Goal: Obtain resource: Download file/media

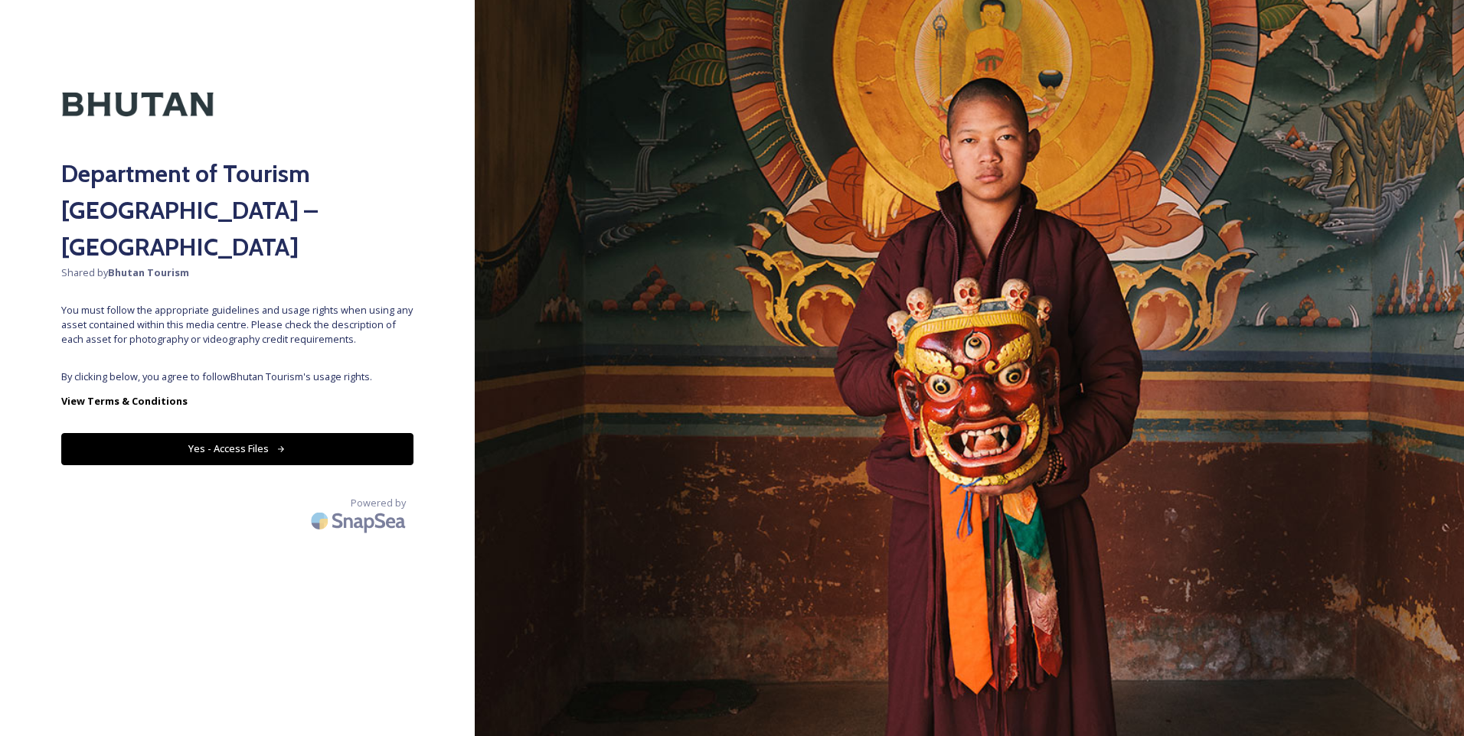
click at [223, 433] on button "Yes - Access Files" at bounding box center [237, 448] width 352 height 31
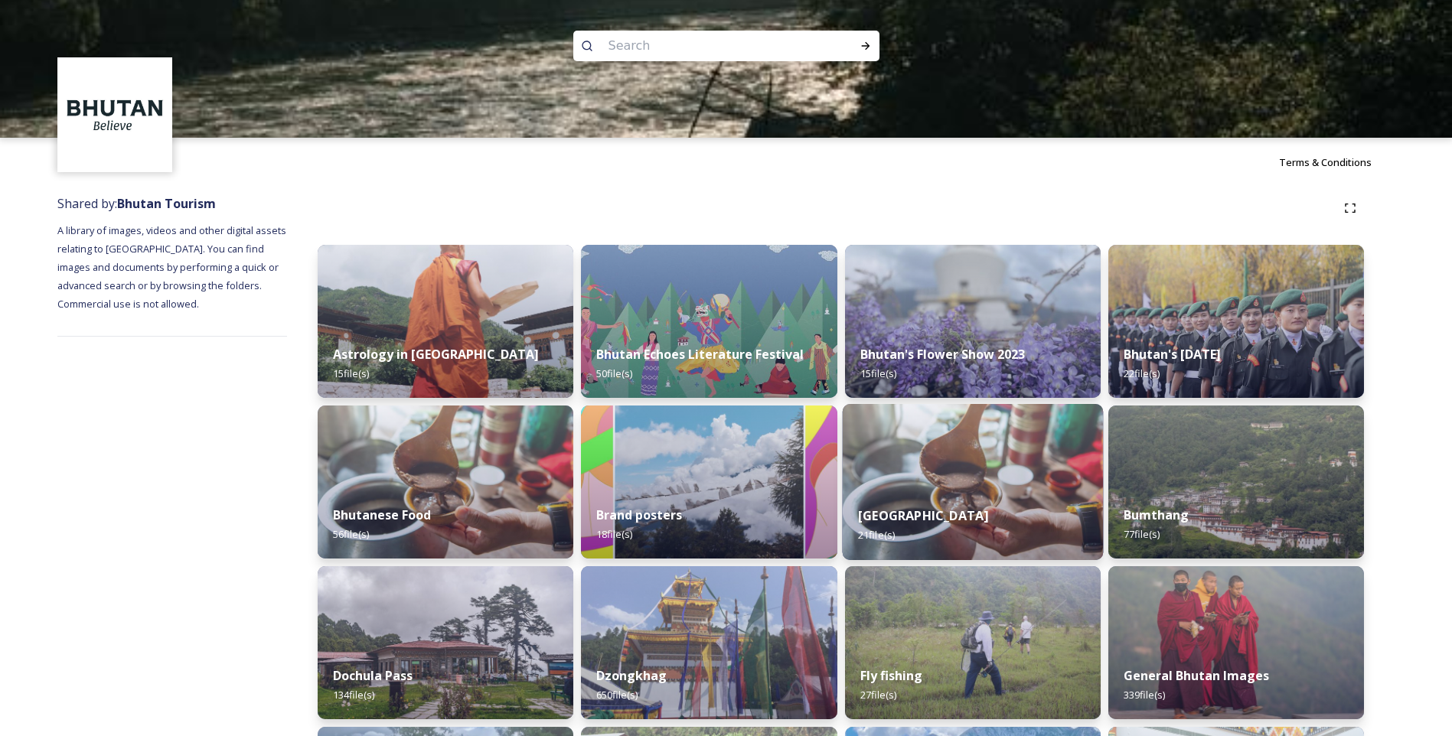
scroll to position [434, 0]
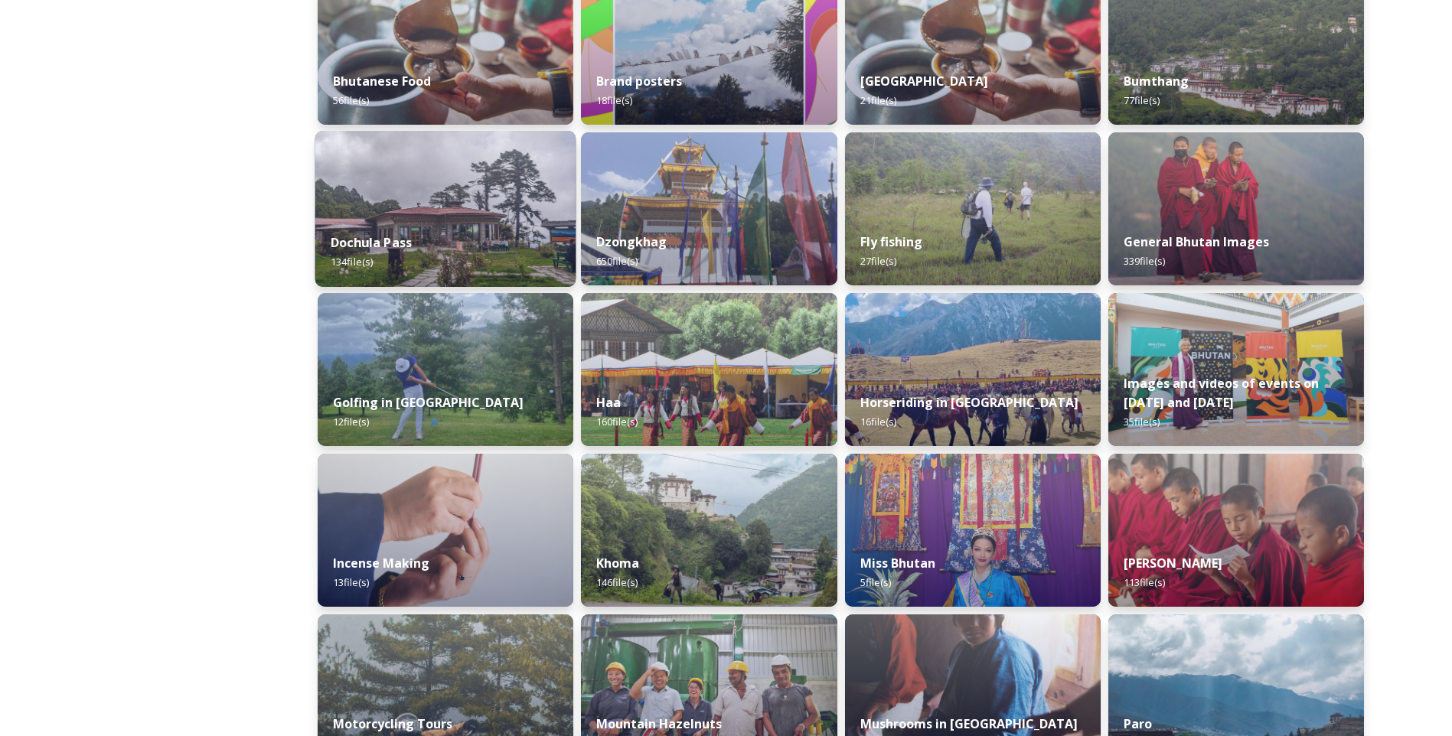
click at [407, 193] on img at bounding box center [445, 209] width 261 height 156
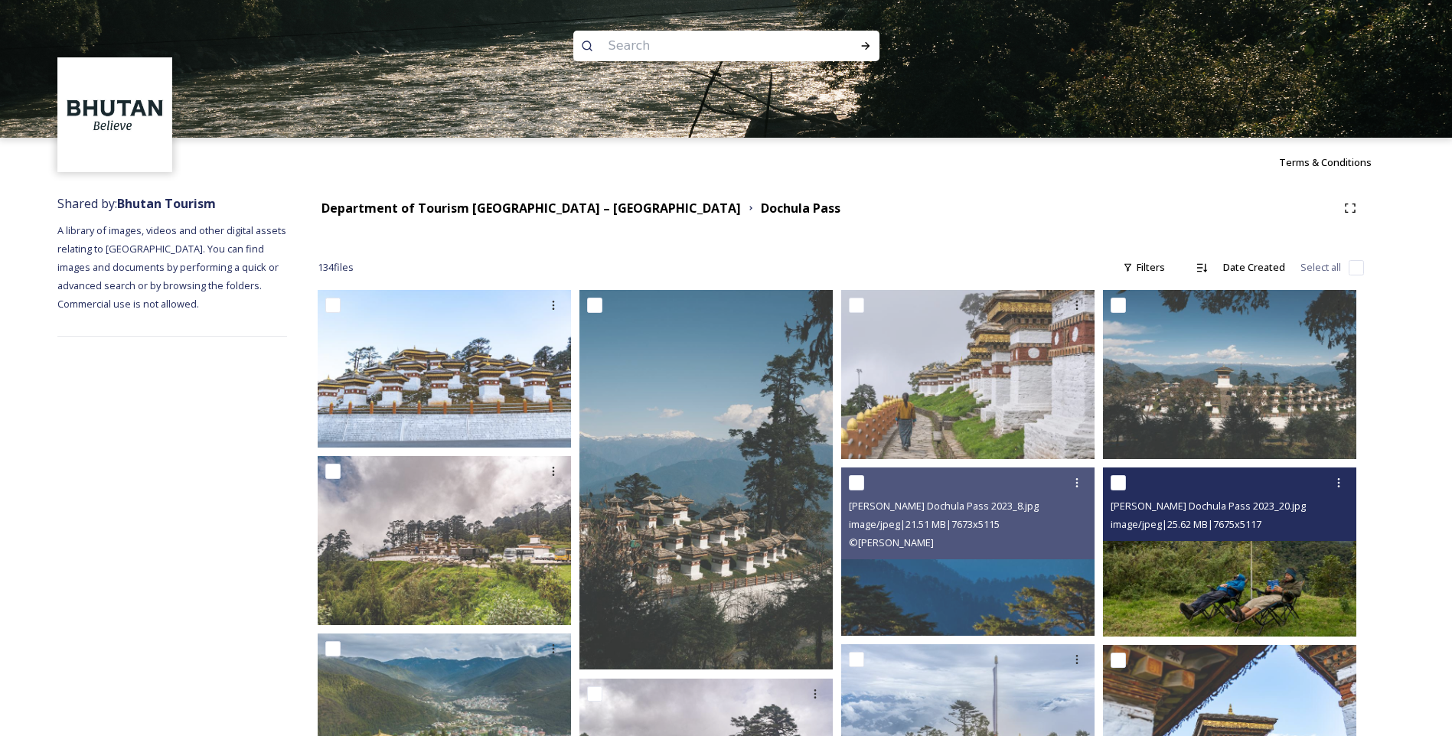
click at [1235, 588] on img at bounding box center [1229, 552] width 253 height 169
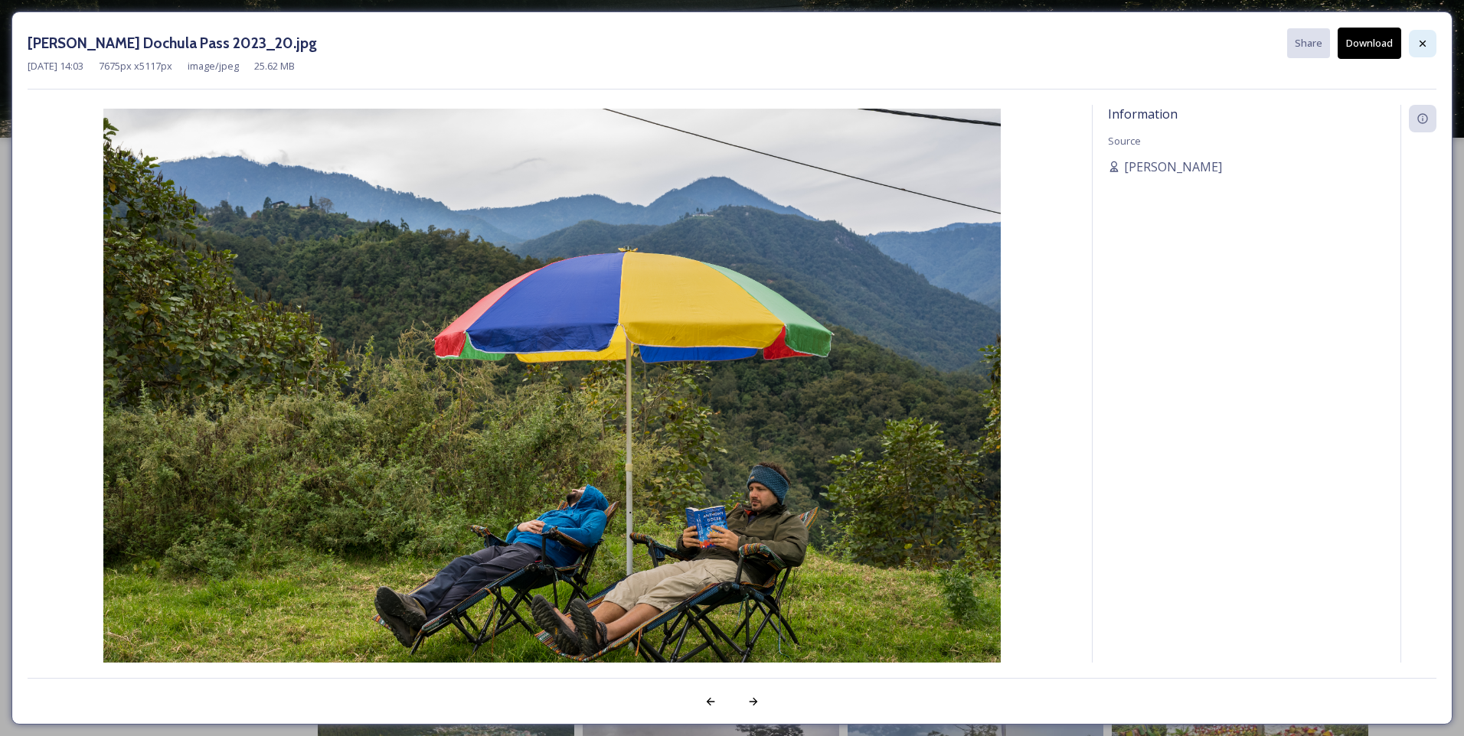
click at [1424, 46] on icon at bounding box center [1422, 43] width 6 height 6
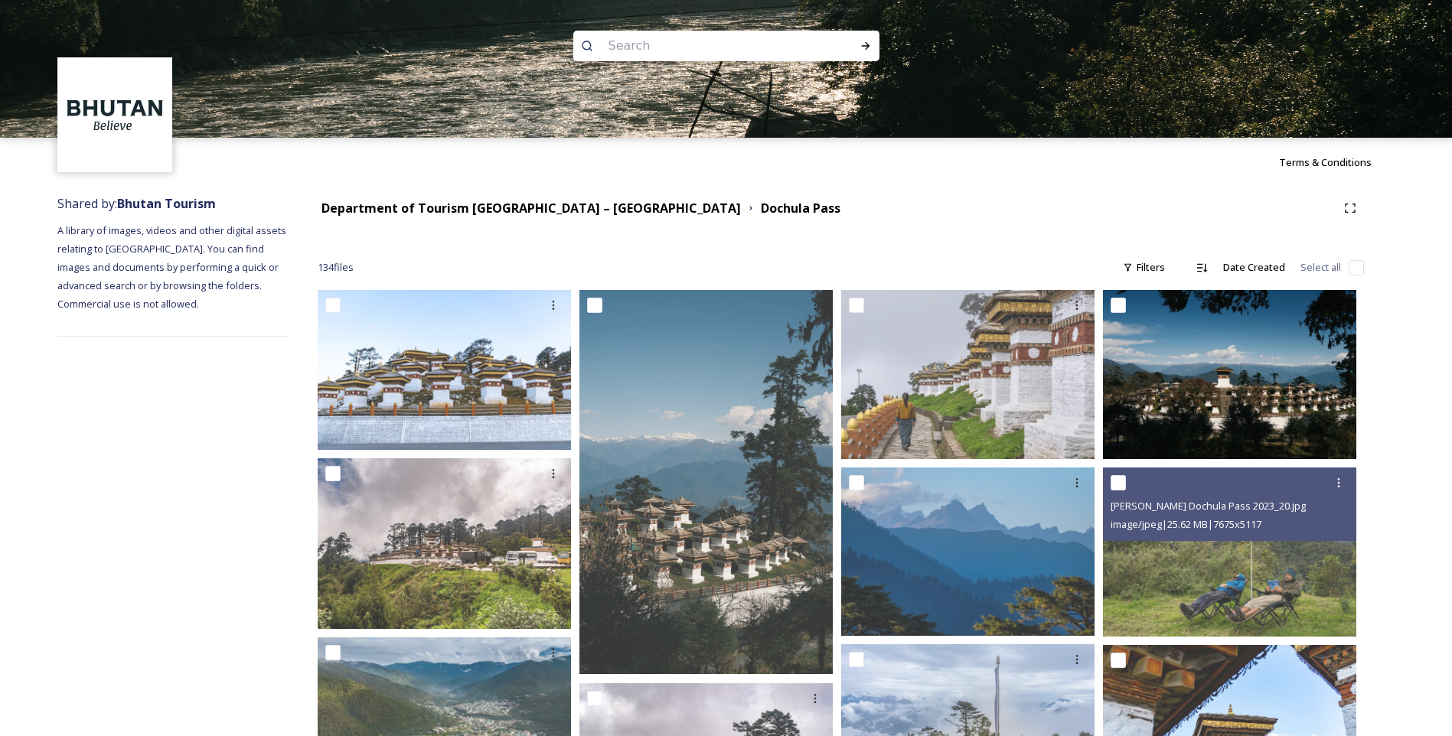
scroll to position [1301, 0]
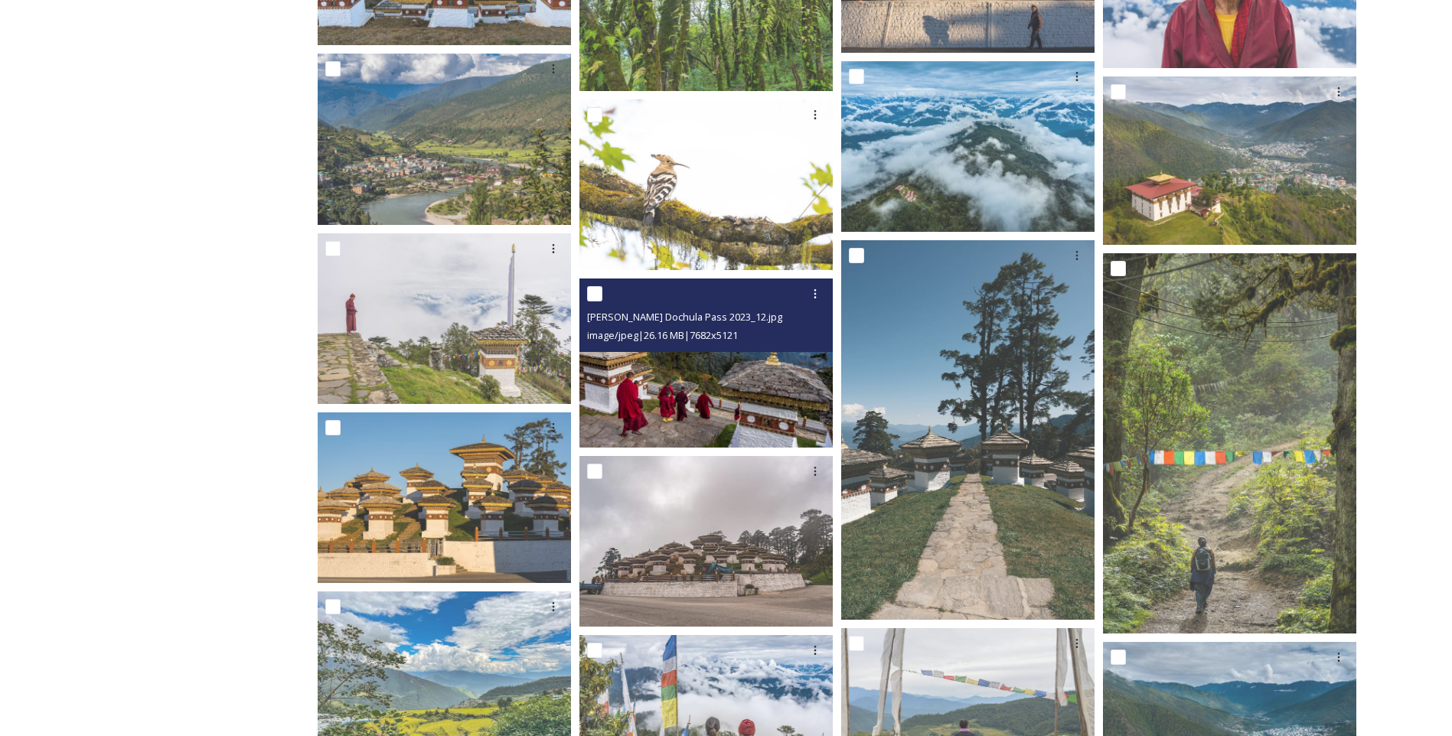
click at [702, 364] on img at bounding box center [705, 363] width 253 height 169
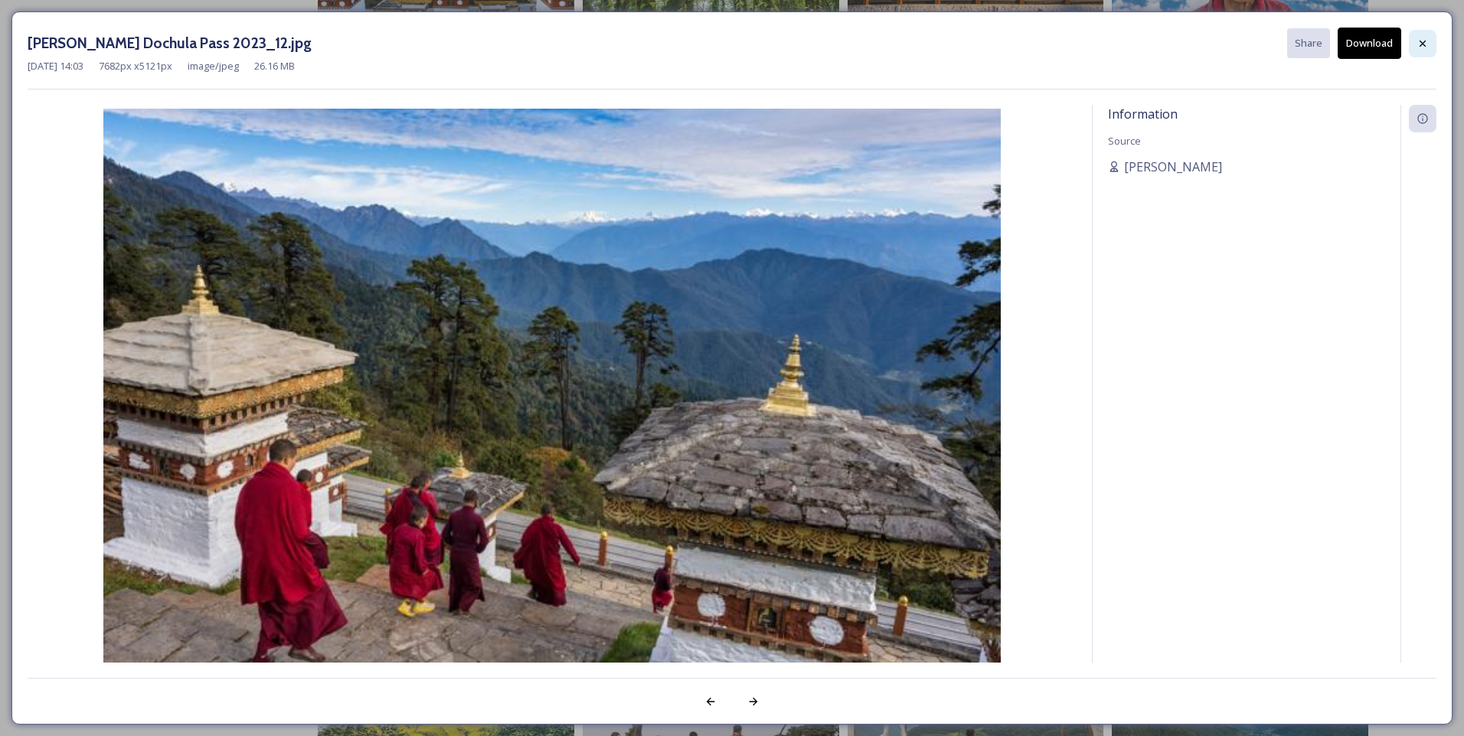
click at [1421, 48] on icon at bounding box center [1422, 44] width 12 height 12
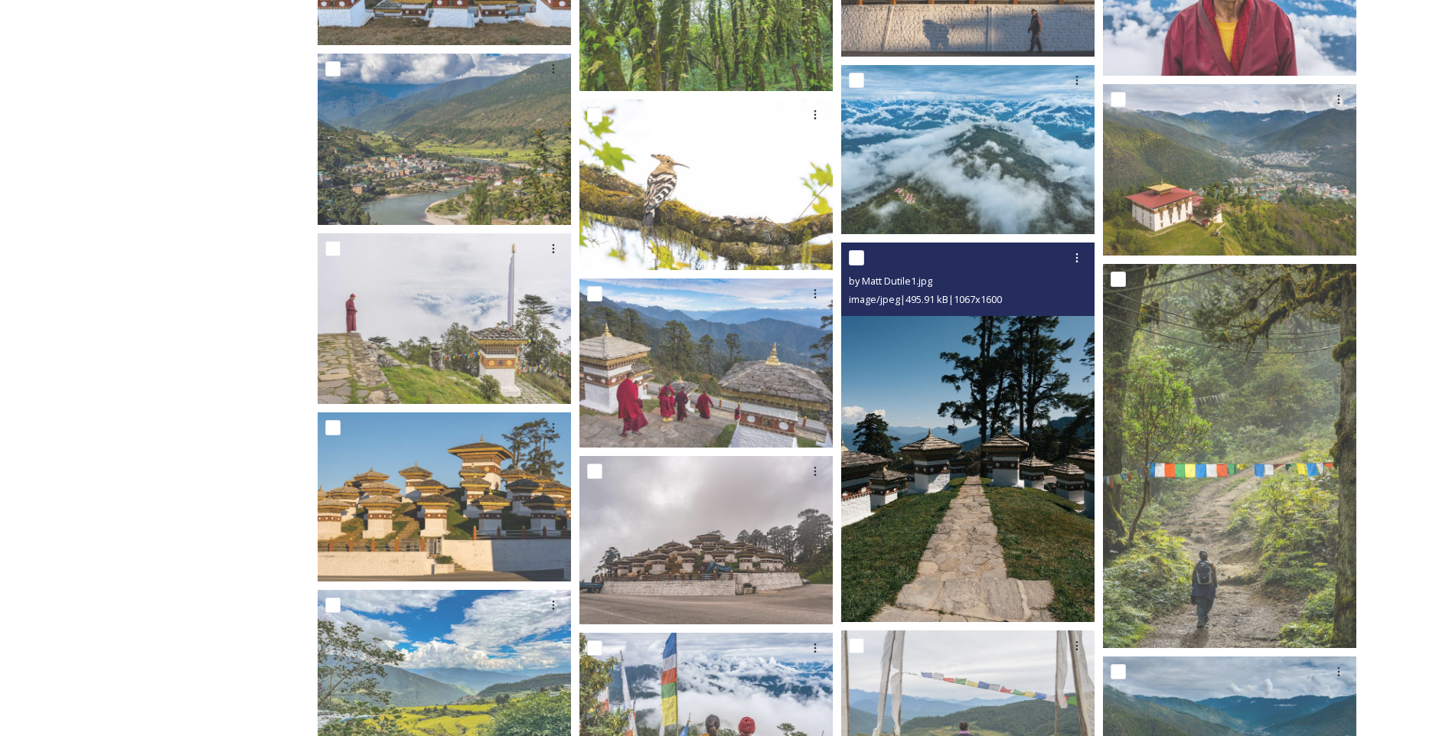
click at [1026, 550] on img at bounding box center [967, 433] width 253 height 380
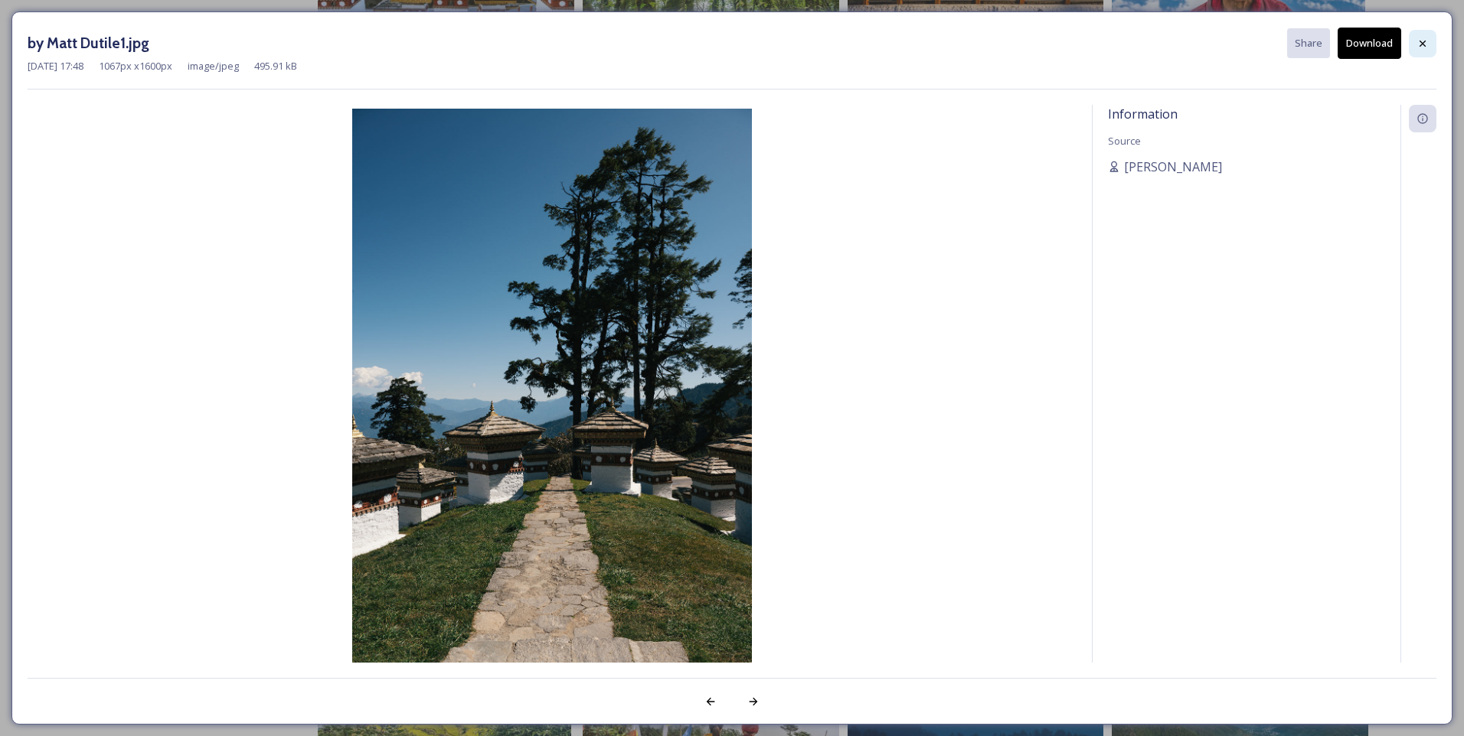
click at [1423, 48] on icon at bounding box center [1422, 44] width 12 height 12
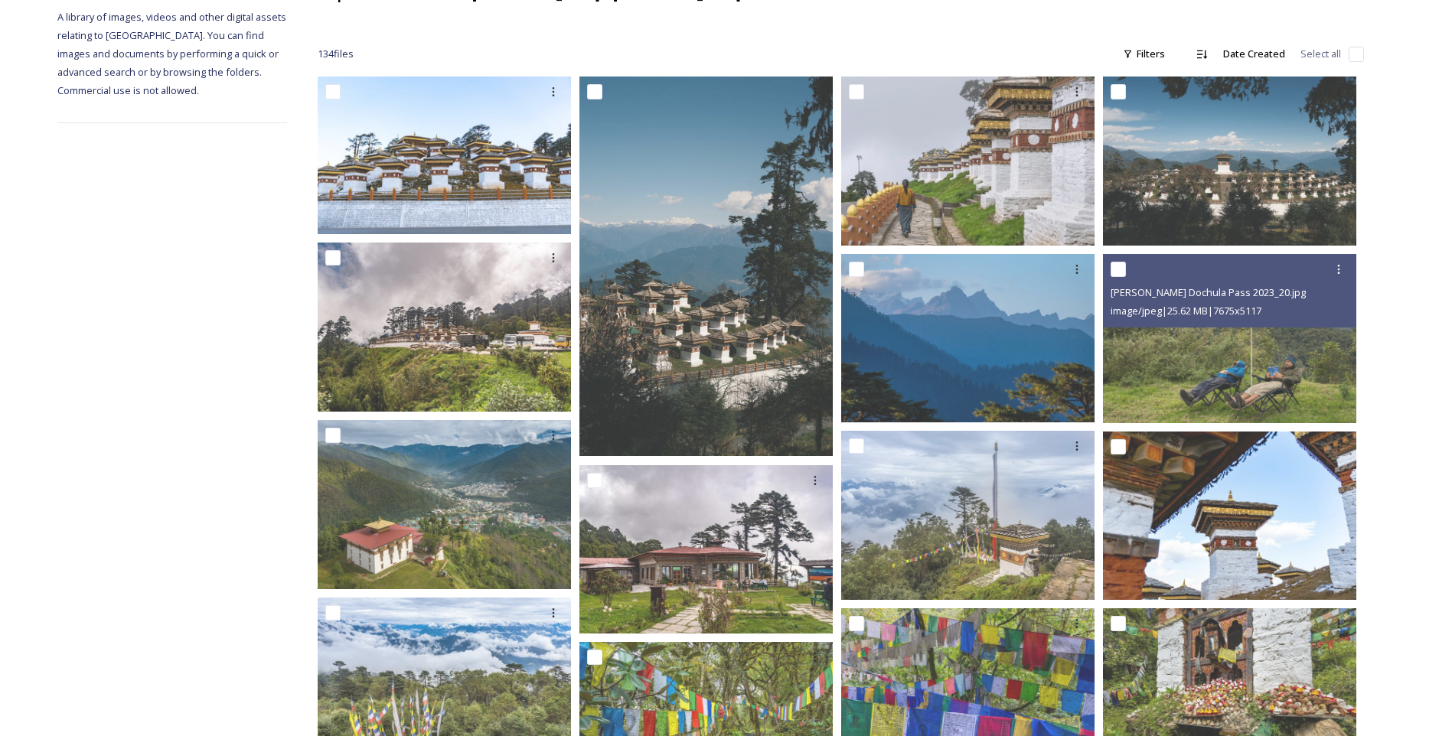
scroll to position [0, 0]
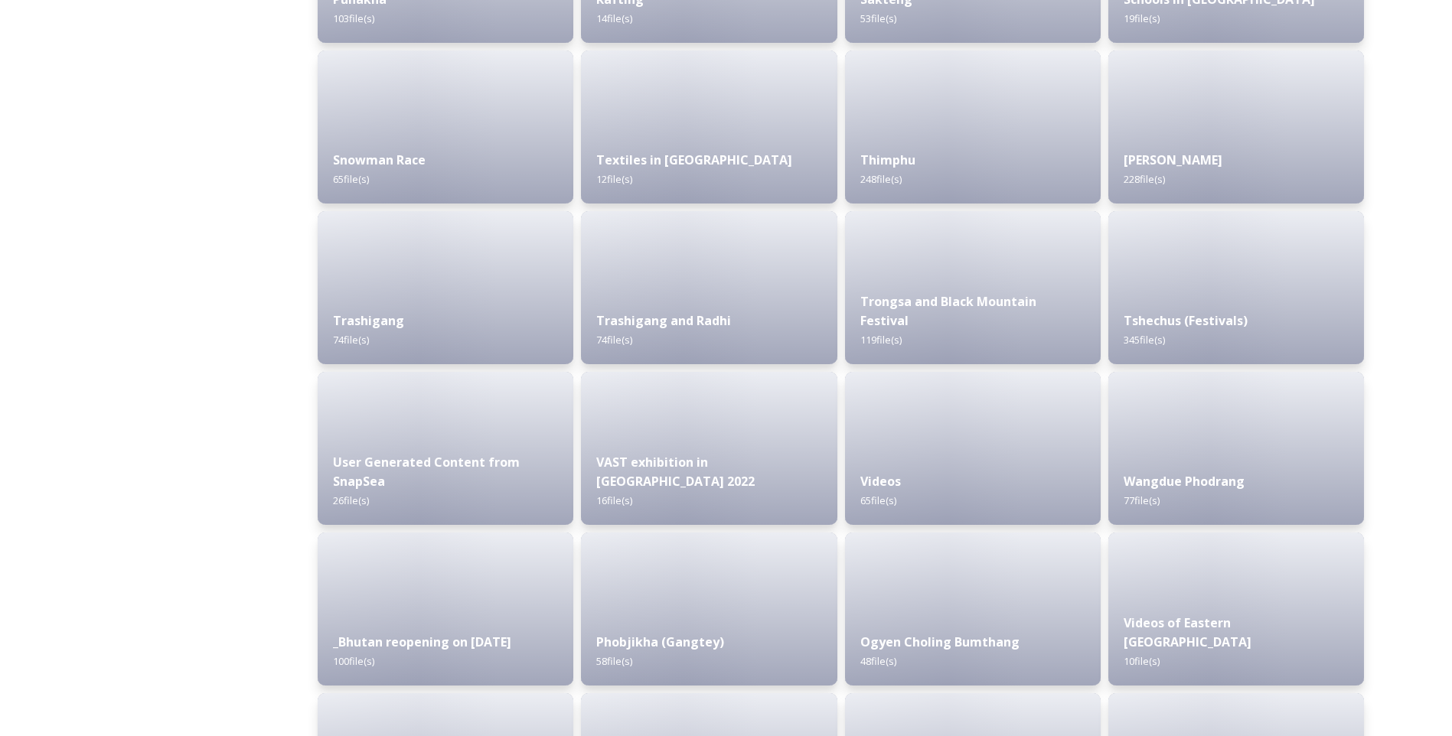
scroll to position [1767, 0]
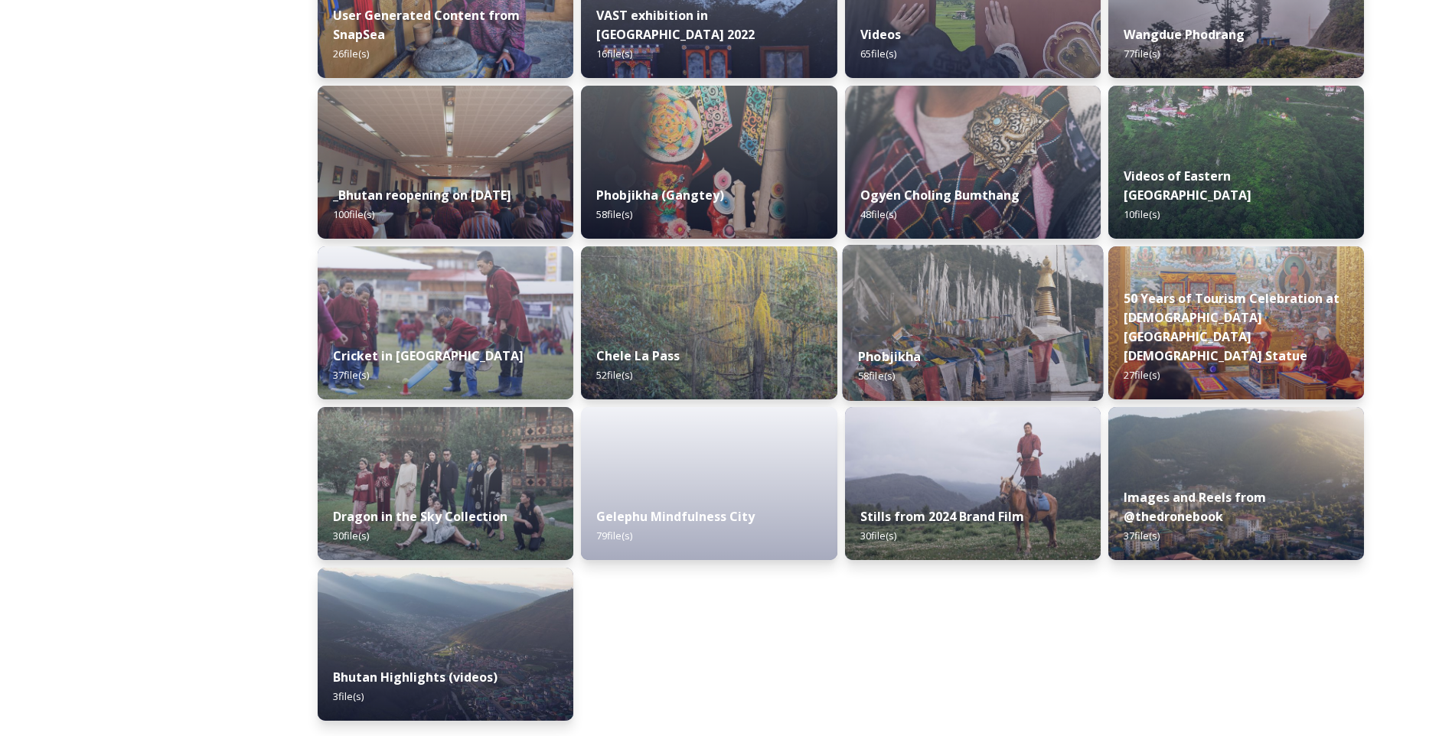
click at [977, 310] on img at bounding box center [972, 323] width 261 height 156
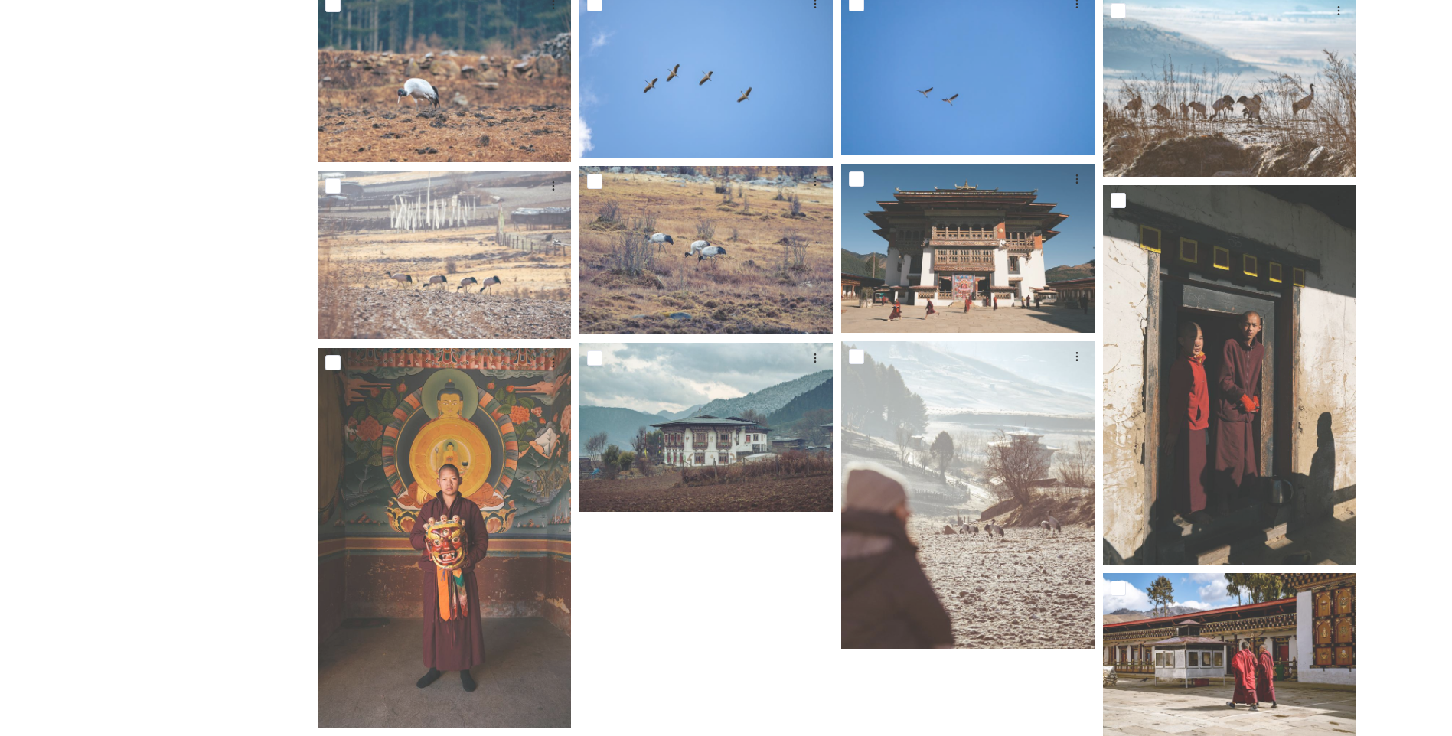
scroll to position [434, 0]
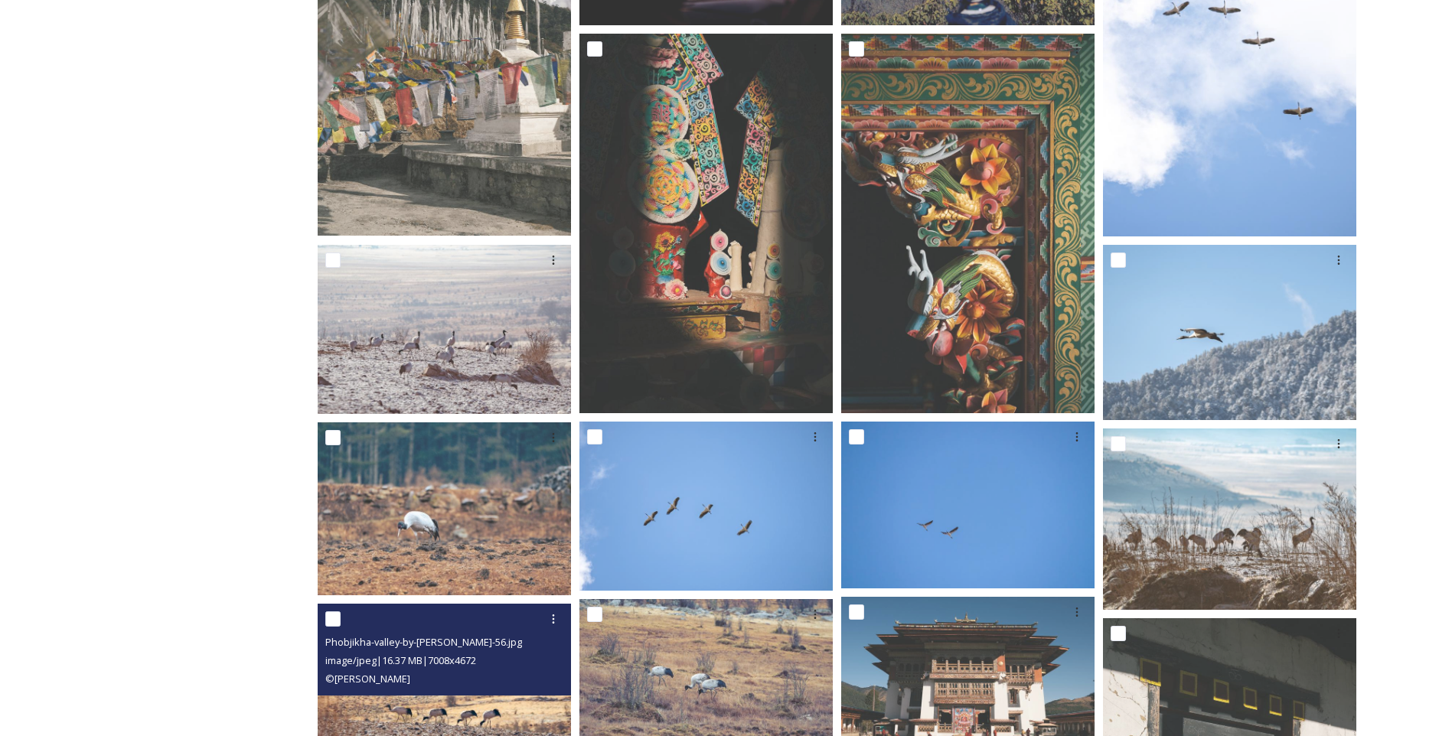
click at [407, 635] on div "Phobjikha-valley-by-Alicia-Warner-56.jpg" at bounding box center [446, 642] width 242 height 18
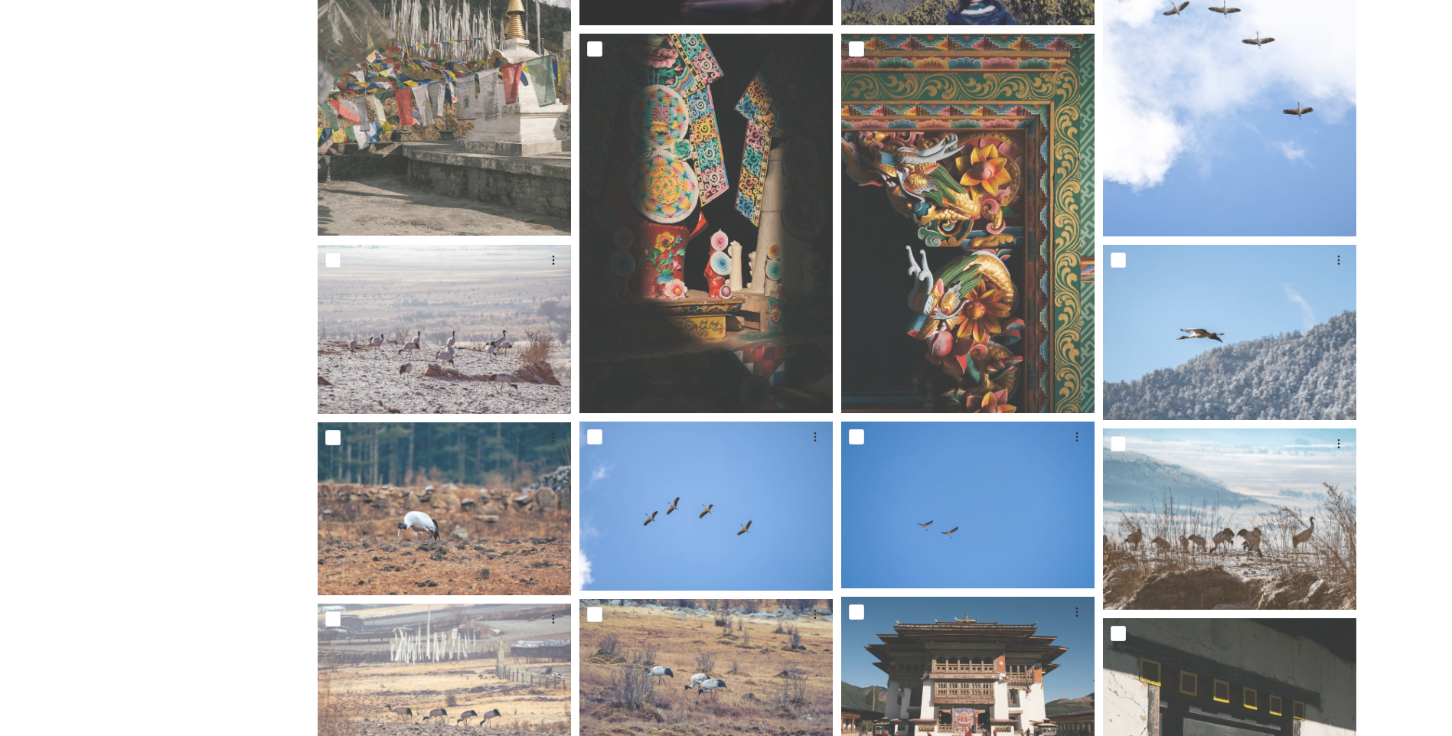
scroll to position [867, 0]
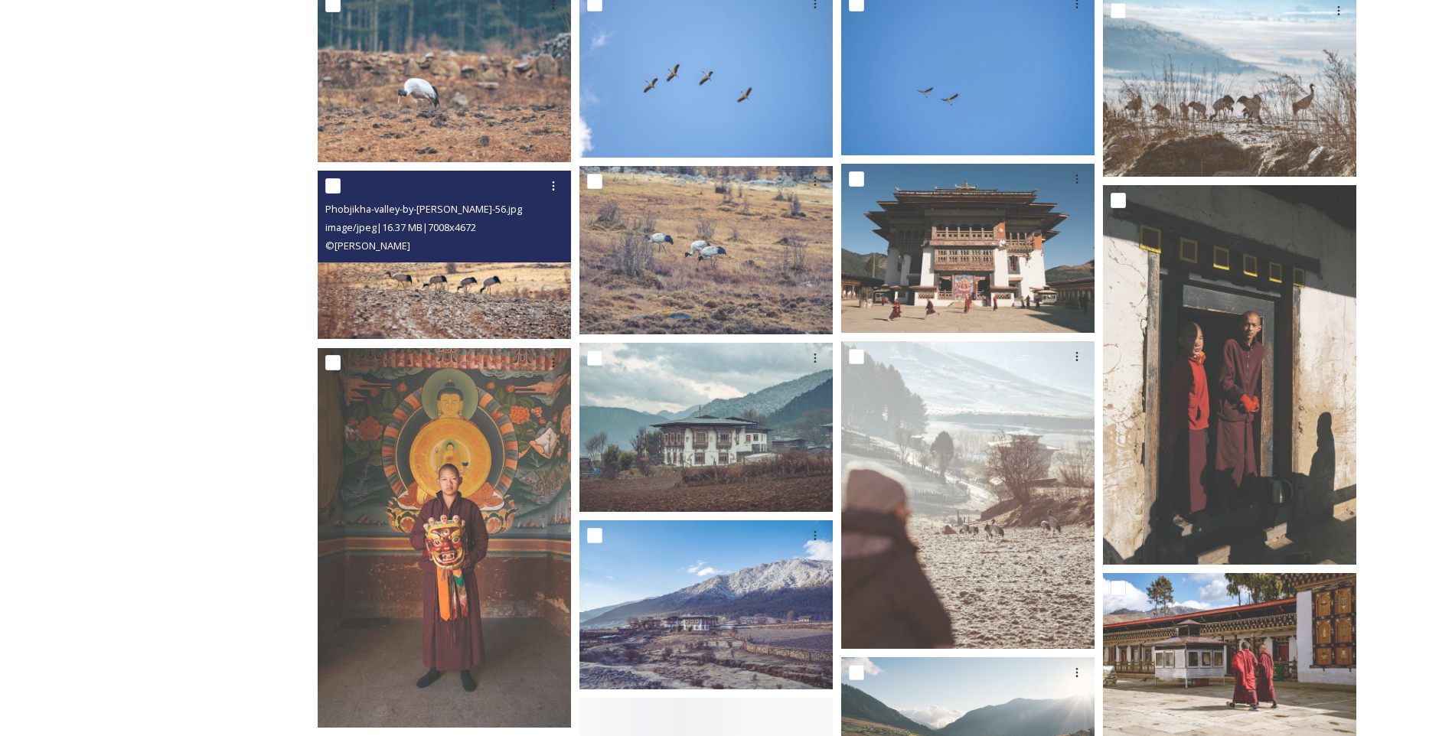
click at [475, 291] on img at bounding box center [444, 255] width 253 height 169
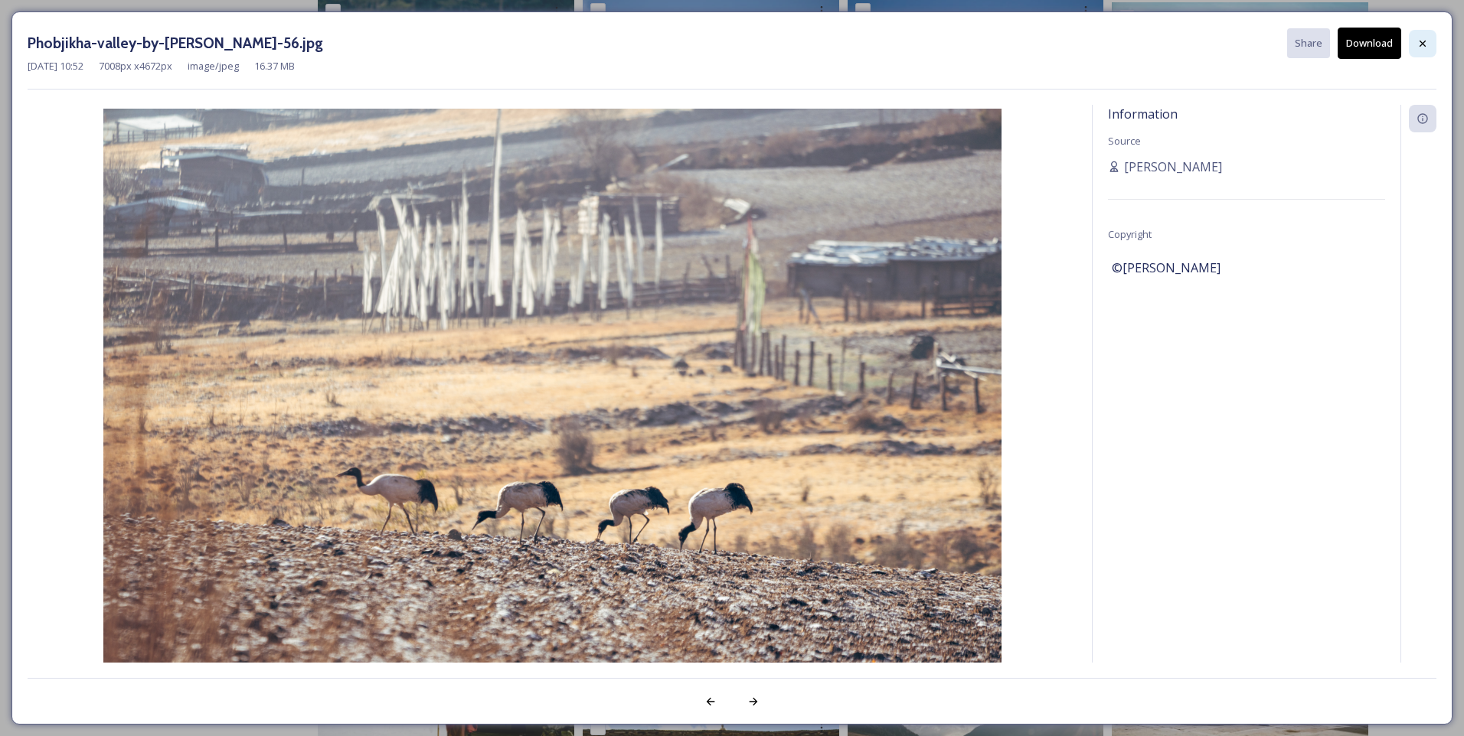
click at [1421, 41] on icon at bounding box center [1422, 44] width 12 height 12
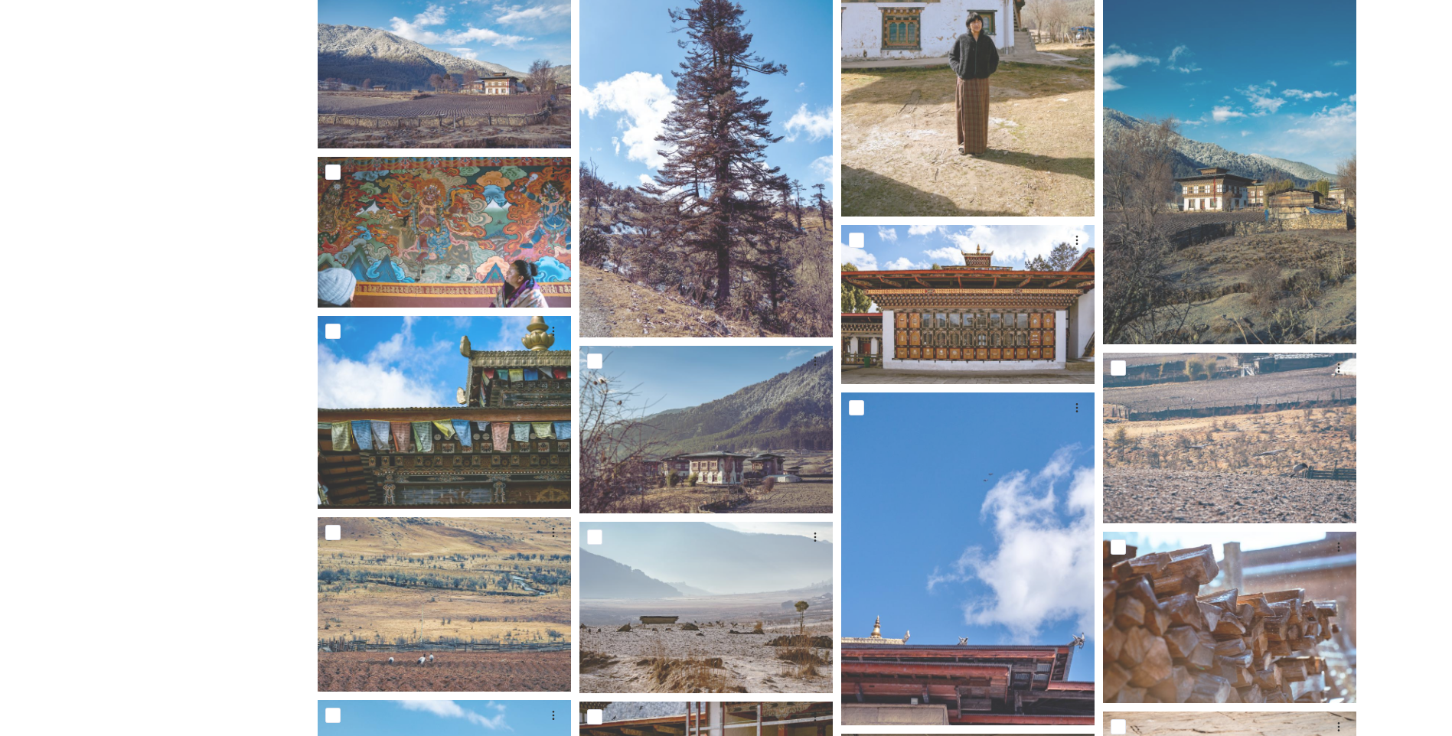
scroll to position [0, 0]
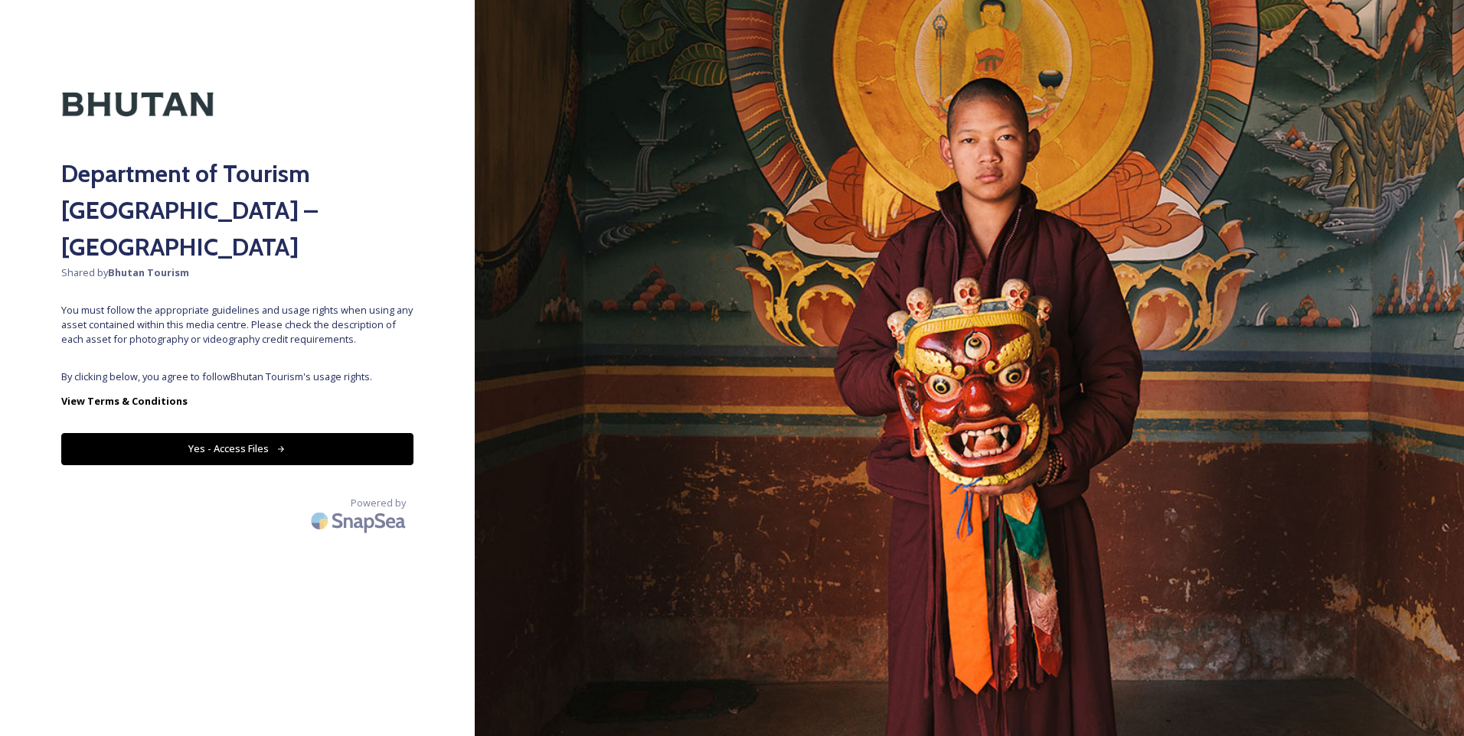
click at [374, 433] on button "Yes - Access Files" at bounding box center [237, 448] width 352 height 31
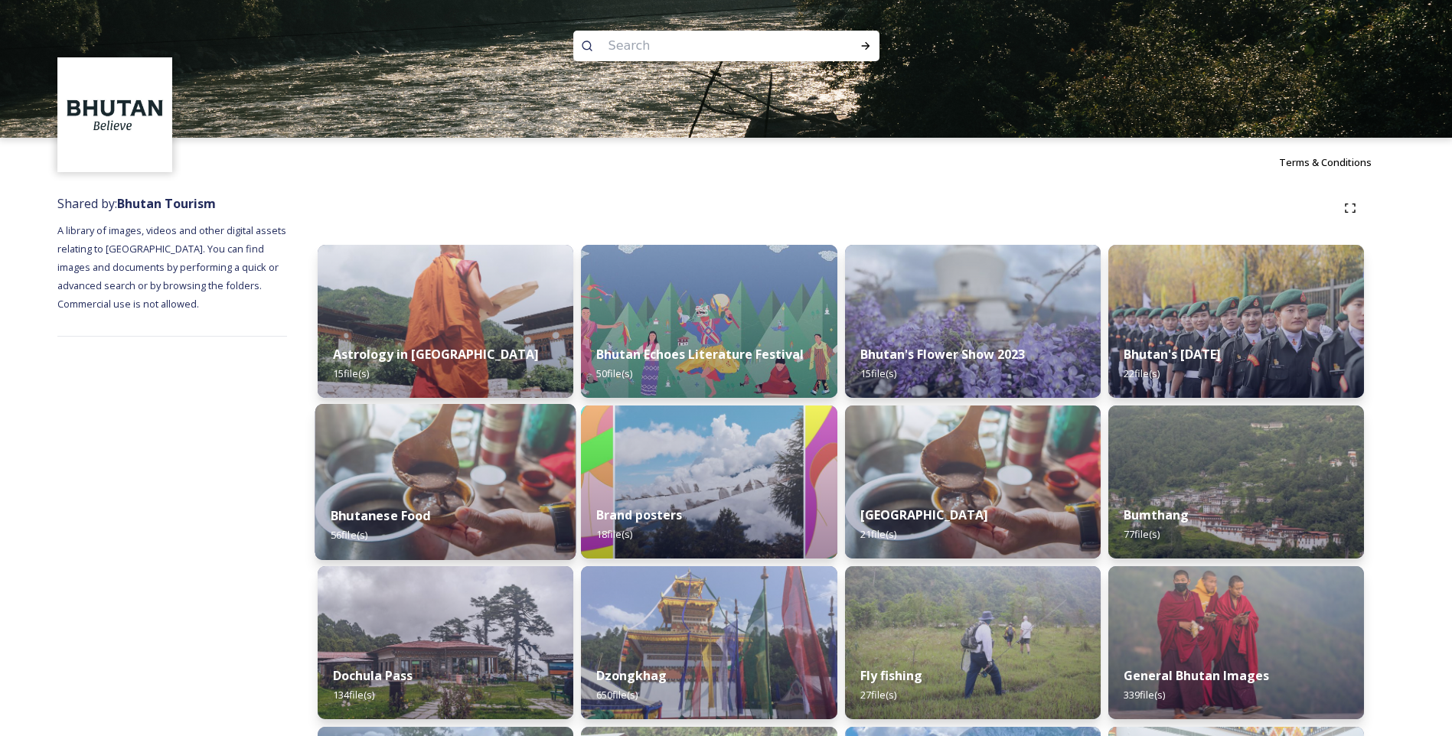
click at [459, 465] on img at bounding box center [445, 482] width 261 height 156
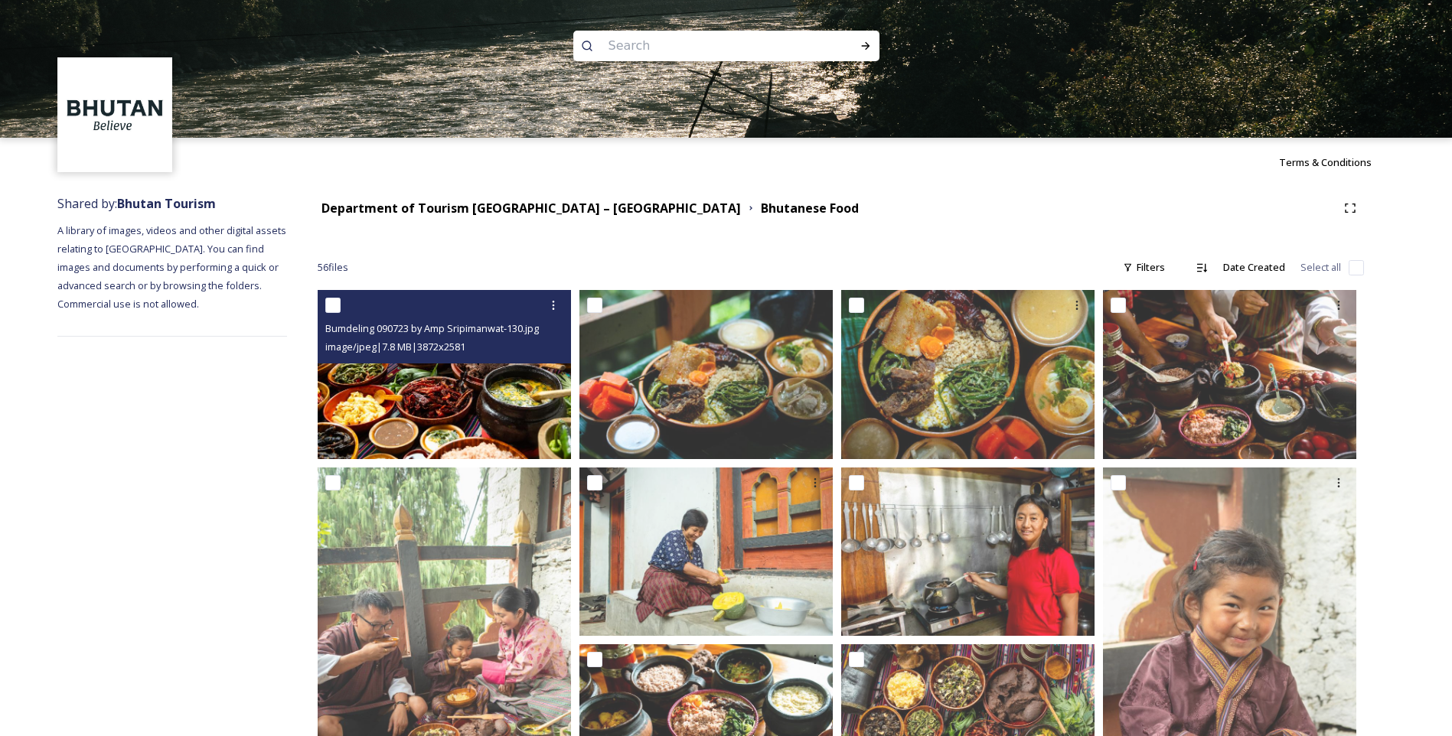
click at [459, 406] on img at bounding box center [444, 374] width 253 height 169
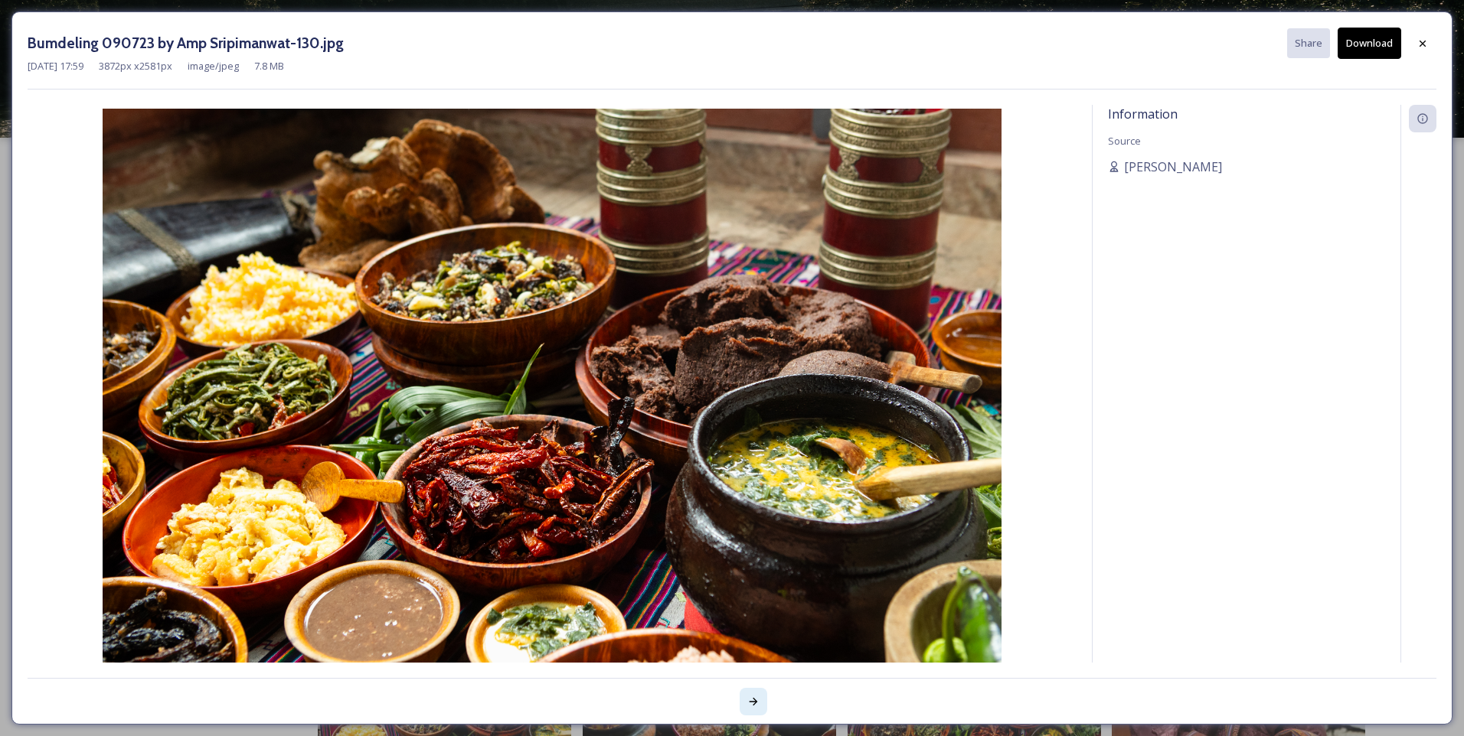
click at [764, 706] on div at bounding box center [753, 702] width 28 height 28
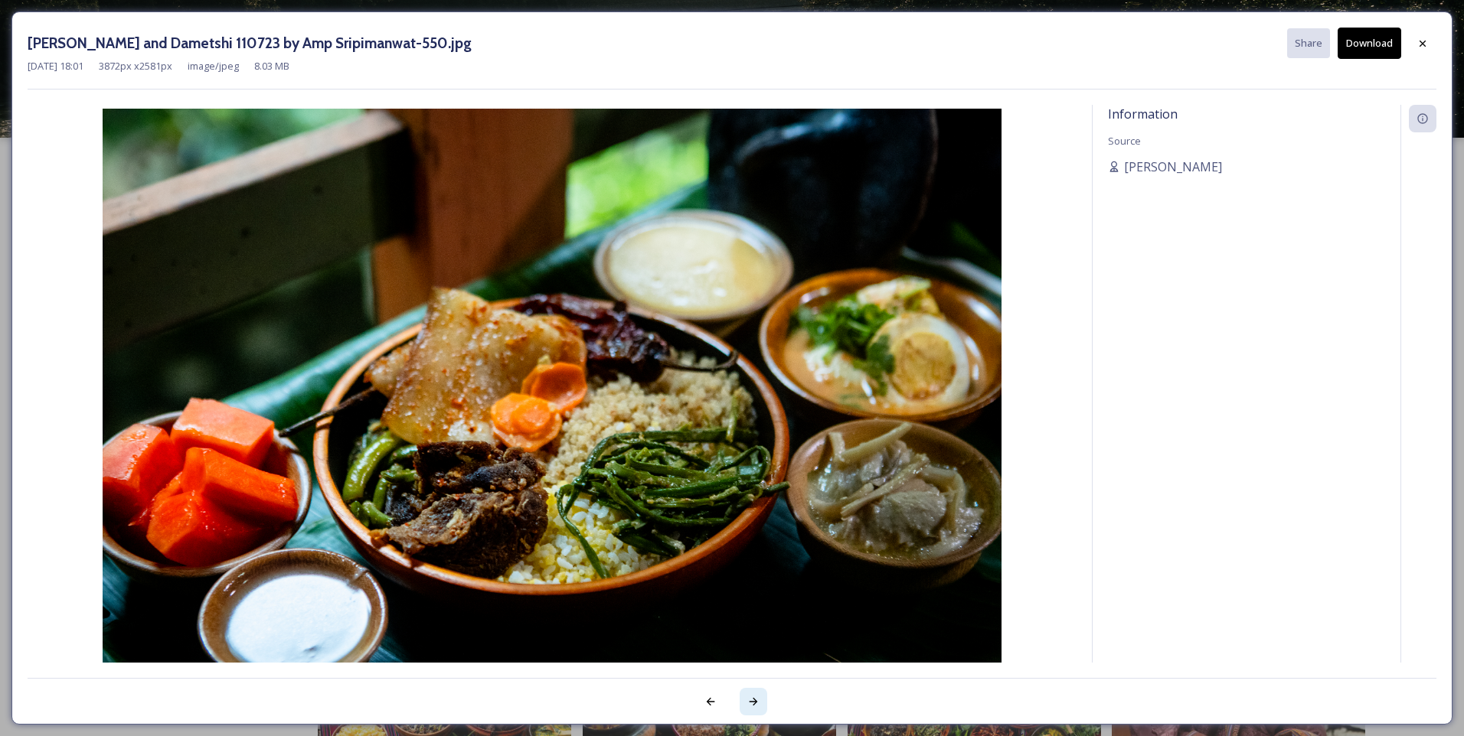
click at [764, 706] on div at bounding box center [753, 702] width 28 height 28
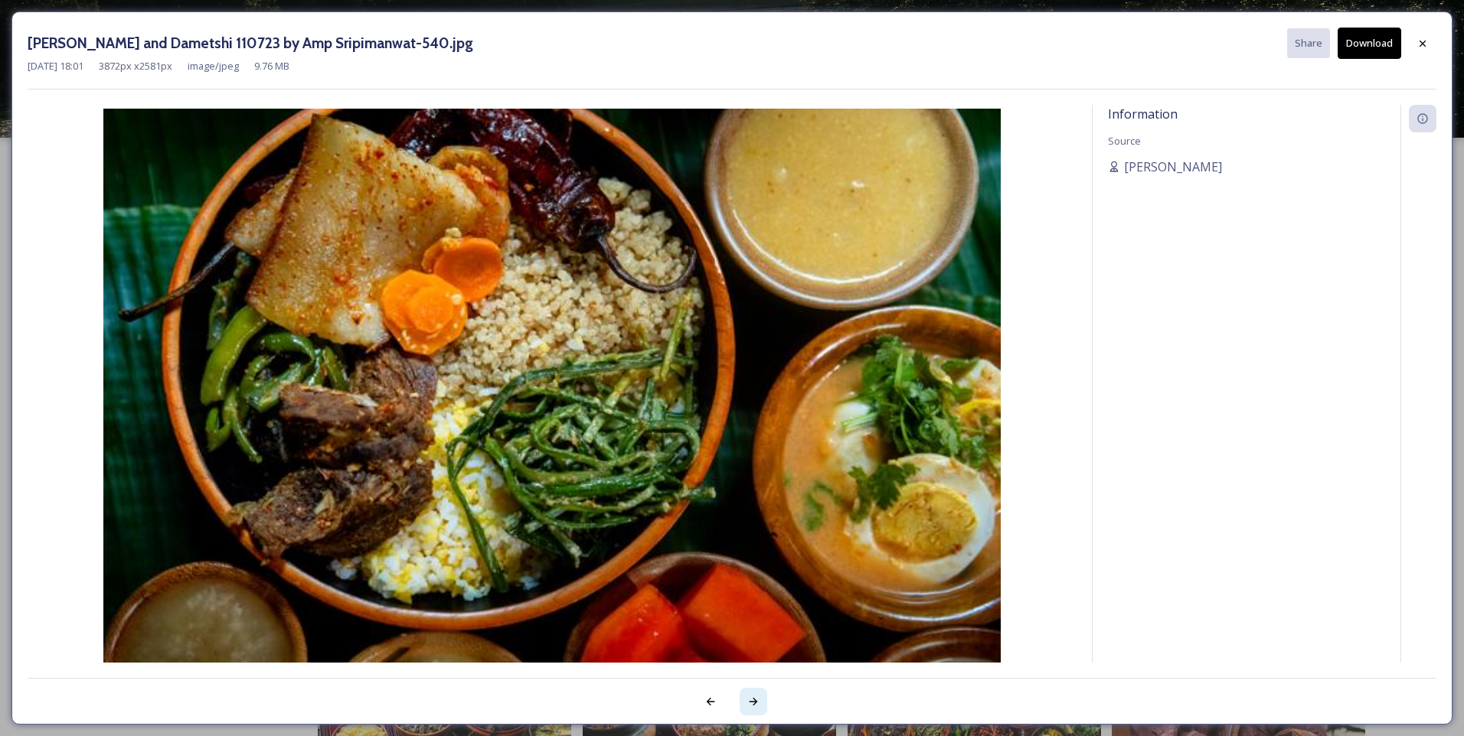
click at [764, 706] on div at bounding box center [753, 702] width 28 height 28
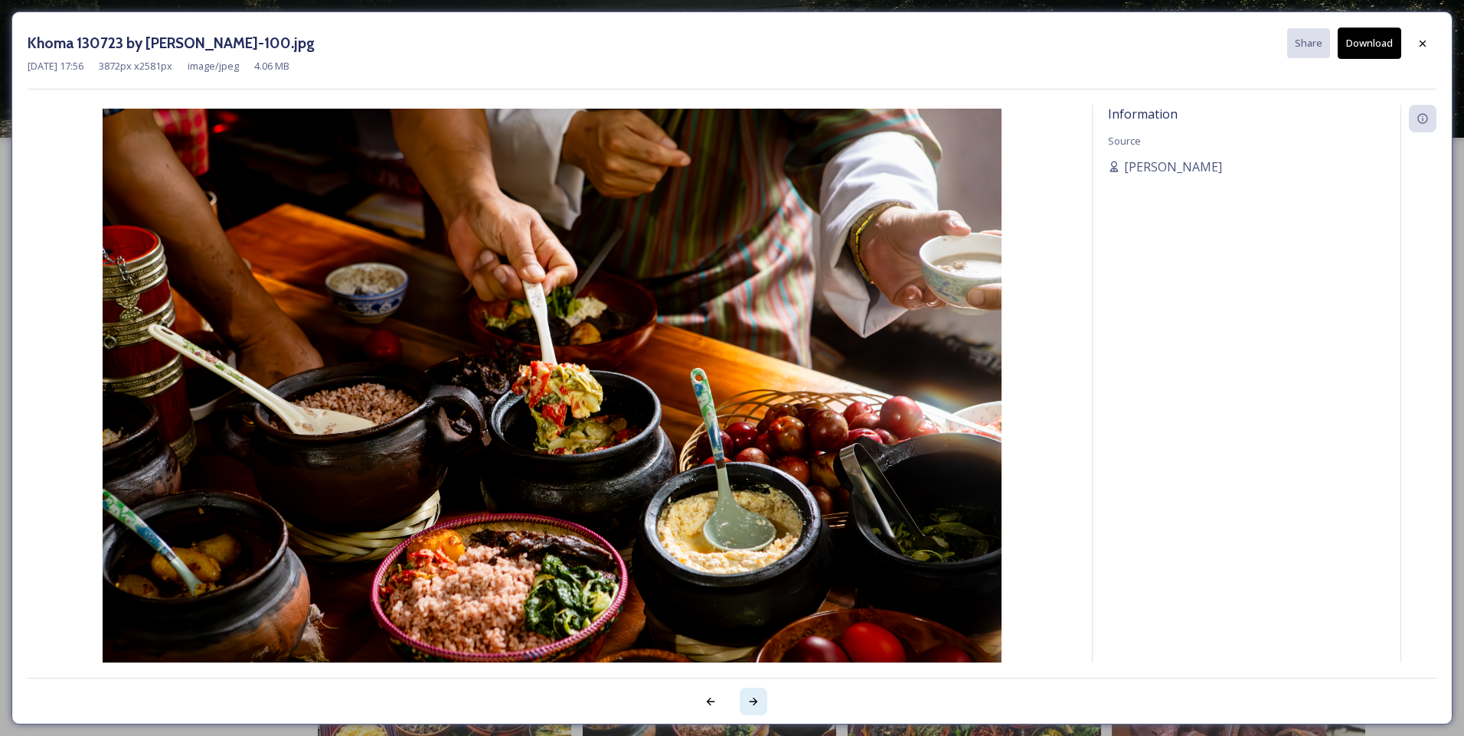
click at [764, 706] on div at bounding box center [753, 702] width 28 height 28
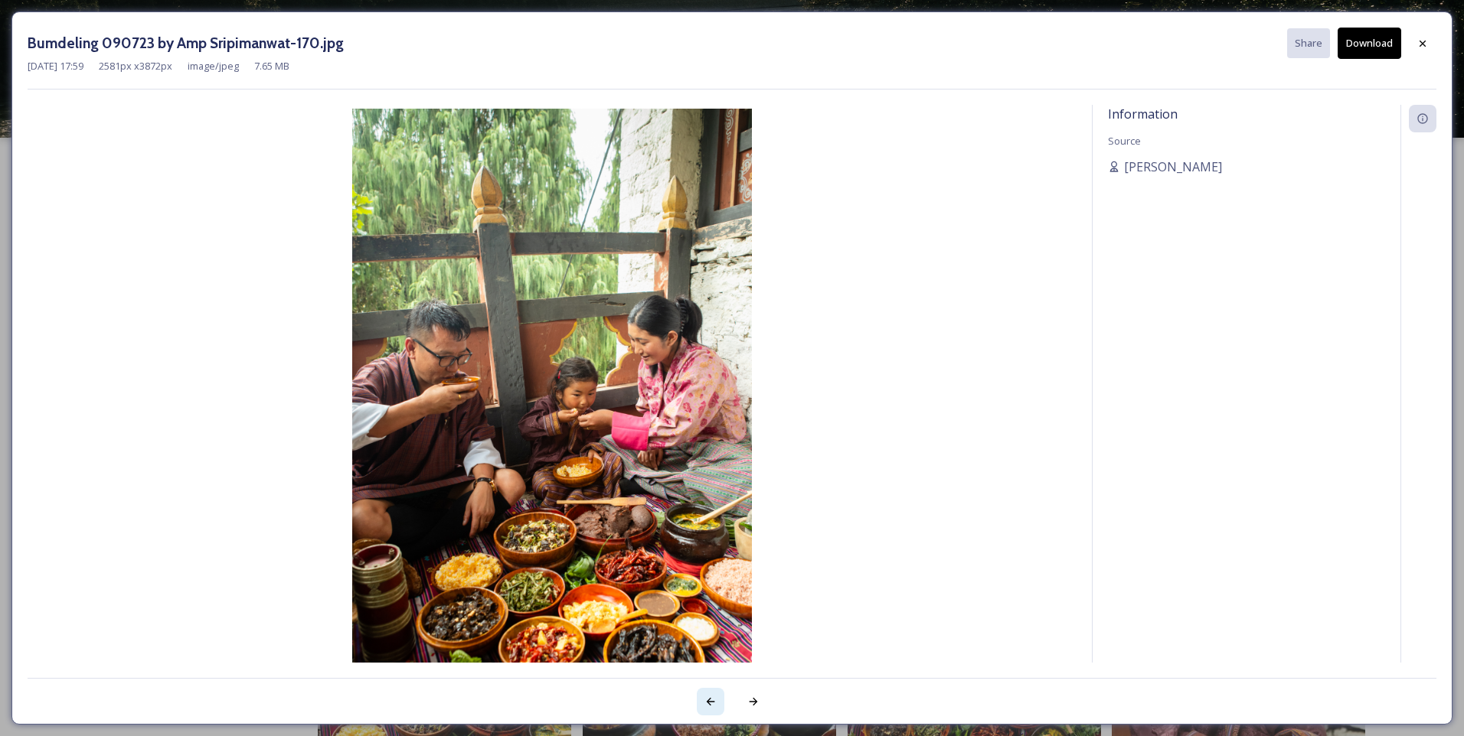
click at [703, 706] on div at bounding box center [711, 702] width 28 height 28
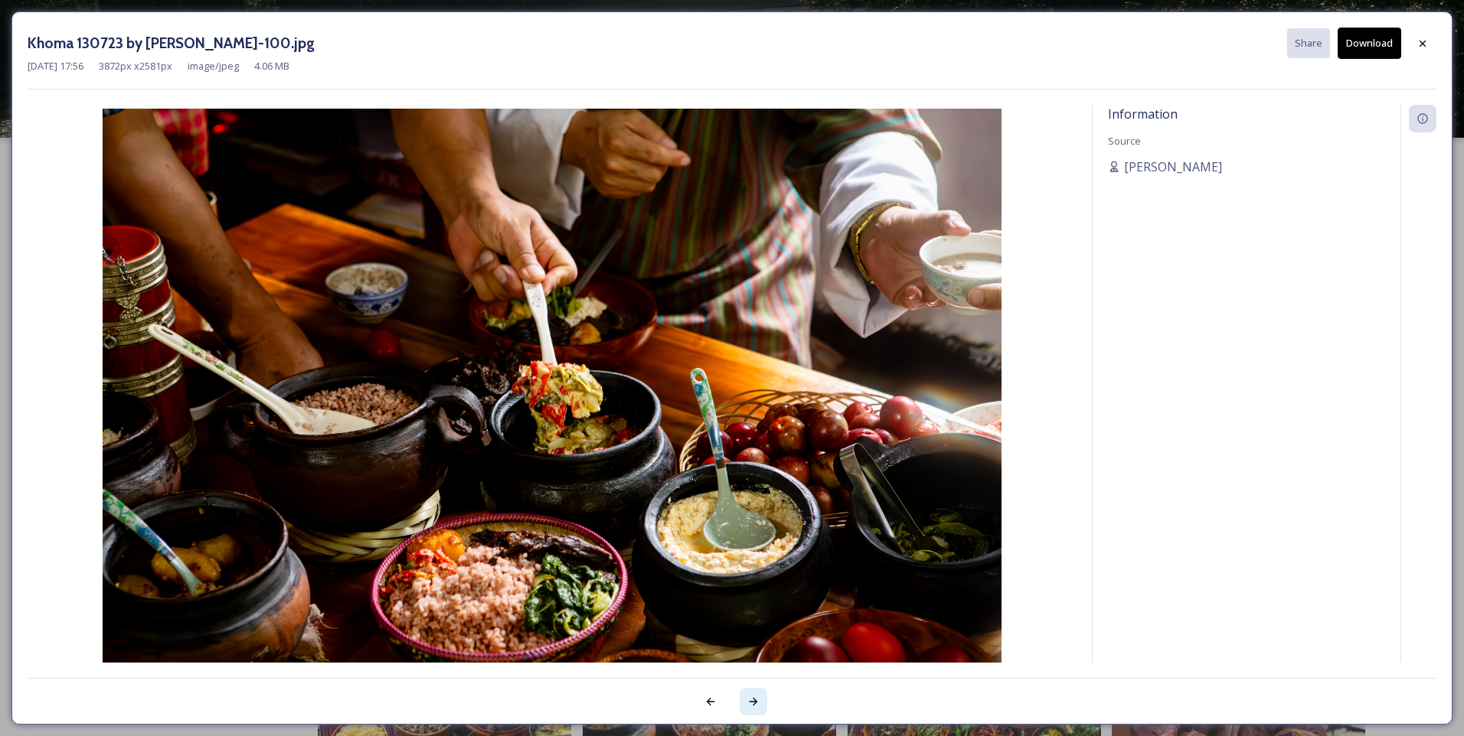
click at [752, 700] on icon at bounding box center [753, 702] width 12 height 12
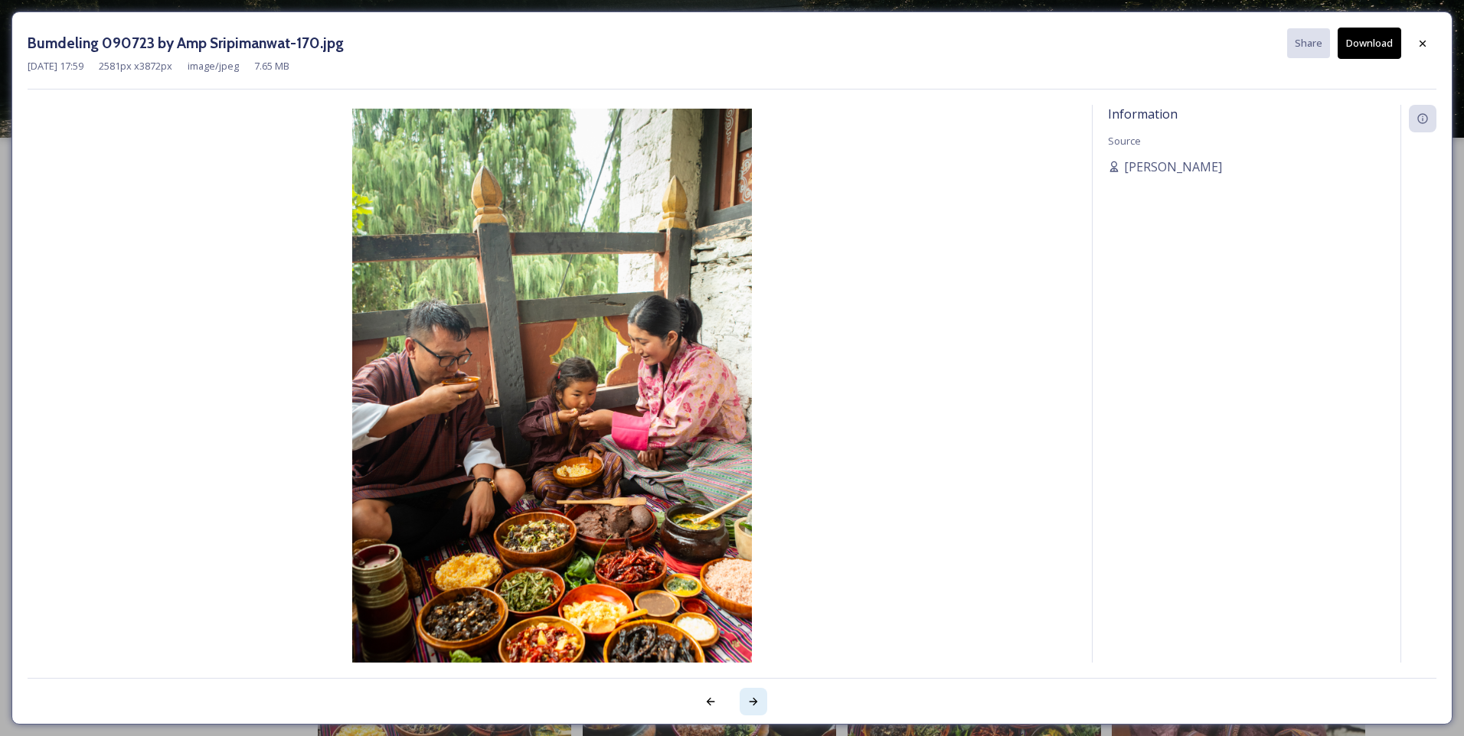
click at [752, 700] on icon at bounding box center [753, 702] width 12 height 12
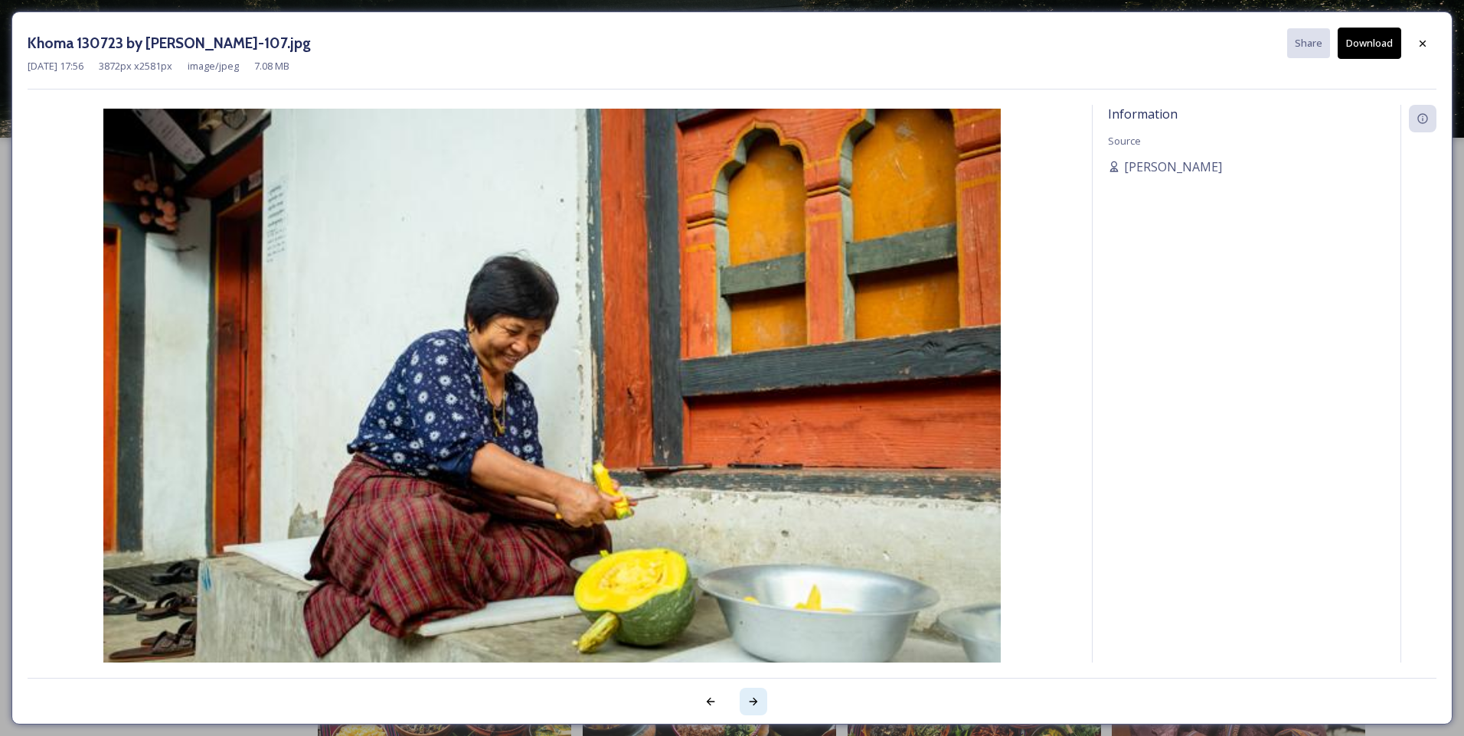
click at [752, 700] on icon at bounding box center [753, 702] width 12 height 12
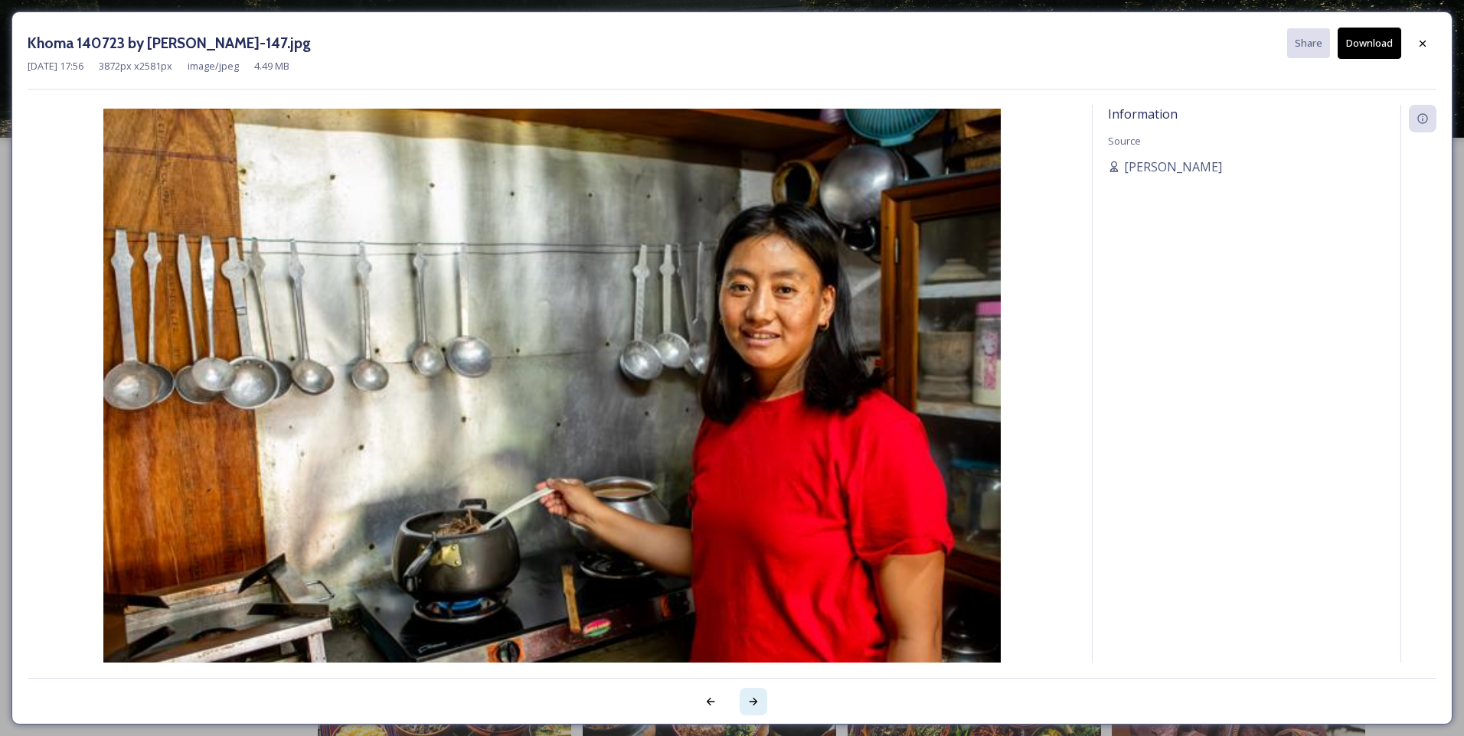
click at [752, 700] on icon at bounding box center [753, 702] width 12 height 12
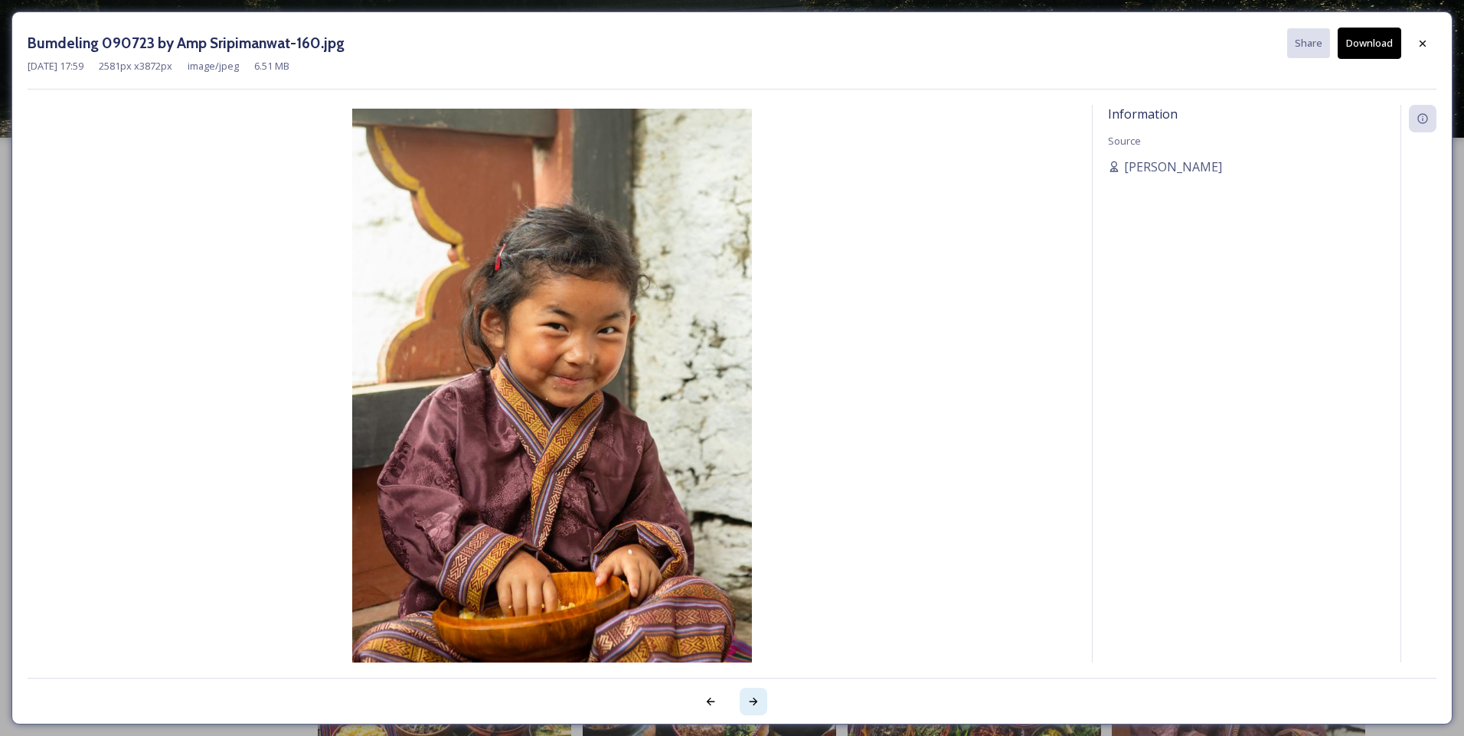
click at [752, 700] on icon at bounding box center [753, 702] width 12 height 12
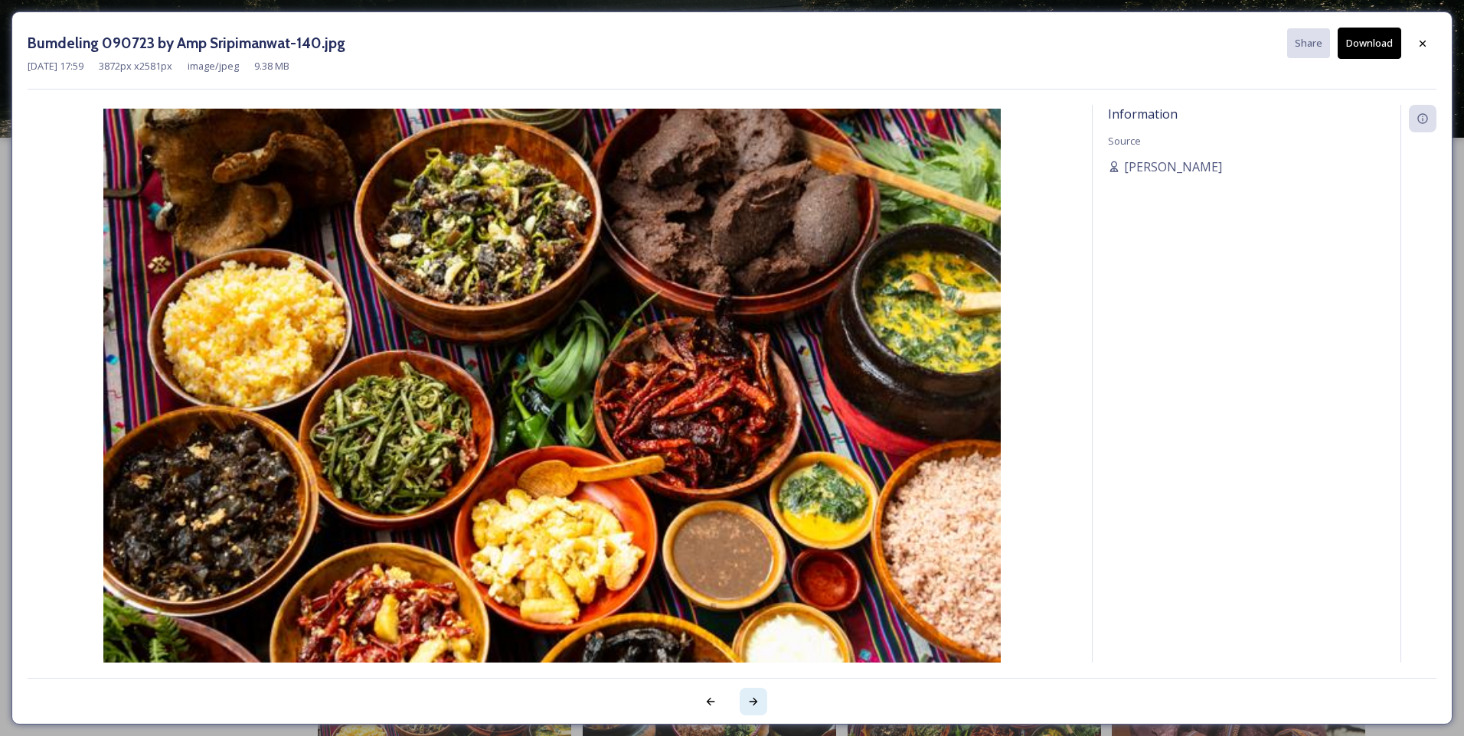
click at [752, 700] on icon at bounding box center [753, 702] width 12 height 12
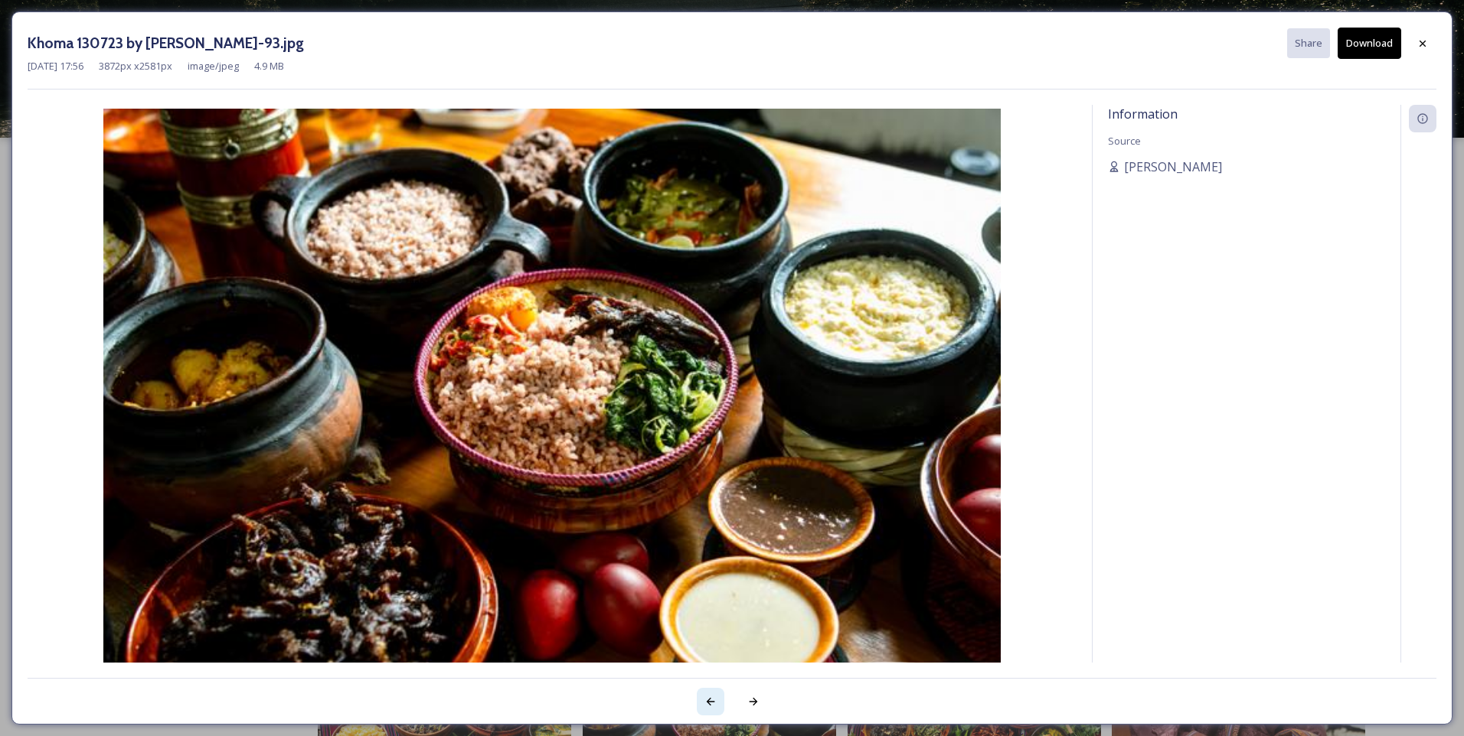
click at [703, 711] on div at bounding box center [711, 702] width 28 height 28
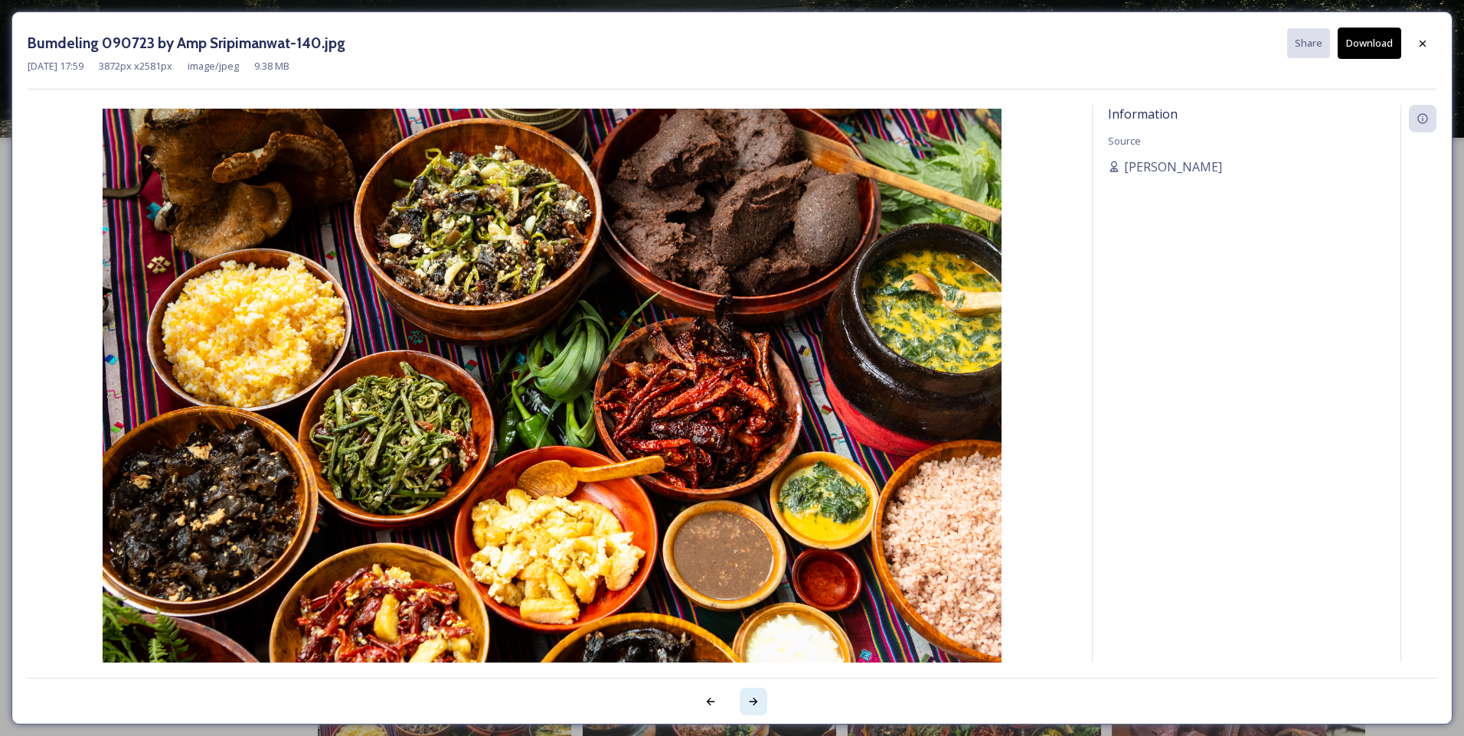
click at [744, 699] on div at bounding box center [753, 702] width 28 height 28
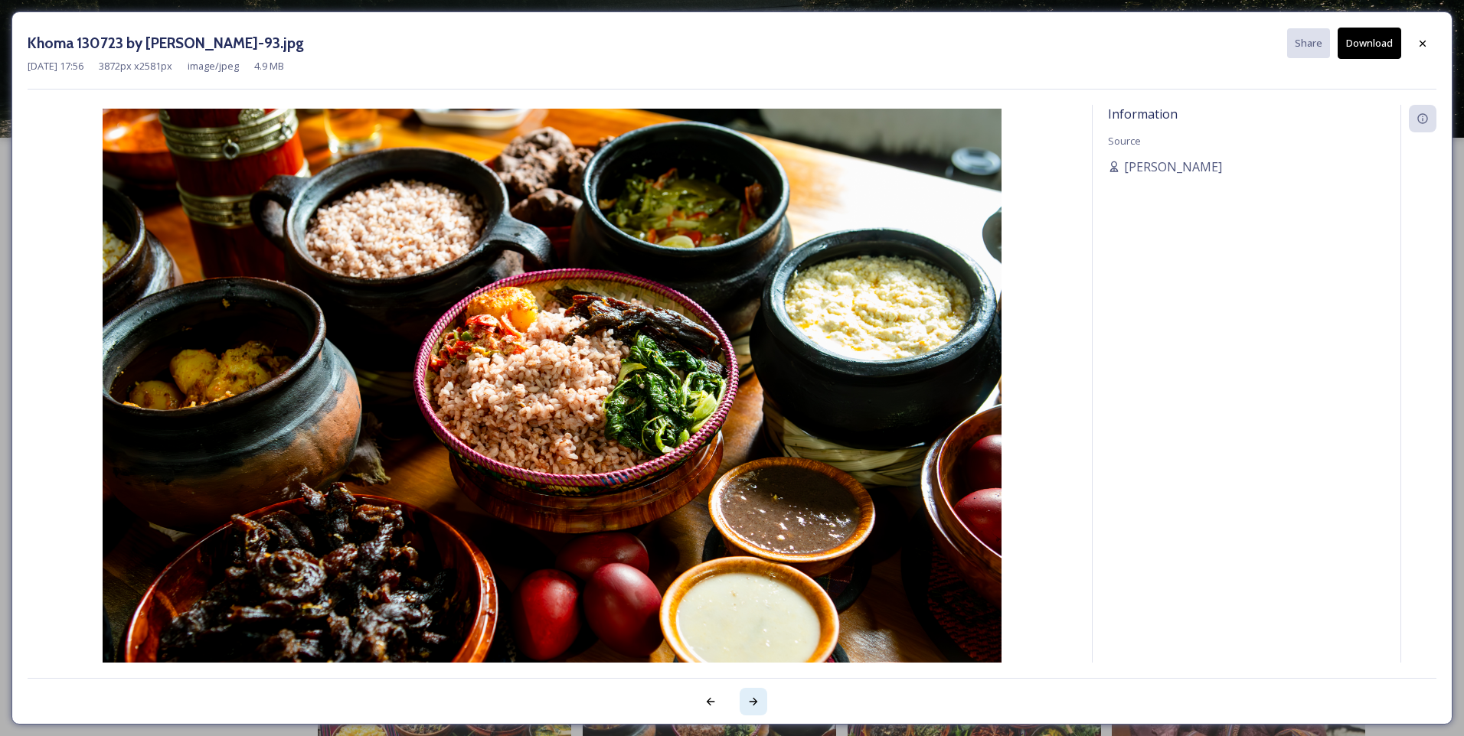
click at [750, 710] on div at bounding box center [753, 702] width 28 height 28
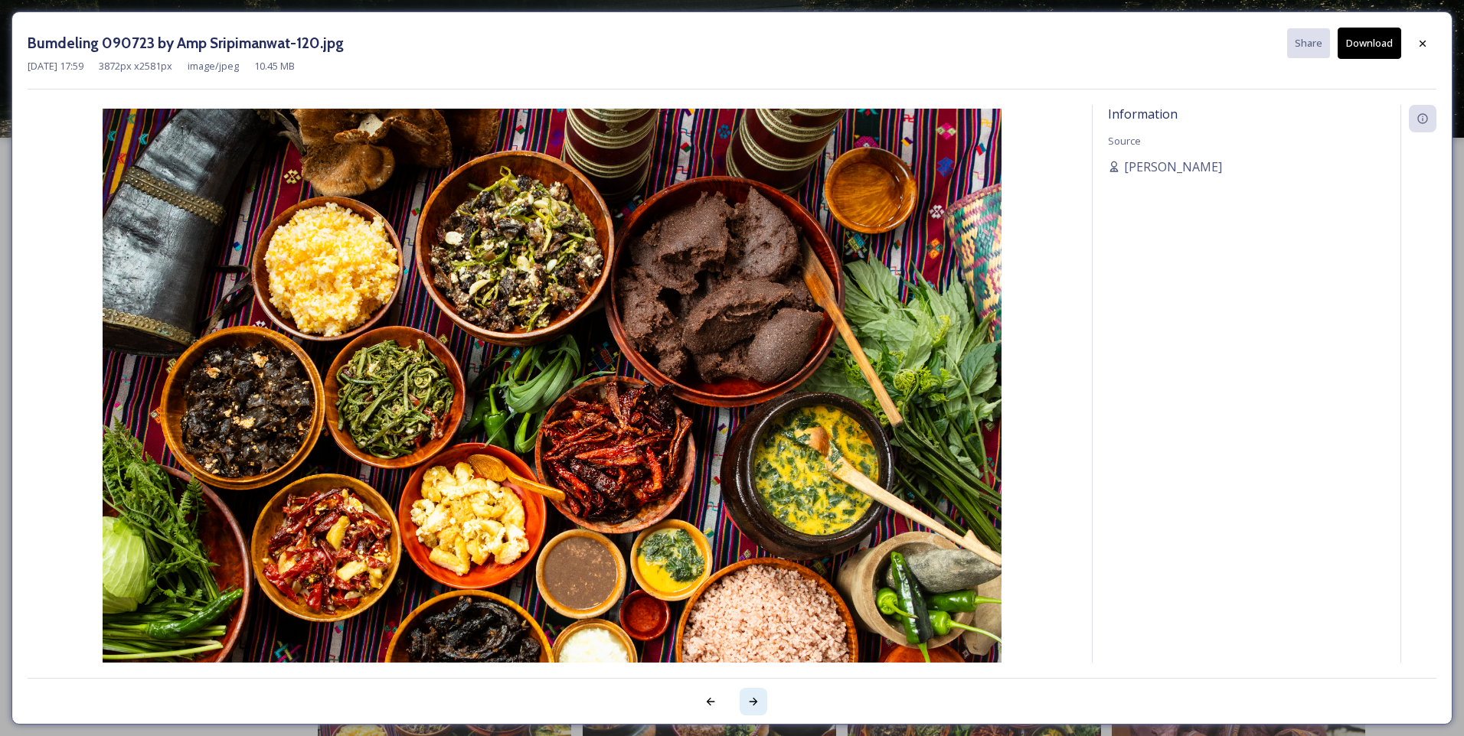
click at [750, 710] on div at bounding box center [753, 702] width 28 height 28
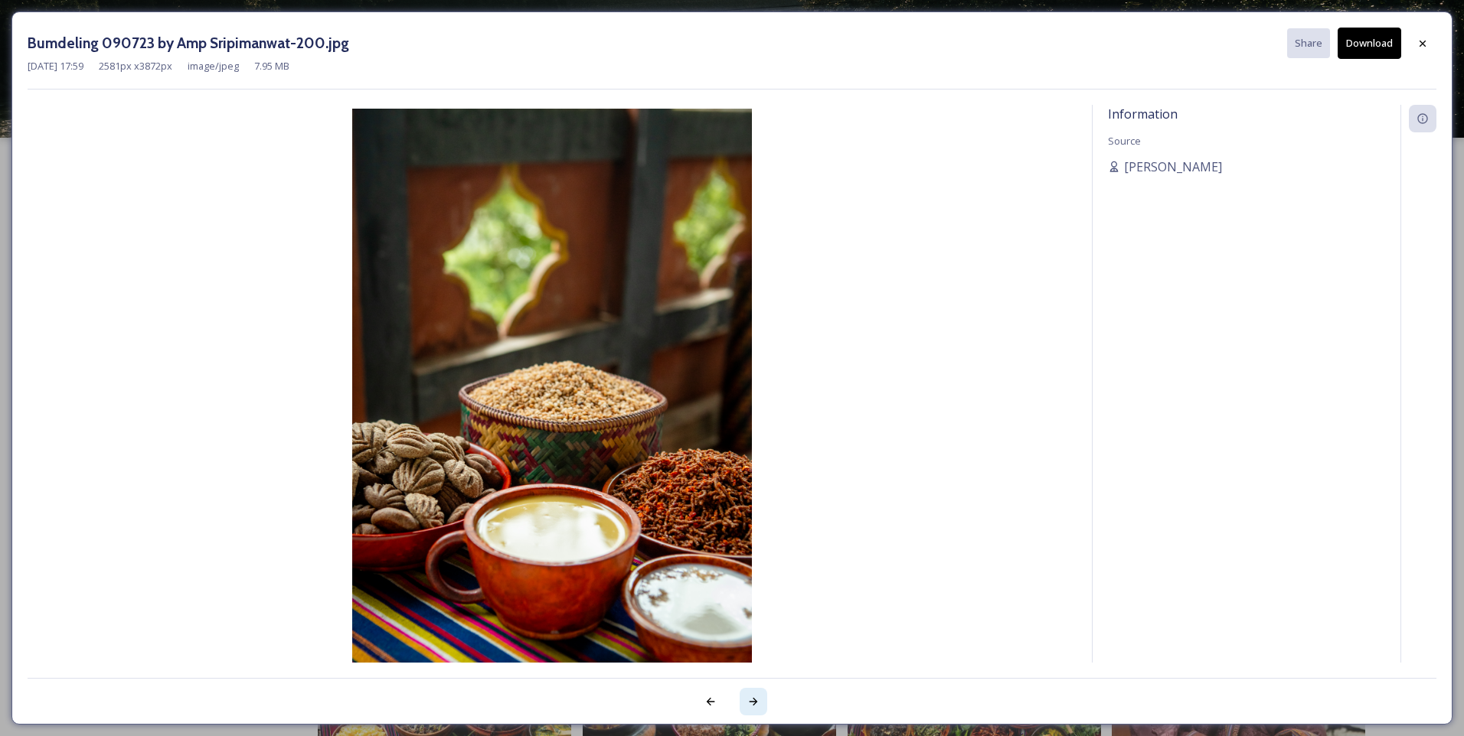
click at [750, 710] on div at bounding box center [753, 702] width 28 height 28
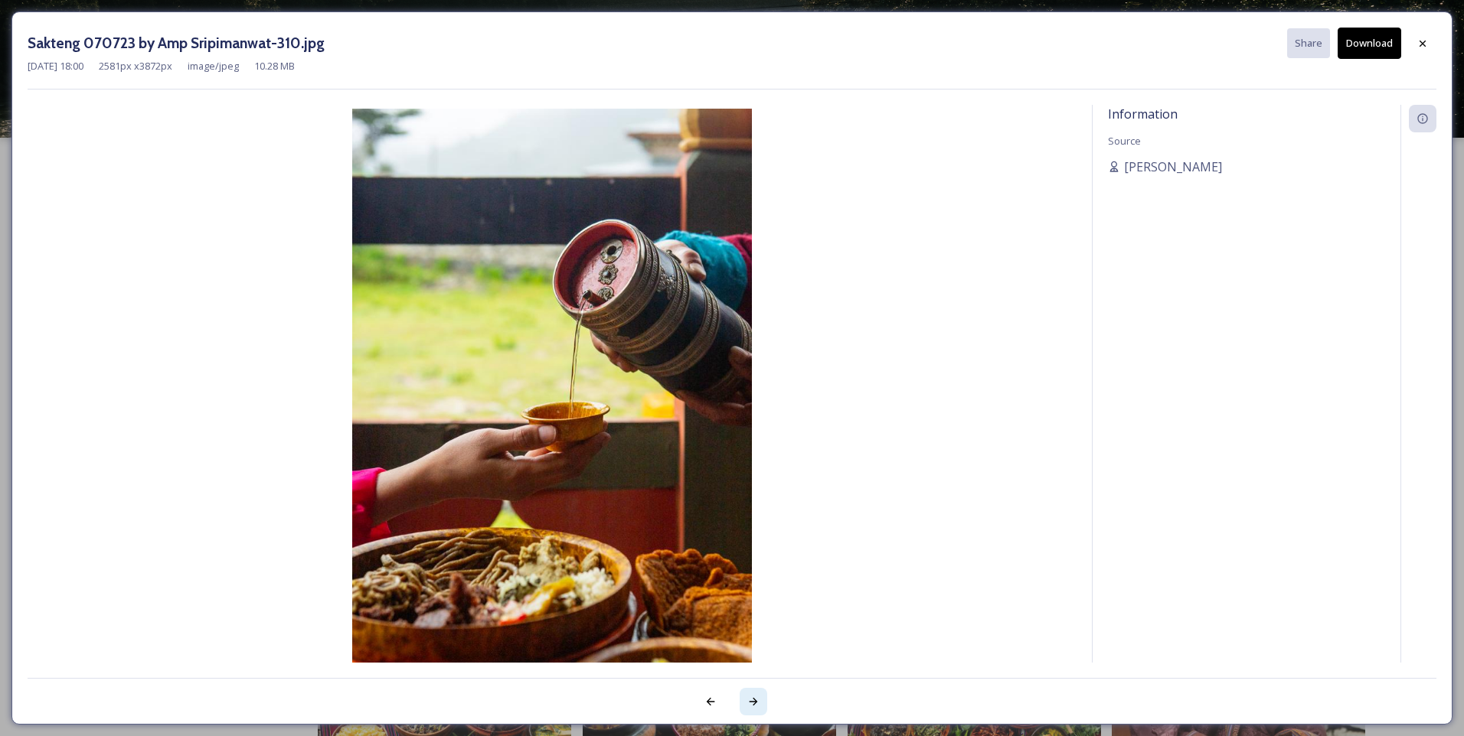
click at [750, 710] on div at bounding box center [753, 702] width 28 height 28
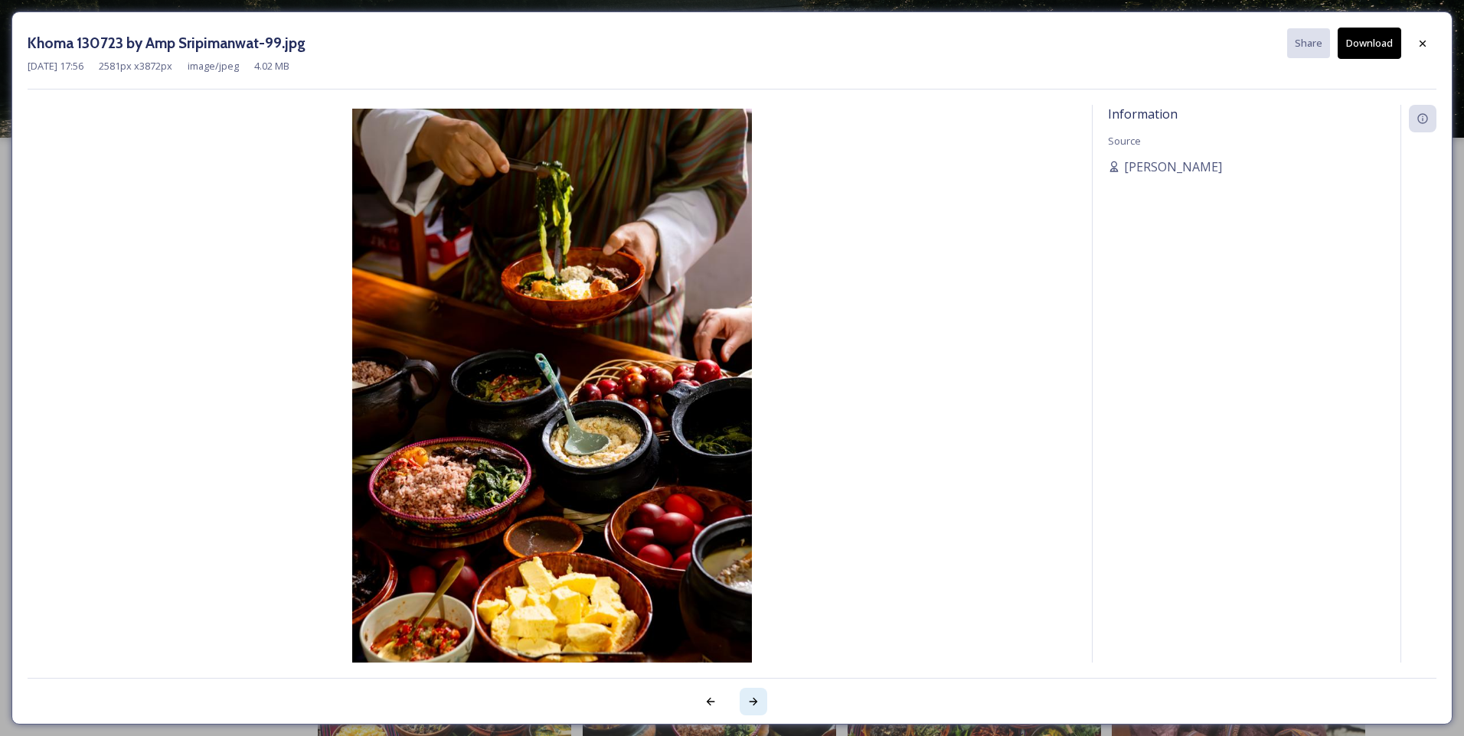
click at [750, 710] on div at bounding box center [753, 702] width 28 height 28
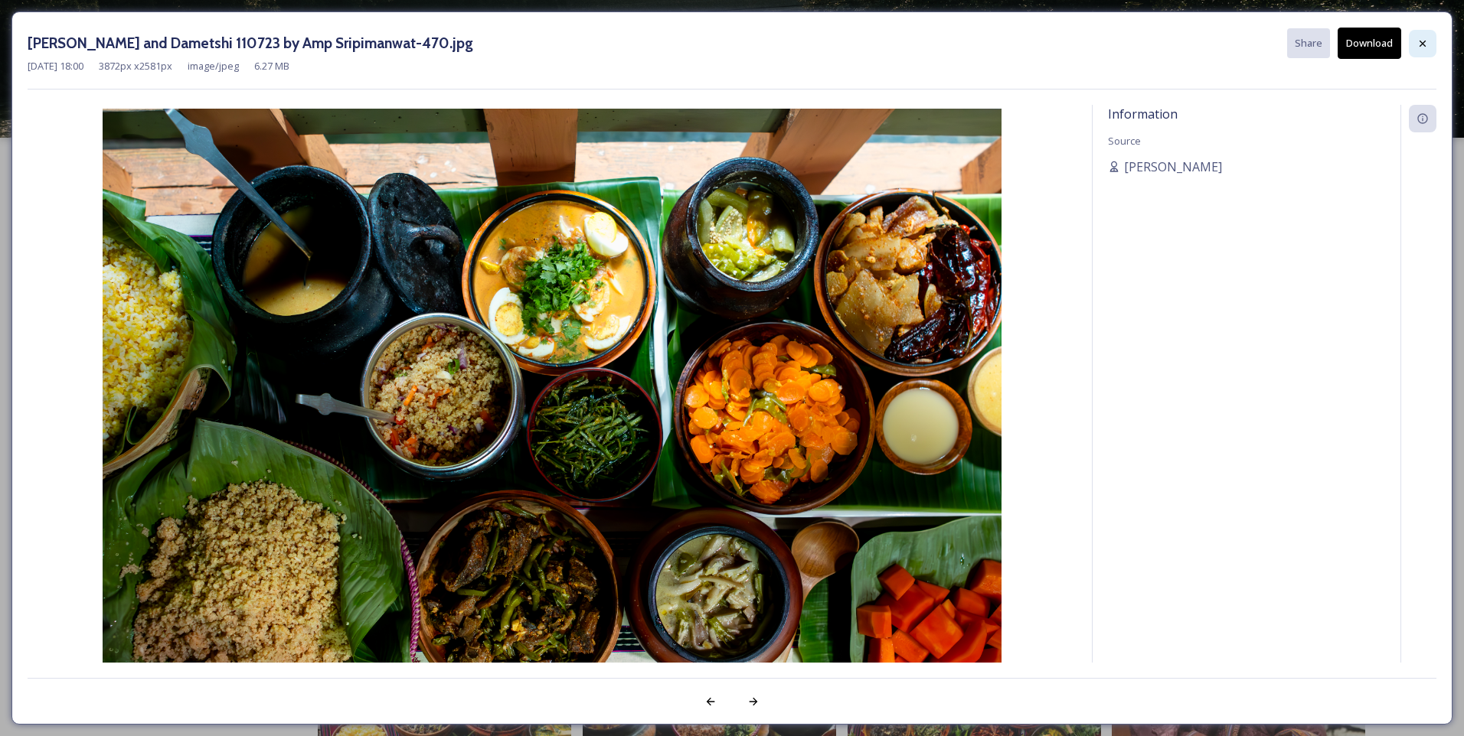
click at [1431, 47] on div at bounding box center [1422, 44] width 28 height 28
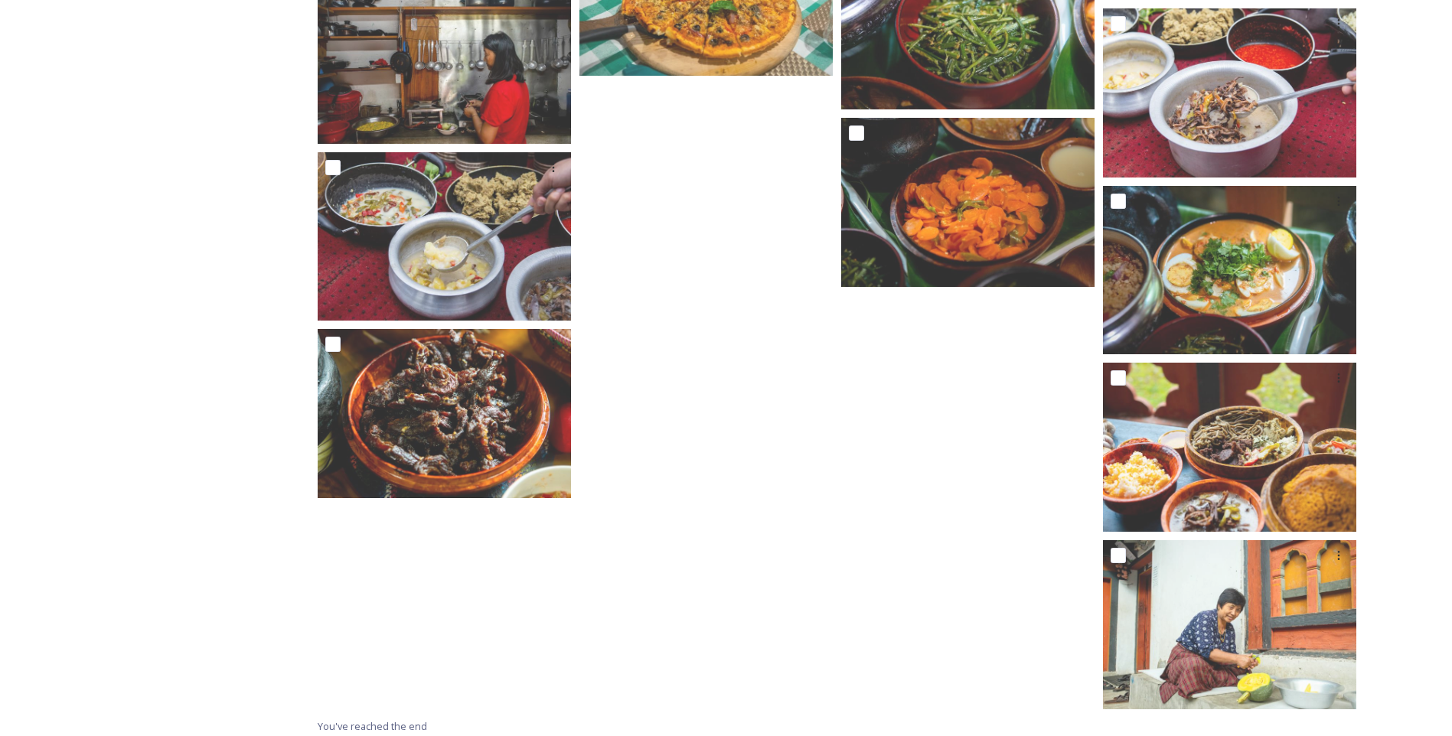
scroll to position [3118, 0]
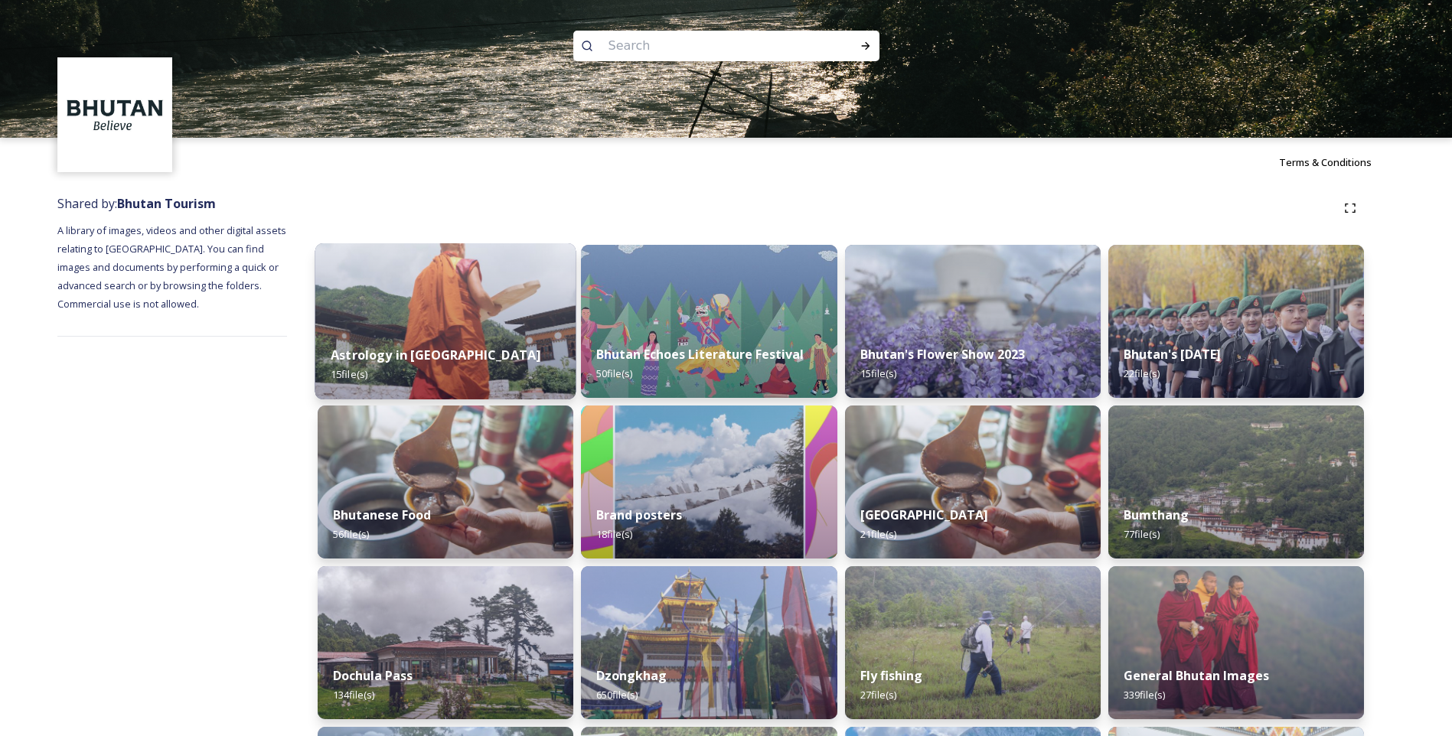
click at [433, 351] on strong "Astrology in [GEOGRAPHIC_DATA]" at bounding box center [436, 355] width 210 height 17
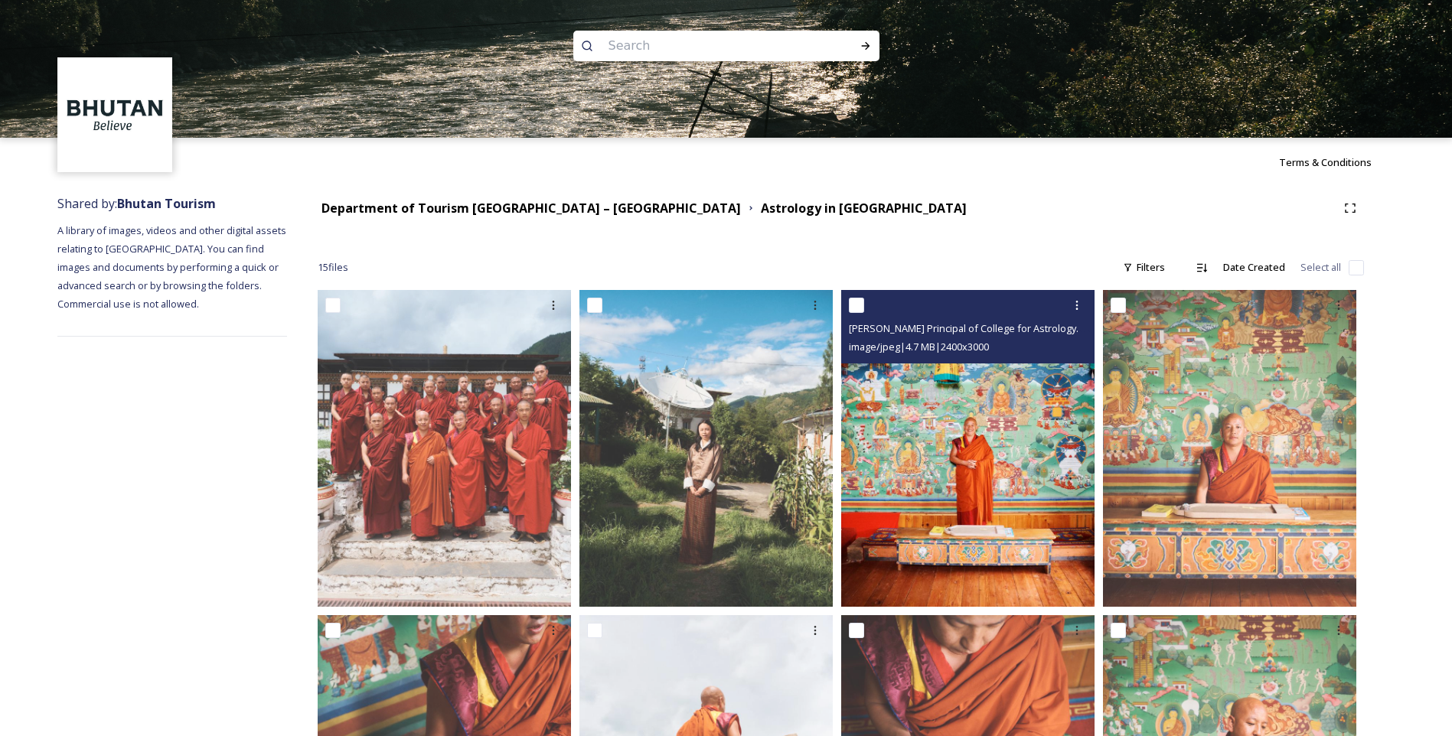
click at [936, 444] on img at bounding box center [967, 448] width 253 height 317
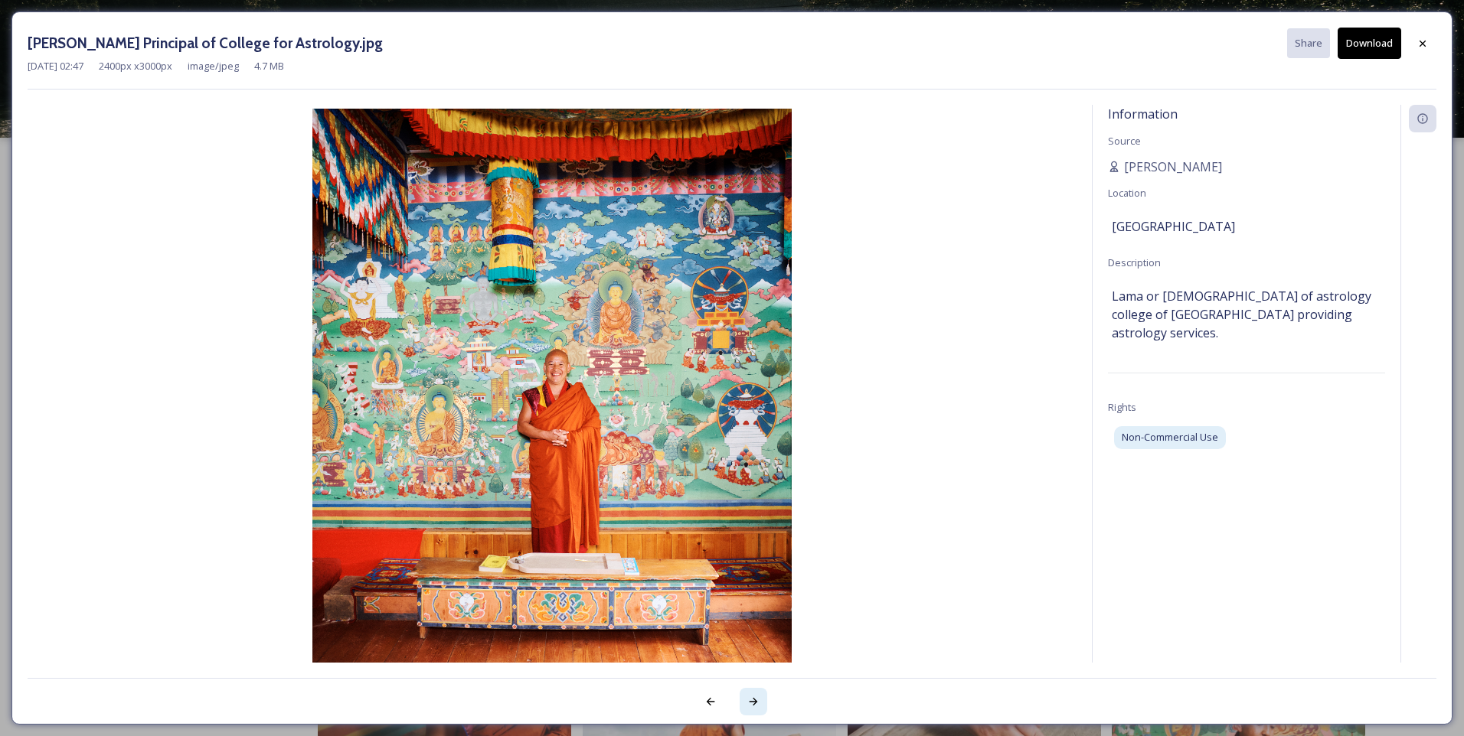
click at [751, 704] on icon at bounding box center [753, 702] width 12 height 12
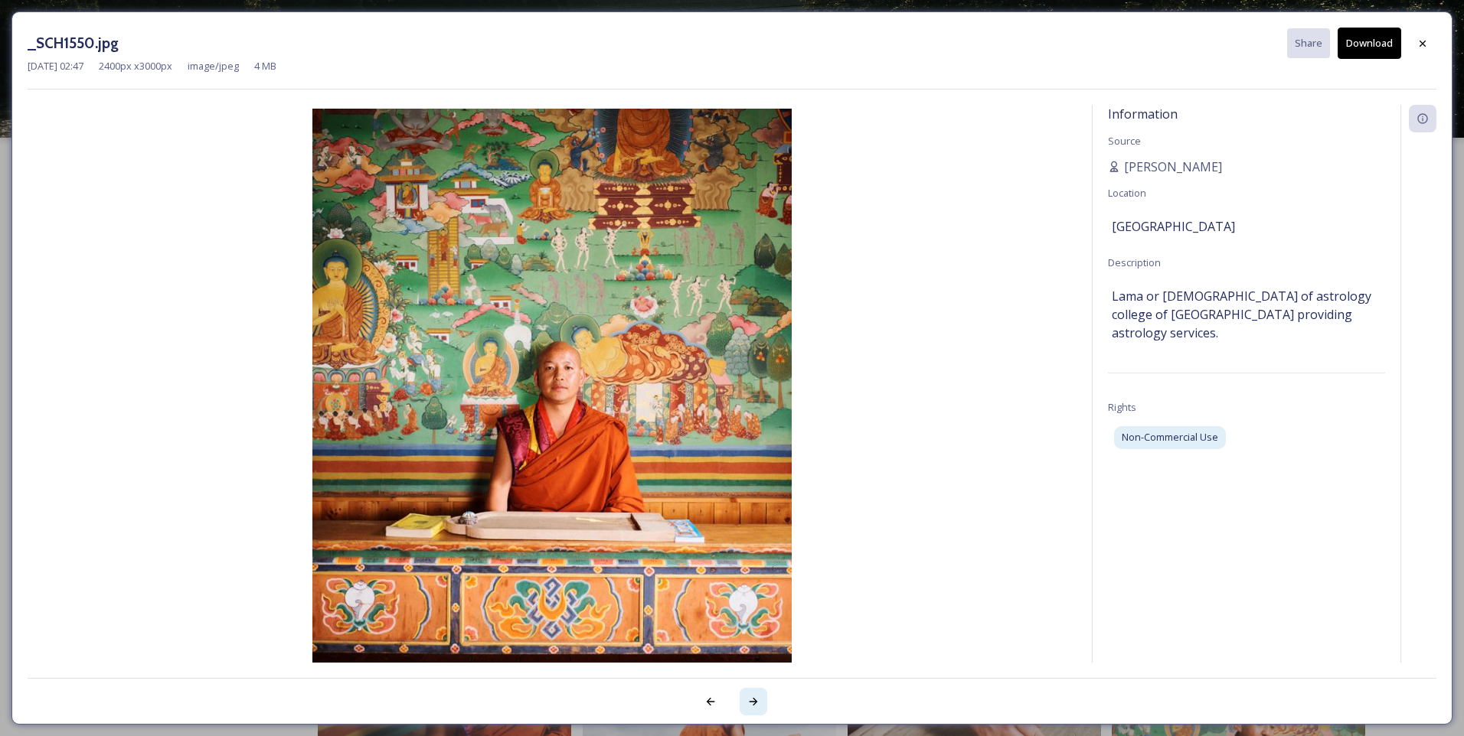
click at [751, 704] on icon at bounding box center [753, 702] width 12 height 12
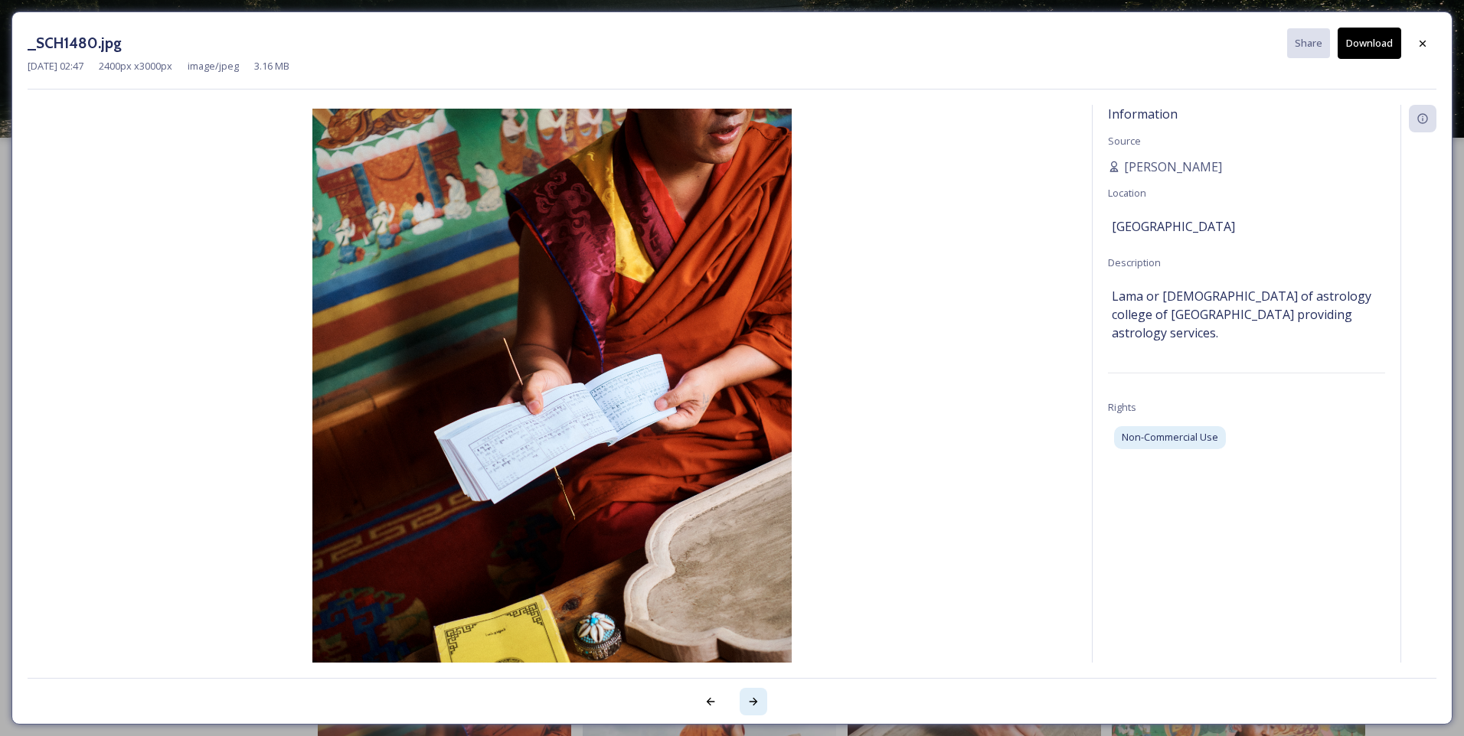
click at [754, 703] on icon at bounding box center [753, 702] width 12 height 12
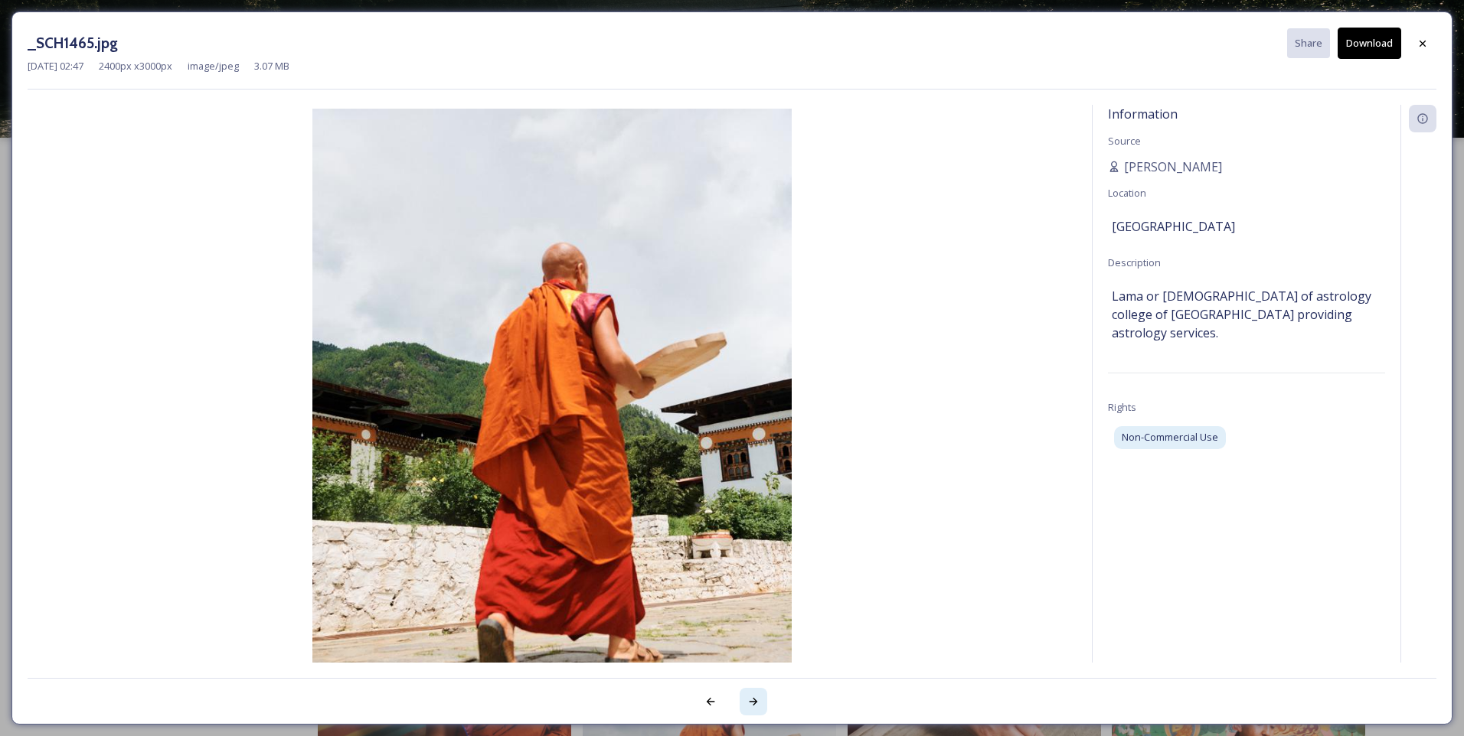
click at [754, 703] on icon at bounding box center [753, 702] width 12 height 12
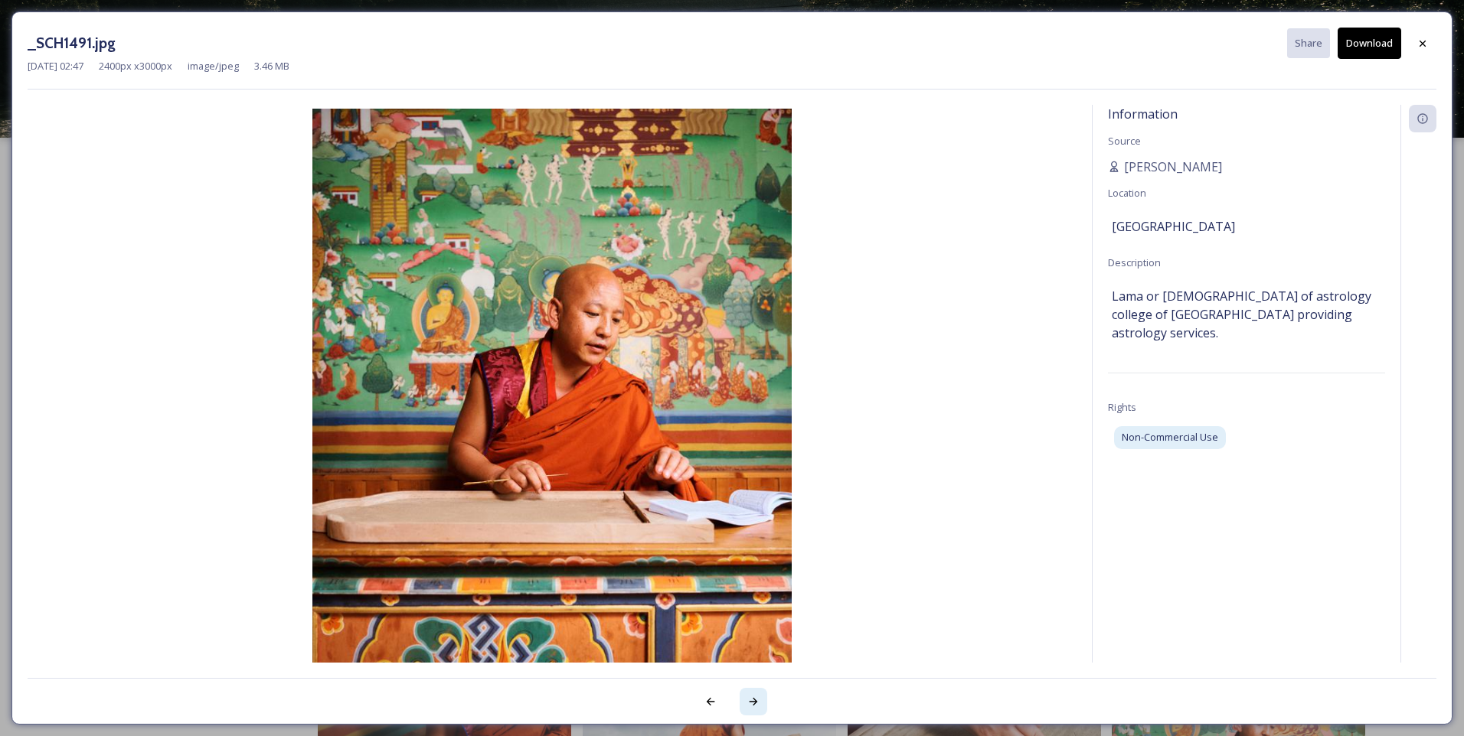
click at [754, 703] on icon at bounding box center [753, 702] width 12 height 12
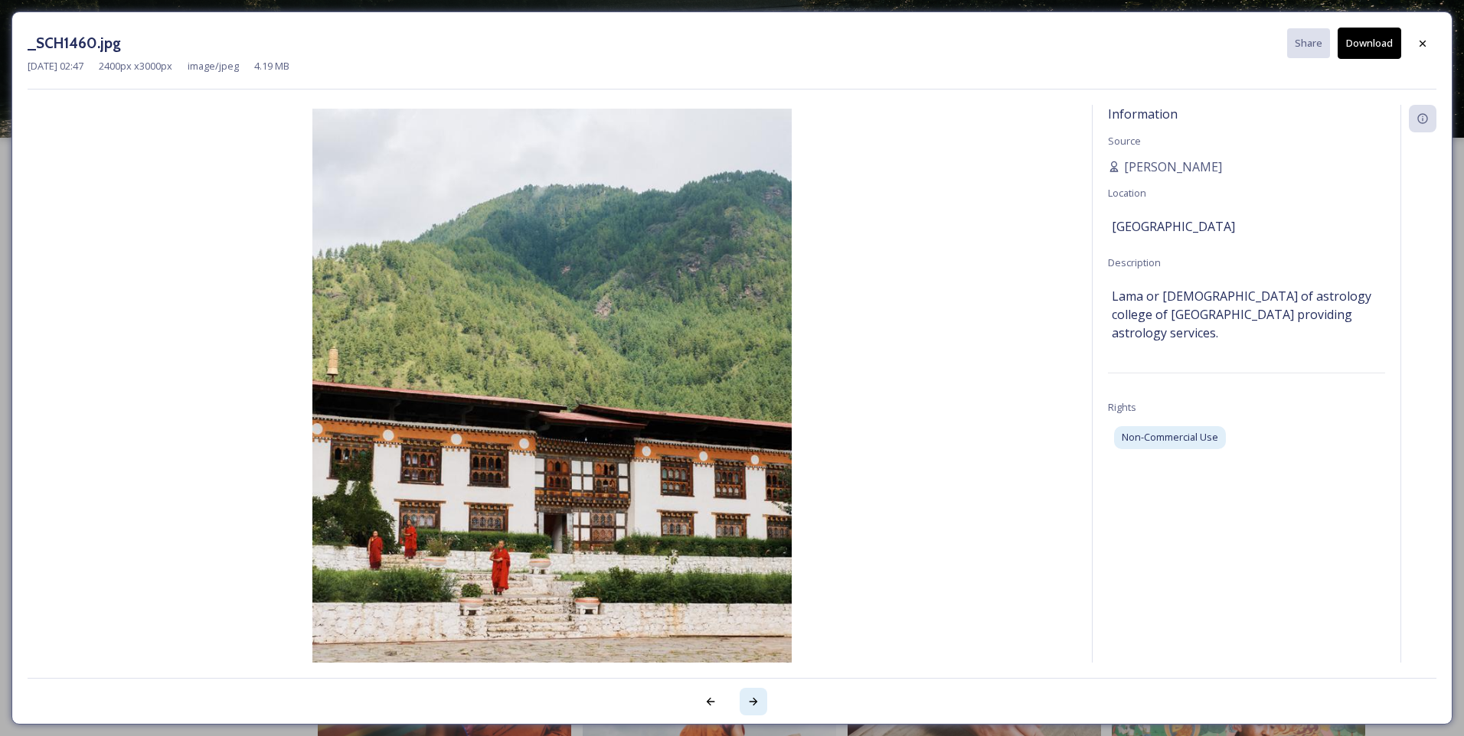
click at [754, 703] on icon at bounding box center [753, 702] width 12 height 12
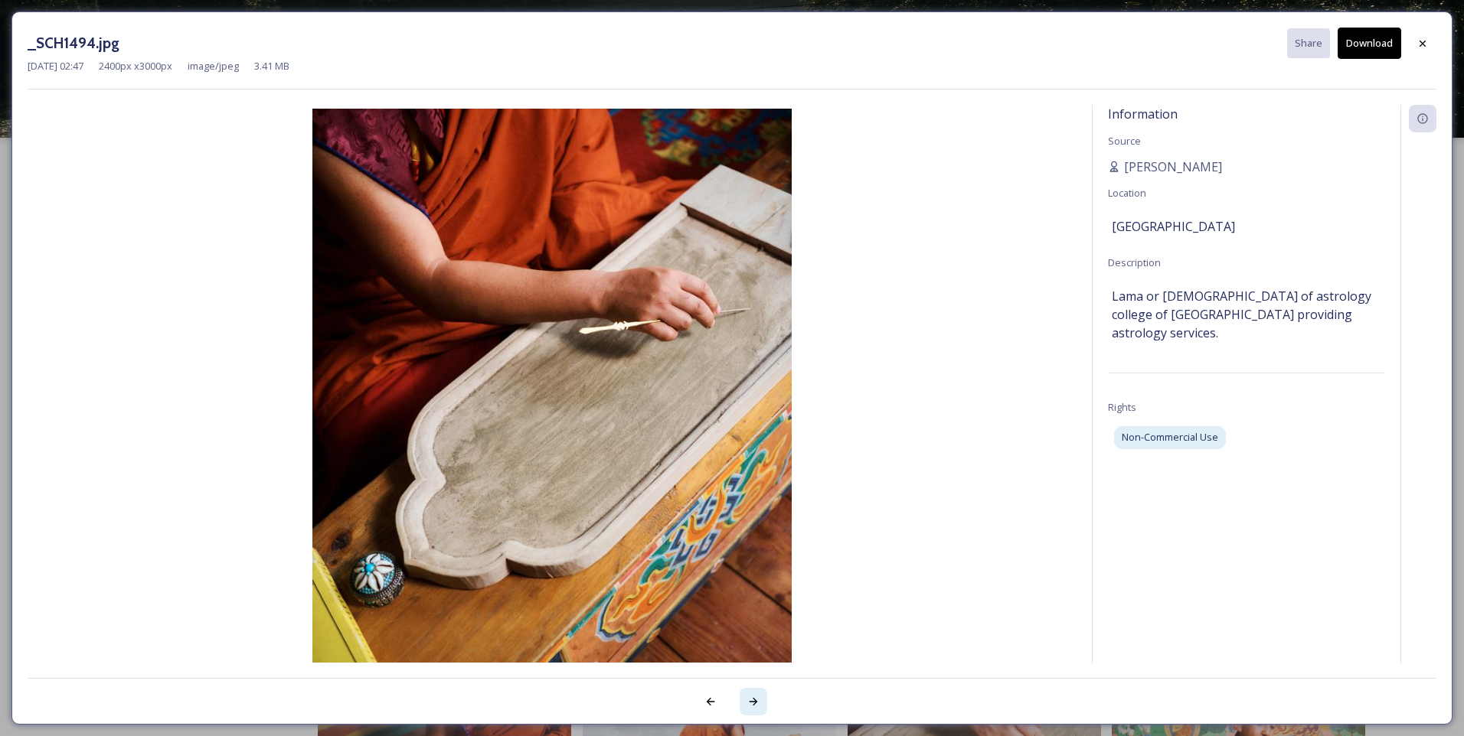
click at [754, 703] on icon at bounding box center [753, 702] width 12 height 12
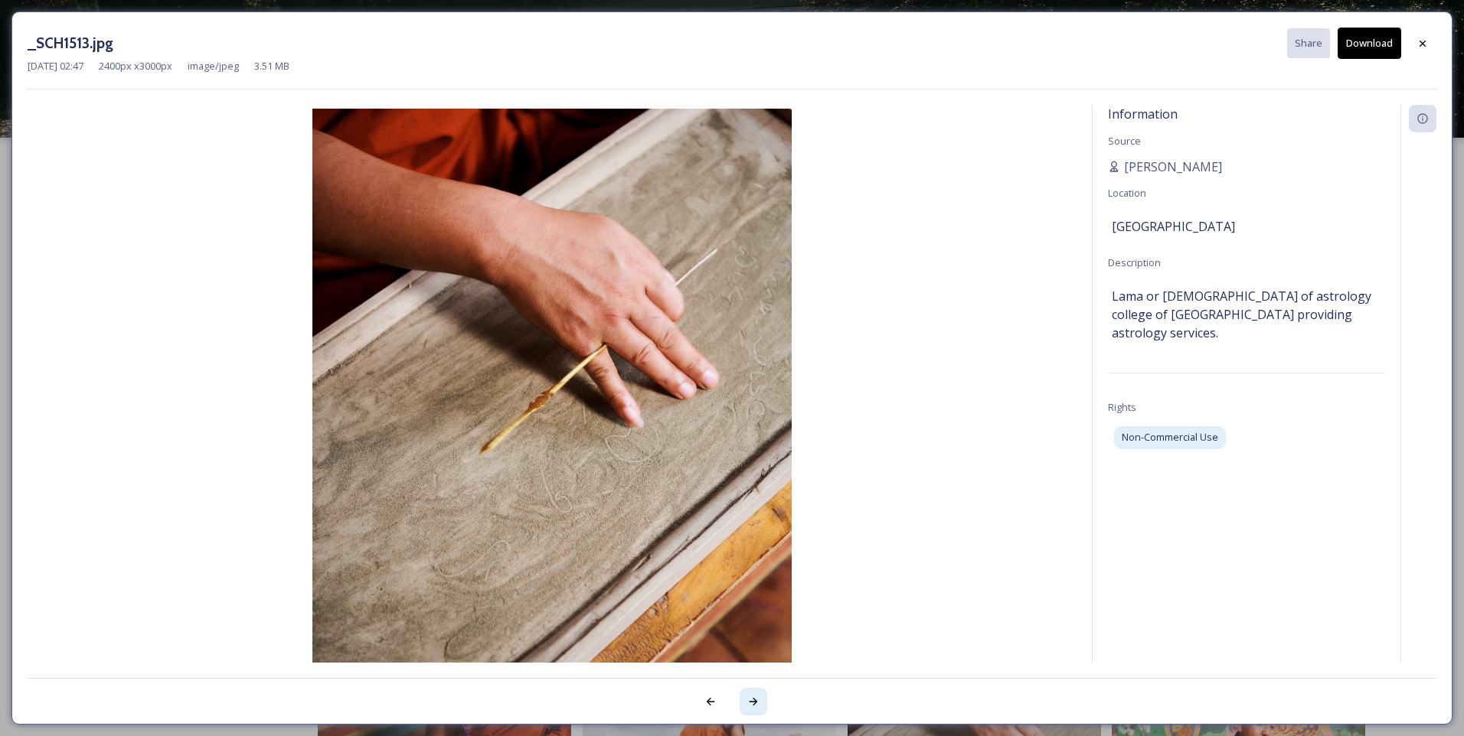
click at [754, 703] on icon at bounding box center [753, 702] width 12 height 12
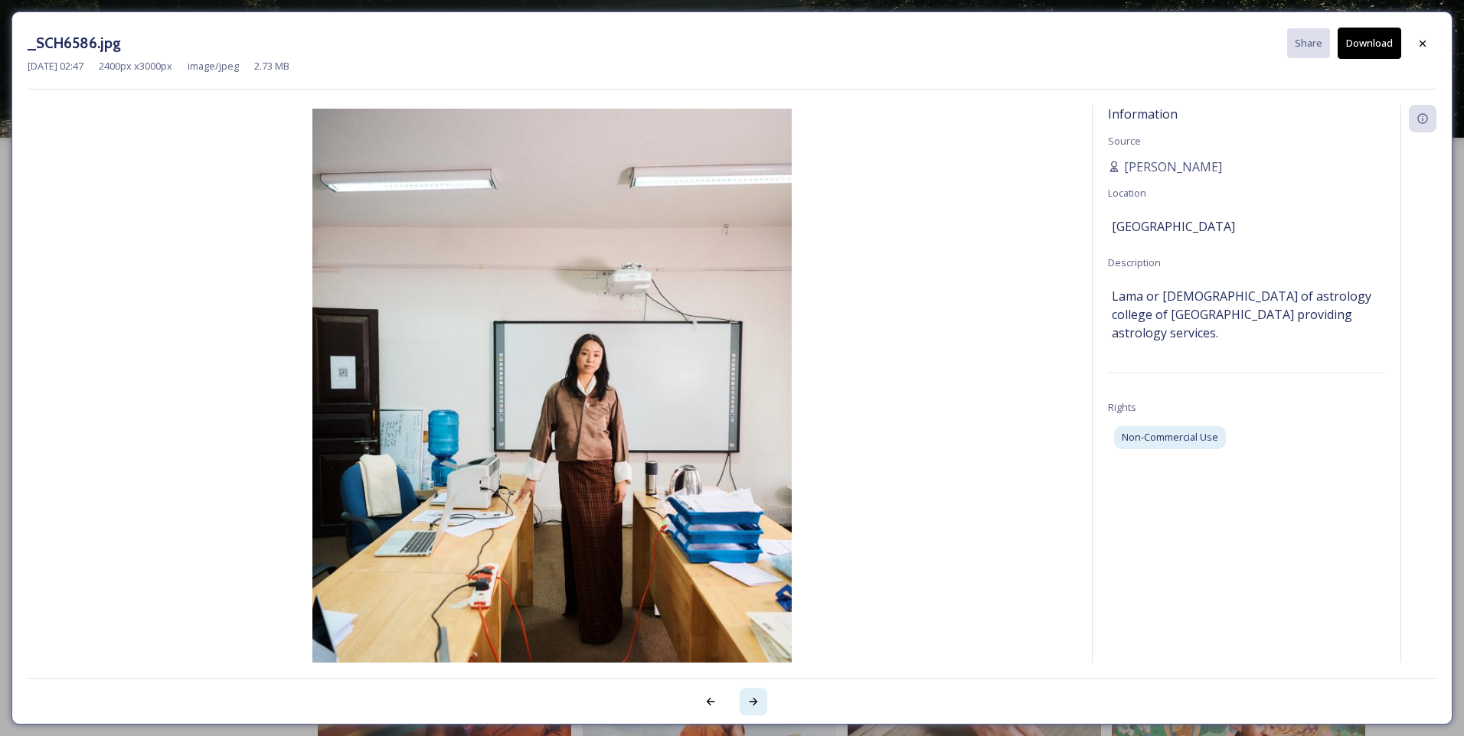
click at [754, 703] on icon at bounding box center [753, 702] width 12 height 12
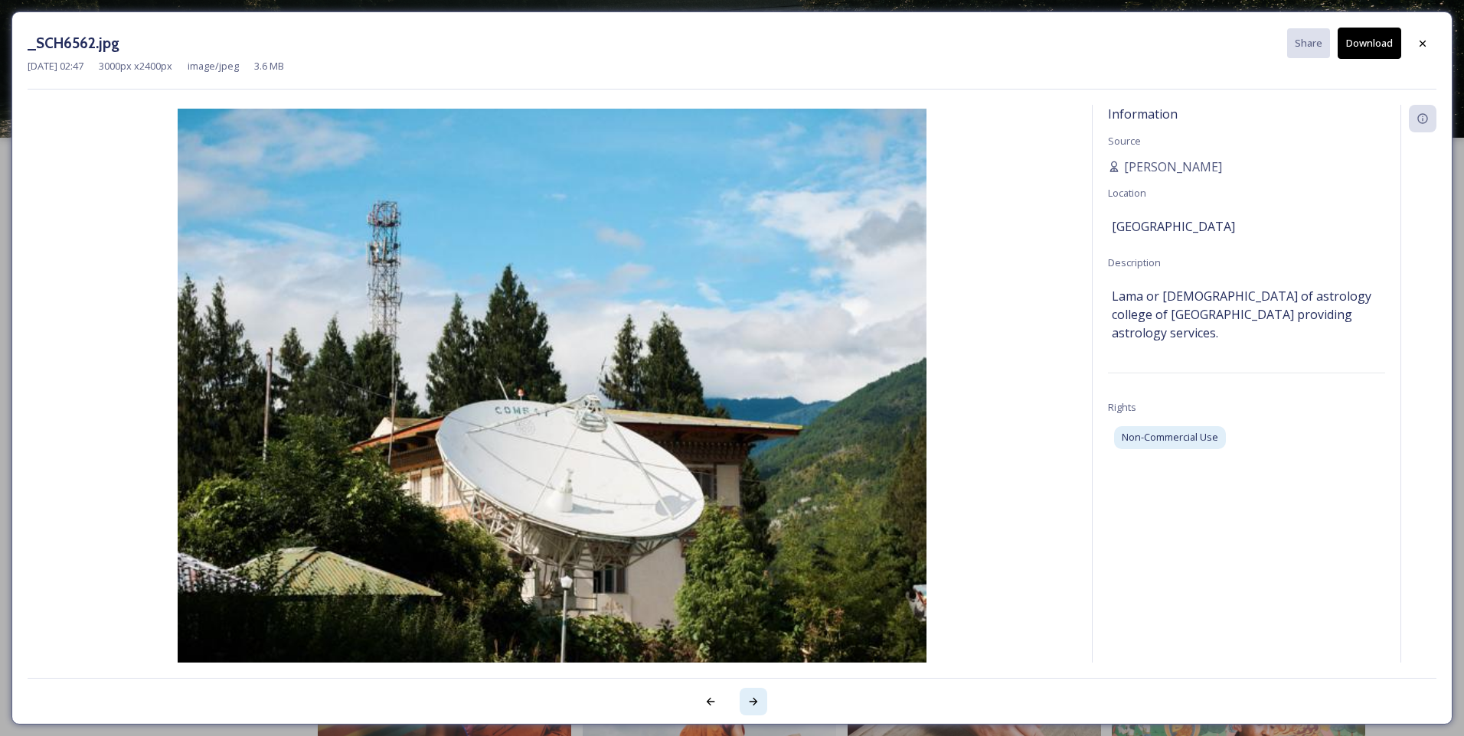
click at [754, 703] on icon at bounding box center [753, 702] width 12 height 12
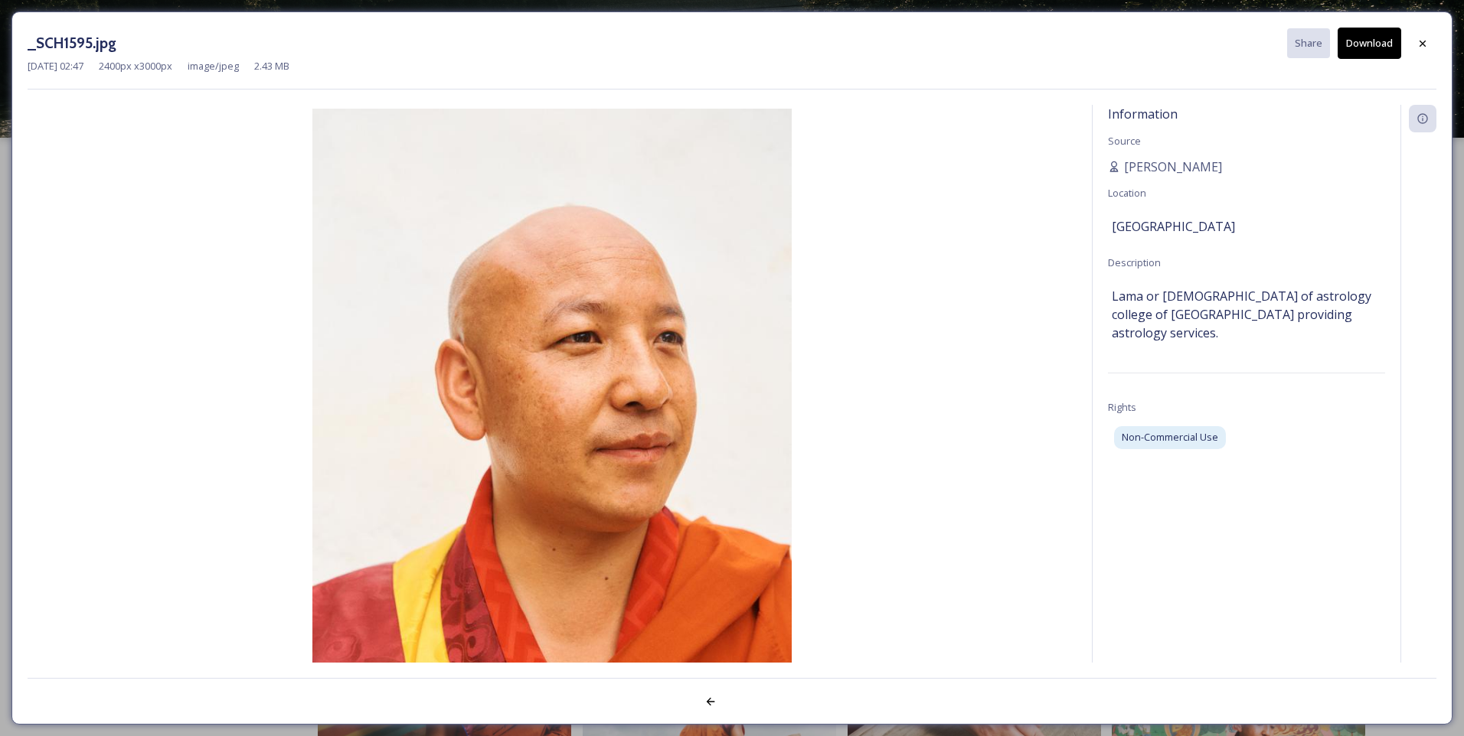
click at [754, 703] on div at bounding box center [732, 693] width 1408 height 31
click at [1428, 54] on div at bounding box center [1422, 44] width 28 height 28
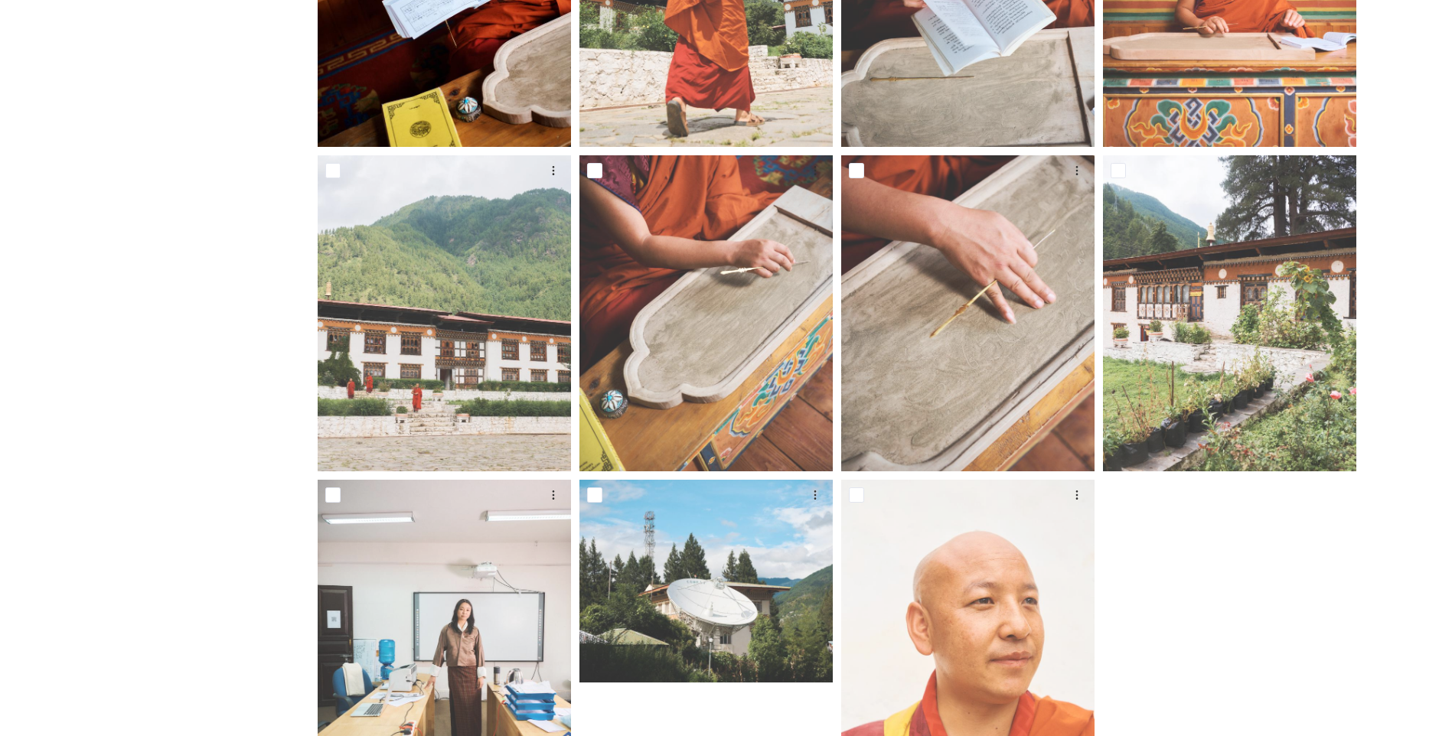
scroll to position [879, 0]
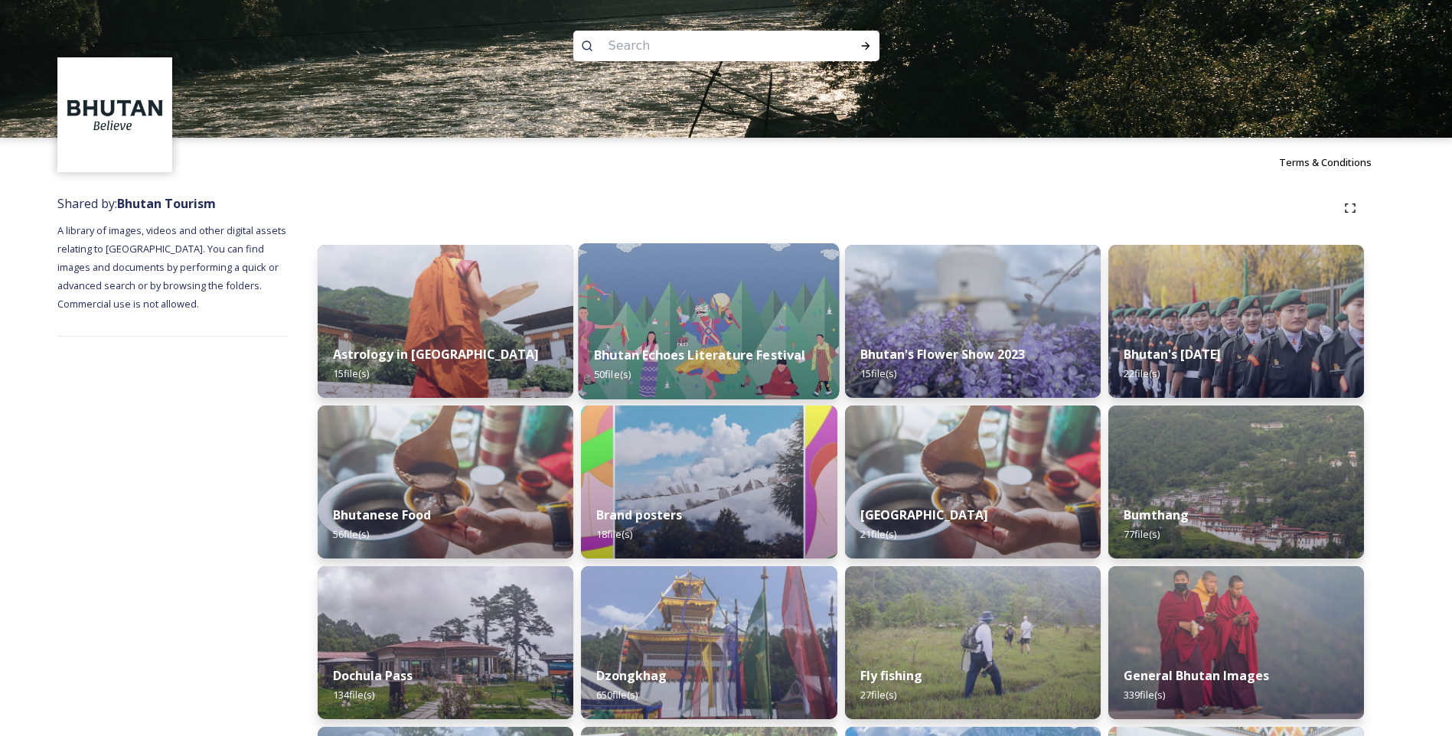
click at [804, 356] on strong "Bhutan Echoes Literature Festival" at bounding box center [699, 355] width 211 height 17
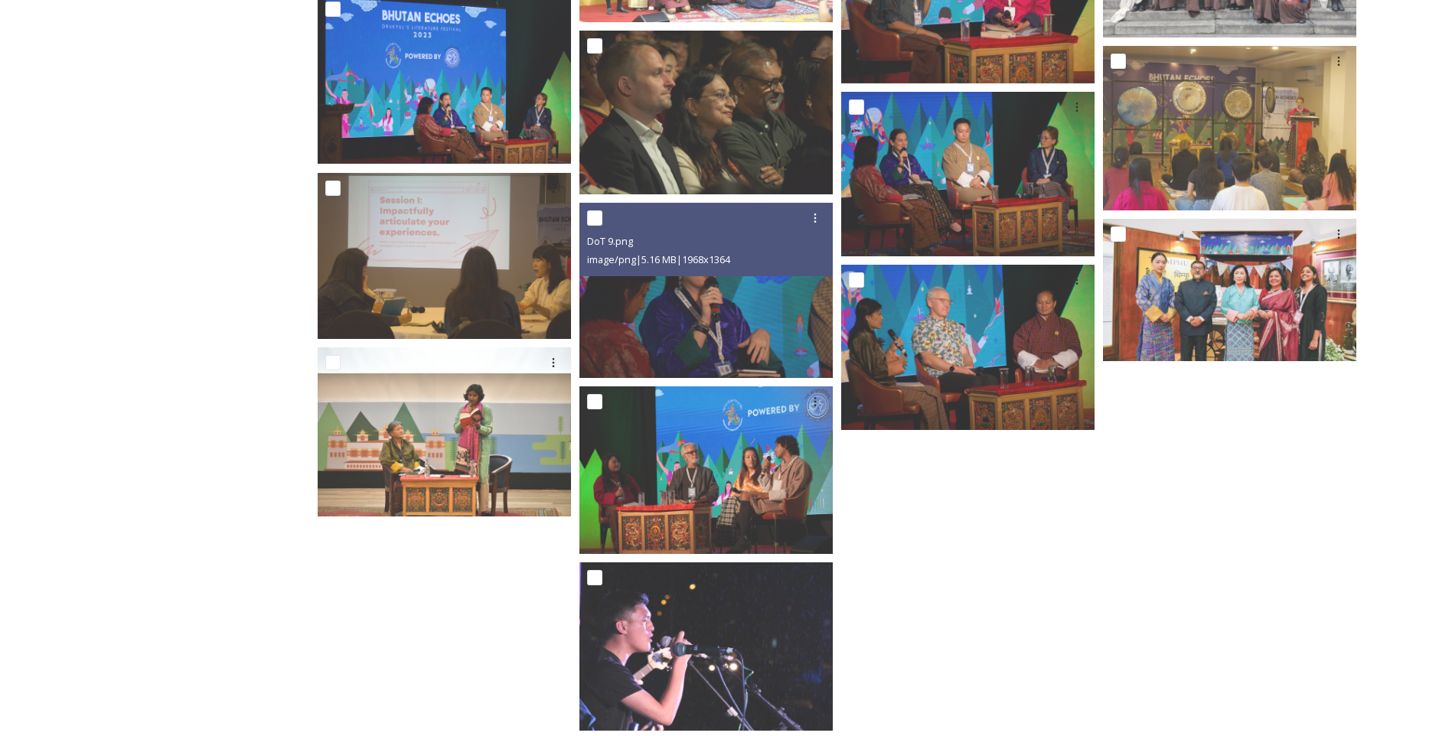
scroll to position [2036, 0]
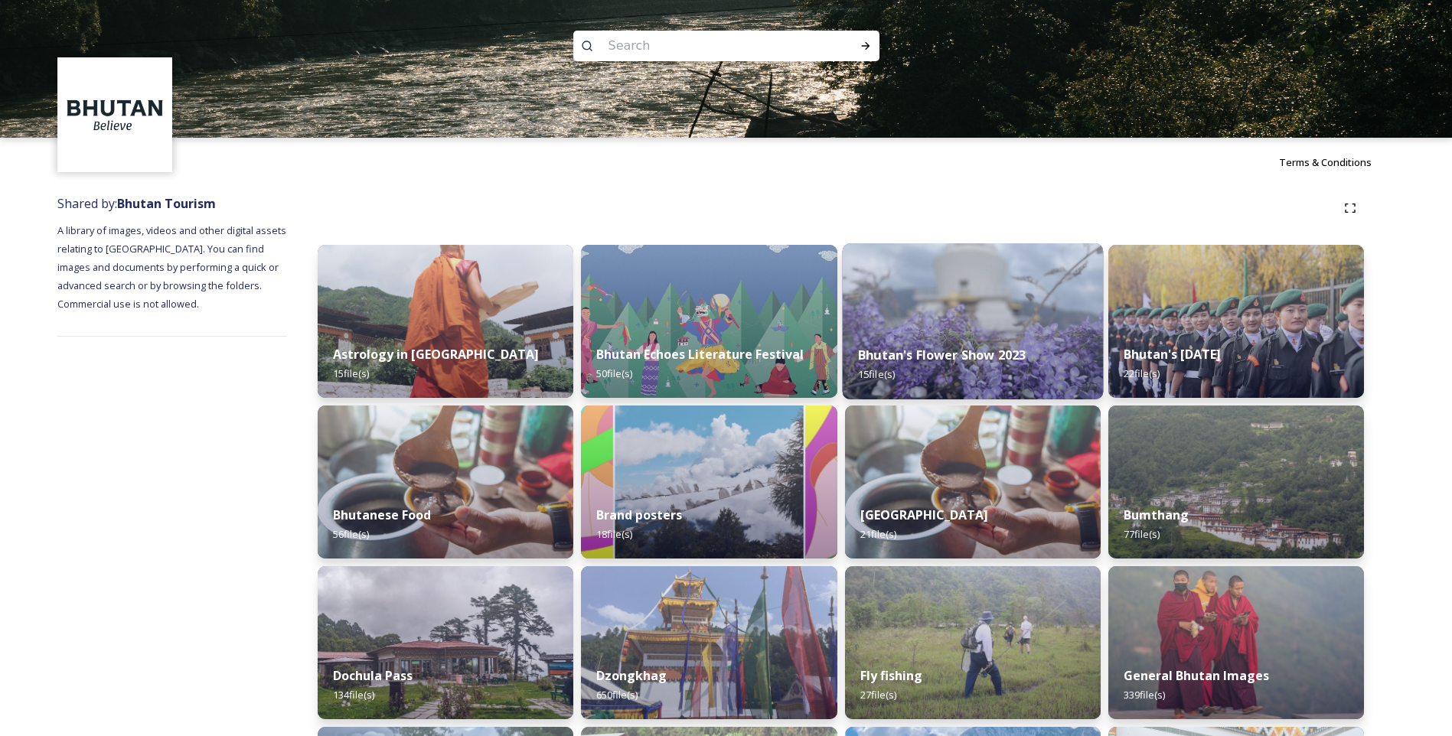
click at [900, 321] on img at bounding box center [972, 321] width 261 height 156
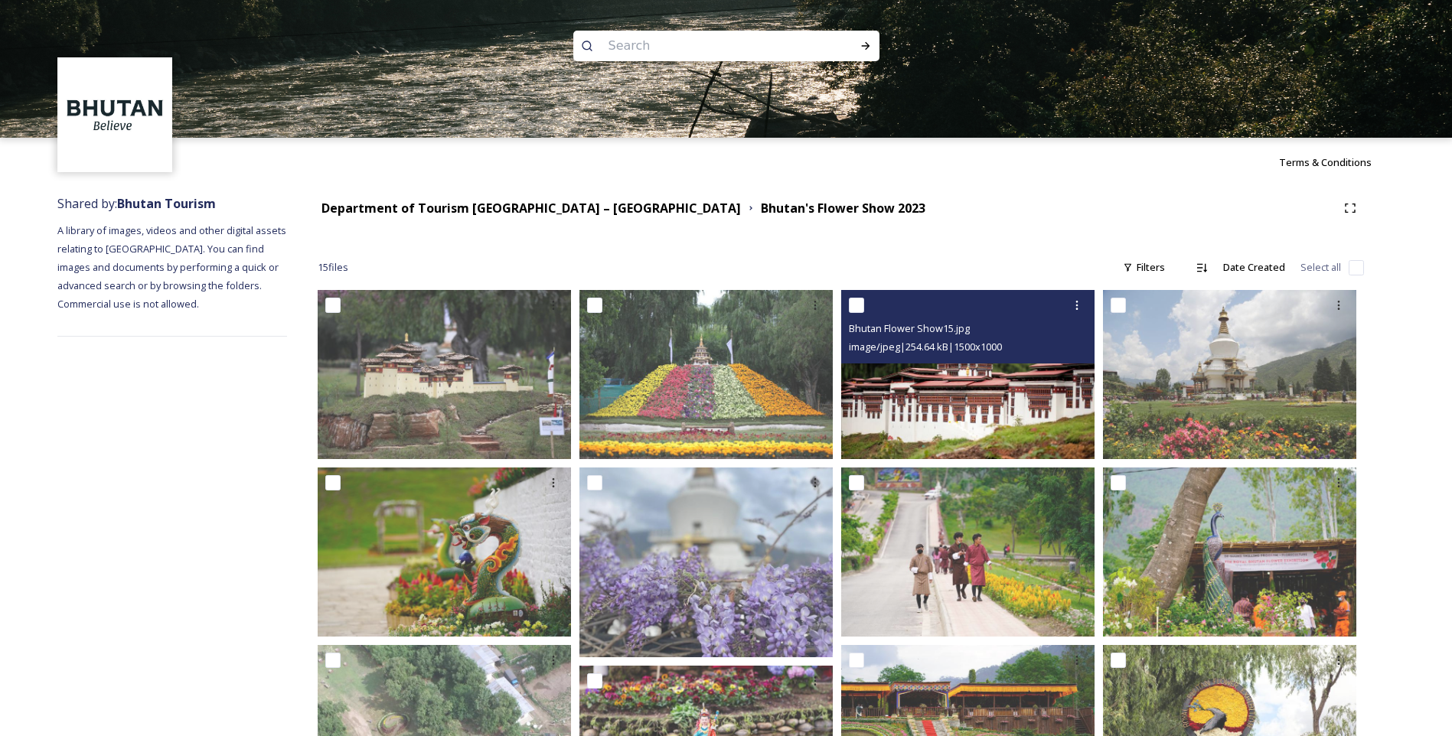
scroll to position [434, 0]
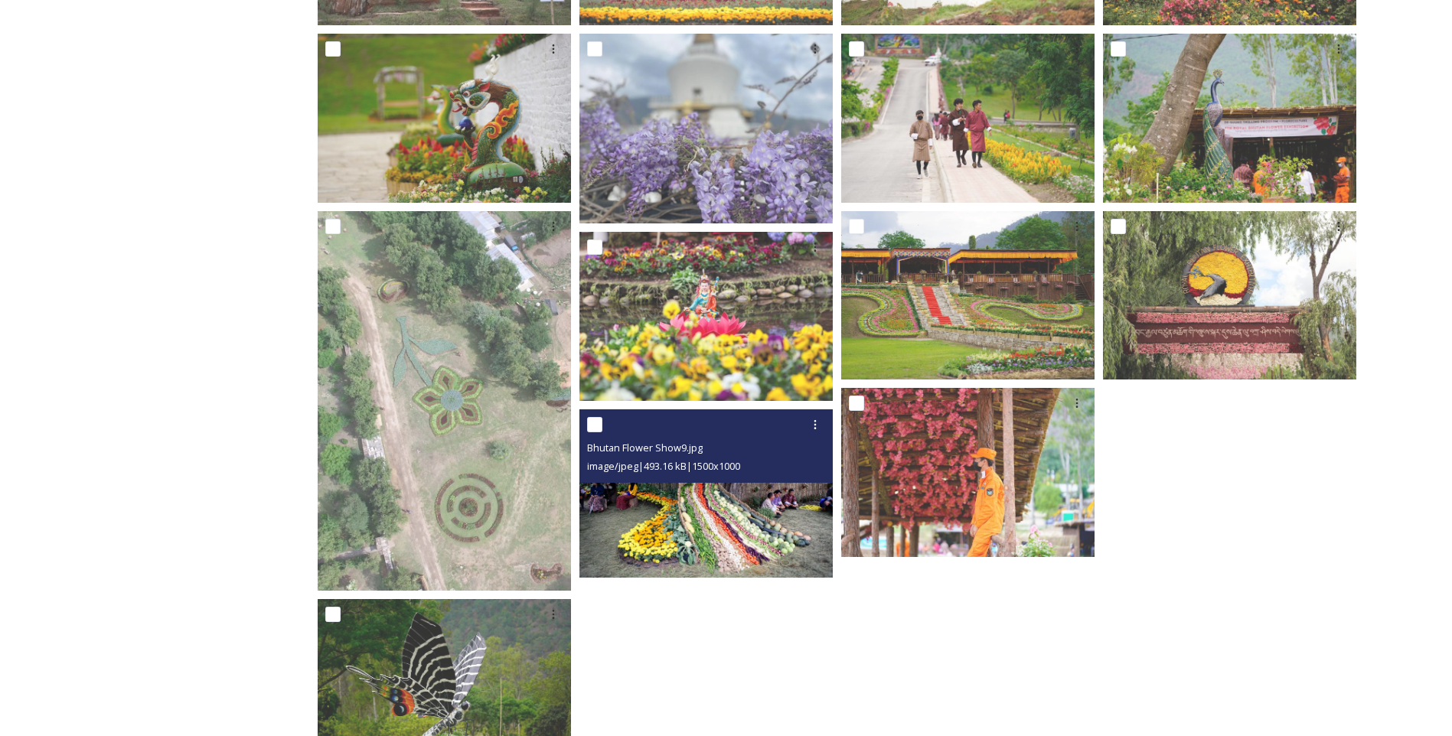
click at [795, 494] on img at bounding box center [705, 494] width 253 height 169
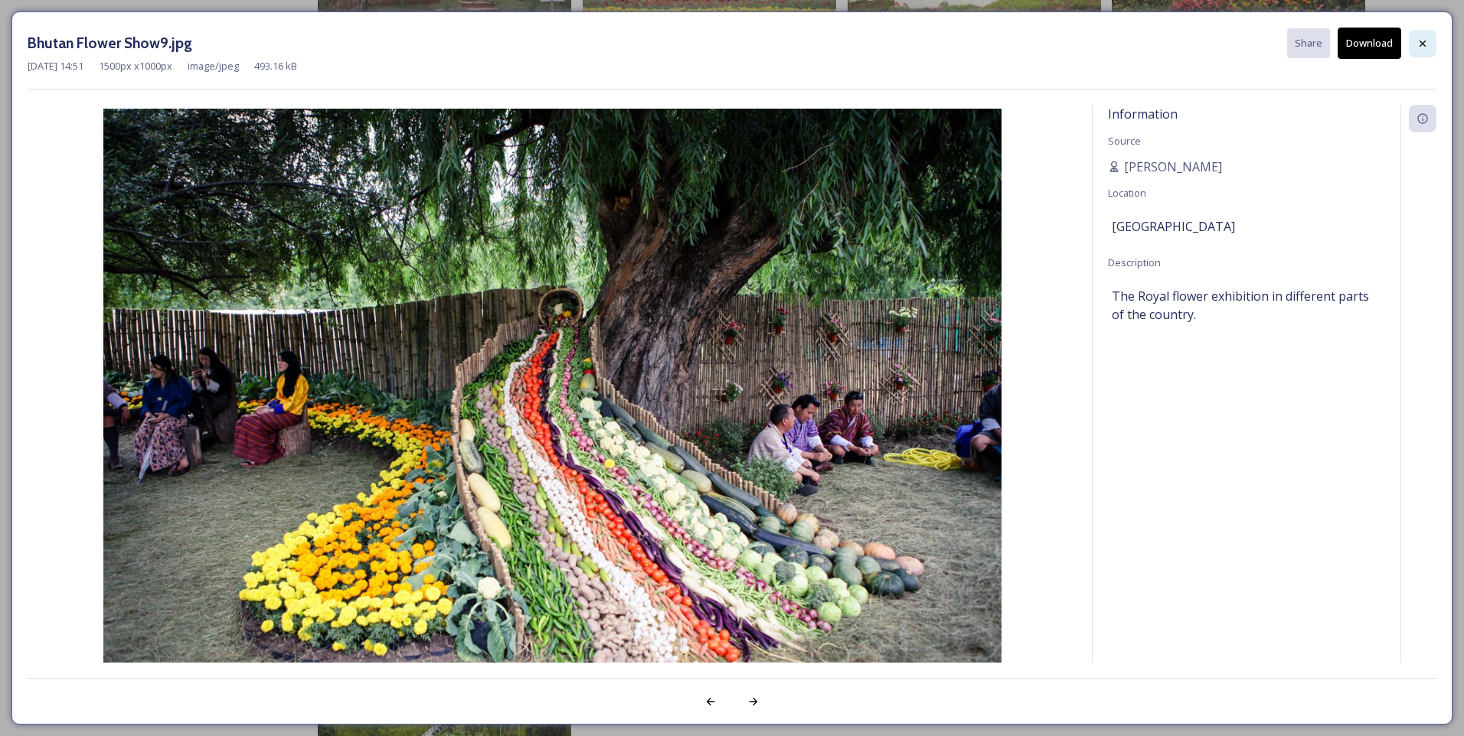
click at [1431, 46] on div at bounding box center [1422, 44] width 28 height 28
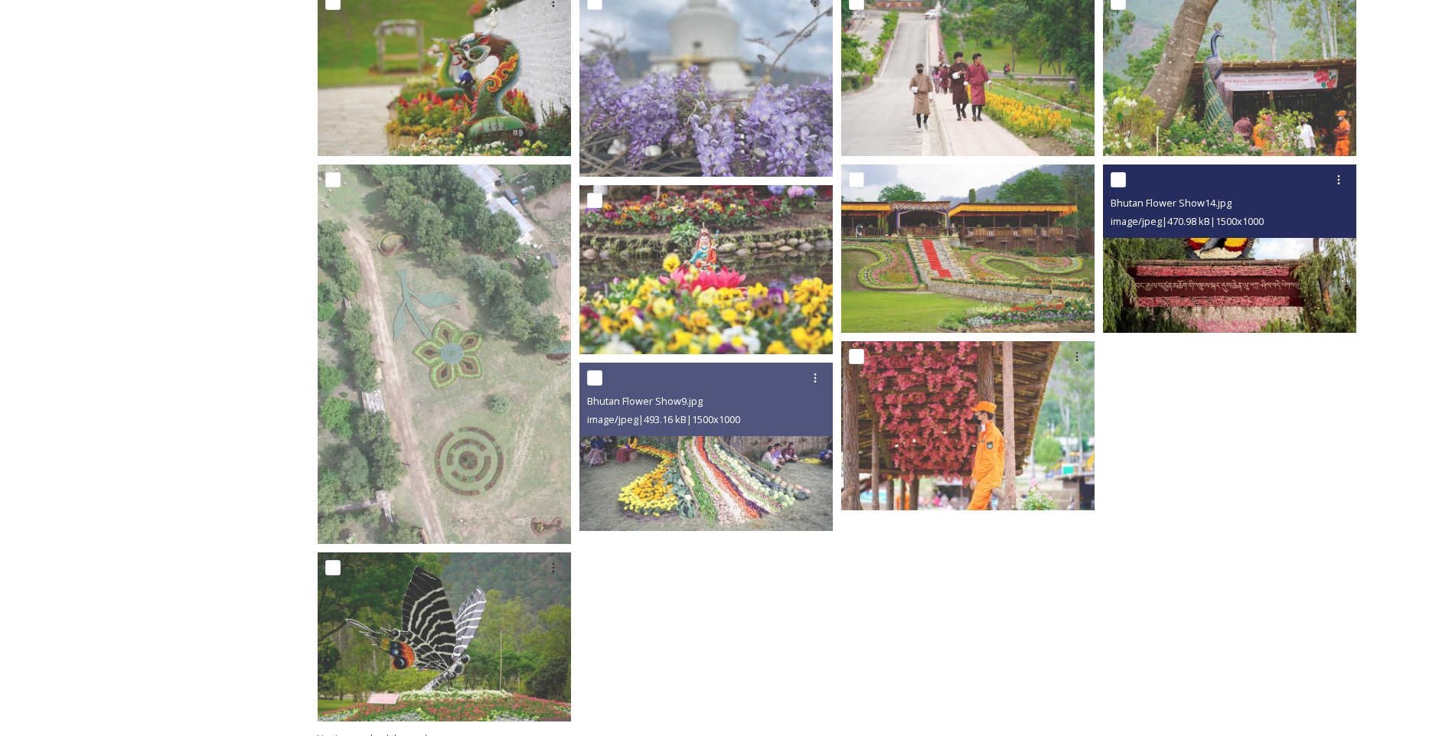
scroll to position [500, 0]
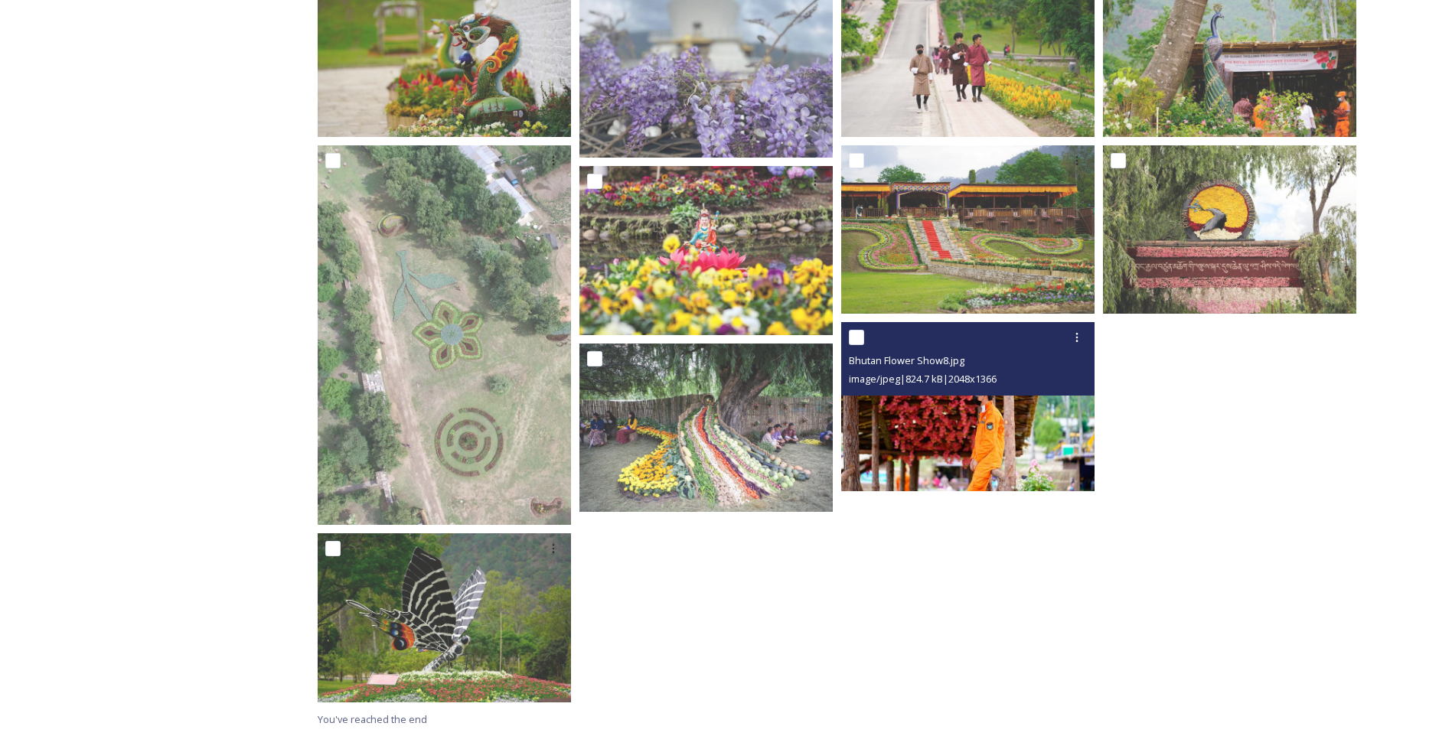
click at [876, 439] on img at bounding box center [967, 406] width 253 height 169
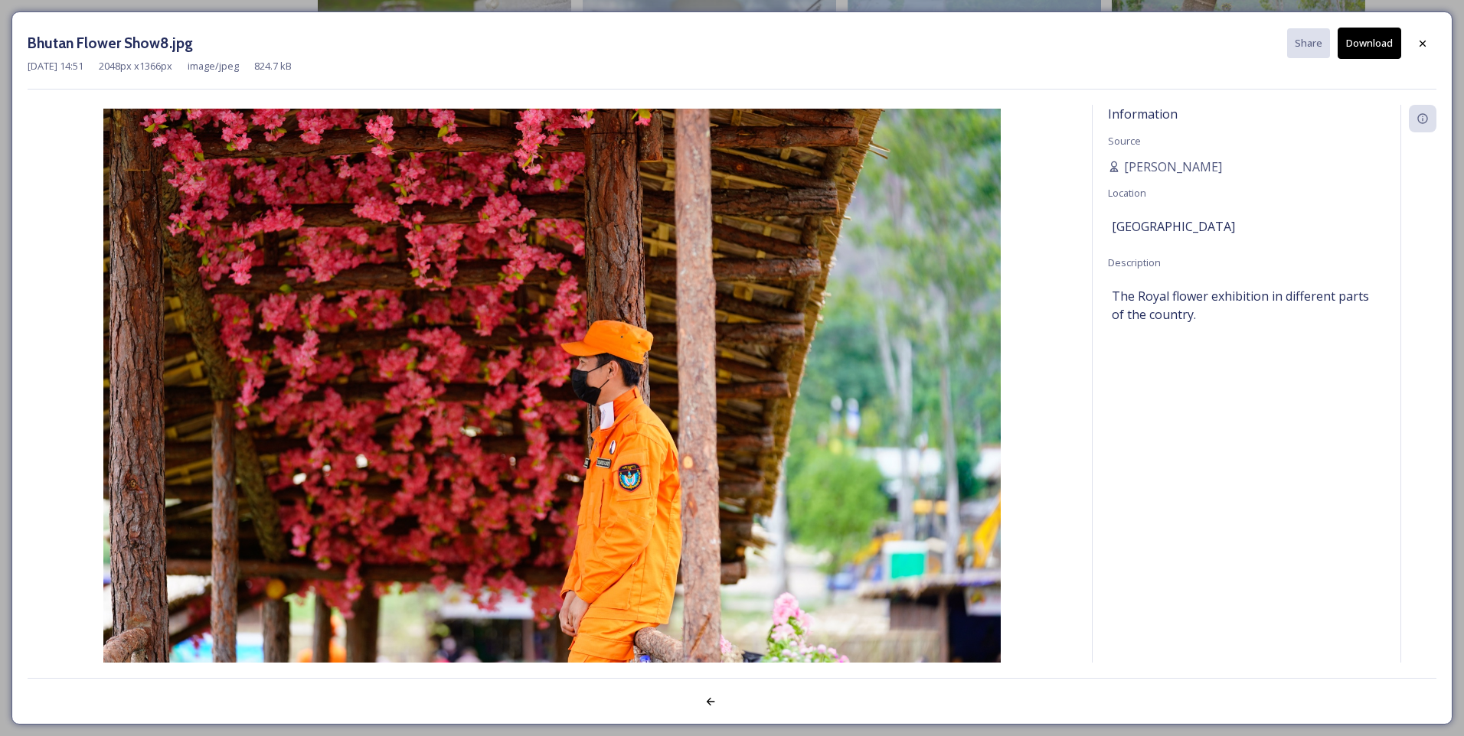
click at [387, 550] on img at bounding box center [552, 408] width 1049 height 599
click at [1322, 418] on div "Information Source [PERSON_NAME] Location [GEOGRAPHIC_DATA] Description The Roy…" at bounding box center [1246, 404] width 308 height 599
click at [1419, 48] on icon at bounding box center [1422, 44] width 12 height 12
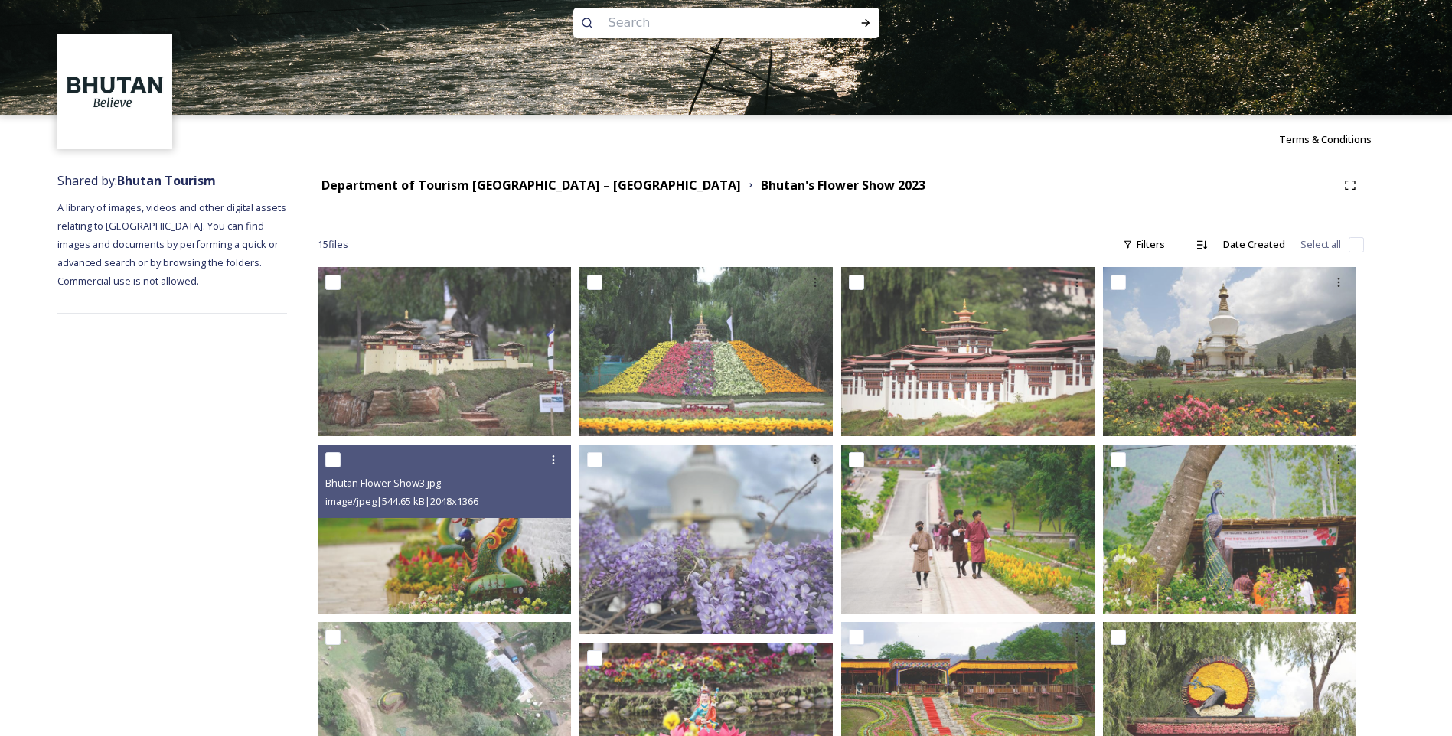
scroll to position [0, 0]
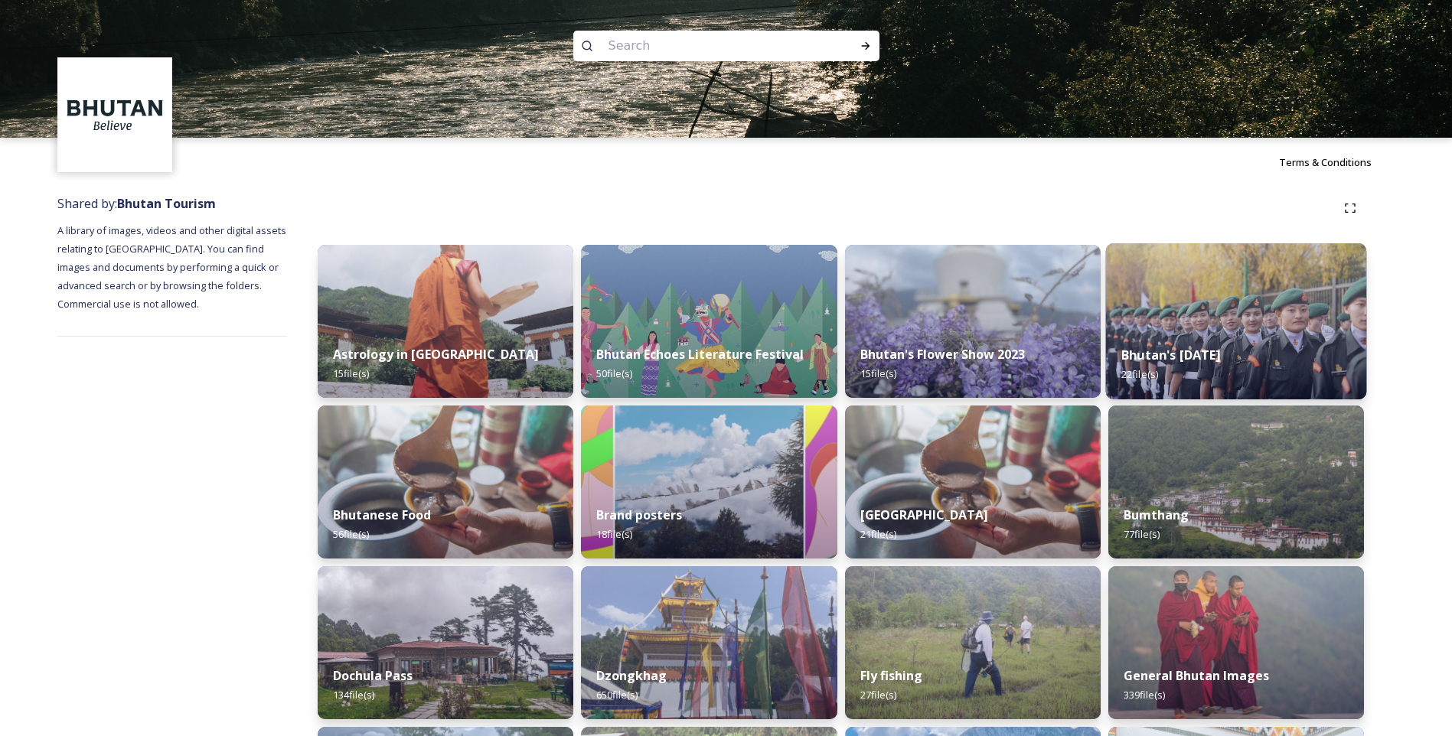
click at [1162, 292] on img at bounding box center [1235, 321] width 261 height 156
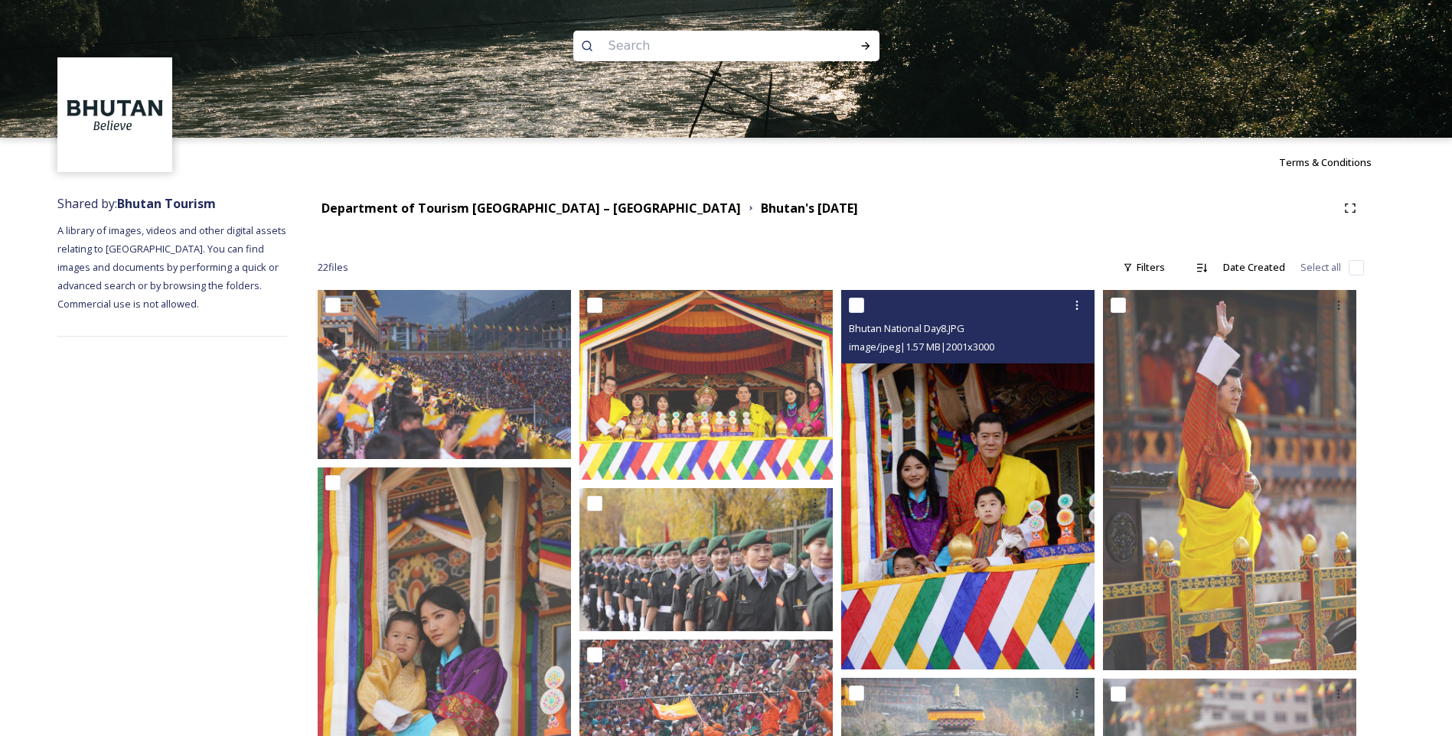
click at [919, 415] on img at bounding box center [967, 480] width 253 height 380
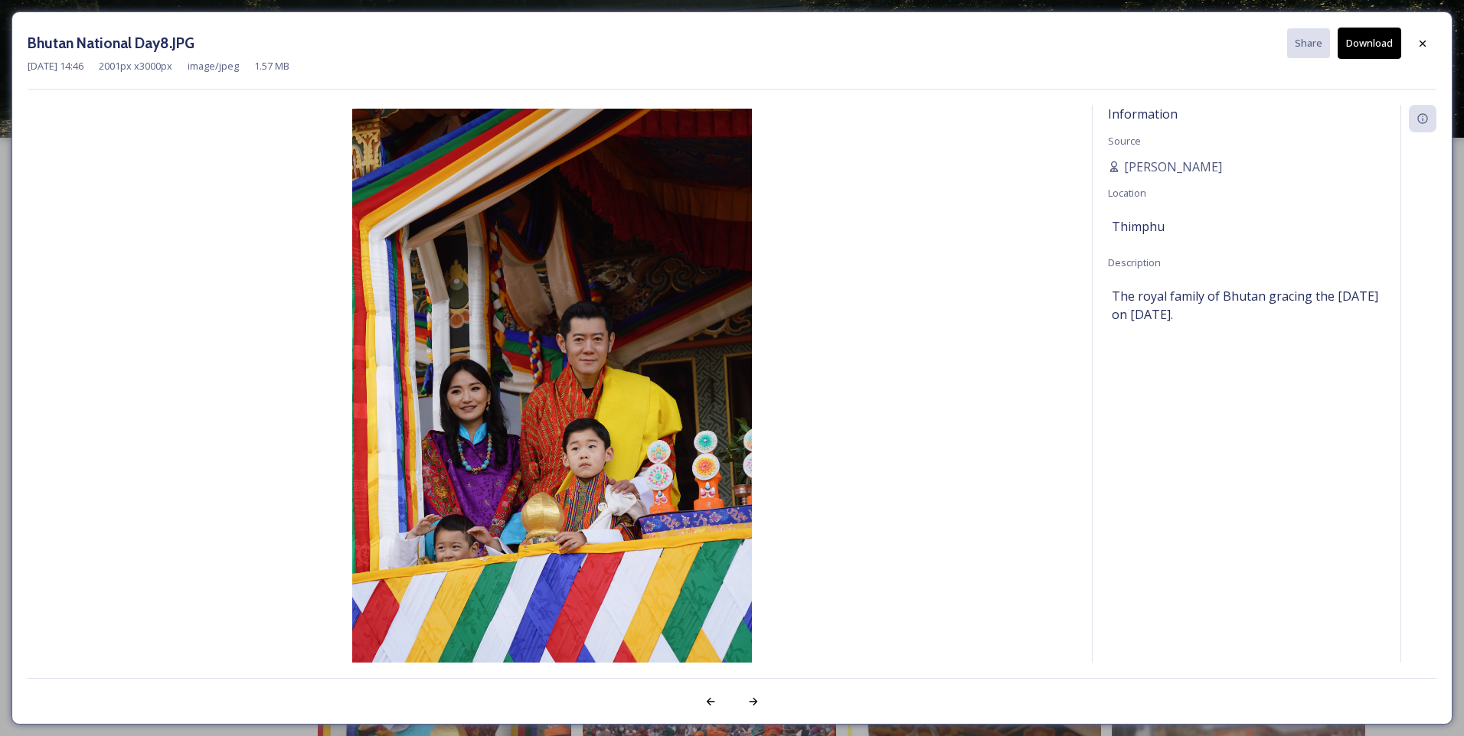
click at [504, 467] on img at bounding box center [552, 408] width 1049 height 599
click at [746, 694] on div at bounding box center [753, 702] width 28 height 28
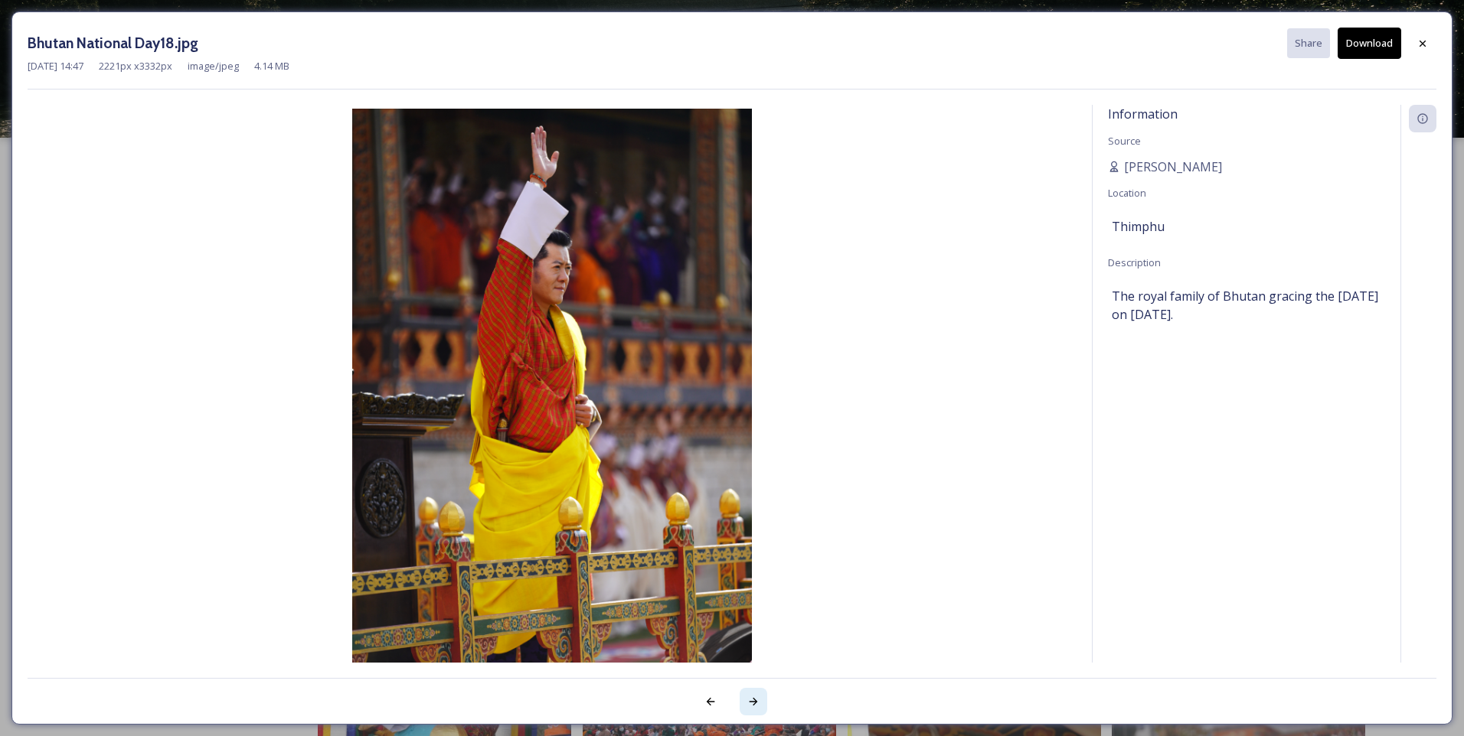
click at [746, 694] on div at bounding box center [753, 702] width 28 height 28
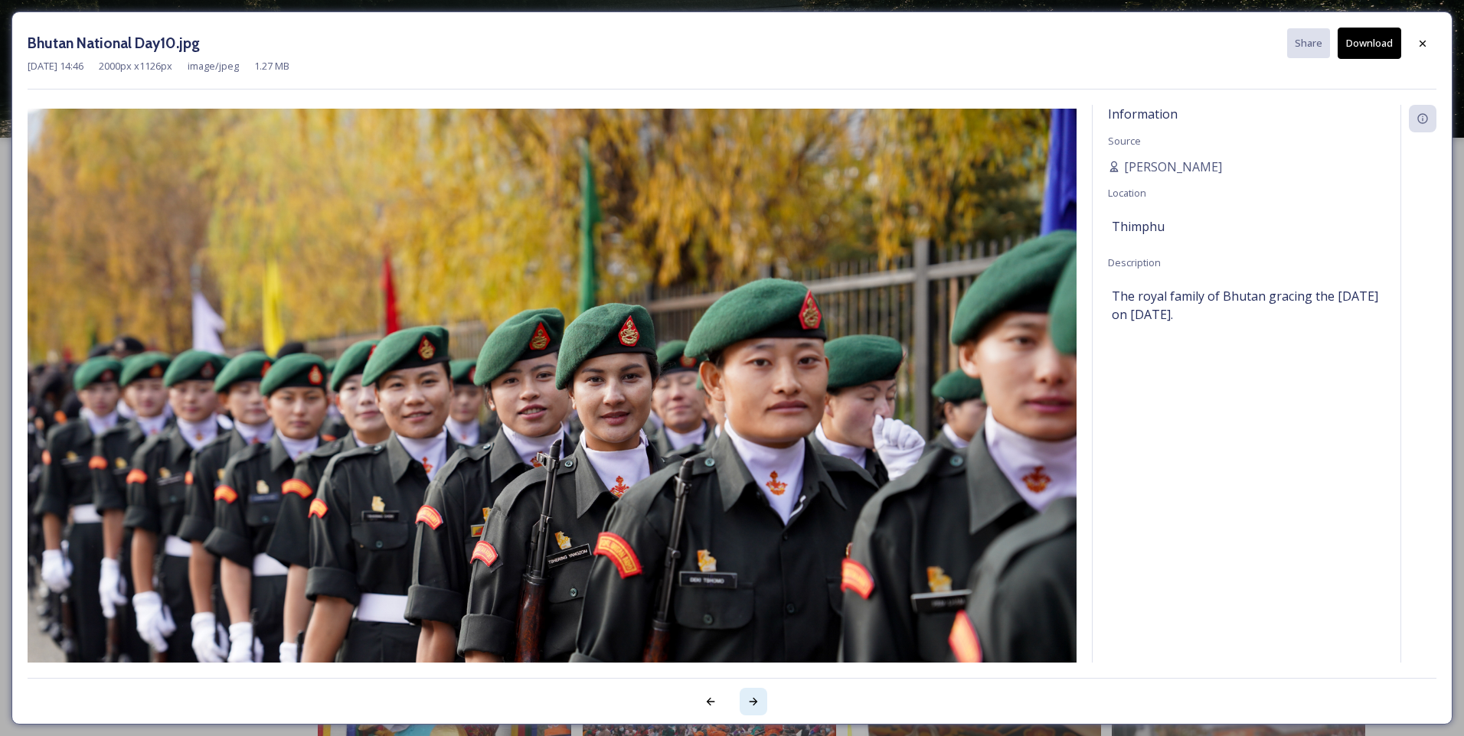
click at [746, 694] on div at bounding box center [753, 702] width 28 height 28
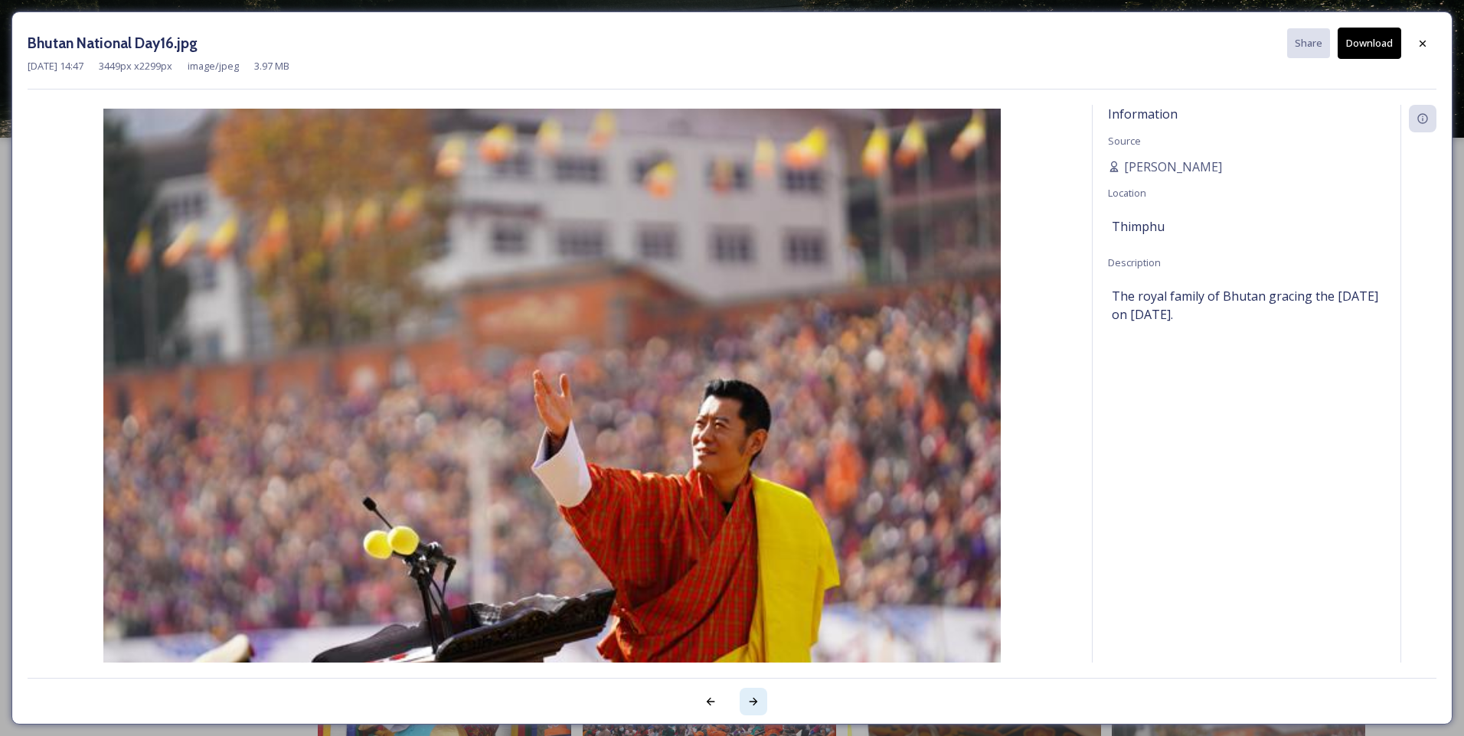
click at [746, 694] on div at bounding box center [753, 702] width 28 height 28
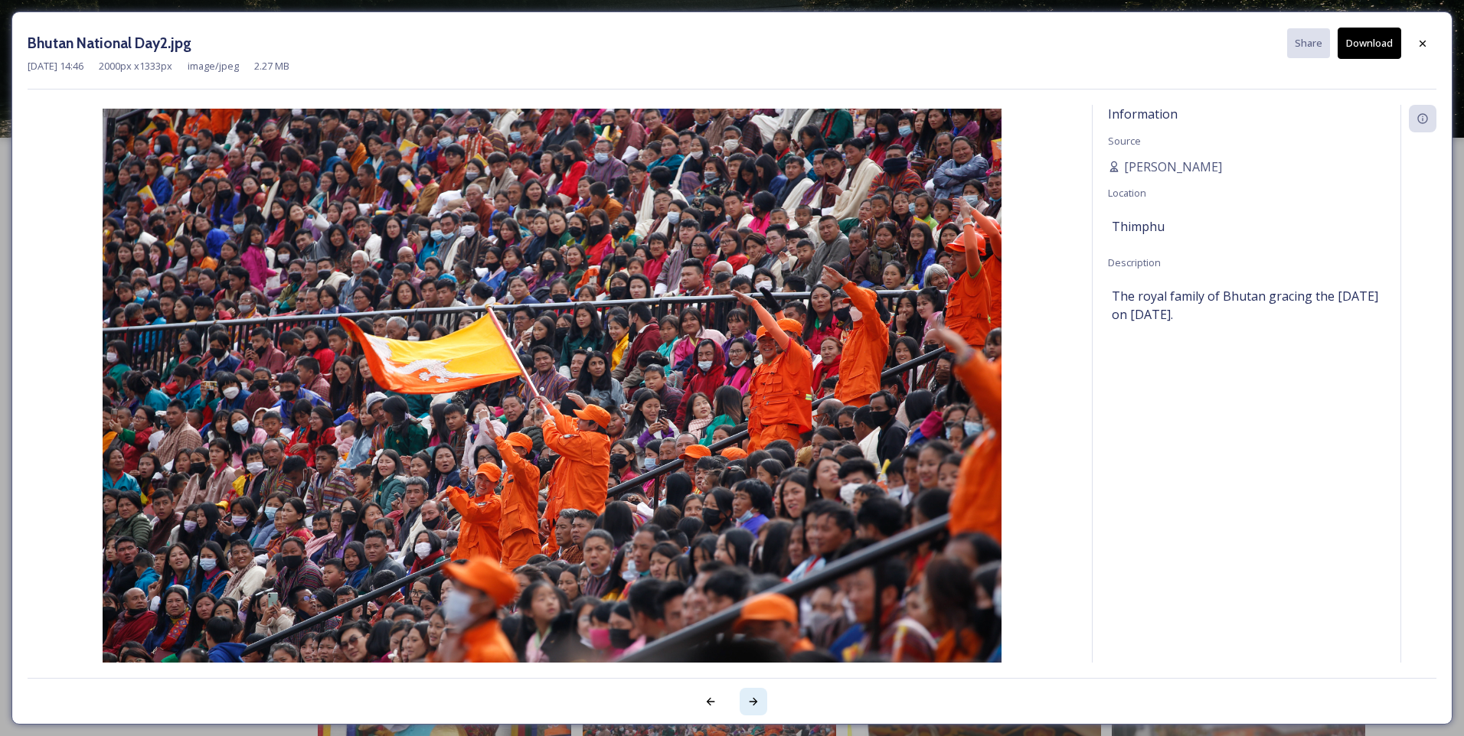
click at [746, 694] on div at bounding box center [753, 702] width 28 height 28
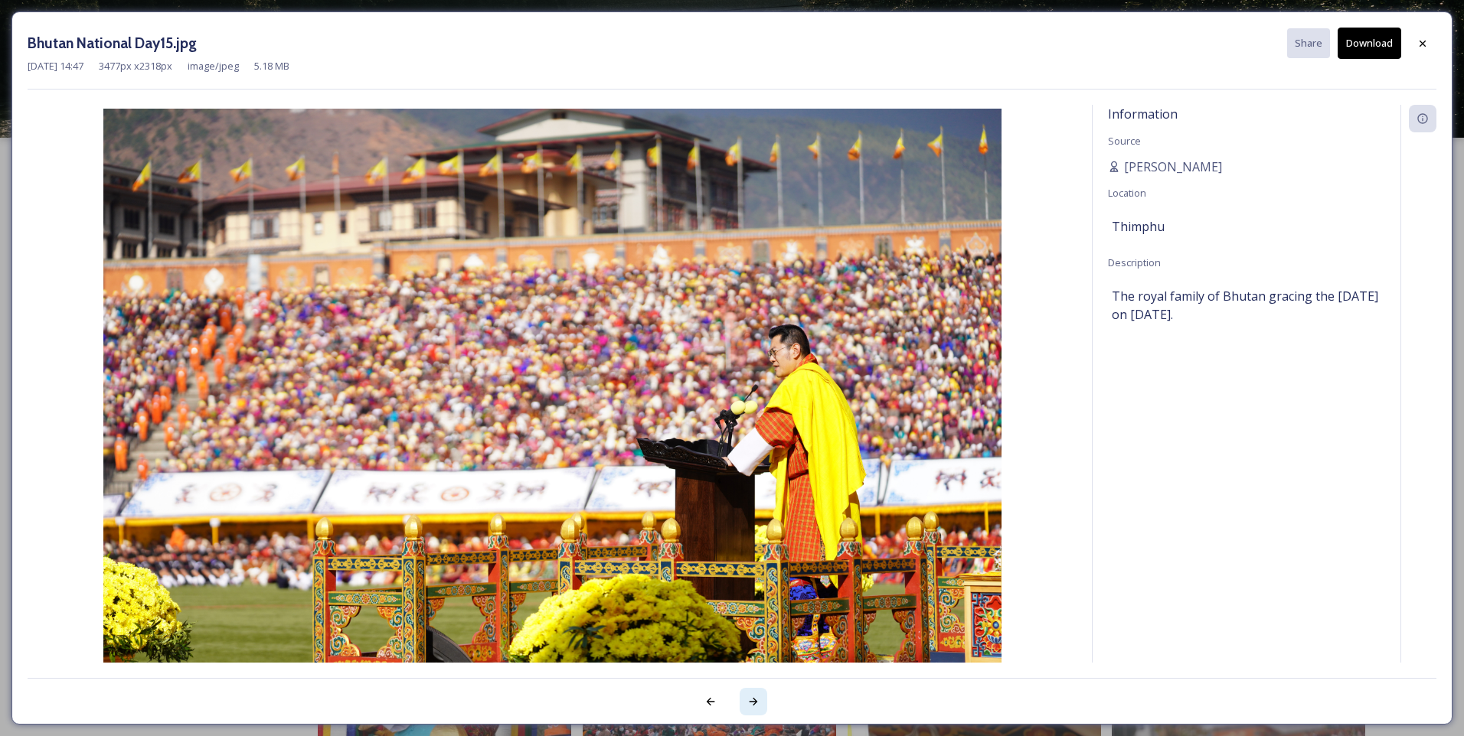
click at [746, 694] on div at bounding box center [753, 702] width 28 height 28
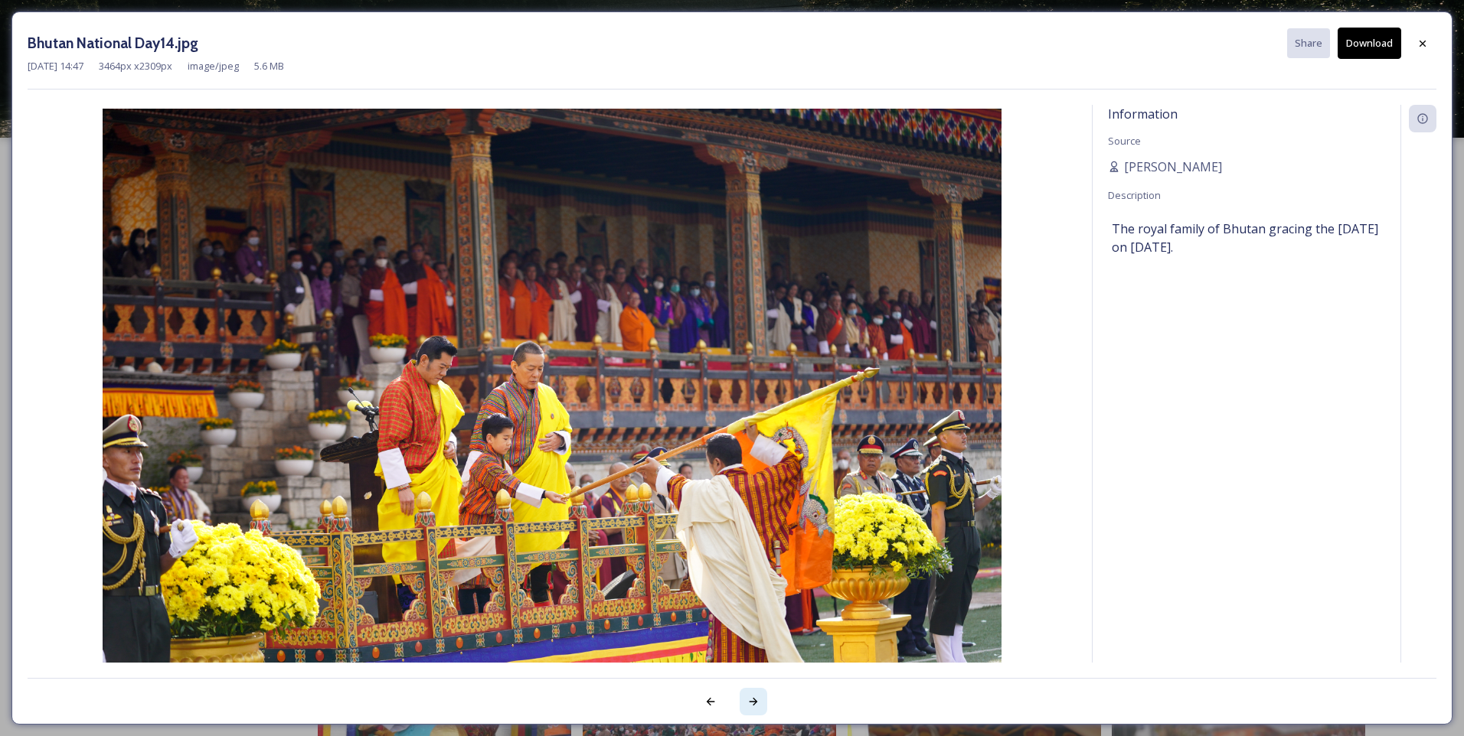
click at [746, 694] on div at bounding box center [753, 702] width 28 height 28
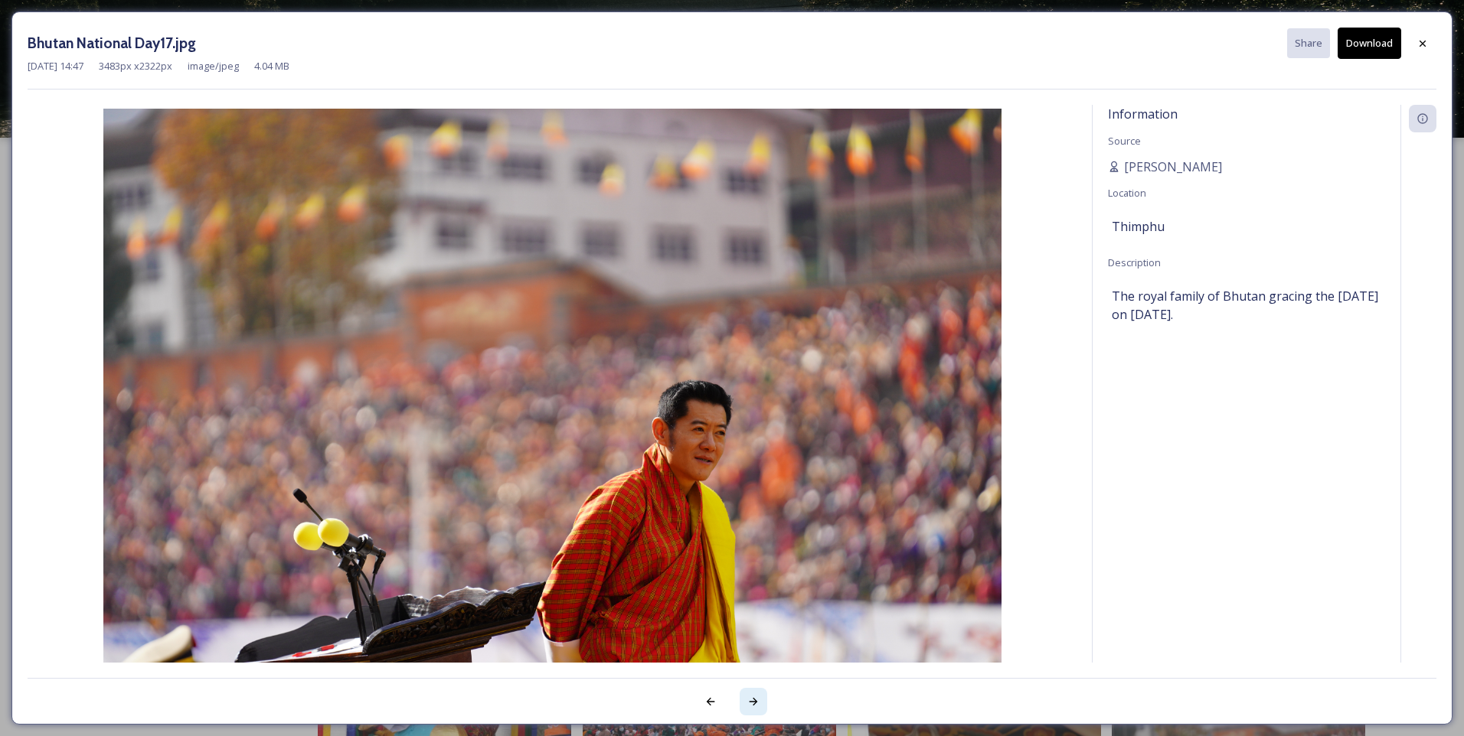
click at [746, 694] on div at bounding box center [753, 702] width 28 height 28
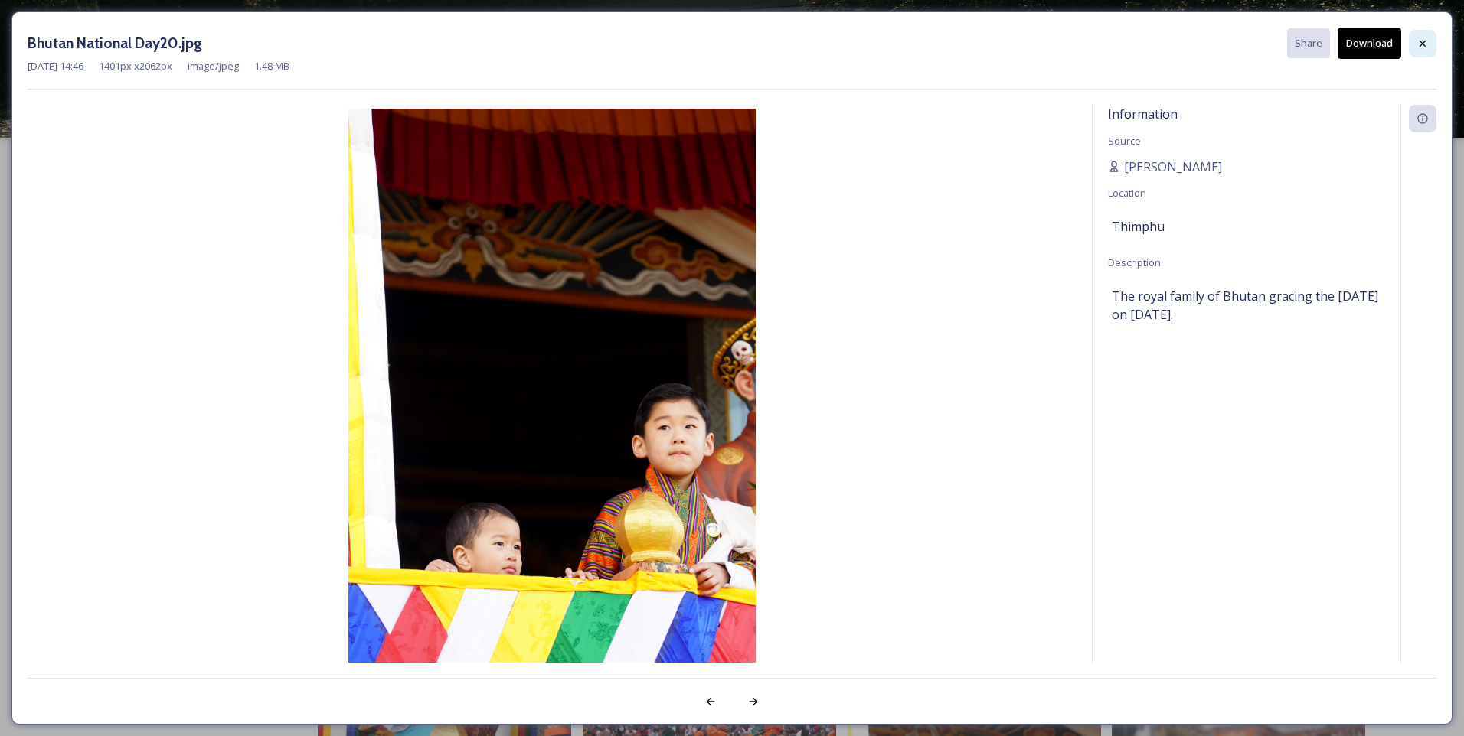
click at [1418, 44] on icon at bounding box center [1422, 44] width 12 height 12
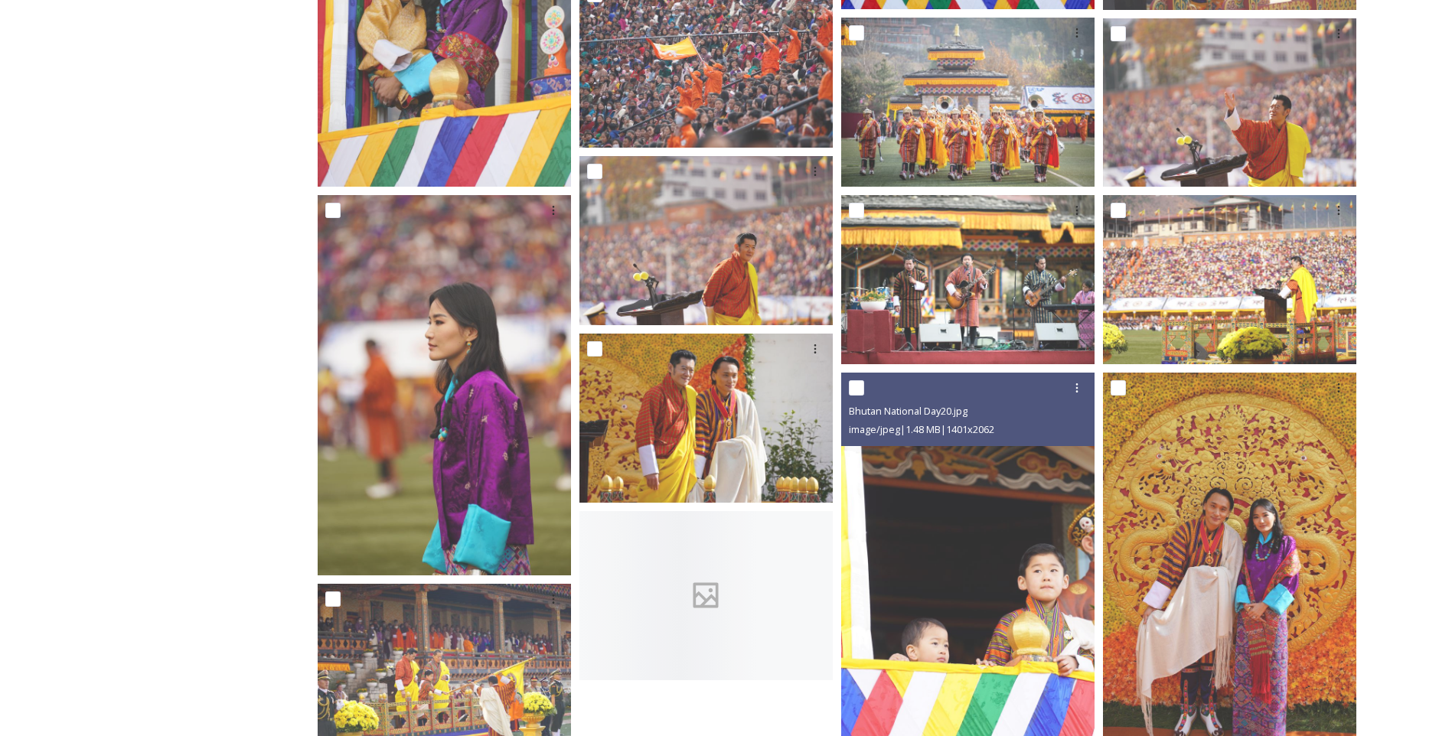
scroll to position [867, 0]
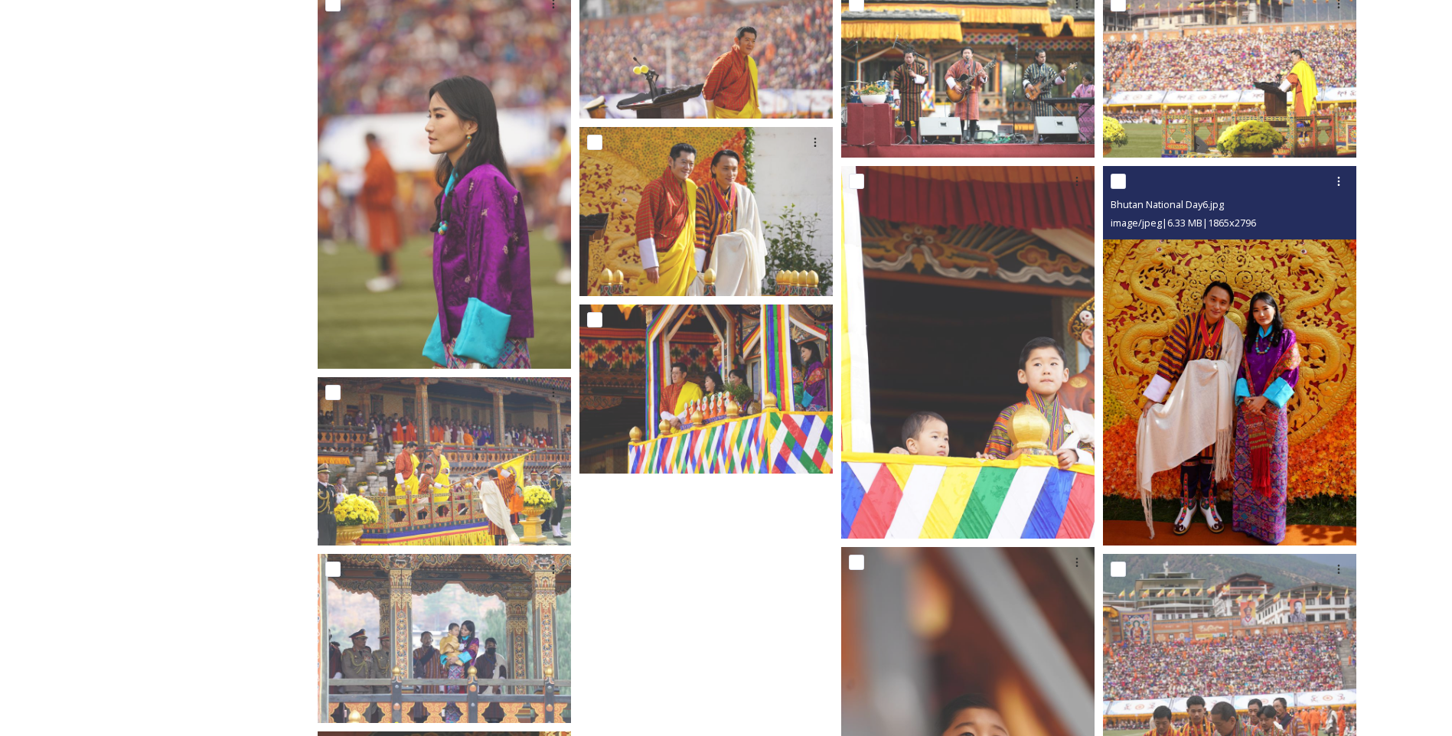
click at [1263, 345] on img at bounding box center [1229, 356] width 253 height 380
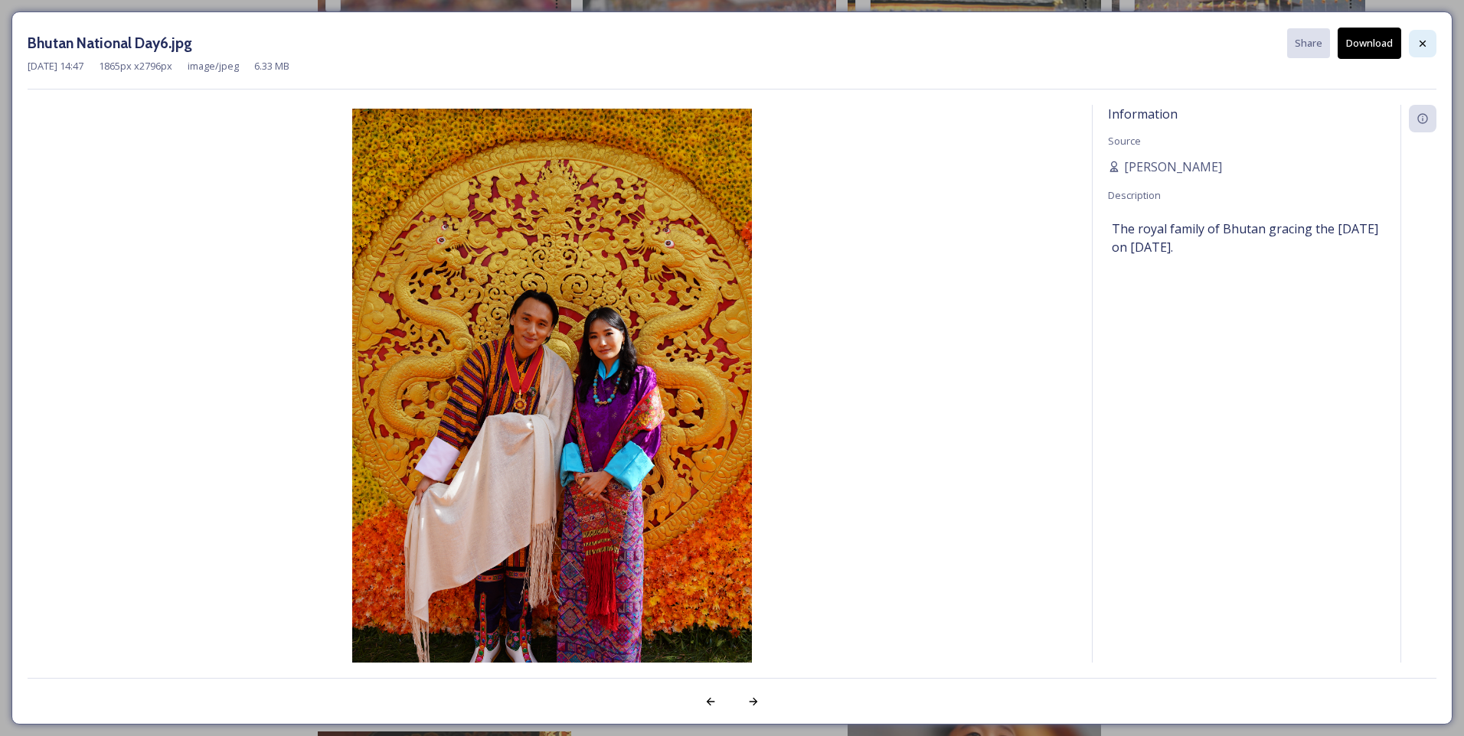
click at [1421, 44] on icon at bounding box center [1422, 44] width 12 height 12
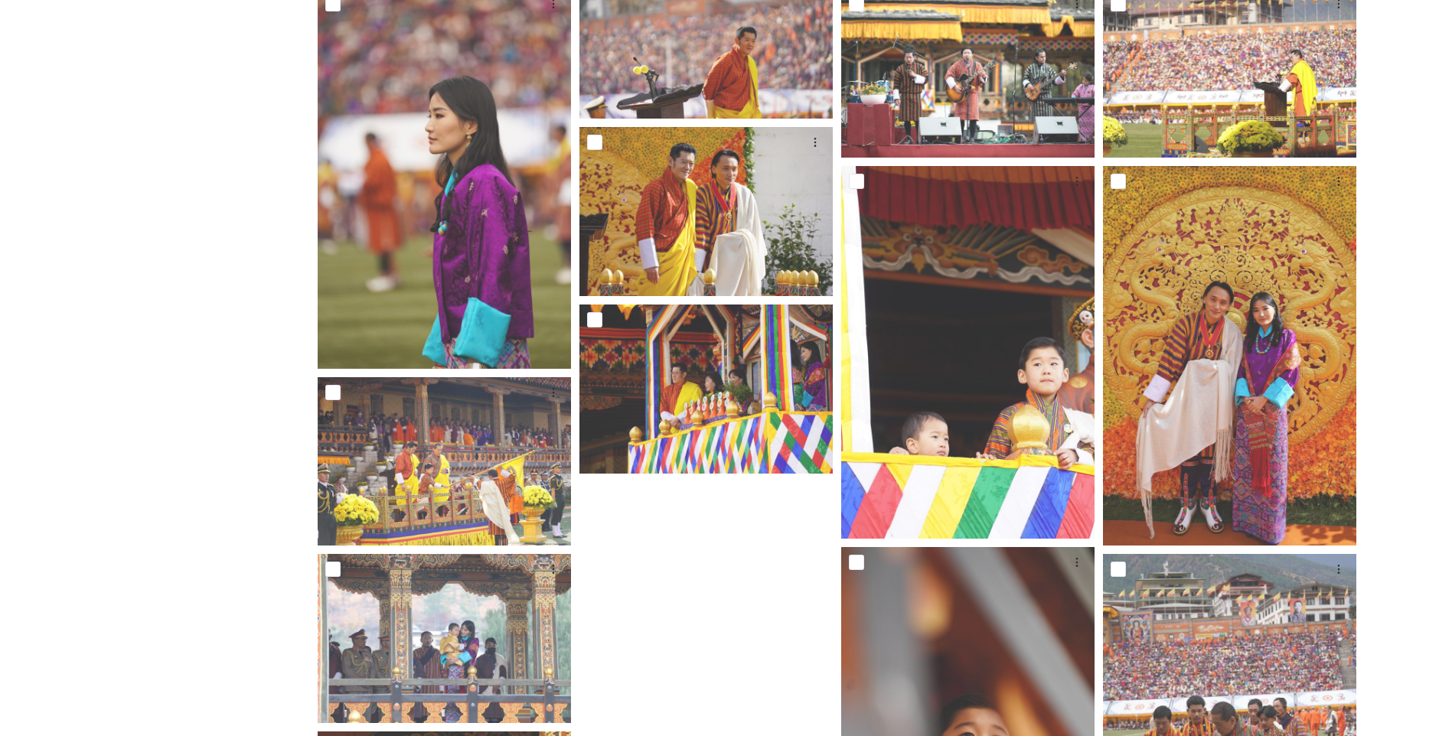
scroll to position [1276, 0]
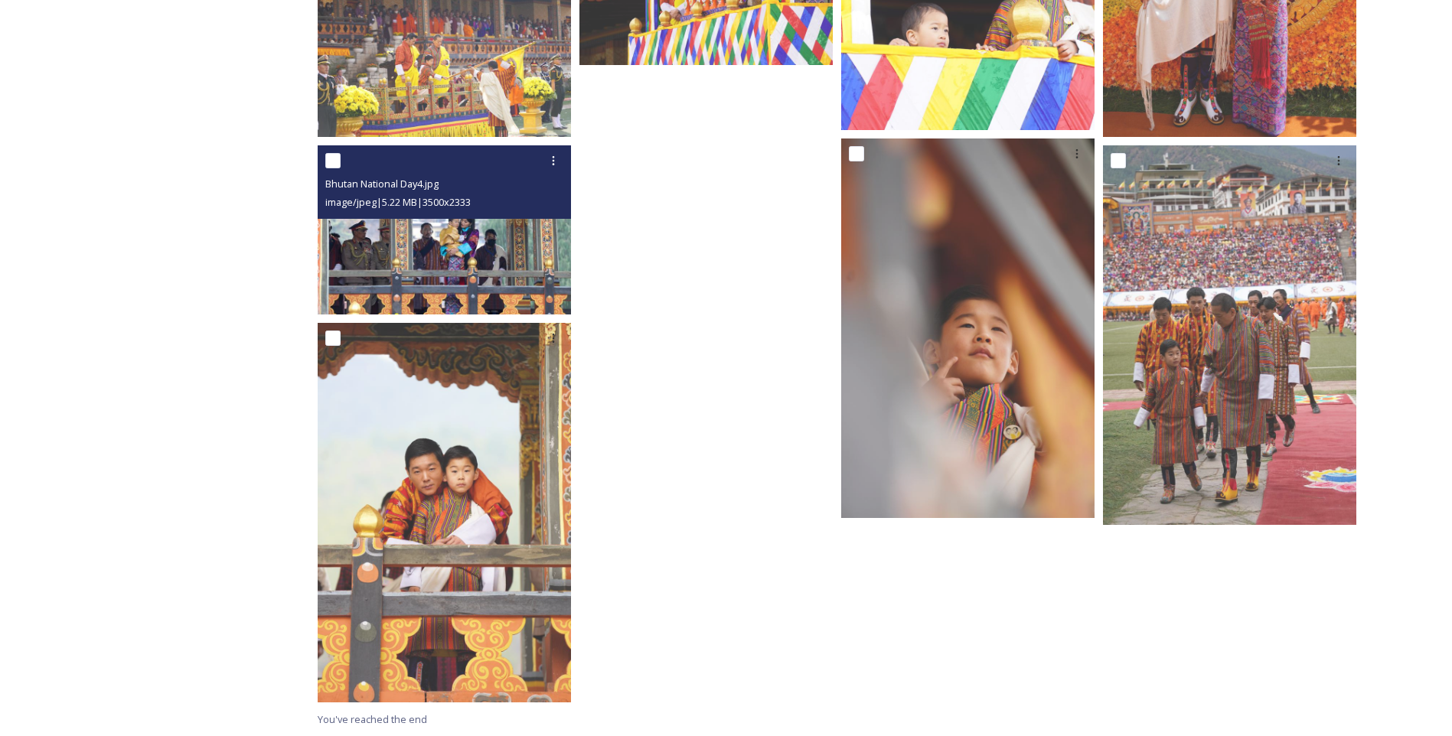
click at [399, 261] on img at bounding box center [444, 229] width 253 height 169
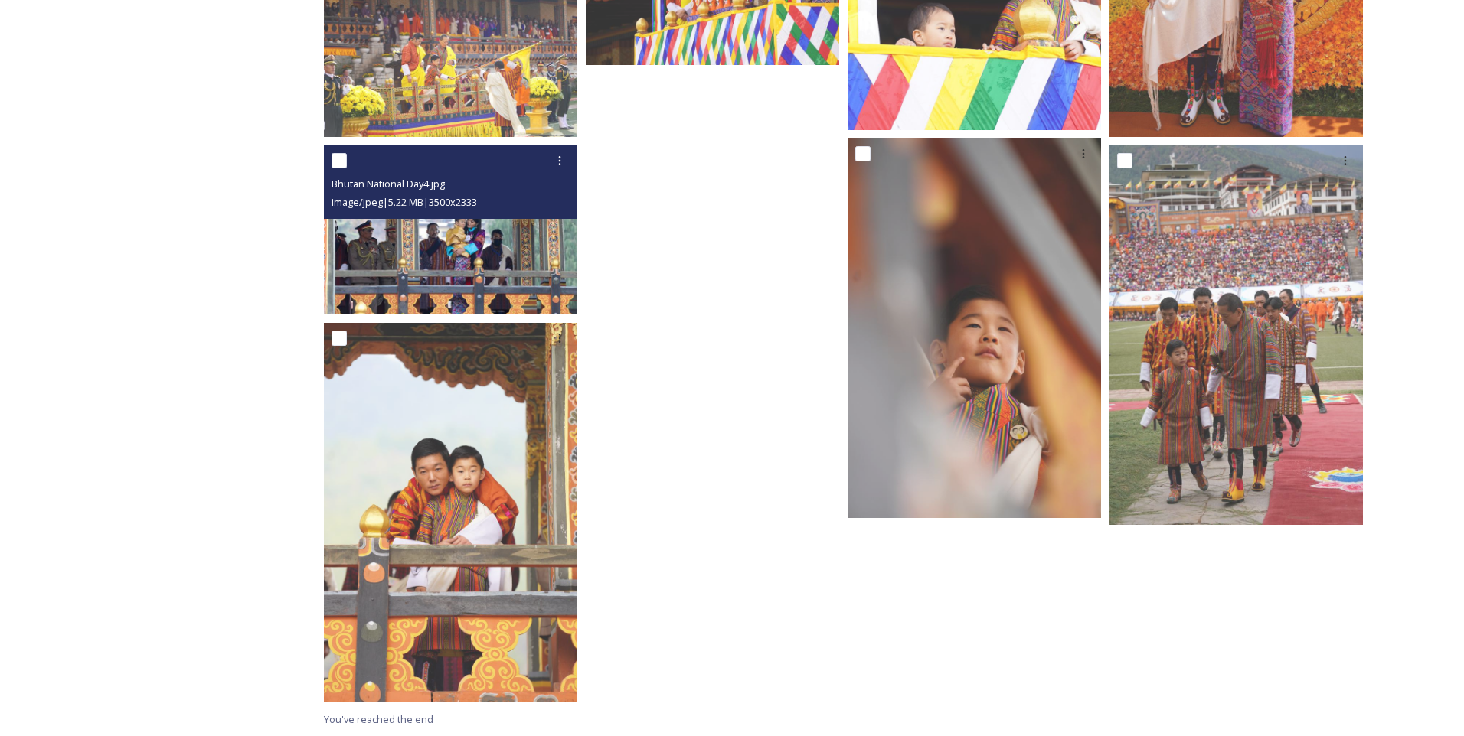
scroll to position [1099, 0]
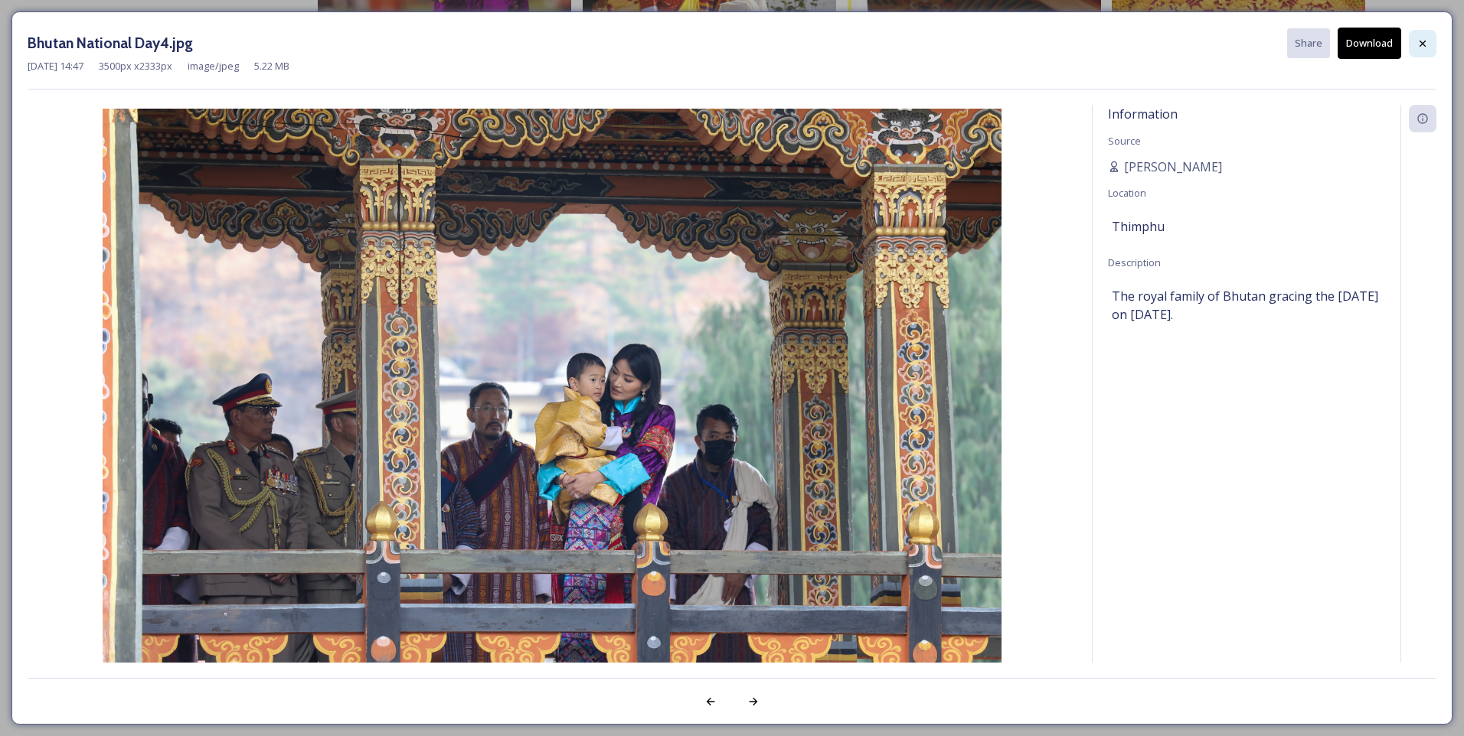
click at [1433, 44] on div at bounding box center [1422, 44] width 28 height 28
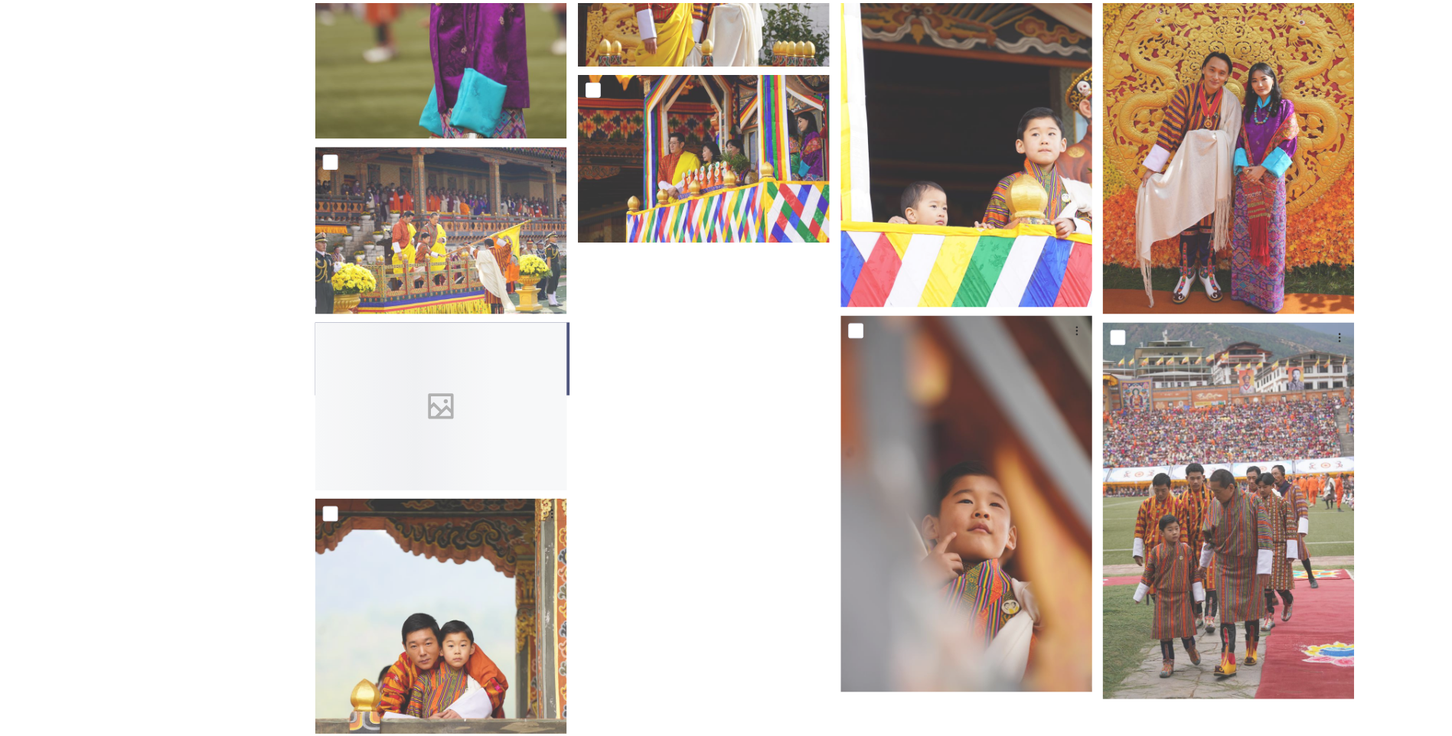
scroll to position [1276, 0]
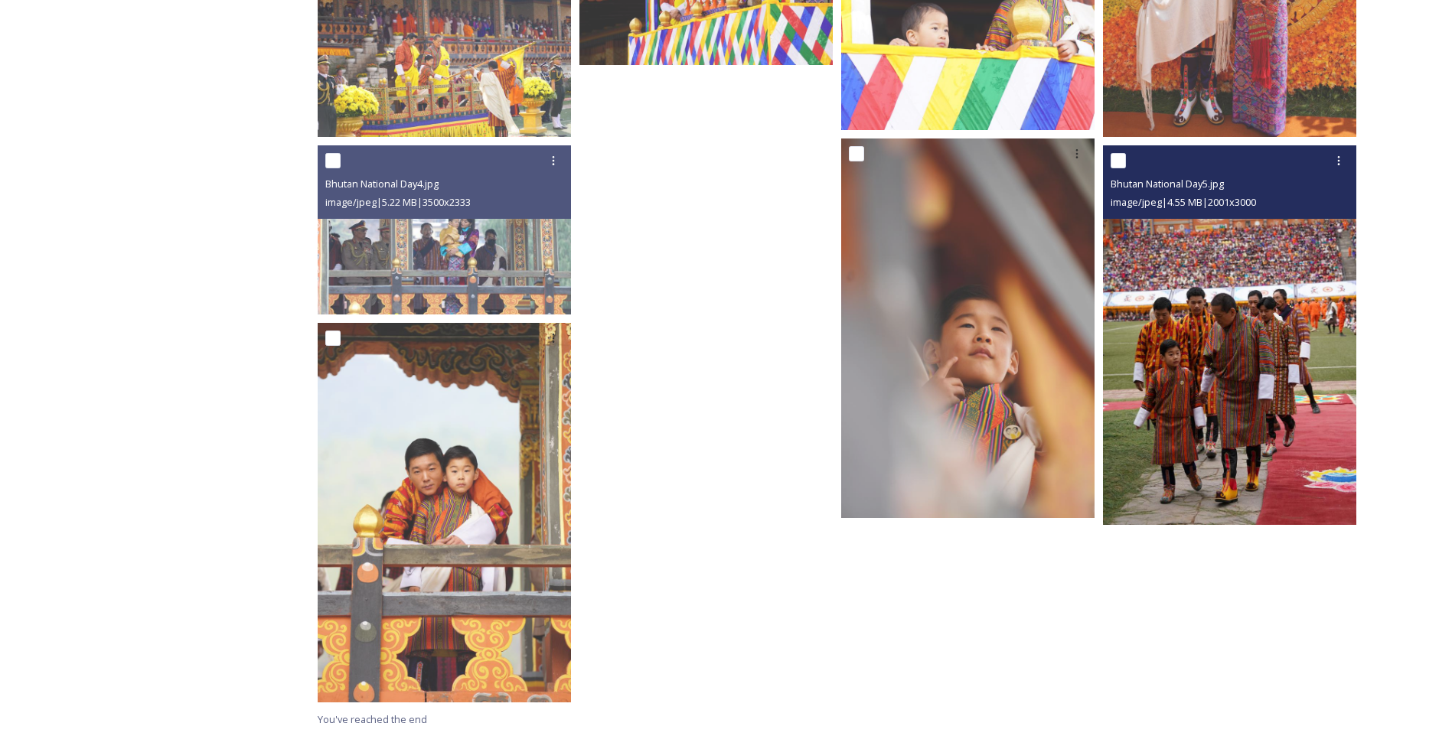
click at [1203, 342] on img at bounding box center [1229, 335] width 253 height 380
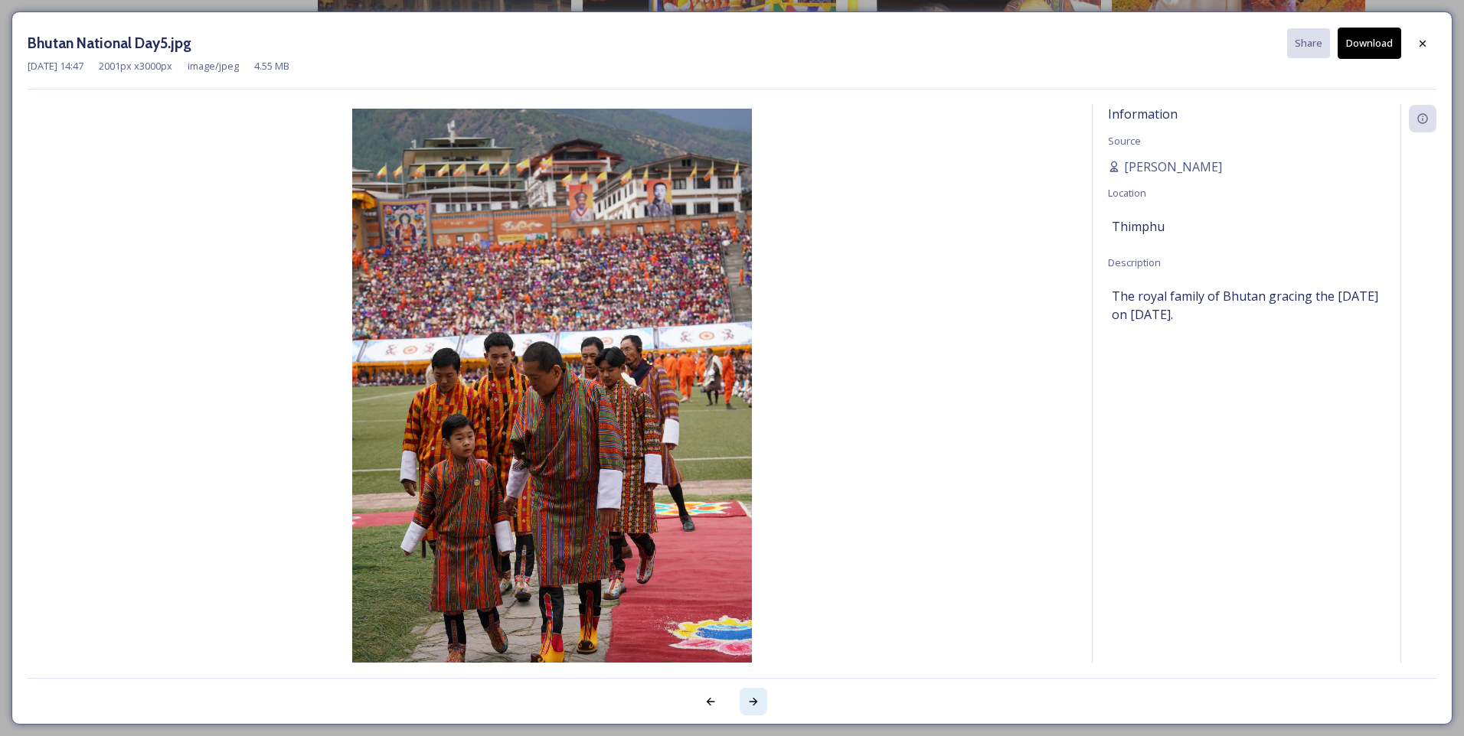
click at [748, 710] on div at bounding box center [753, 702] width 28 height 28
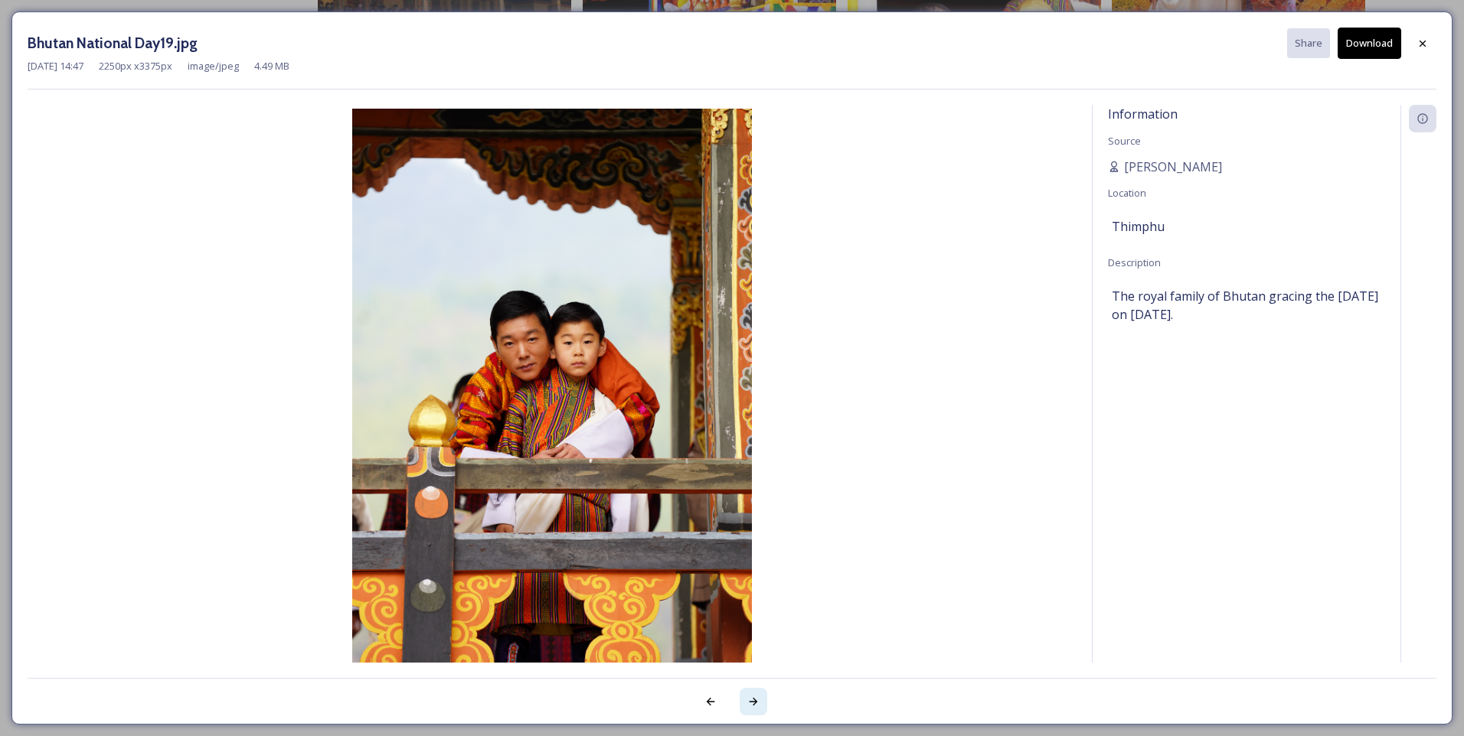
click at [749, 703] on icon at bounding box center [753, 702] width 12 height 12
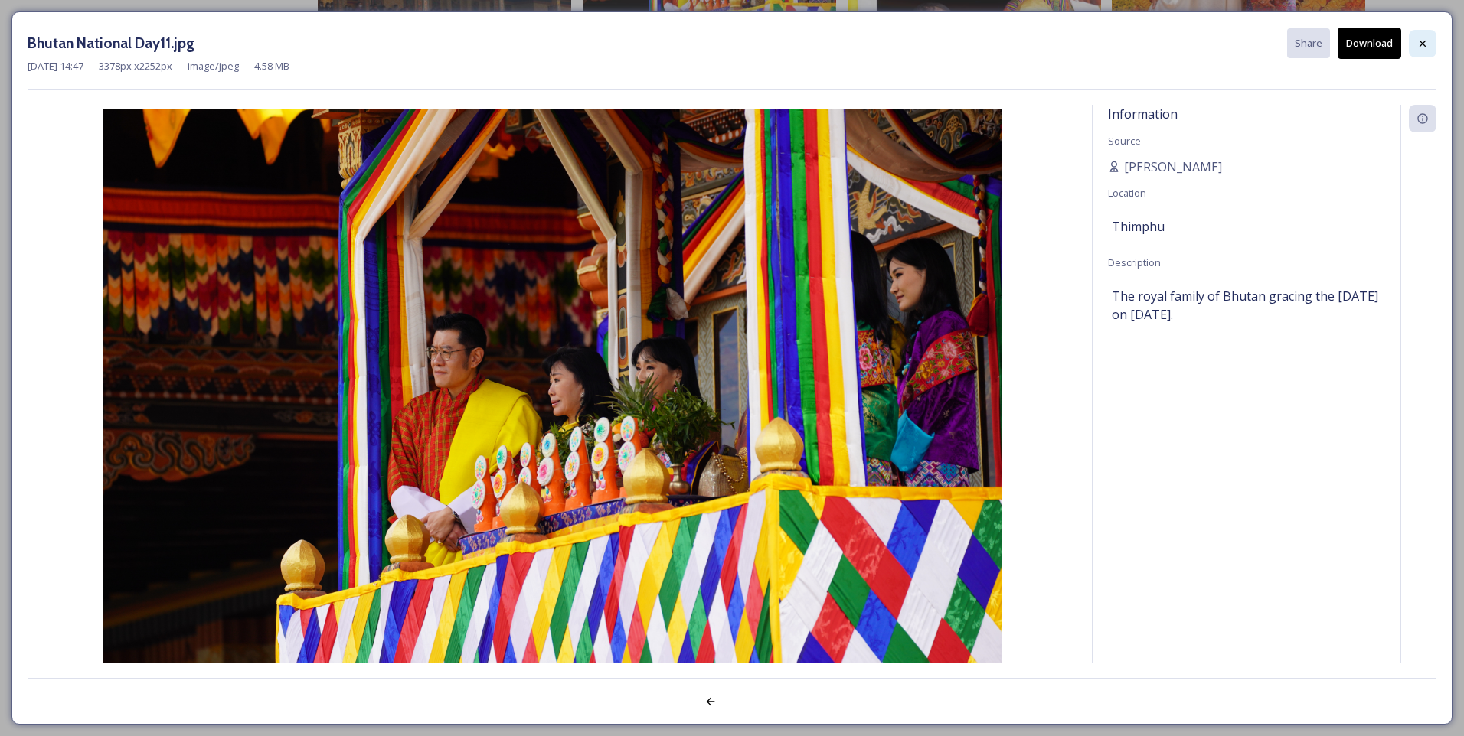
click at [1411, 41] on div at bounding box center [1422, 44] width 28 height 28
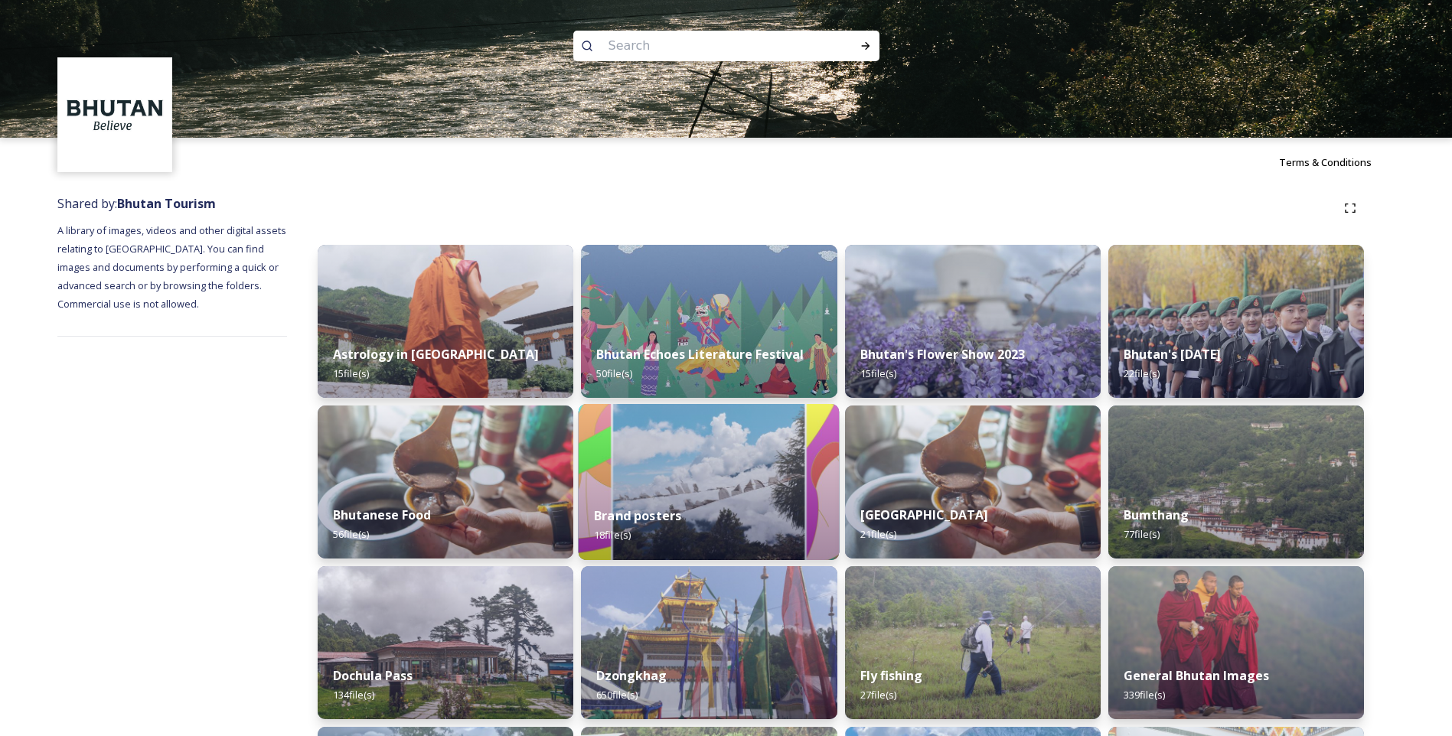
click at [789, 488] on img at bounding box center [709, 482] width 261 height 156
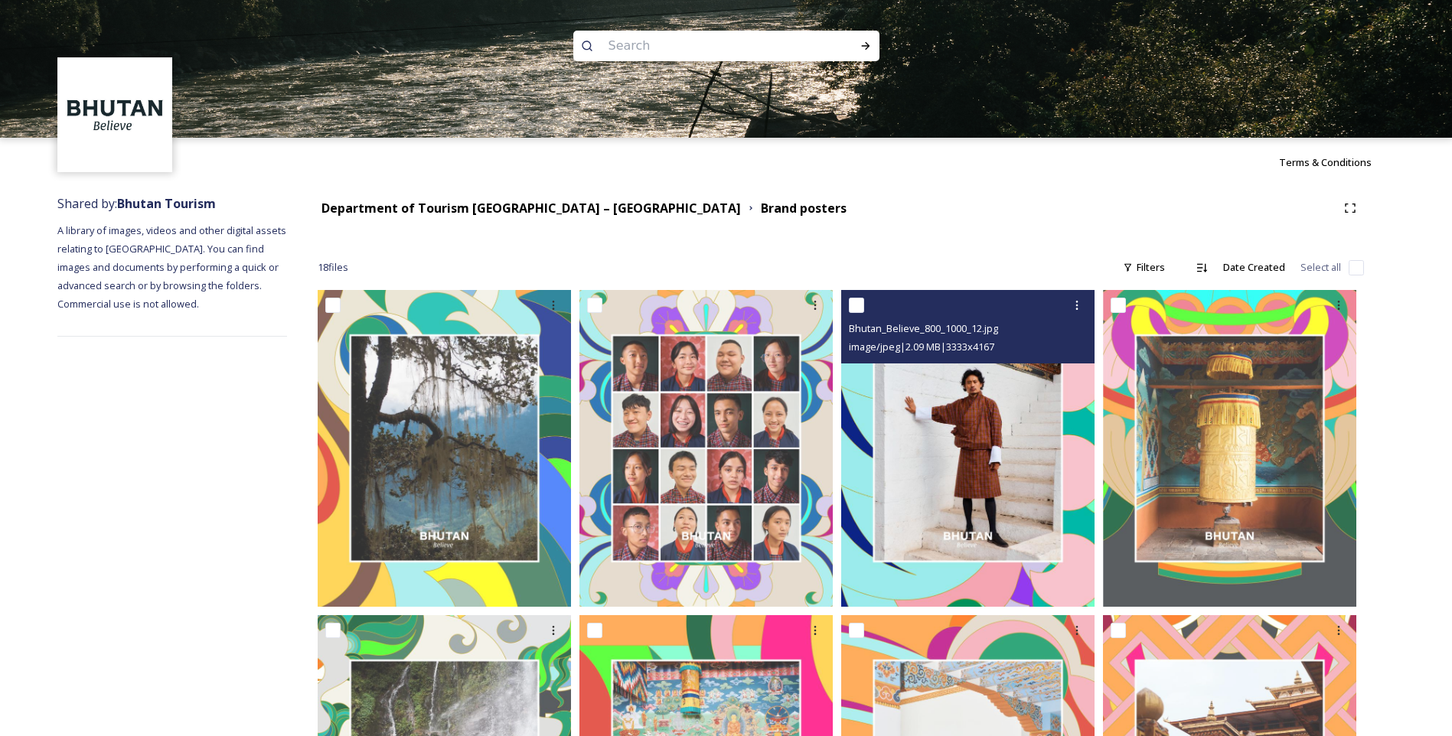
click at [946, 413] on img at bounding box center [967, 448] width 253 height 317
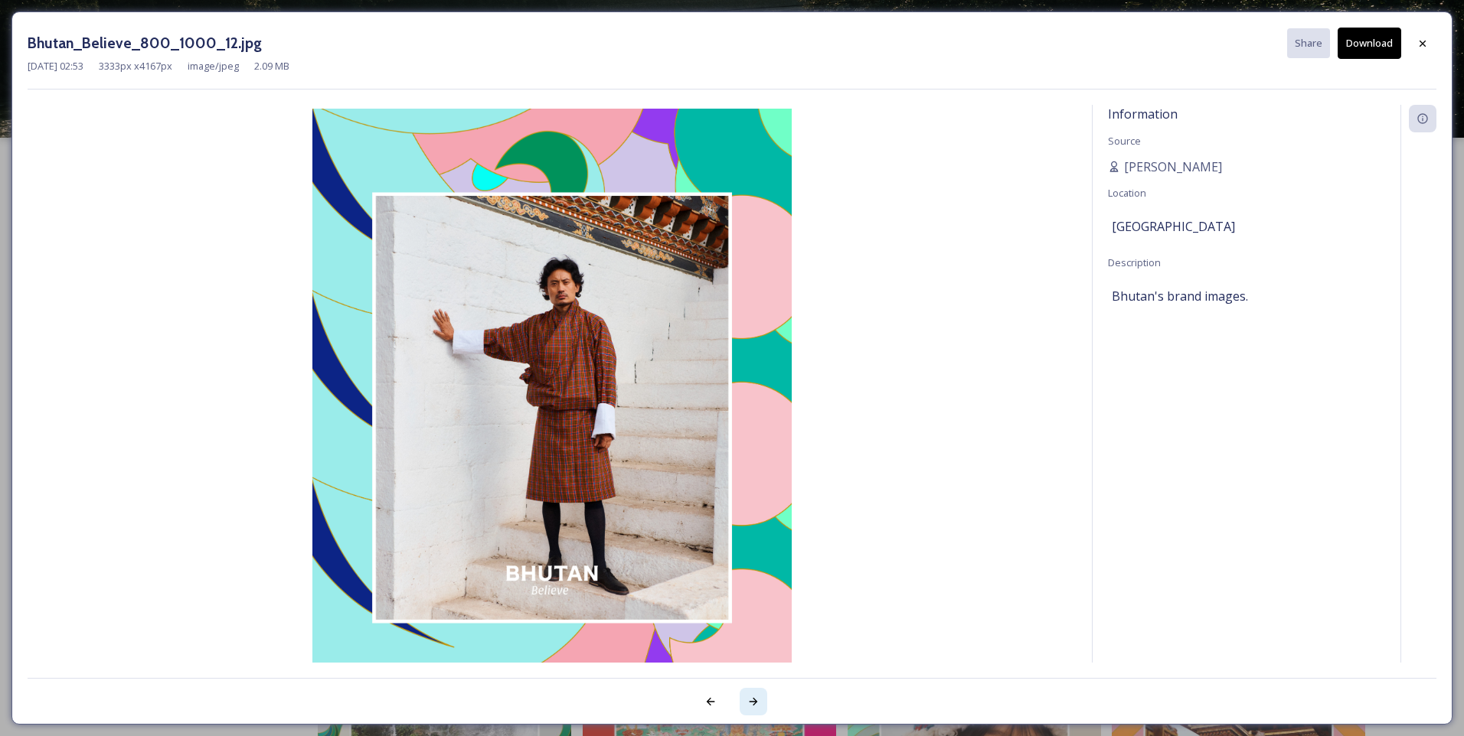
click at [744, 698] on div at bounding box center [753, 702] width 28 height 28
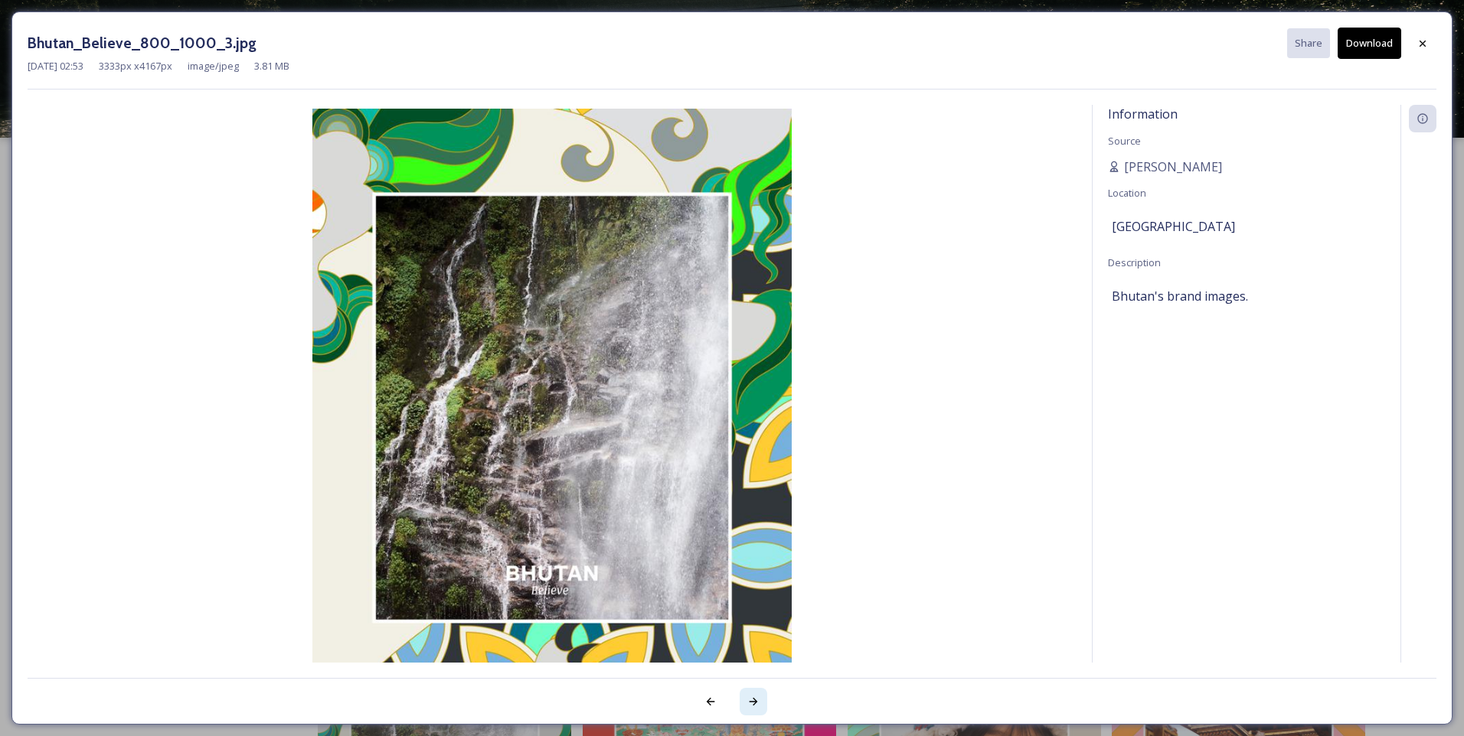
click at [744, 698] on div at bounding box center [753, 702] width 28 height 28
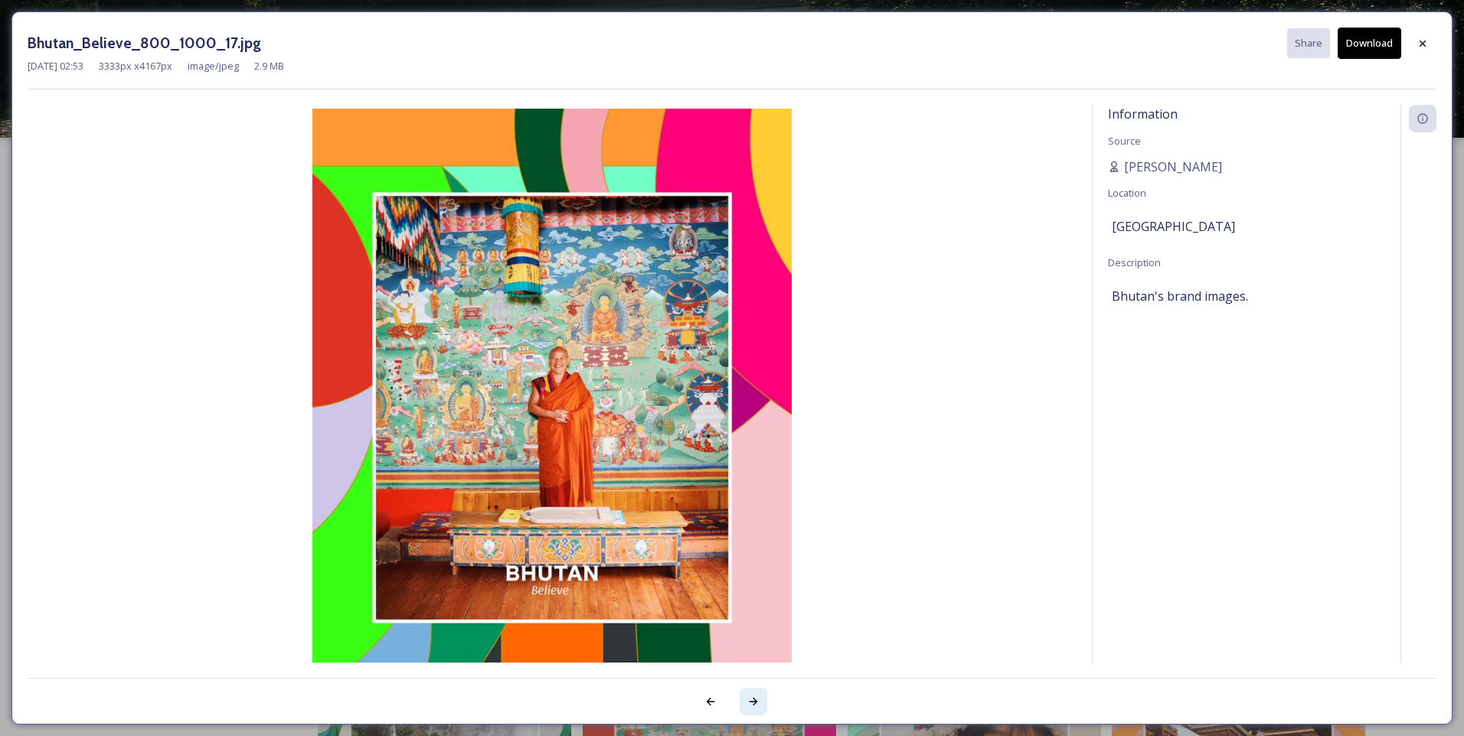
click at [743, 699] on div at bounding box center [753, 702] width 28 height 28
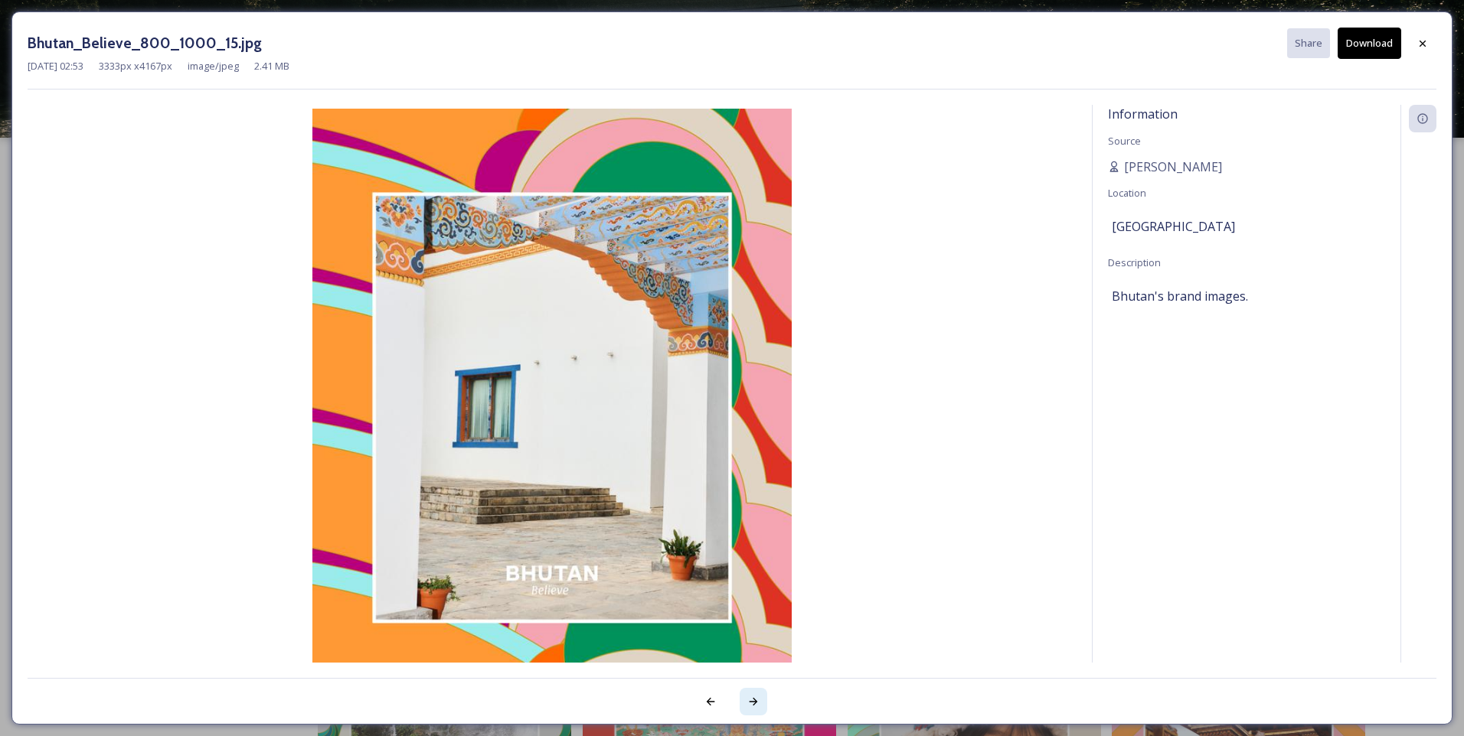
click at [743, 699] on div at bounding box center [753, 702] width 28 height 28
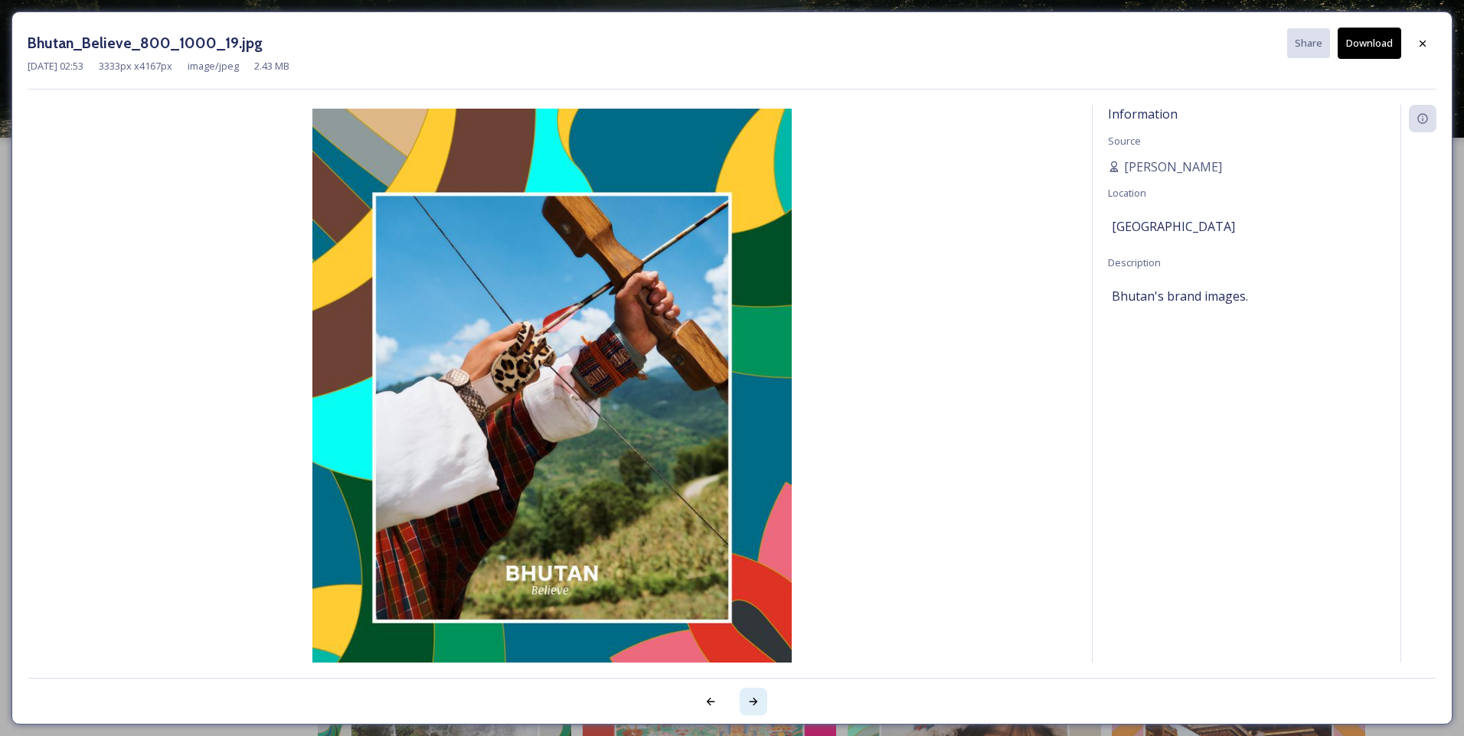
click at [743, 699] on div at bounding box center [753, 702] width 28 height 28
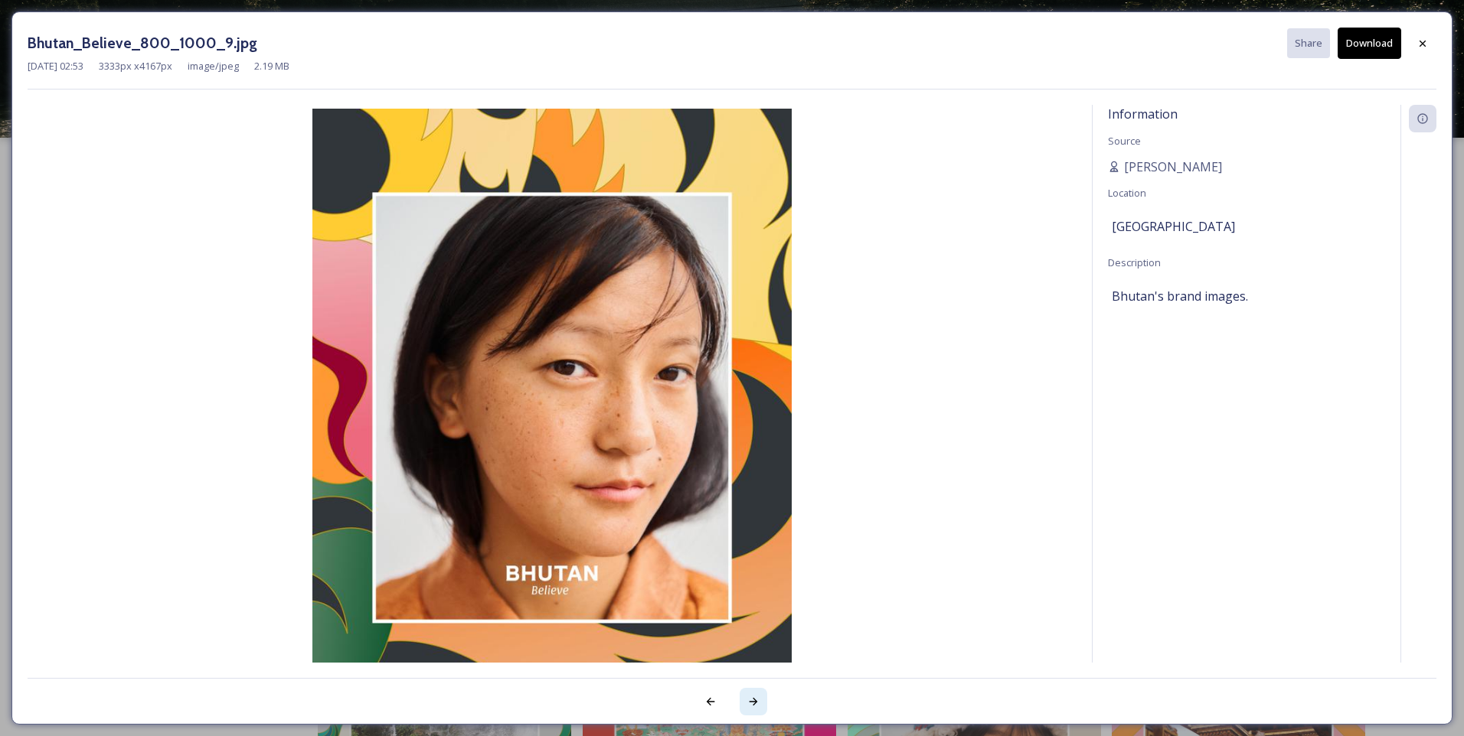
click at [743, 699] on div at bounding box center [753, 702] width 28 height 28
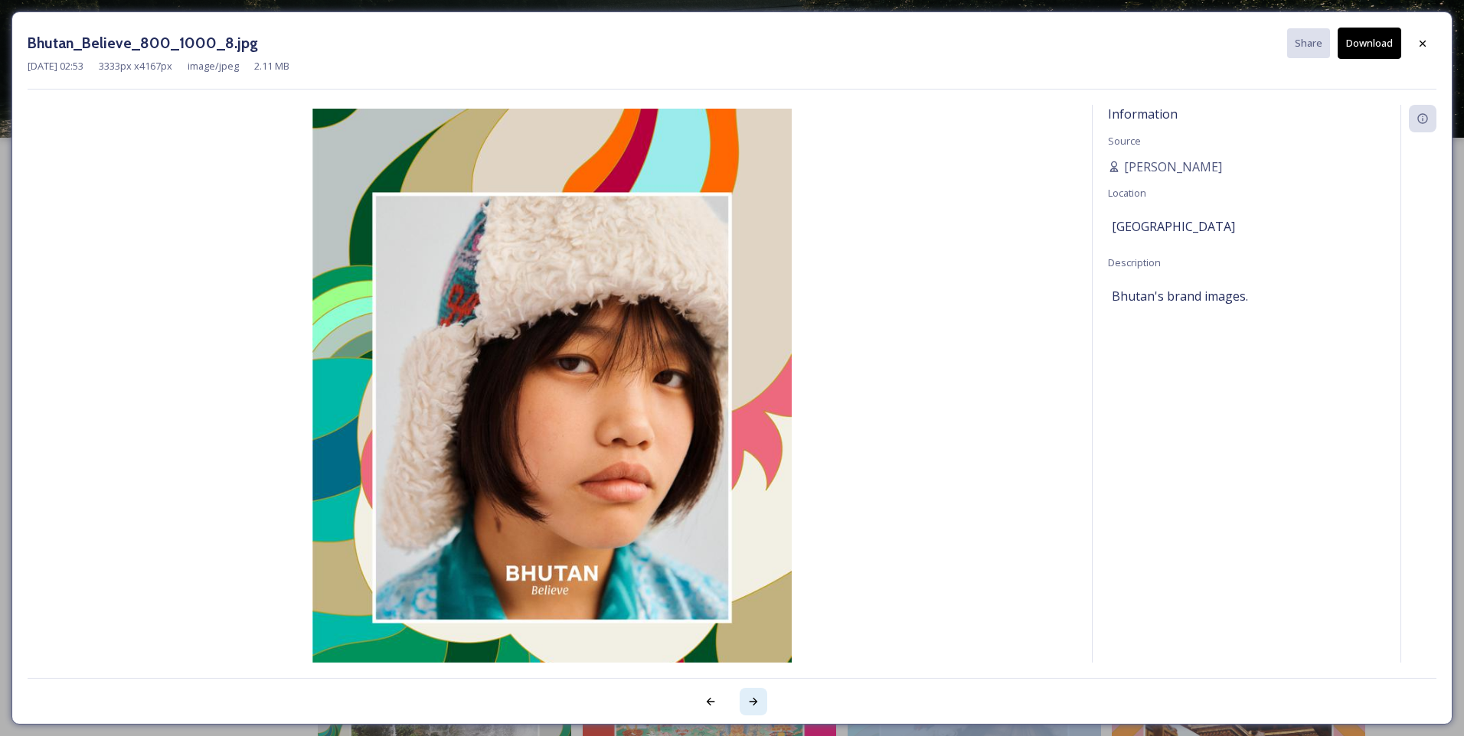
click at [743, 699] on div at bounding box center [753, 702] width 28 height 28
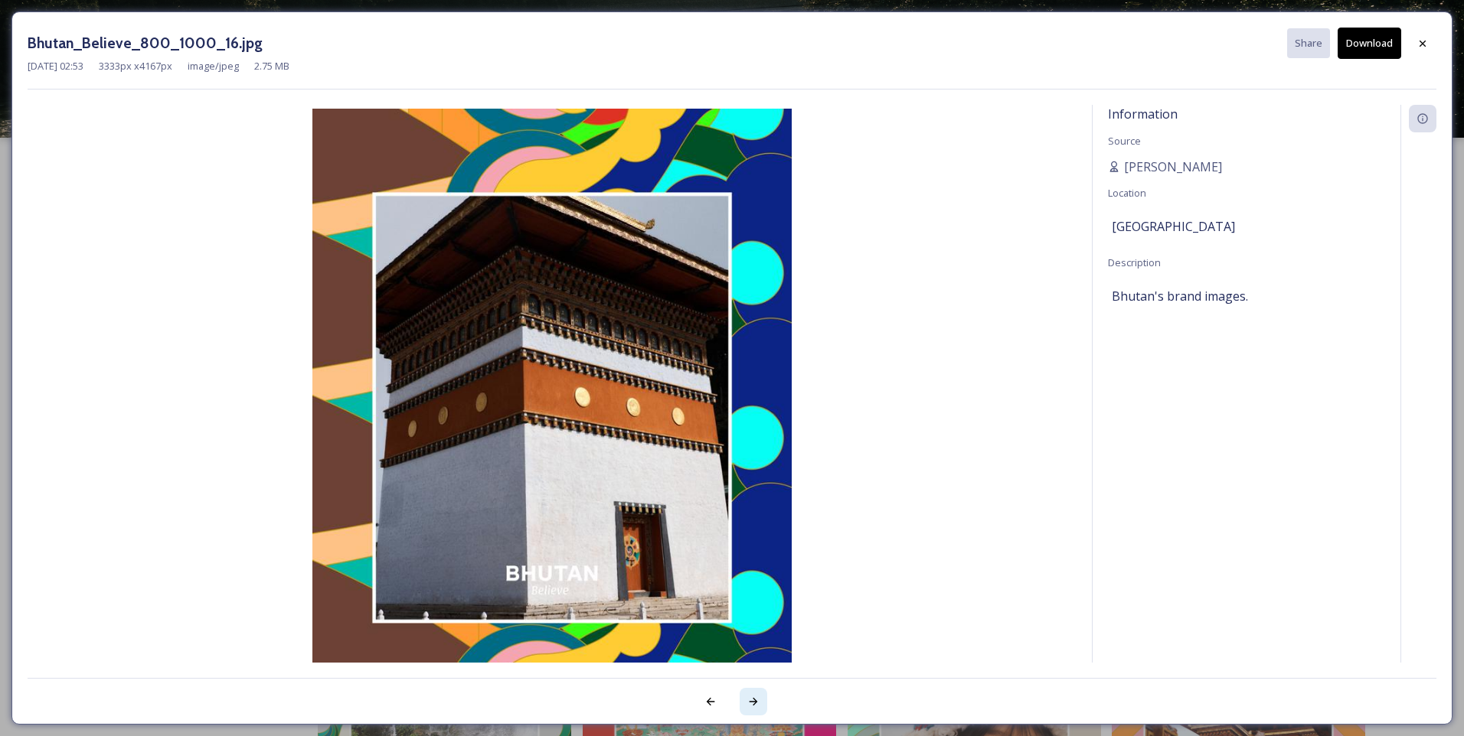
click at [742, 699] on div at bounding box center [753, 702] width 28 height 28
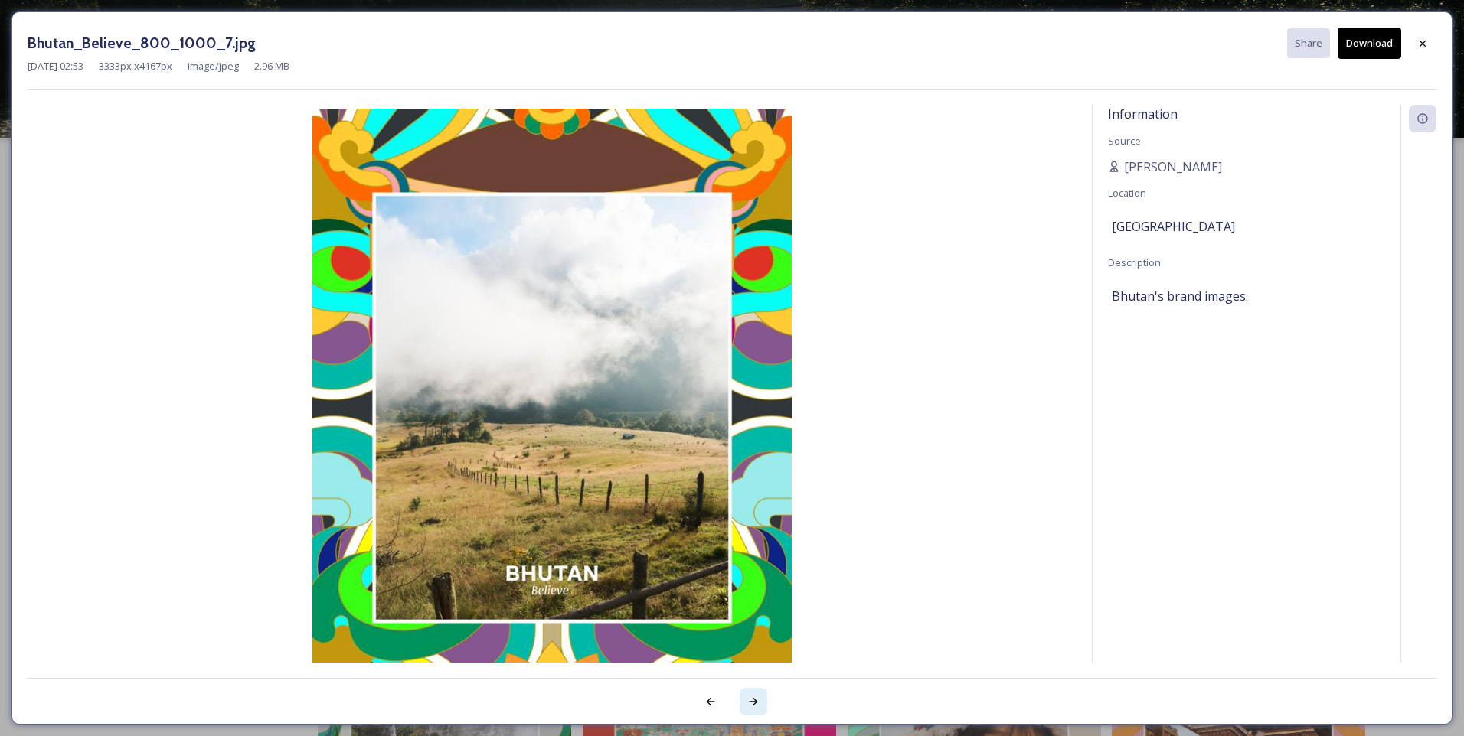
click at [742, 699] on div at bounding box center [753, 702] width 28 height 28
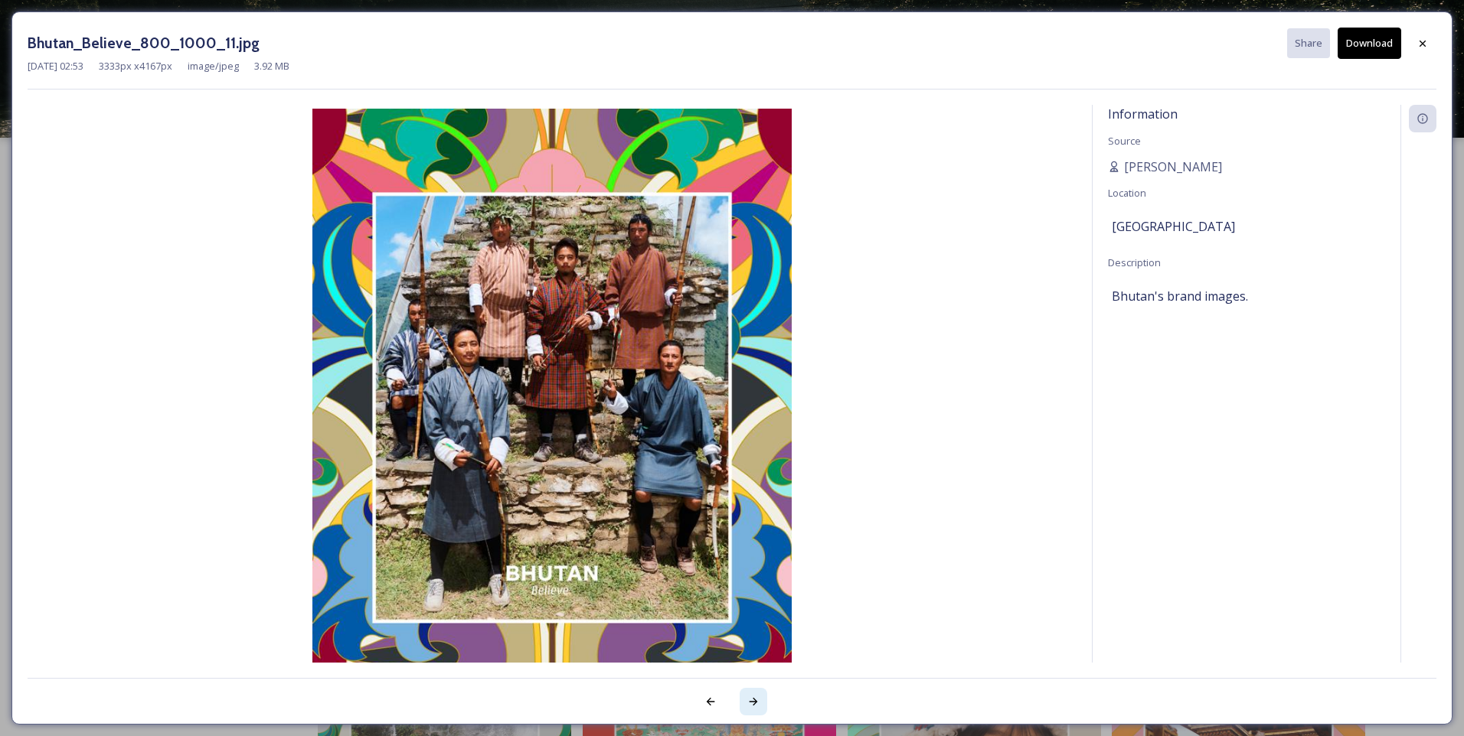
click at [742, 699] on div at bounding box center [753, 702] width 28 height 28
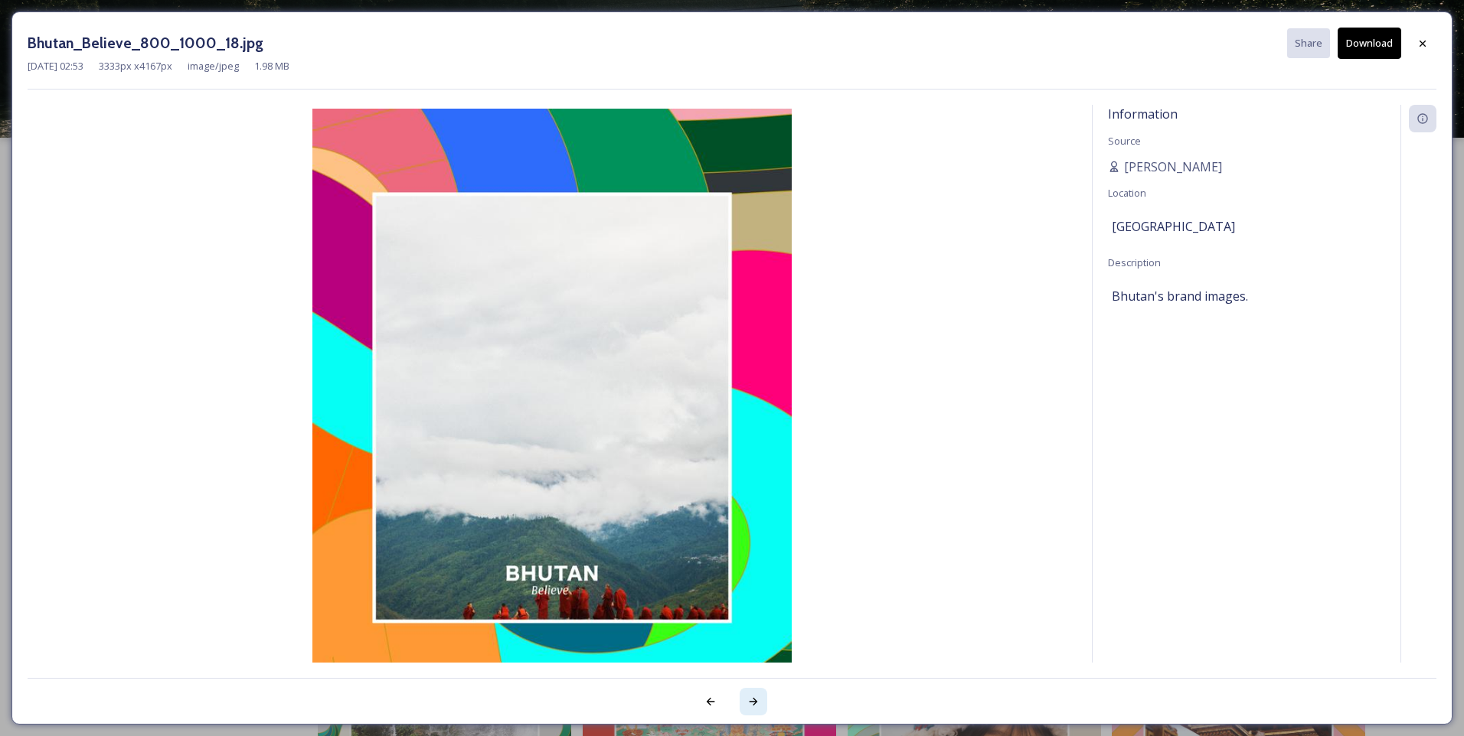
click at [742, 699] on div at bounding box center [753, 702] width 28 height 28
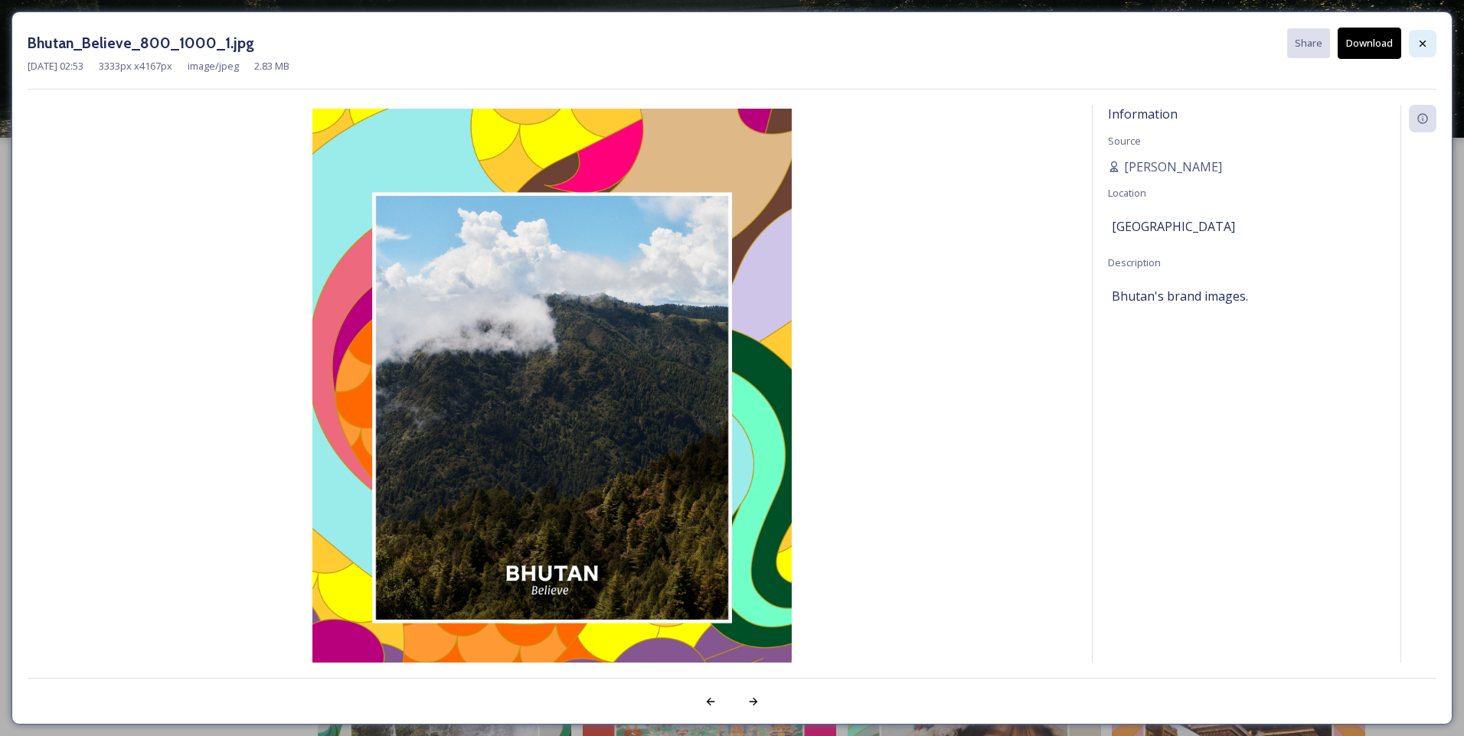
click at [1429, 51] on div at bounding box center [1422, 44] width 28 height 28
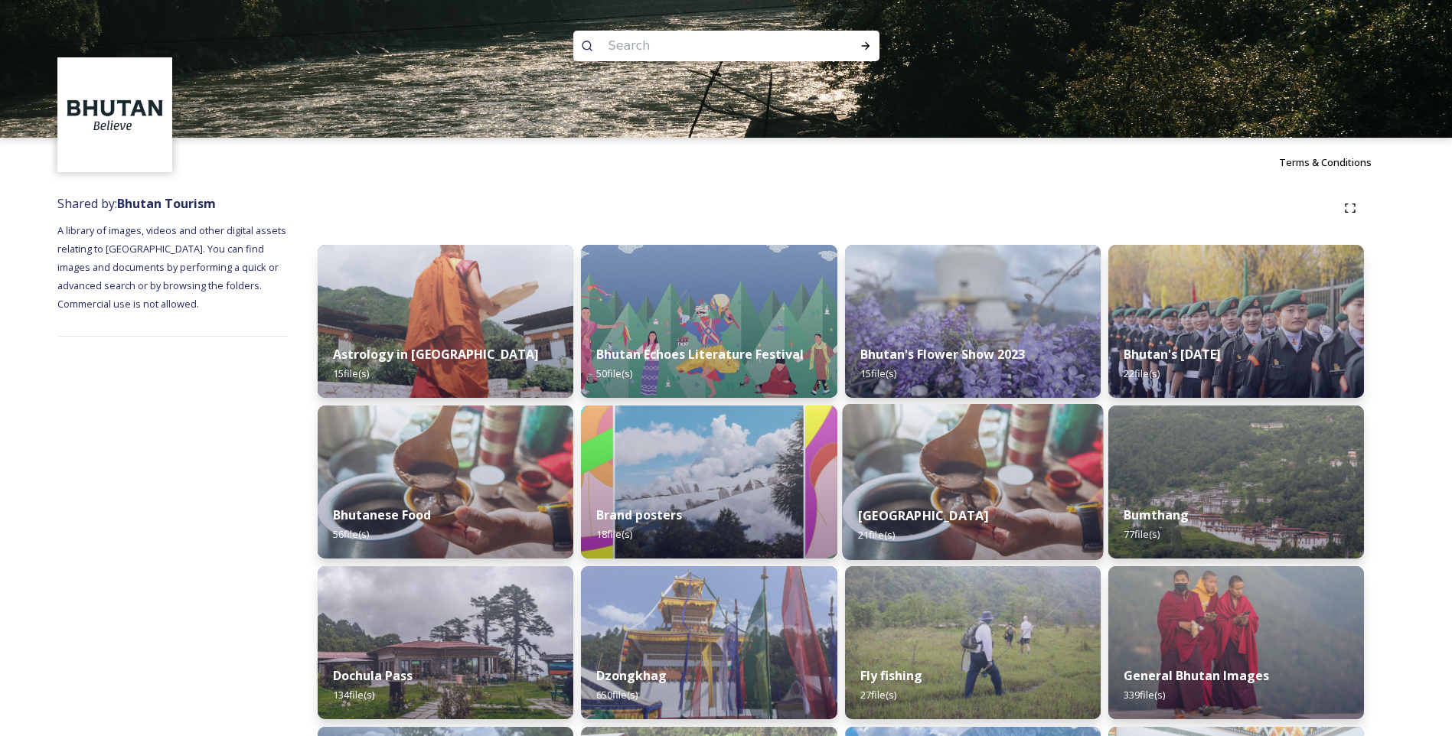
click at [932, 502] on div "[GEOGRAPHIC_DATA] 21 file(s)" at bounding box center [972, 526] width 261 height 70
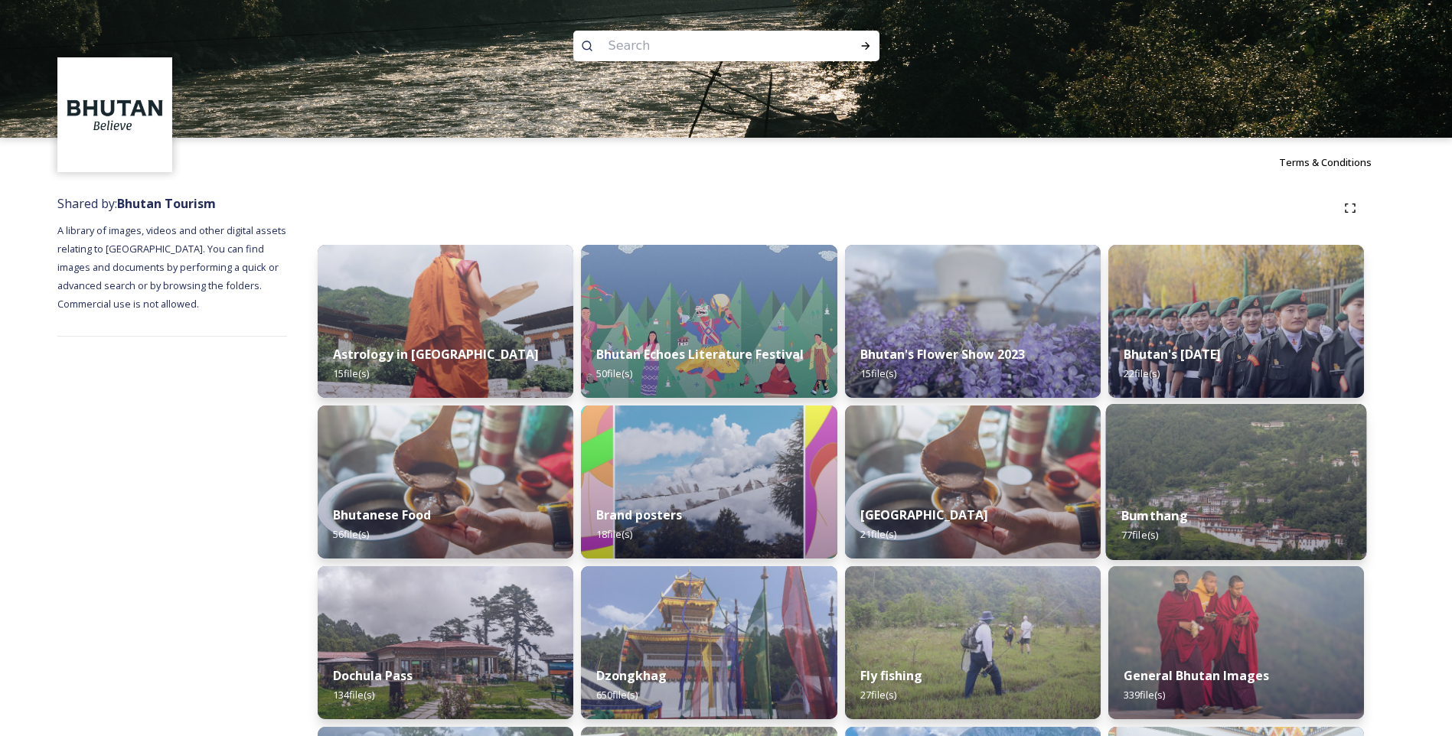
click at [1237, 478] on img at bounding box center [1235, 482] width 261 height 156
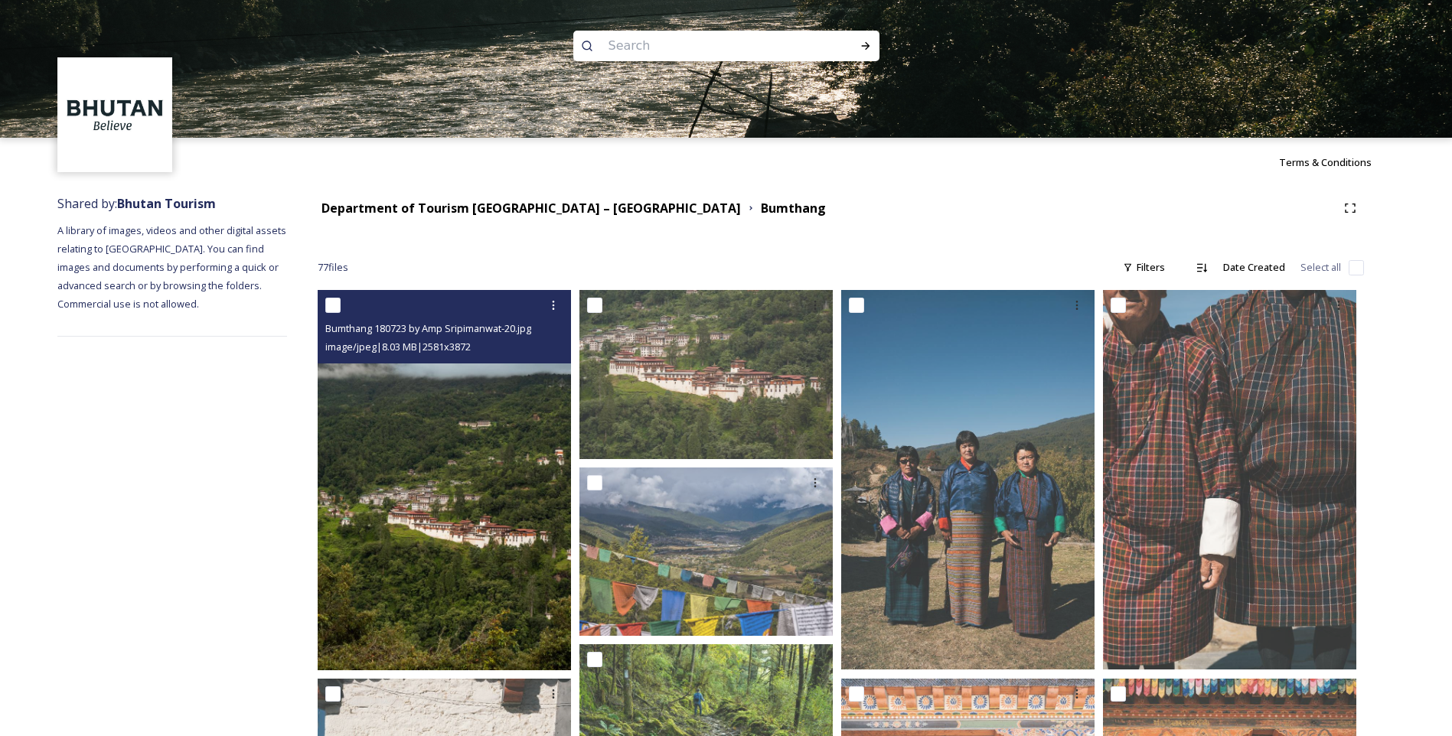
click at [531, 508] on img at bounding box center [444, 480] width 253 height 380
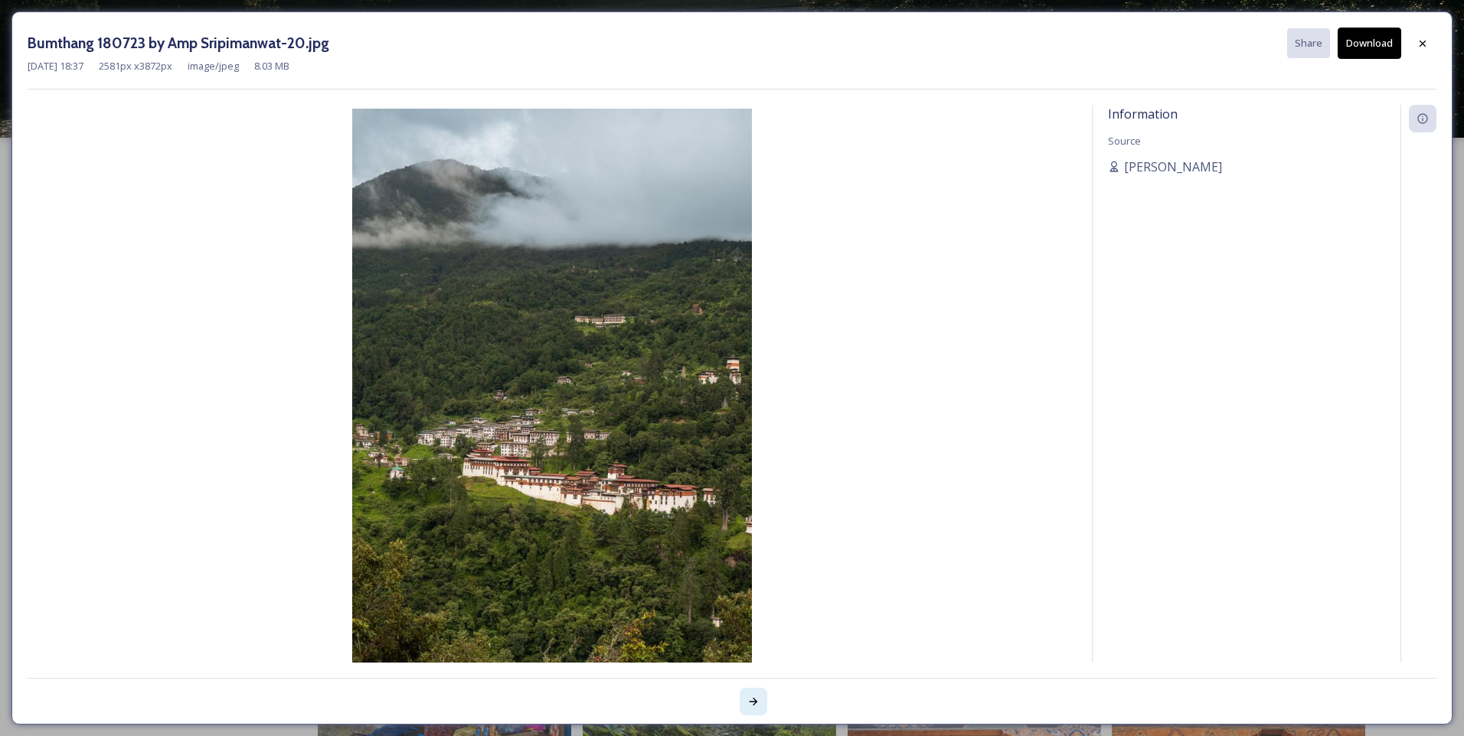
click at [761, 698] on div at bounding box center [753, 702] width 28 height 28
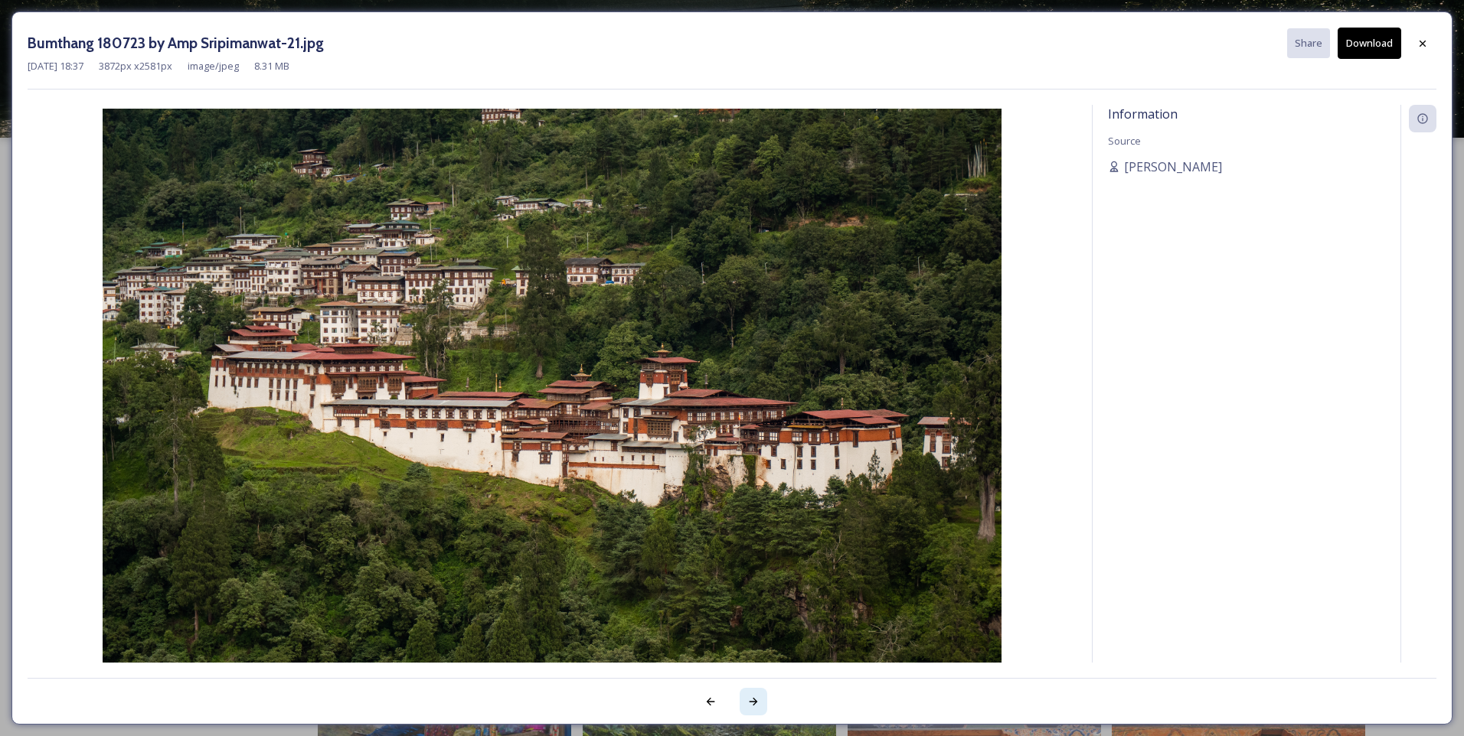
click at [752, 700] on icon at bounding box center [753, 702] width 12 height 12
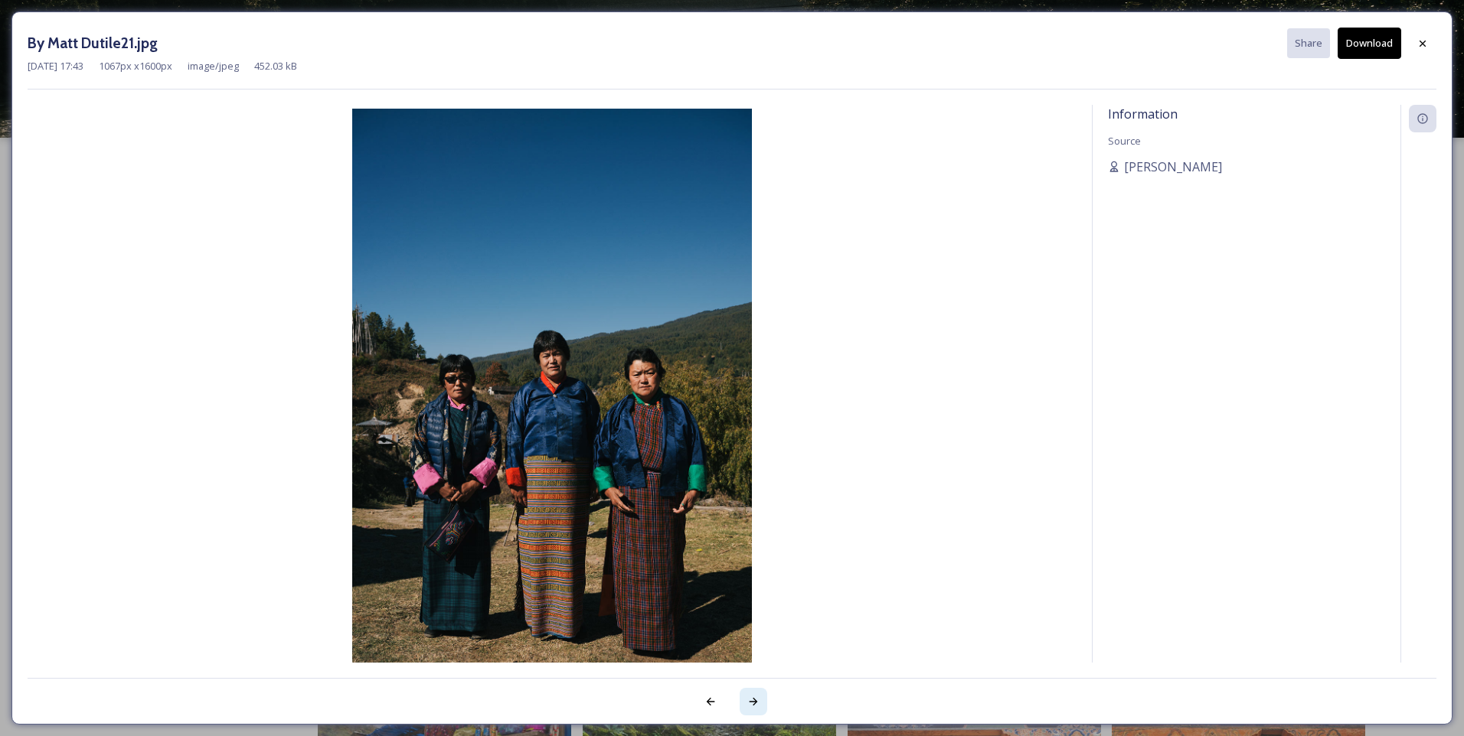
click at [752, 700] on icon at bounding box center [753, 702] width 12 height 12
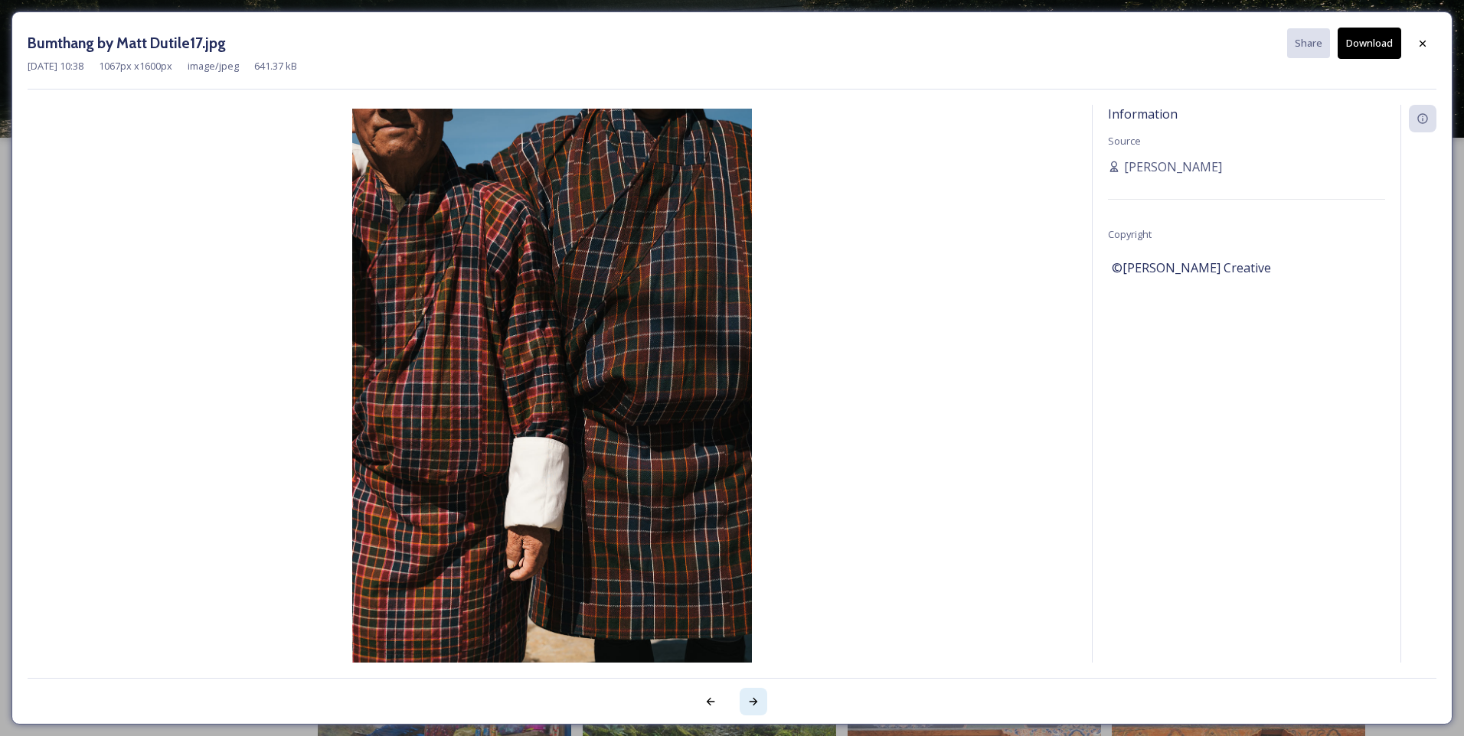
click at [752, 700] on icon at bounding box center [753, 702] width 12 height 12
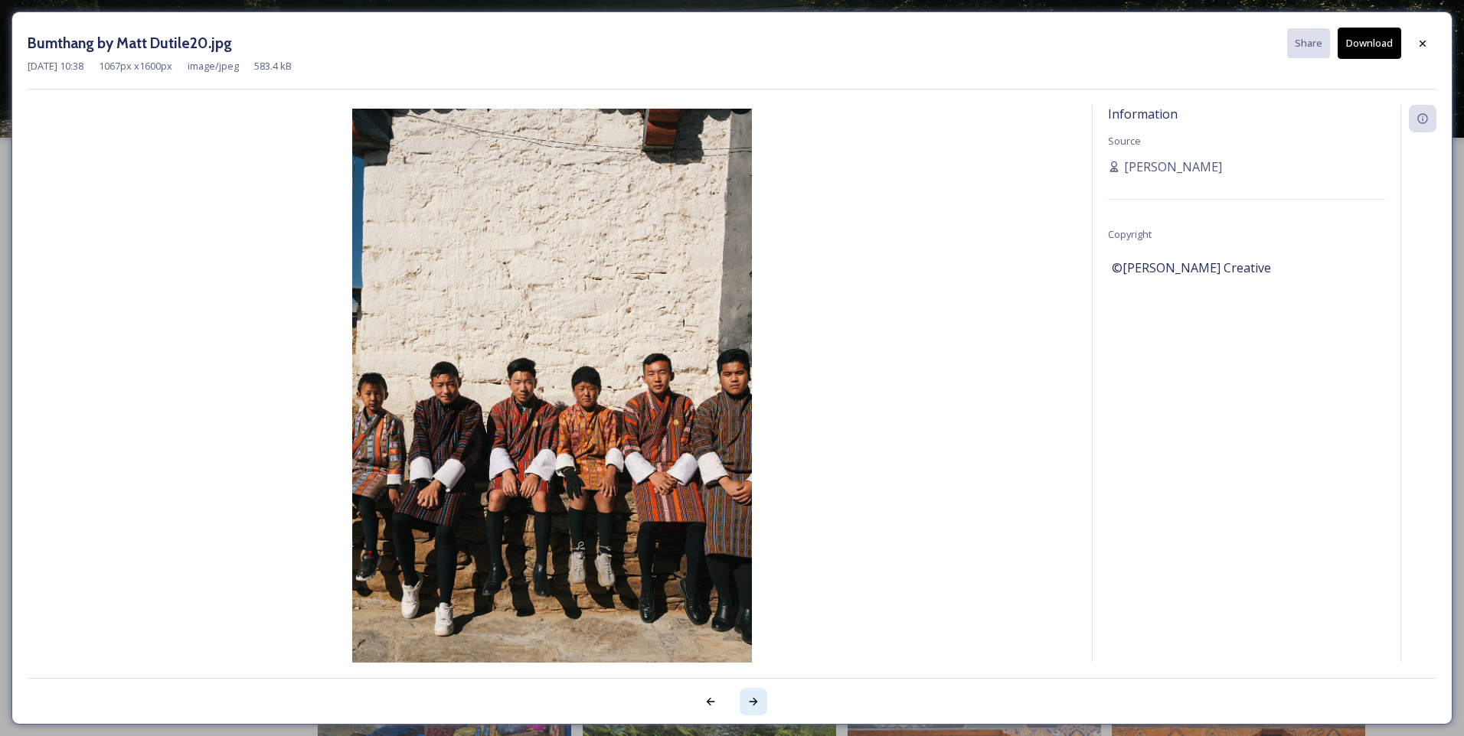
click at [752, 700] on icon at bounding box center [753, 702] width 12 height 12
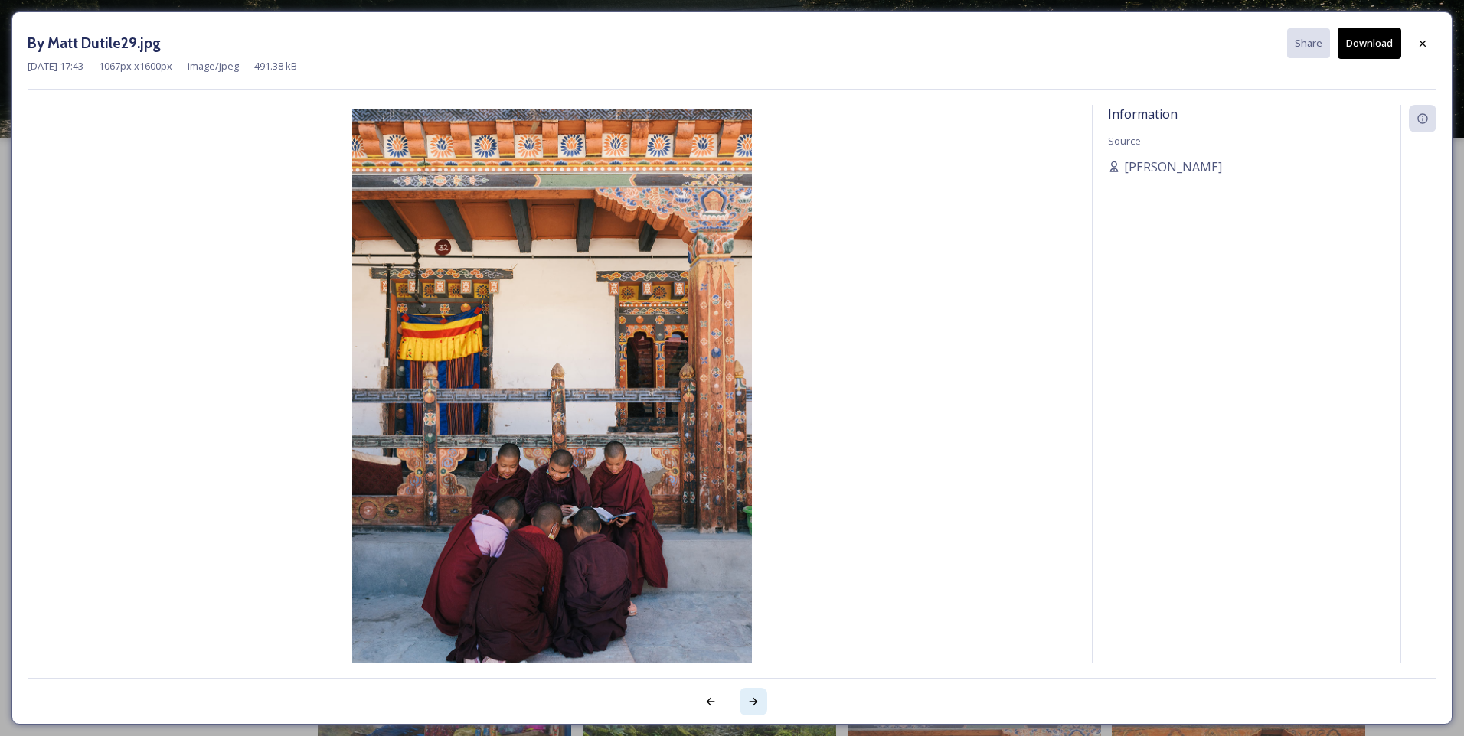
click at [752, 700] on icon at bounding box center [753, 702] width 12 height 12
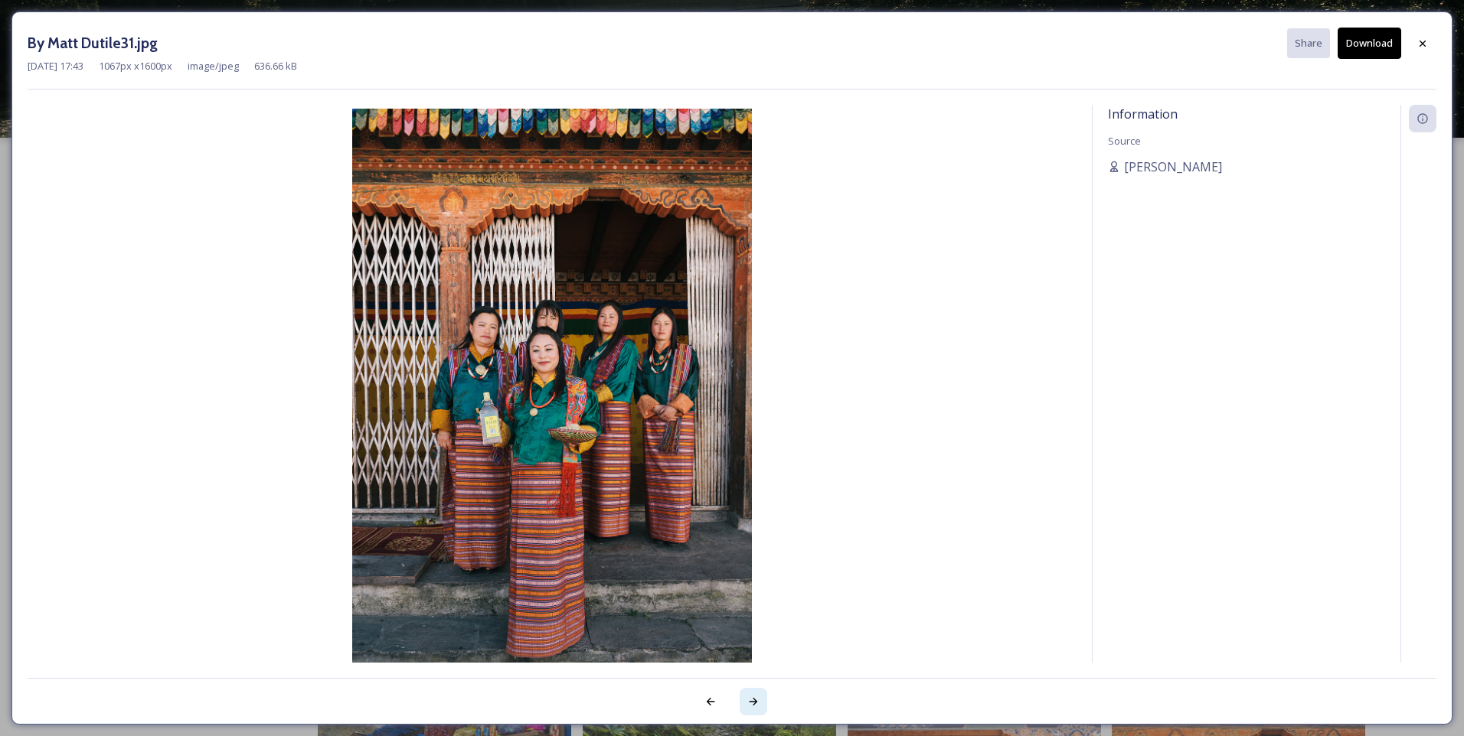
click at [752, 700] on icon at bounding box center [753, 702] width 12 height 12
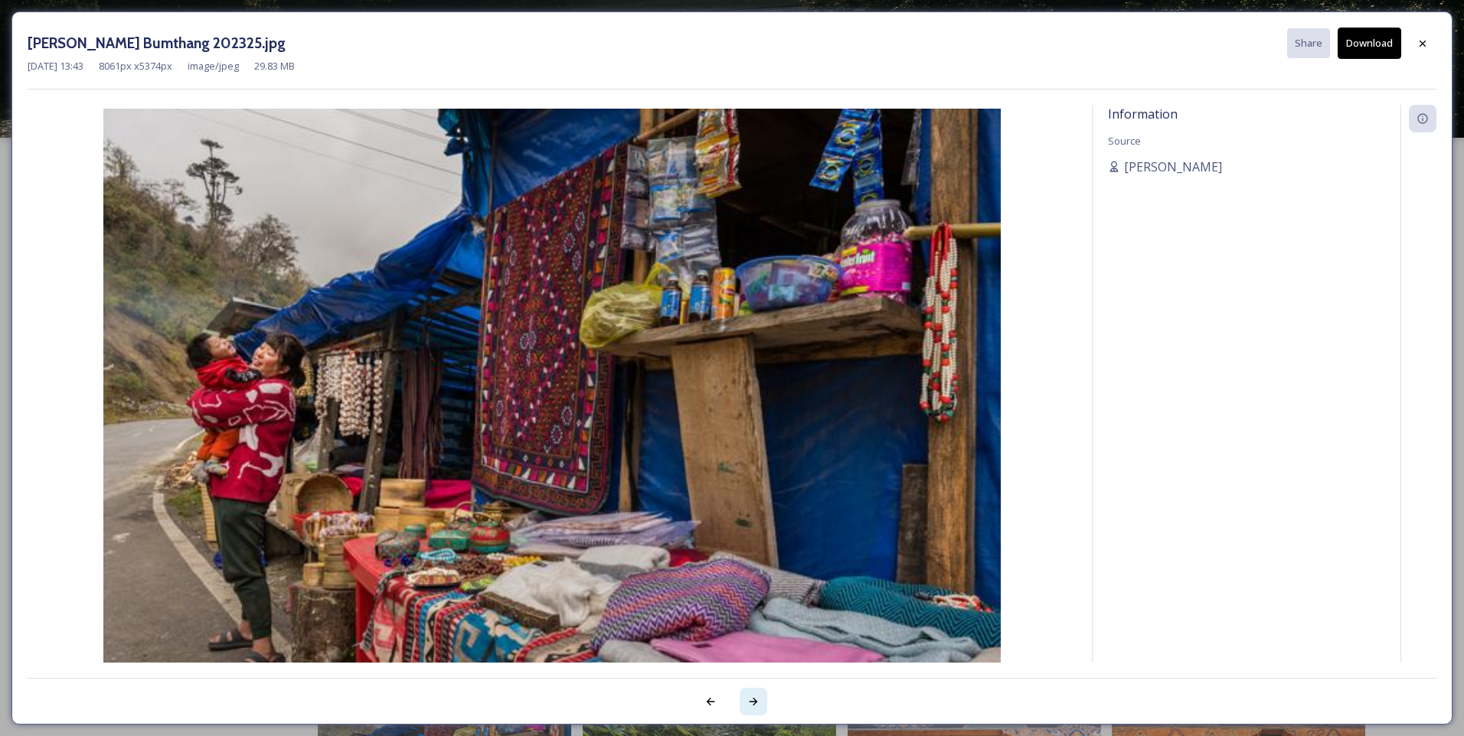
click at [752, 700] on icon at bounding box center [753, 702] width 12 height 12
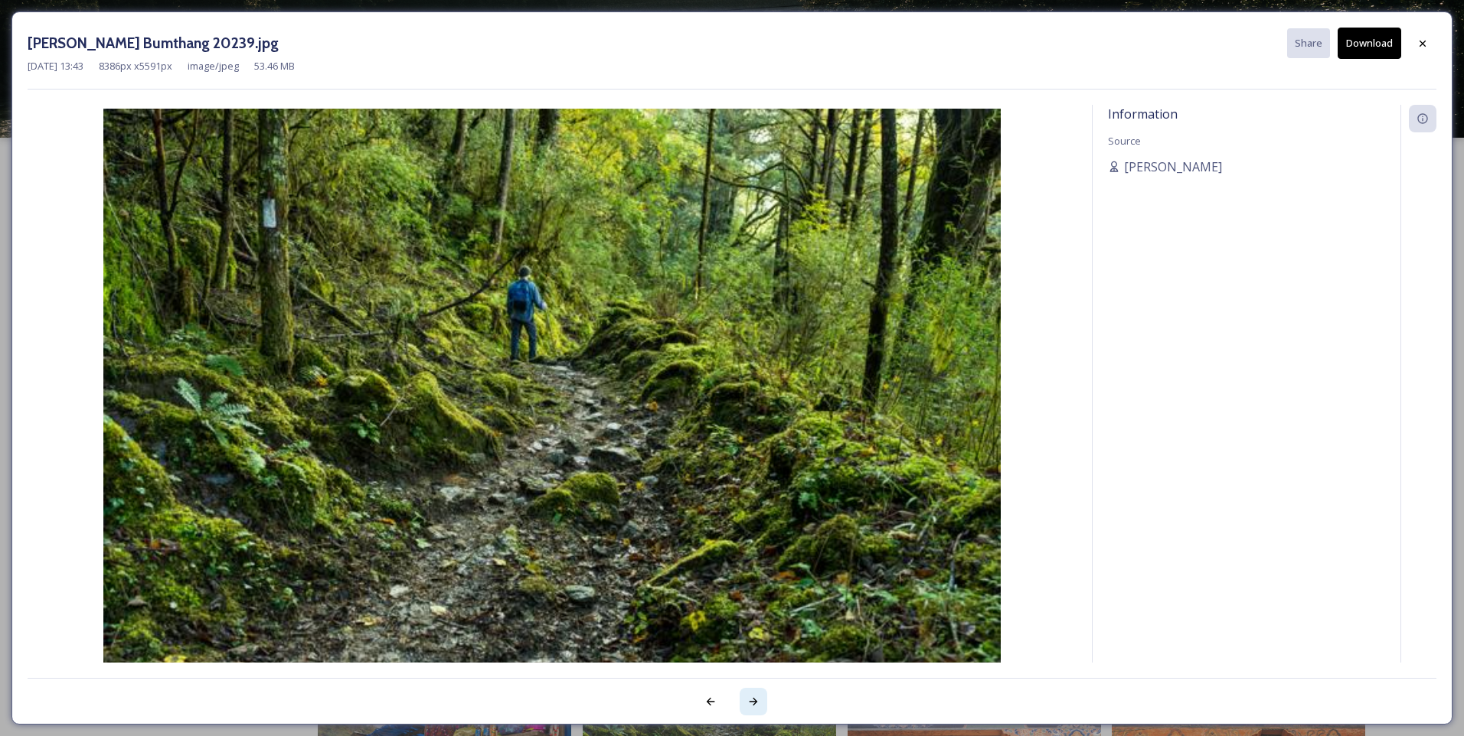
click at [752, 700] on icon at bounding box center [753, 702] width 12 height 12
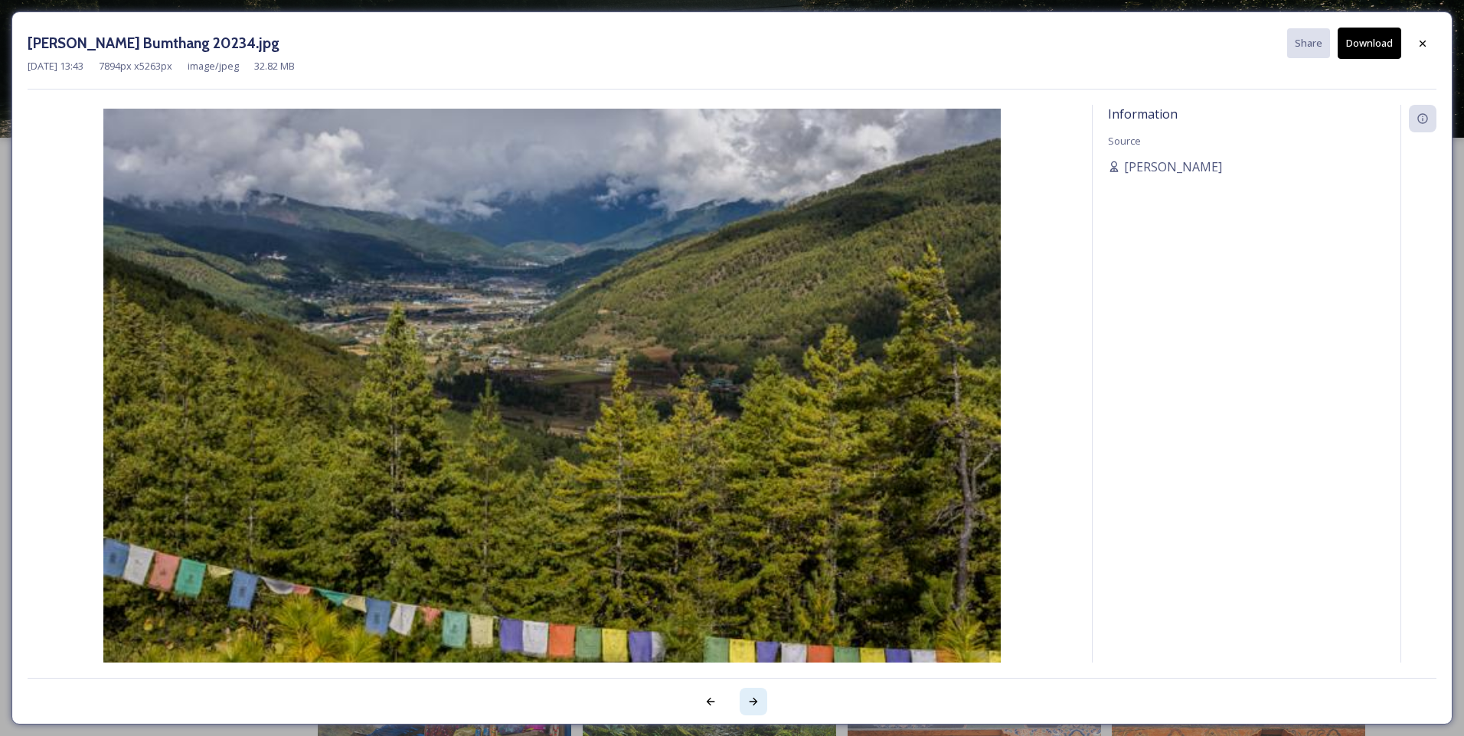
click at [752, 700] on icon at bounding box center [753, 702] width 12 height 12
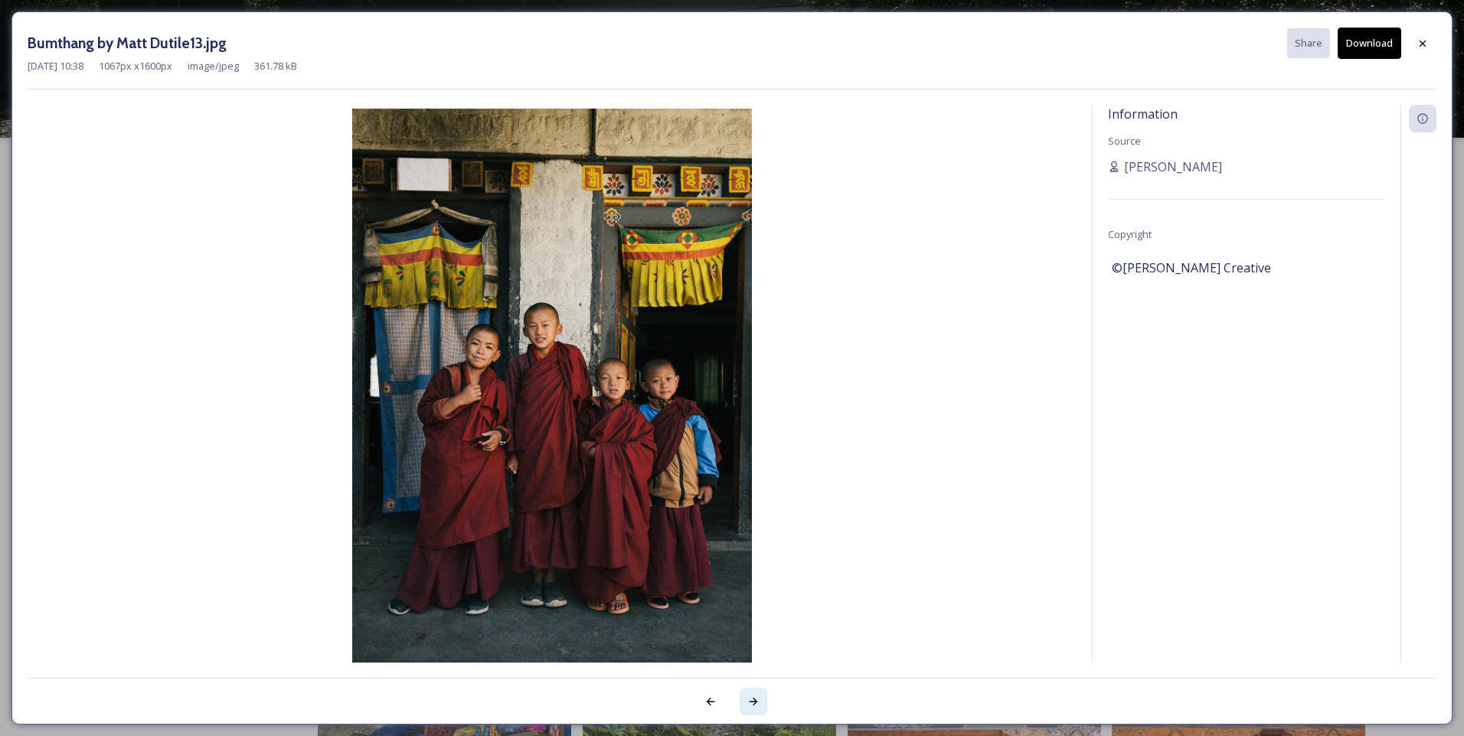
click at [752, 700] on icon at bounding box center [753, 702] width 12 height 12
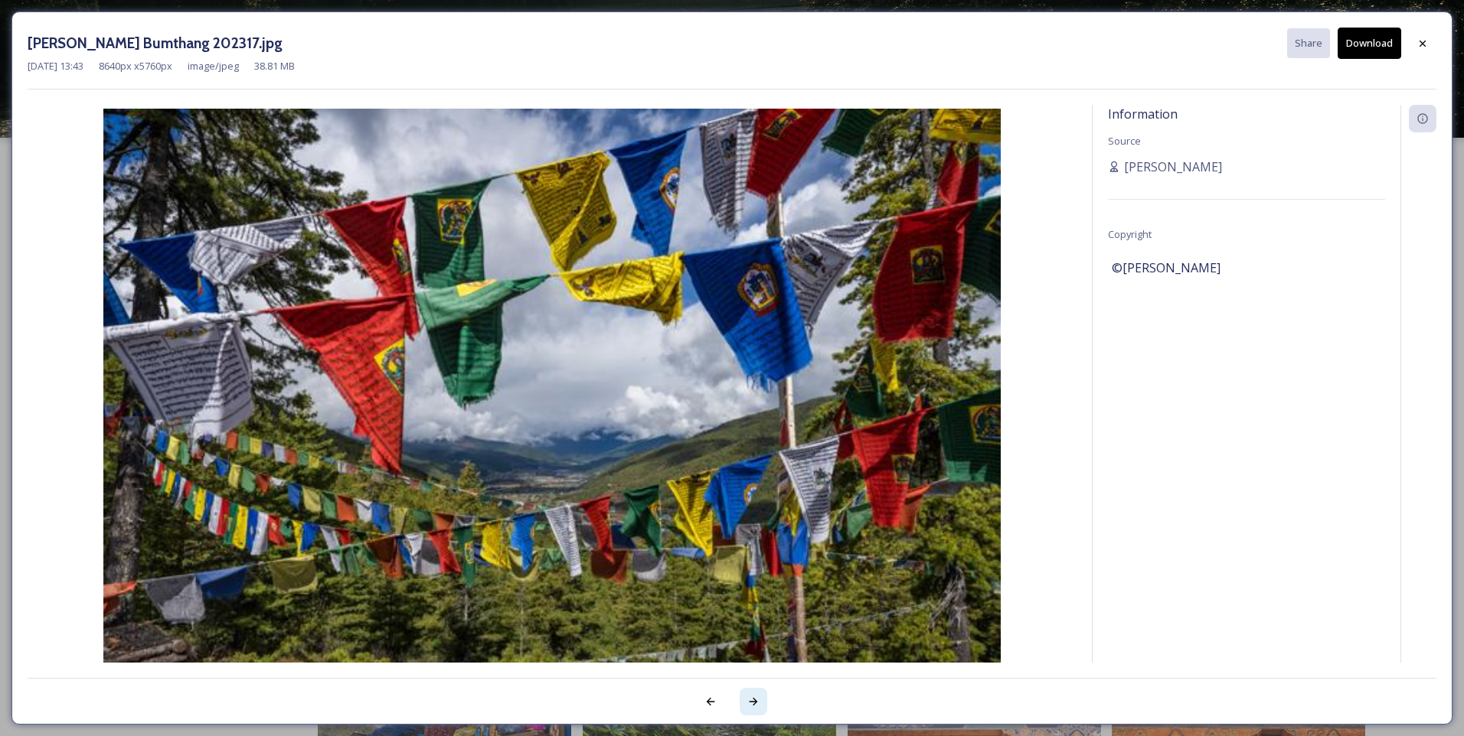
click at [752, 700] on icon at bounding box center [753, 702] width 12 height 12
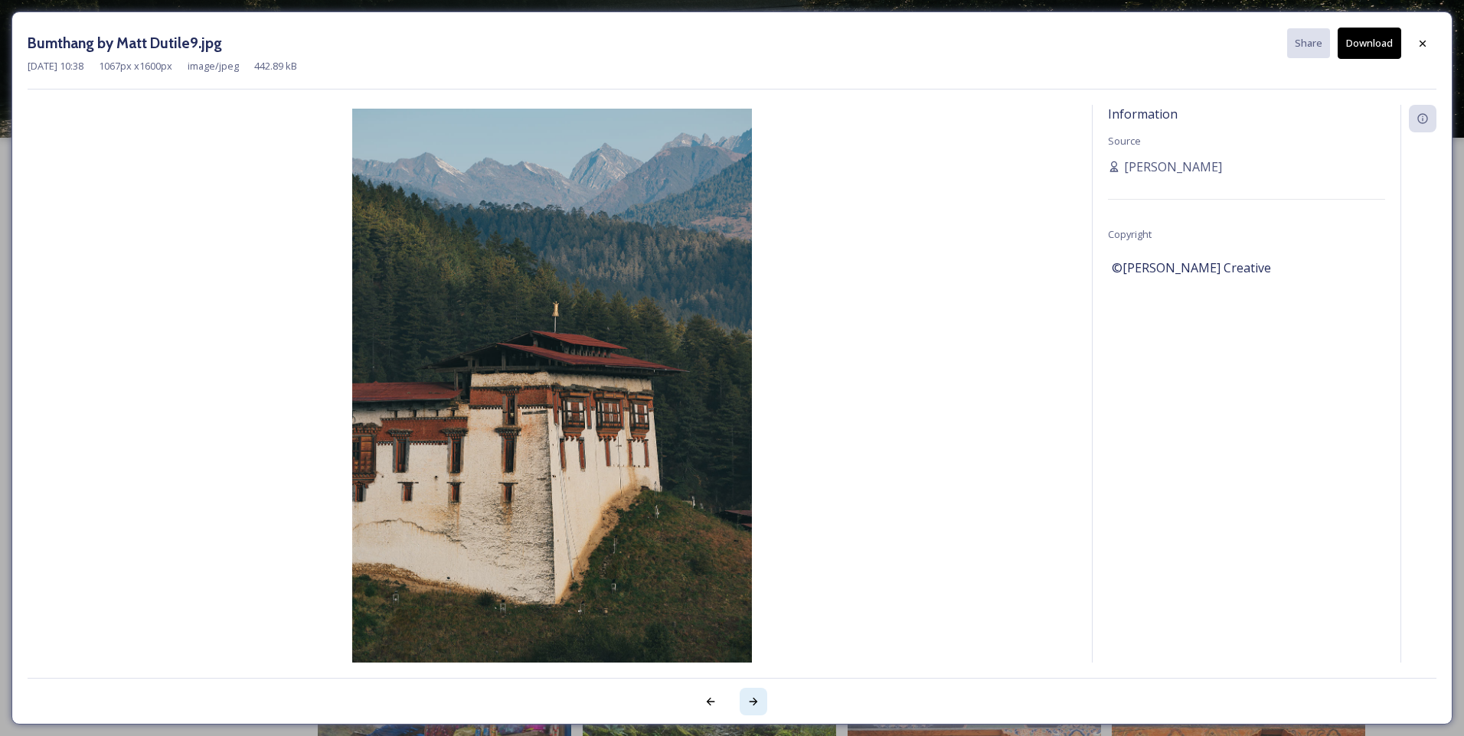
click at [752, 700] on icon at bounding box center [753, 702] width 12 height 12
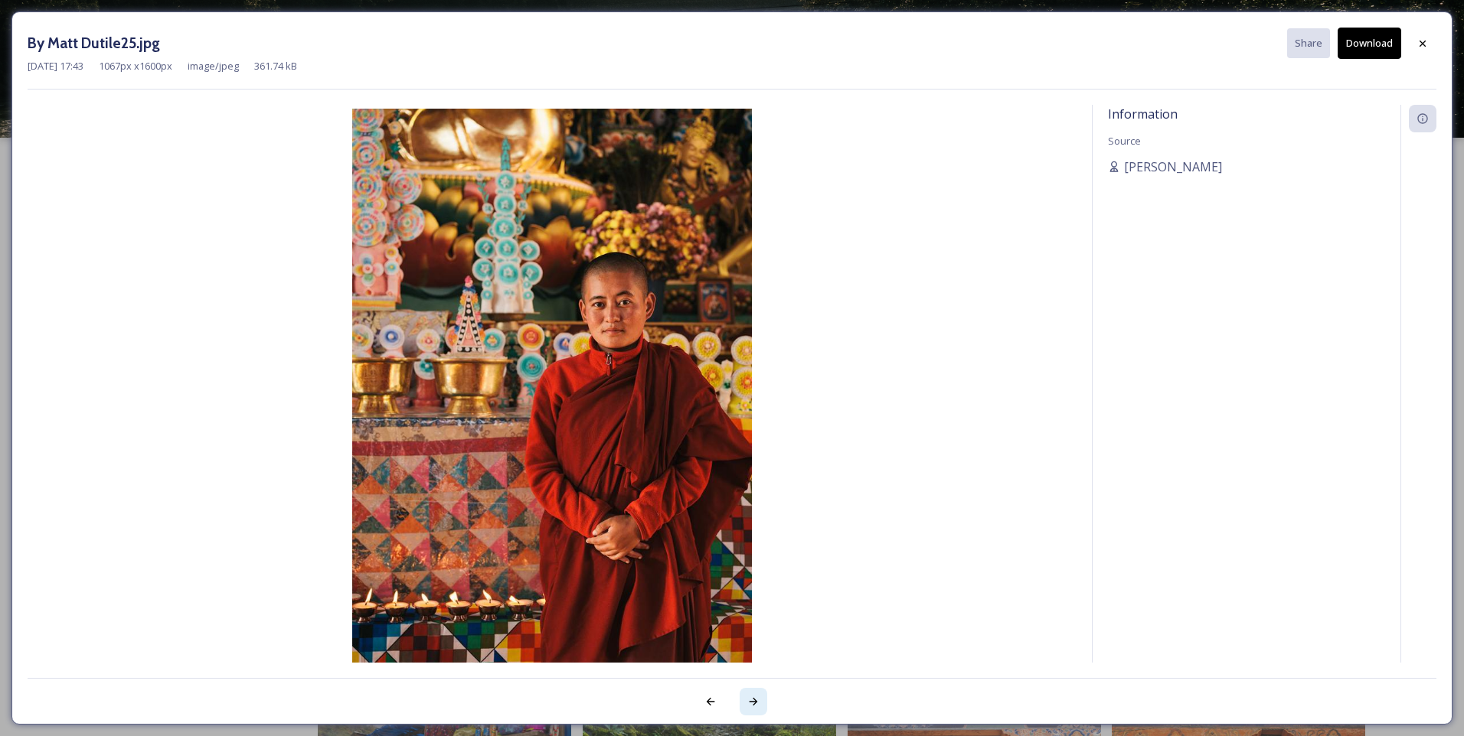
click at [752, 700] on icon at bounding box center [753, 702] width 12 height 12
click at [749, 706] on icon at bounding box center [753, 702] width 12 height 12
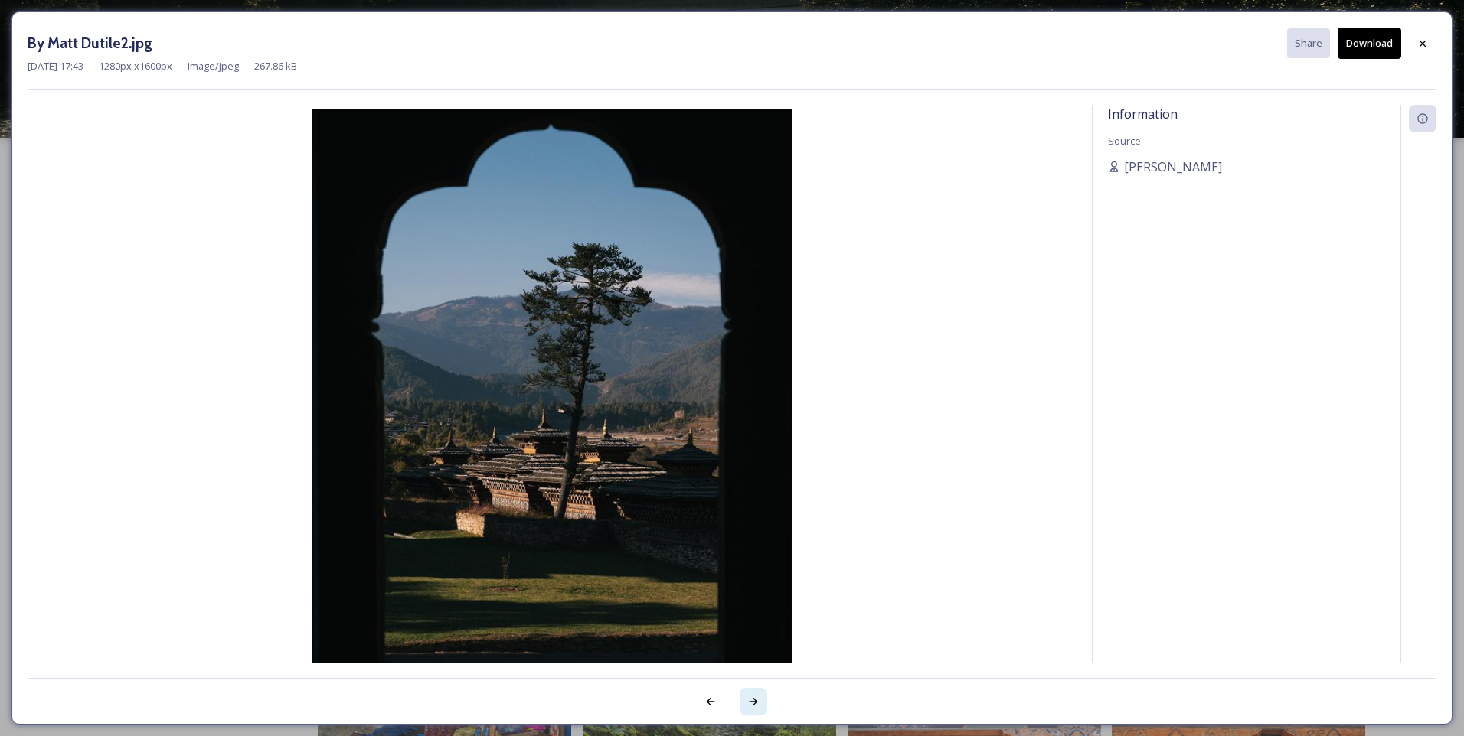
click at [749, 706] on icon at bounding box center [753, 702] width 12 height 12
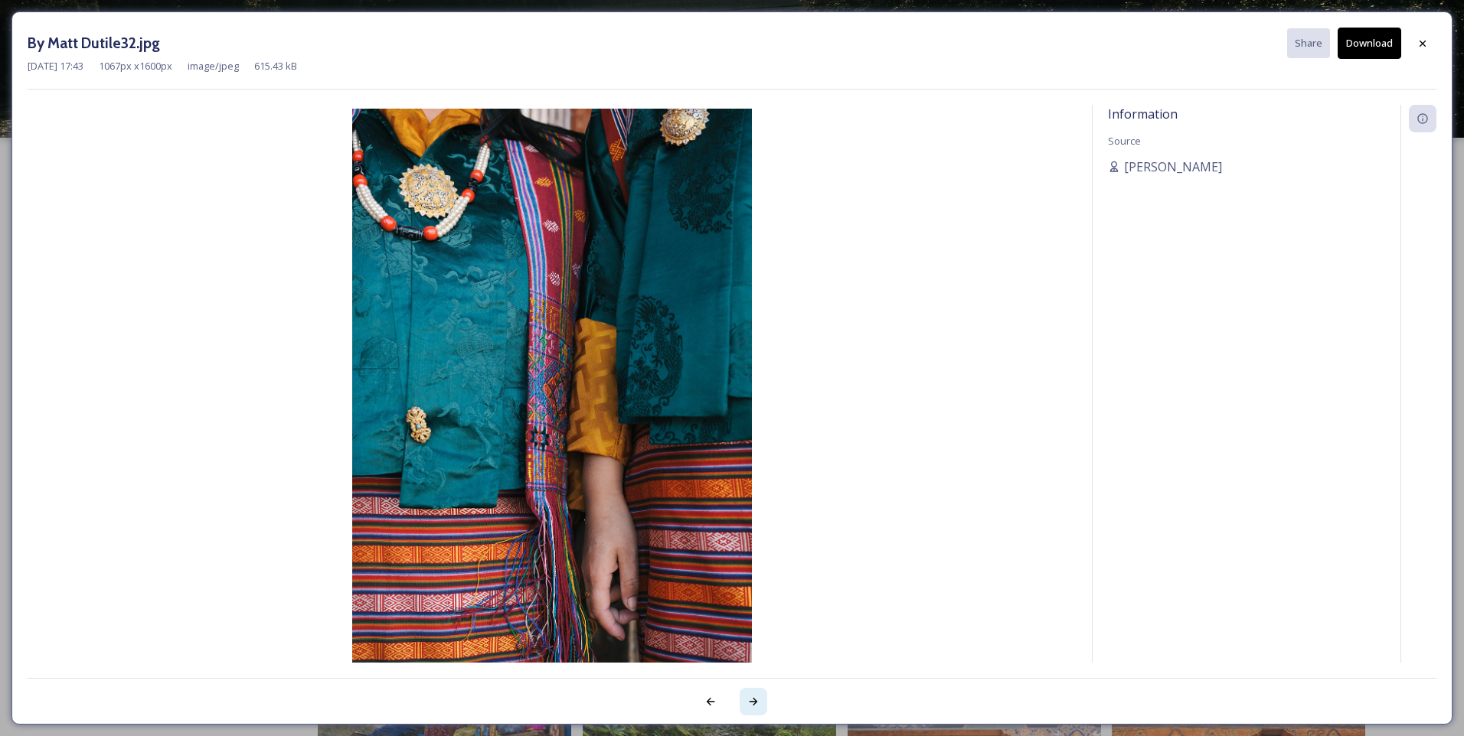
click at [749, 708] on div at bounding box center [753, 702] width 28 height 28
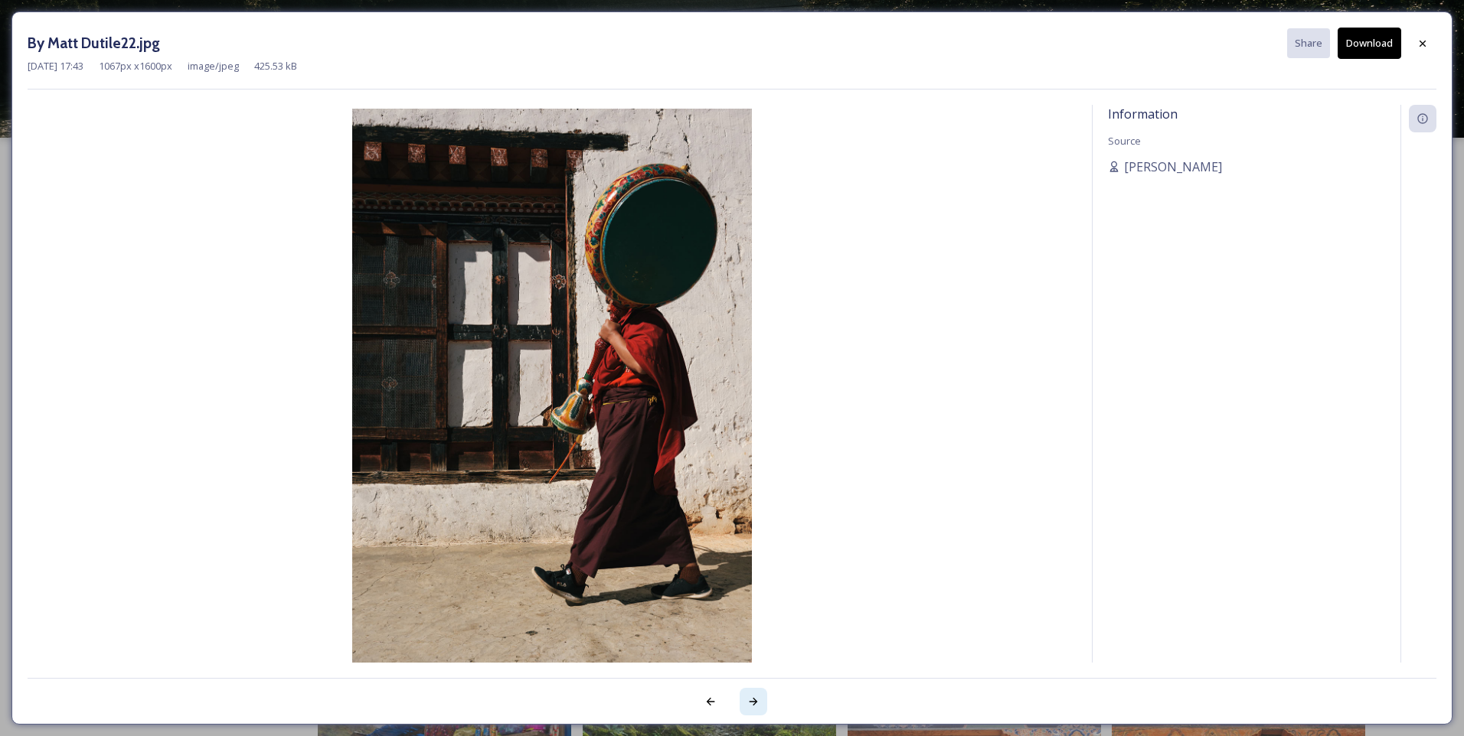
click at [749, 708] on div at bounding box center [753, 702] width 28 height 28
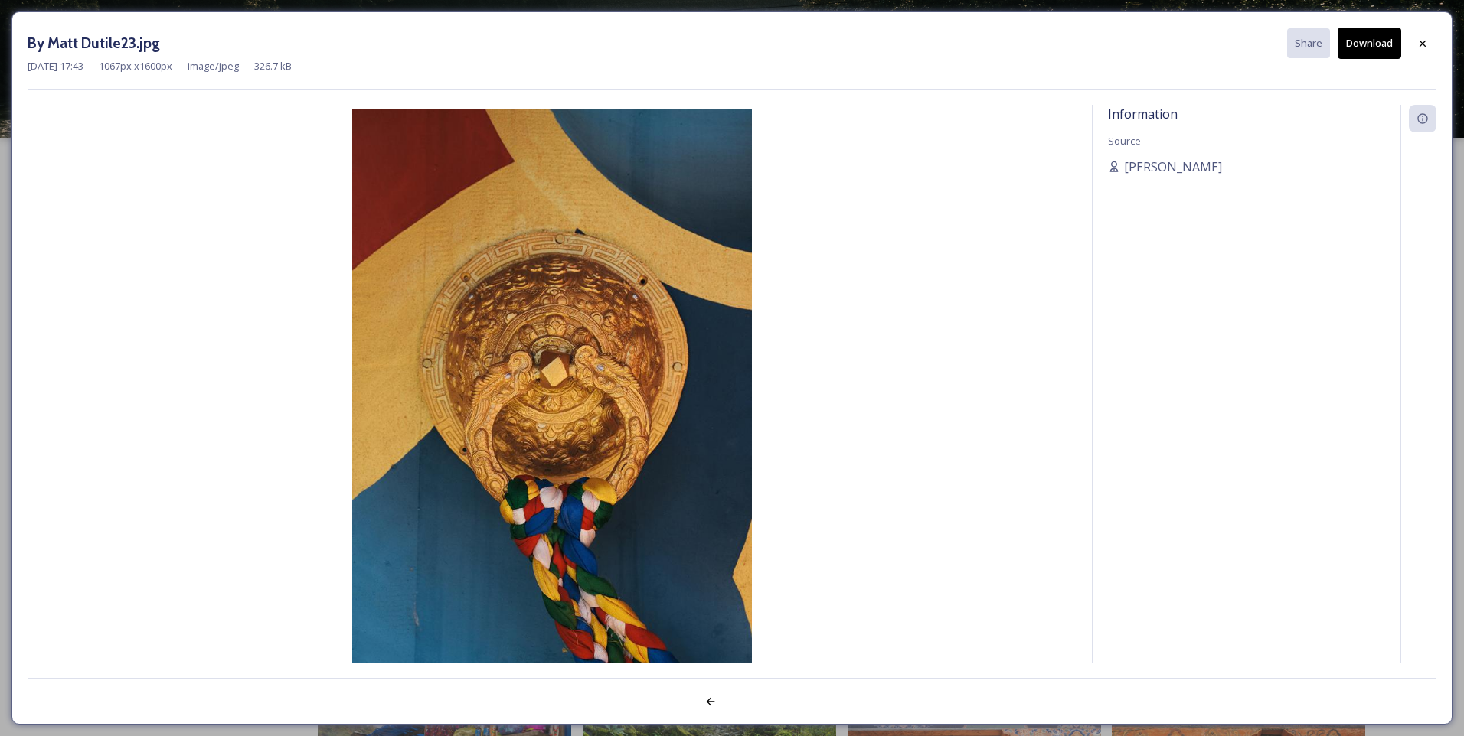
click at [749, 708] on div at bounding box center [732, 693] width 1408 height 31
click at [1425, 46] on icon at bounding box center [1422, 43] width 6 height 6
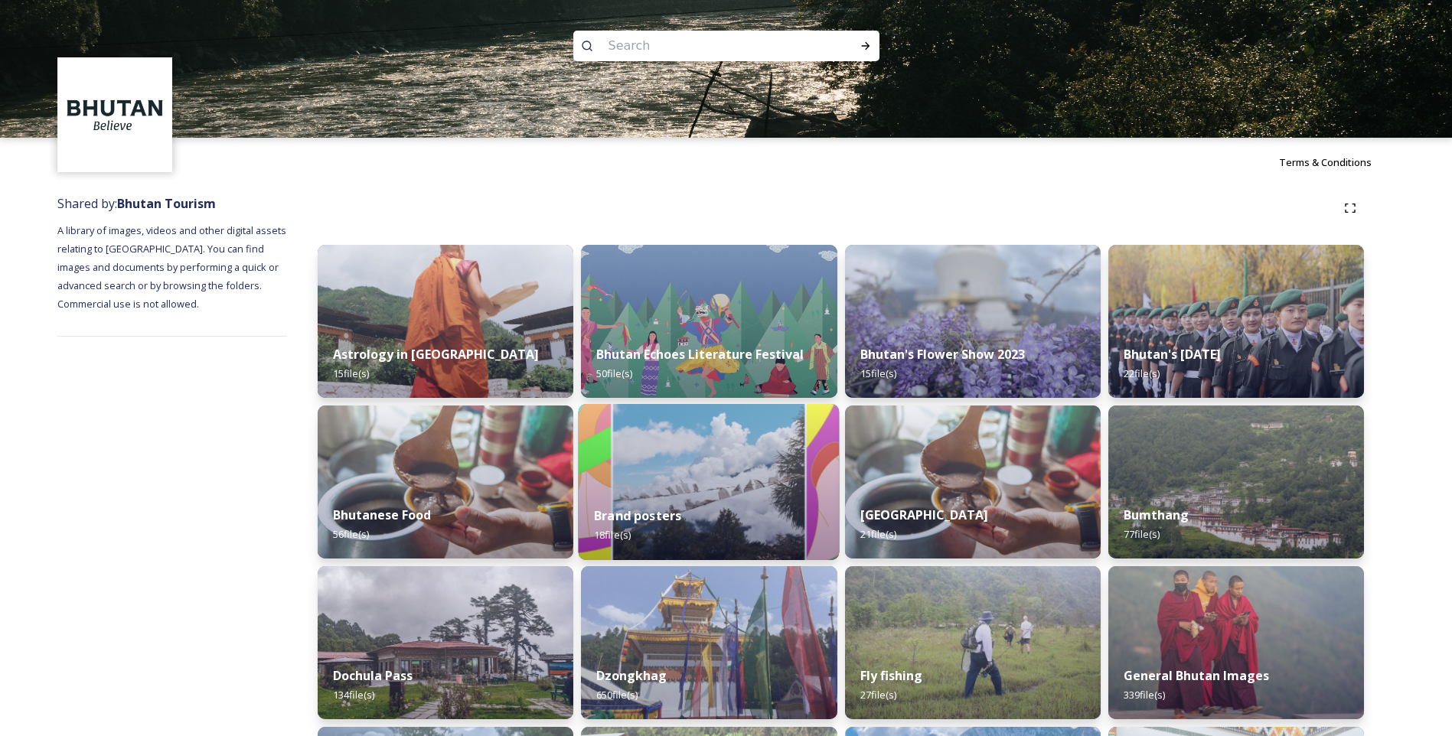
scroll to position [434, 0]
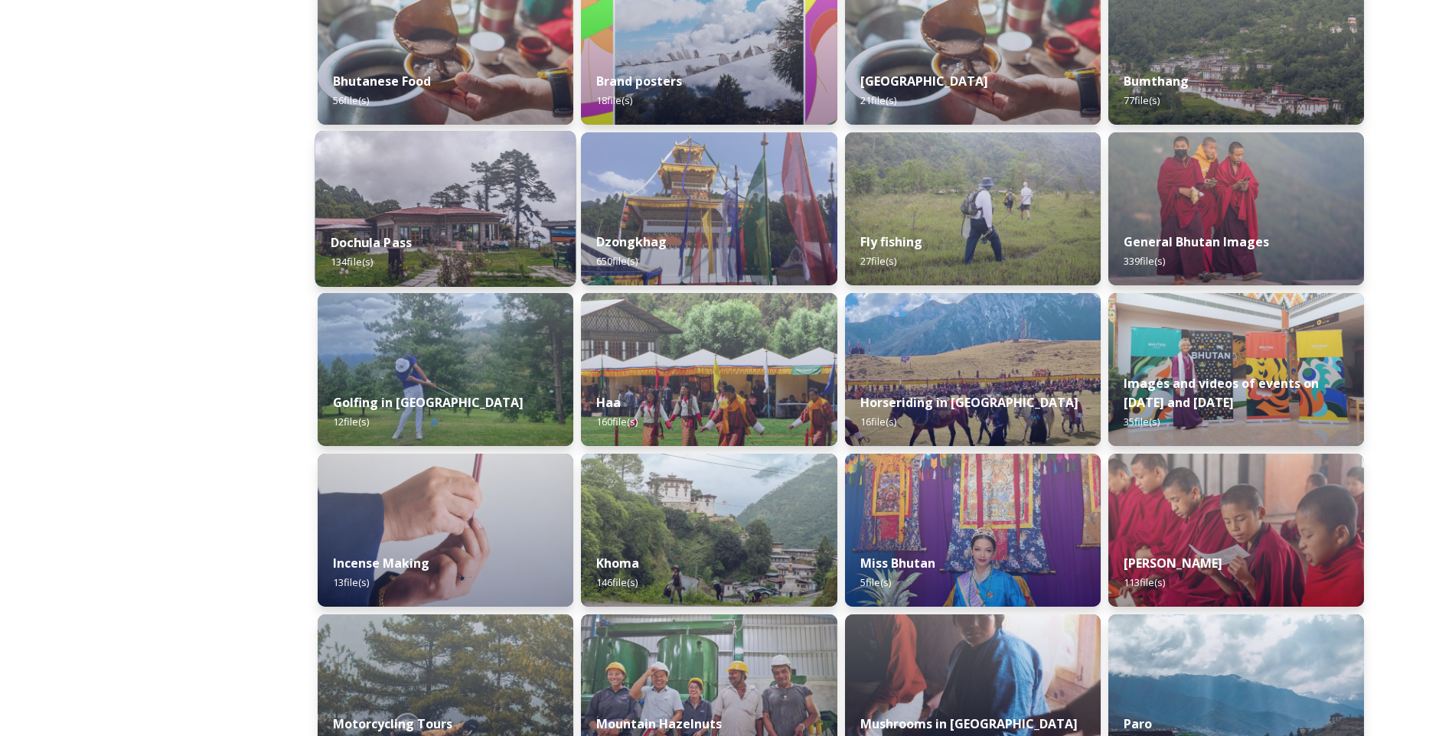
click at [466, 220] on div "Dochula Pass 134 file(s)" at bounding box center [445, 252] width 261 height 70
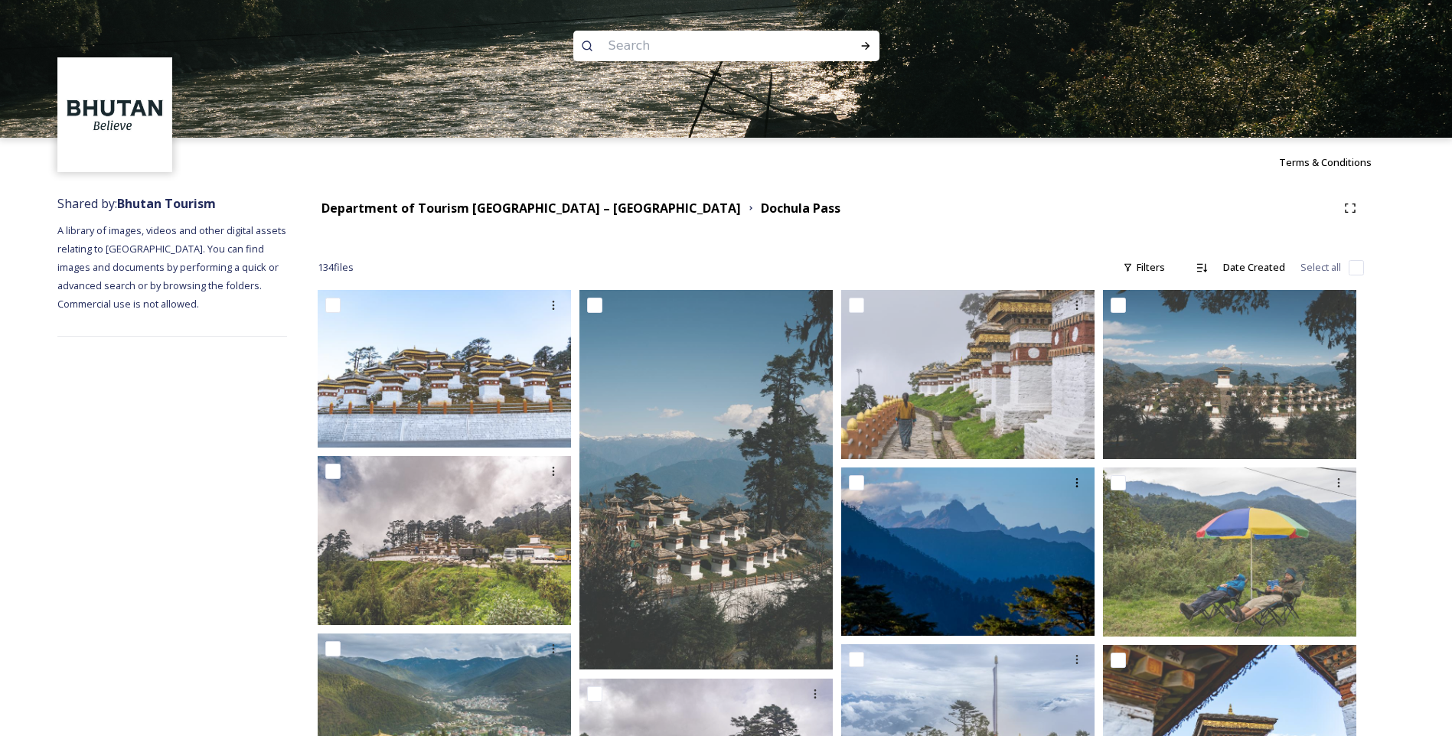
scroll to position [697, 0]
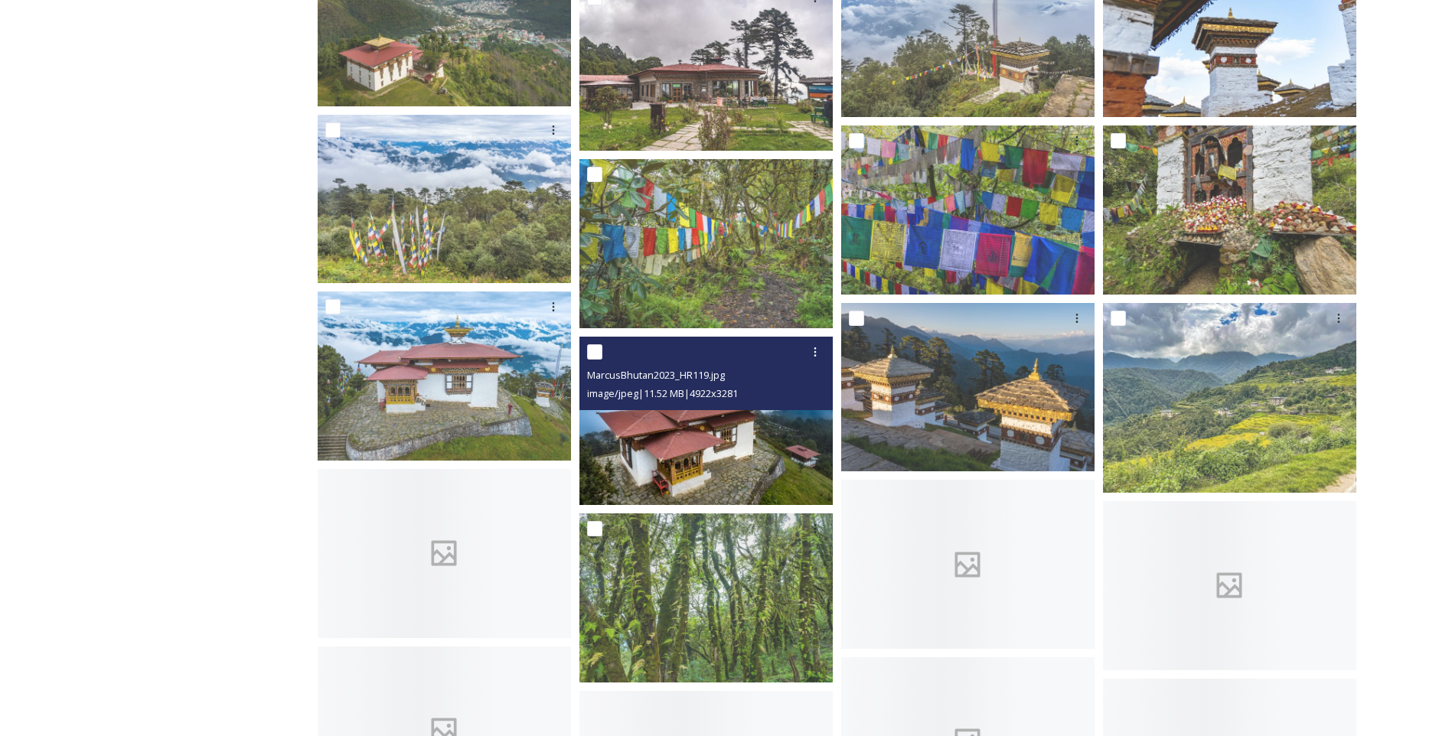
click at [741, 410] on div "MarcusBhutan2023_HR119.jpg image/jpeg | 11.52 MB | 4922 x 3281" at bounding box center [705, 373] width 253 height 73
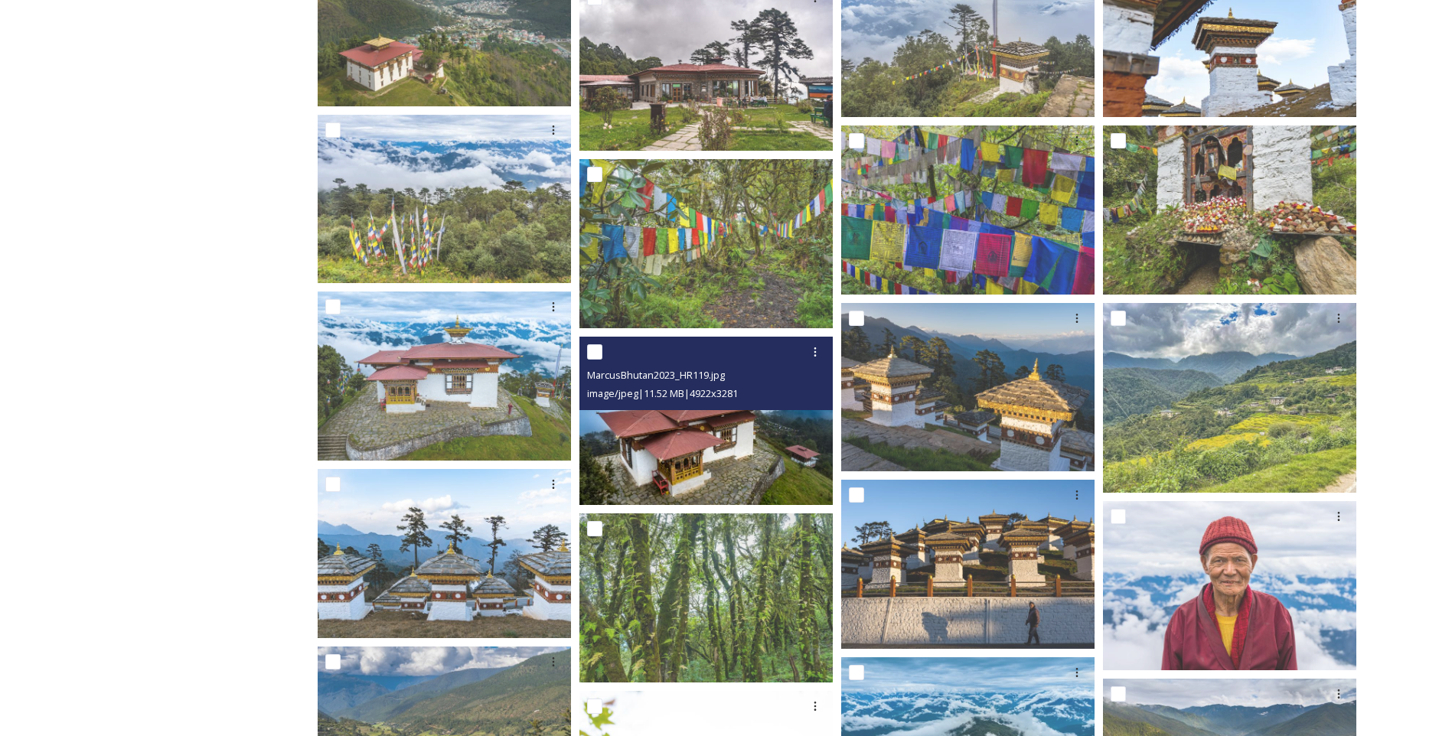
click at [739, 441] on img at bounding box center [705, 421] width 253 height 169
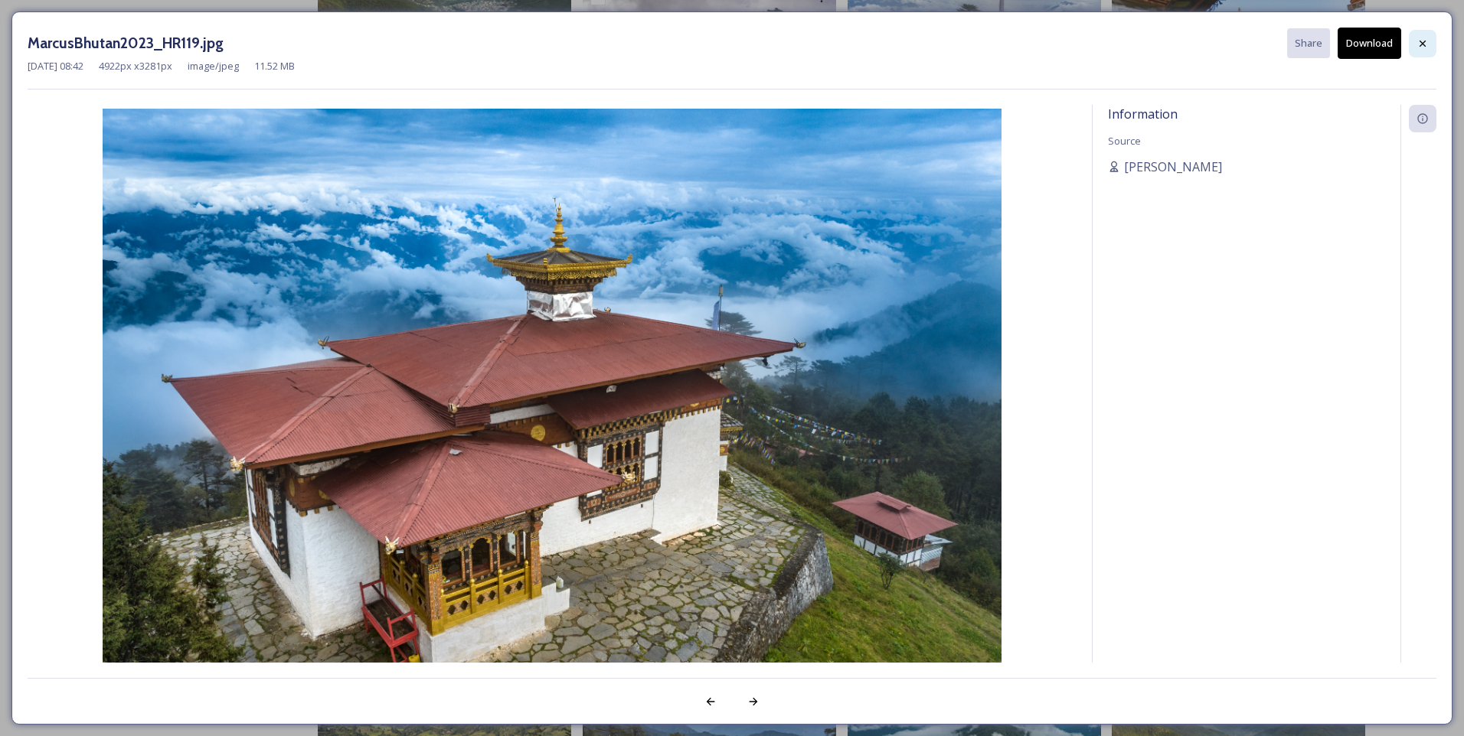
click at [1418, 46] on icon at bounding box center [1422, 44] width 12 height 12
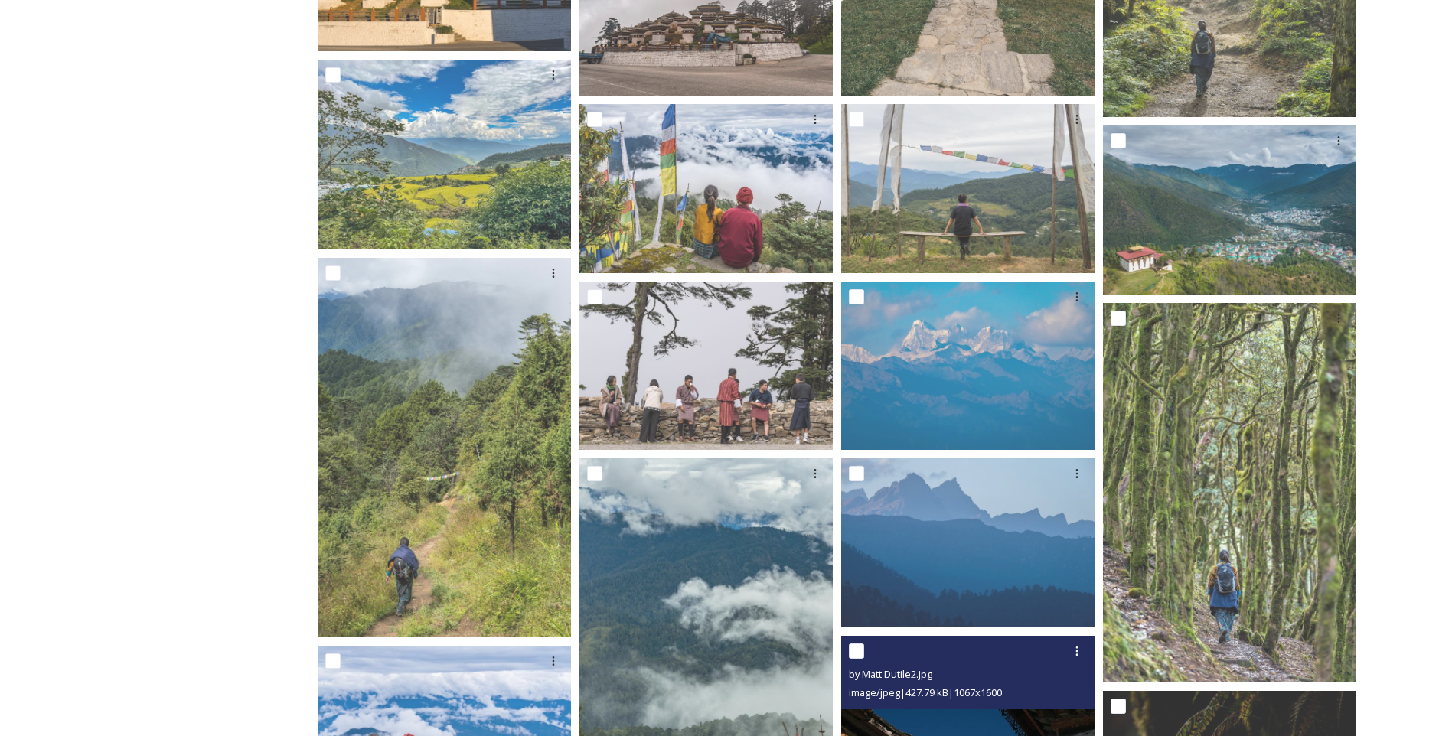
scroll to position [2913, 0]
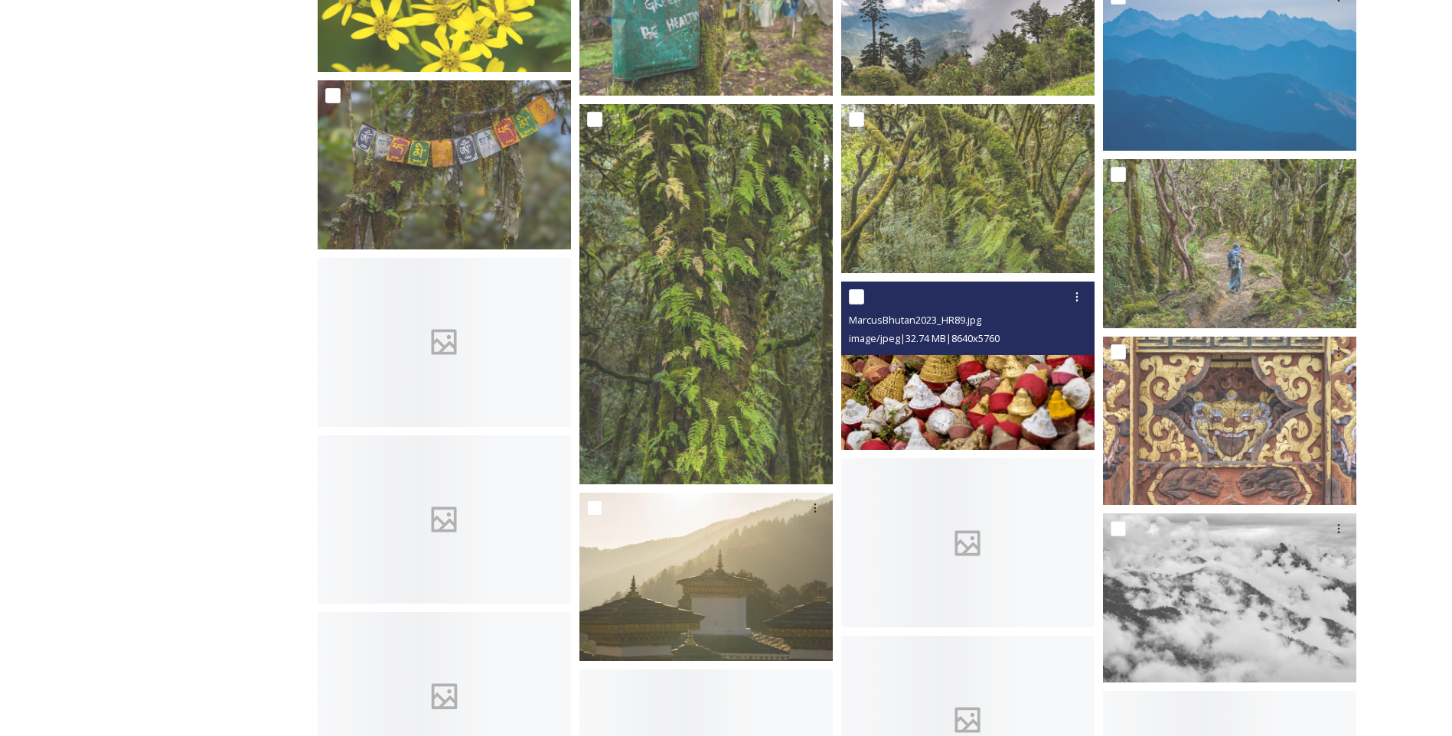
click at [955, 375] on img at bounding box center [967, 366] width 253 height 169
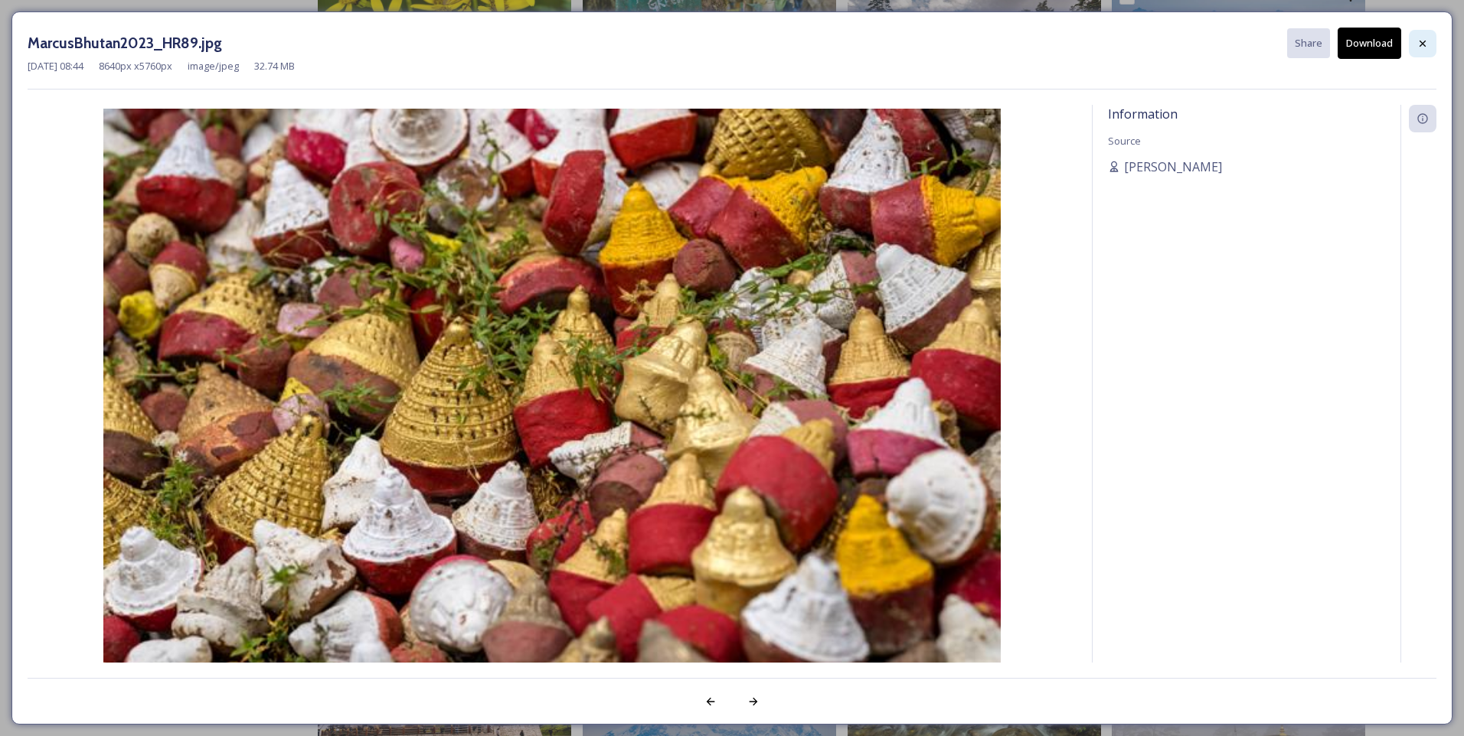
click at [1418, 43] on icon at bounding box center [1422, 44] width 12 height 12
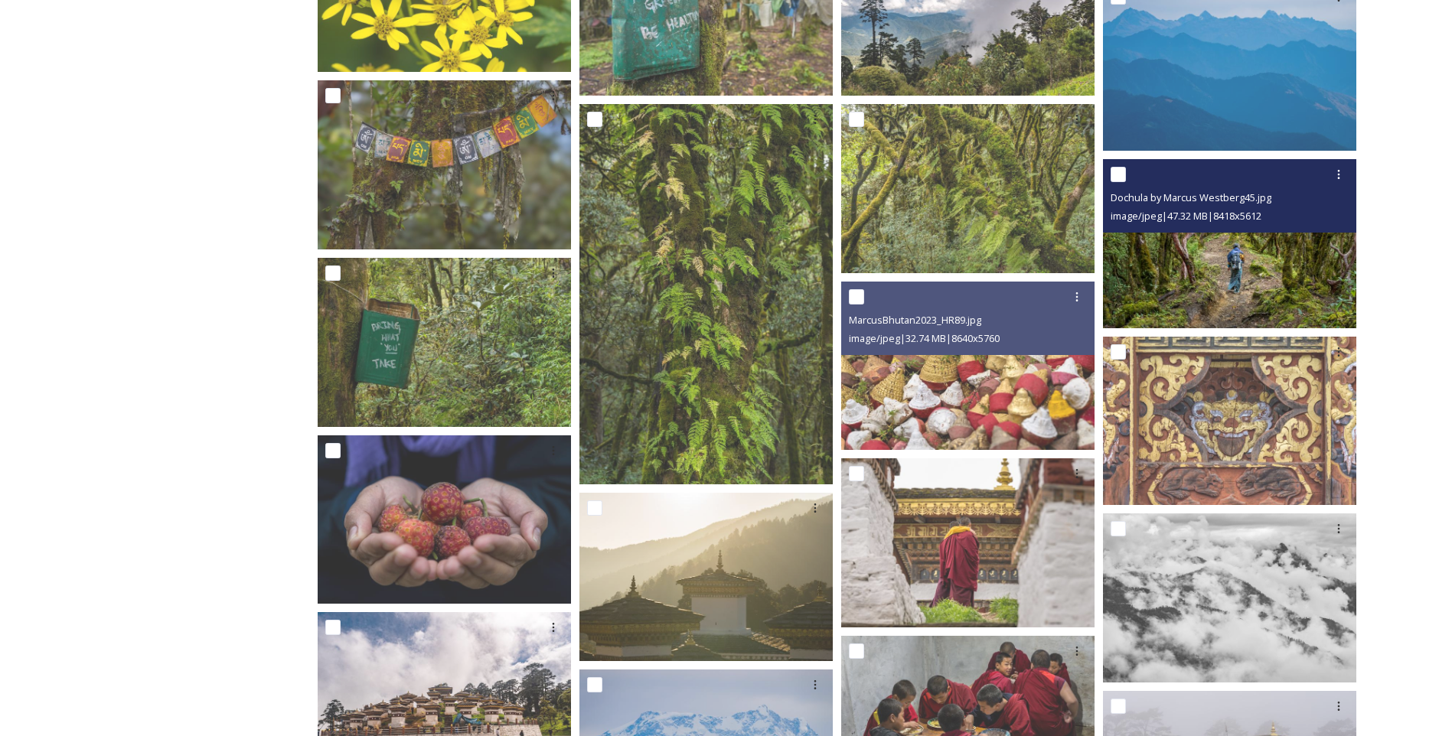
scroll to position [3347, 0]
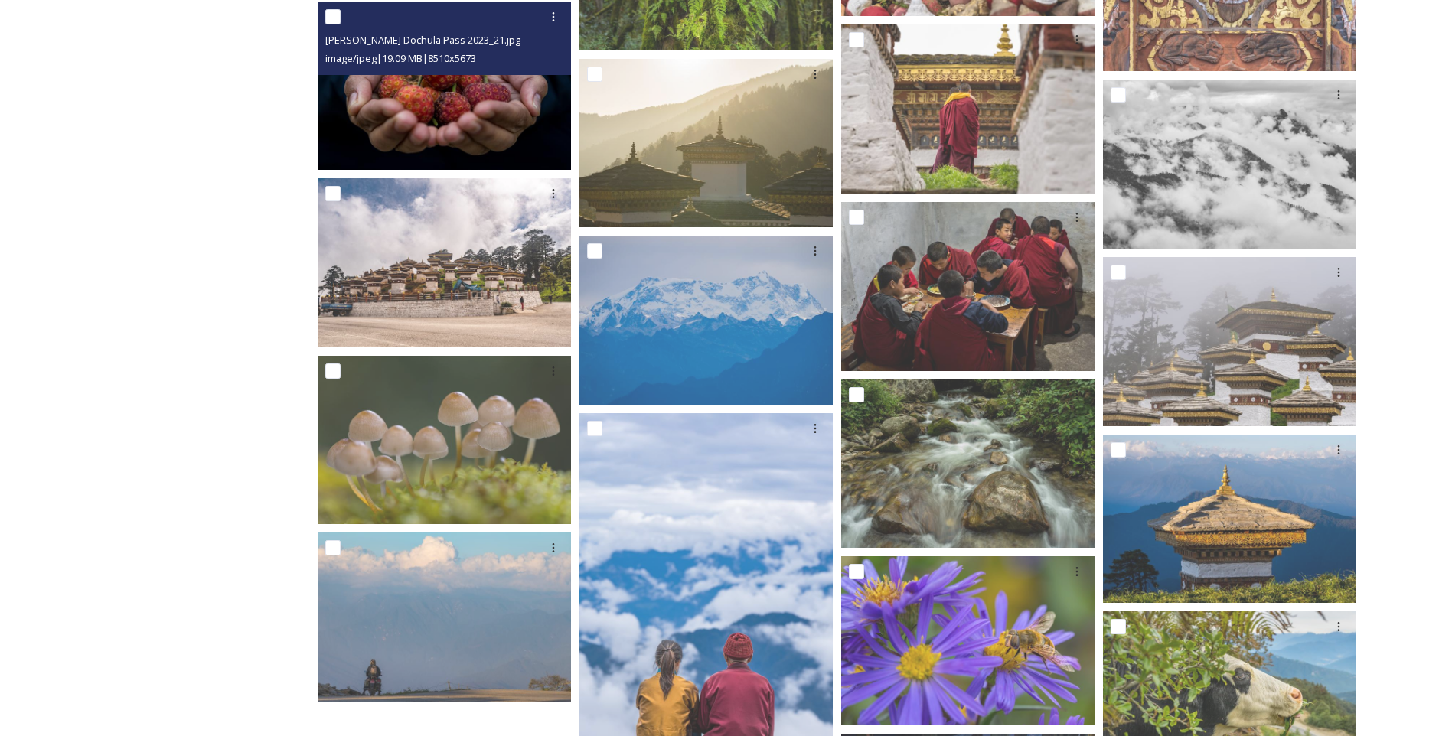
click at [390, 95] on img at bounding box center [444, 85] width 253 height 169
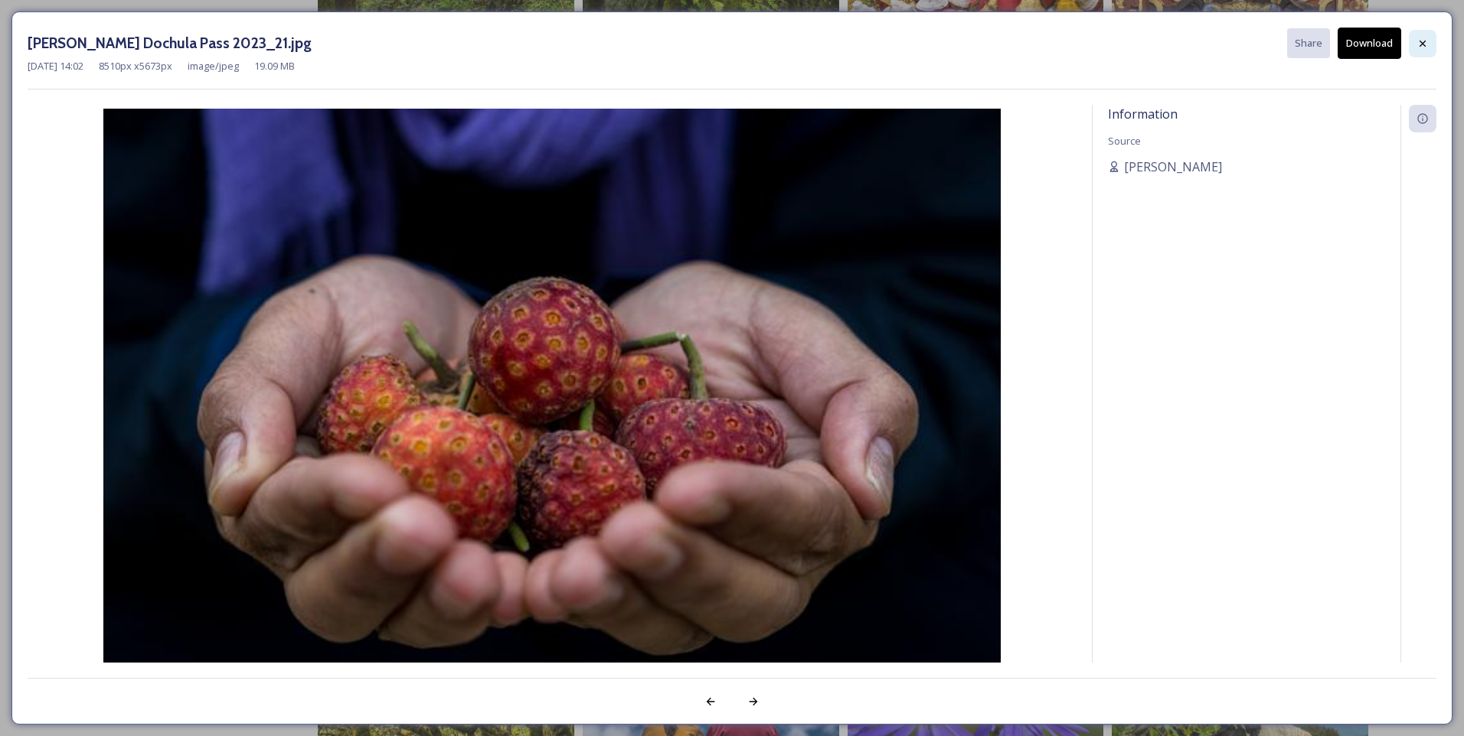
click at [1424, 49] on icon at bounding box center [1422, 44] width 12 height 12
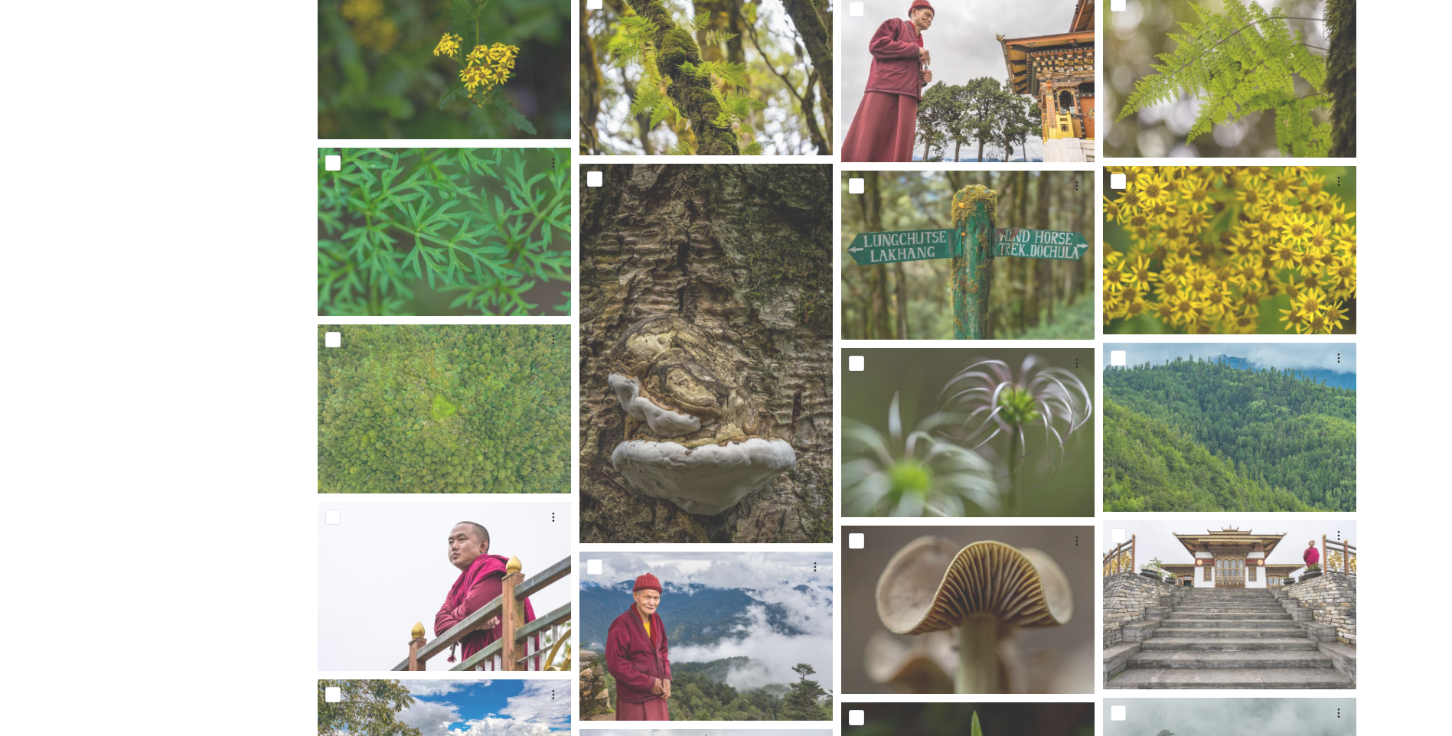
scroll to position [5755, 0]
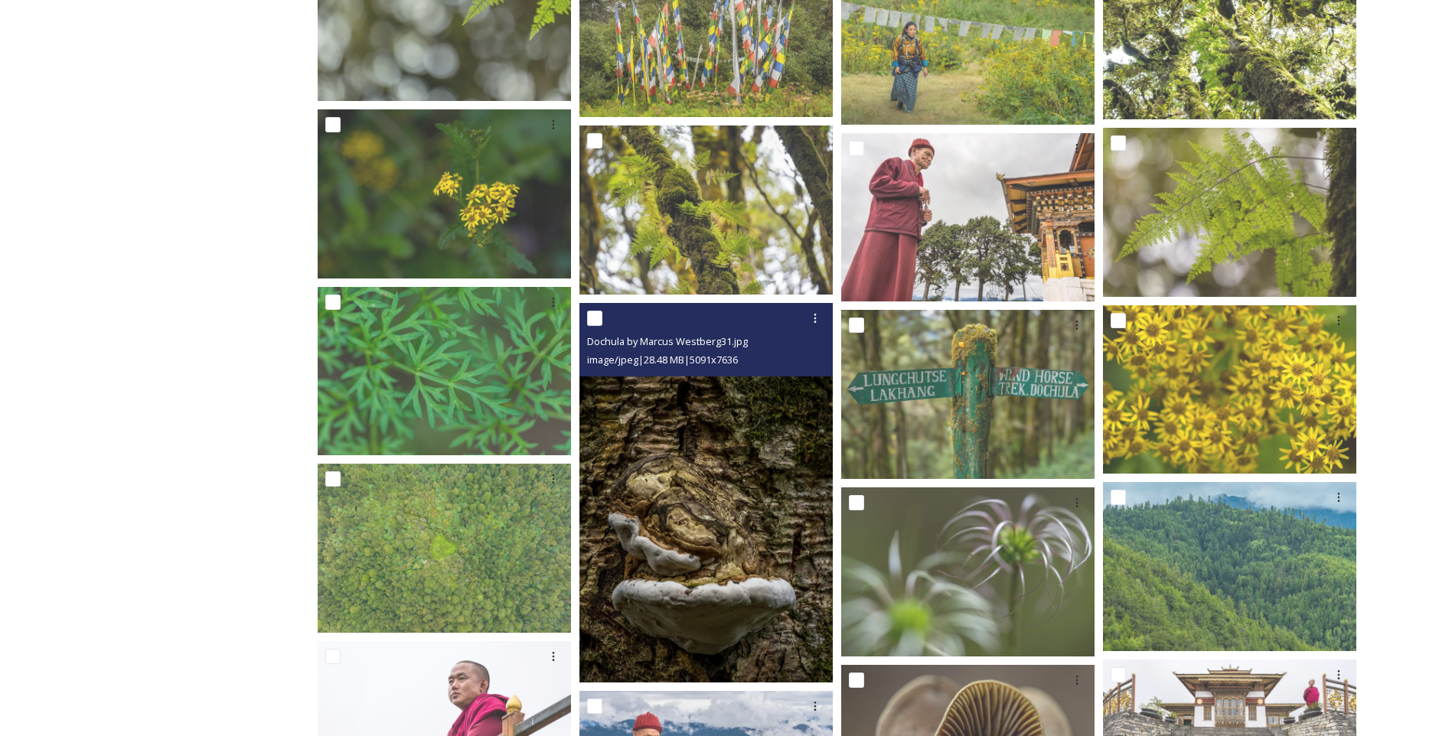
click at [687, 515] on img at bounding box center [705, 493] width 253 height 380
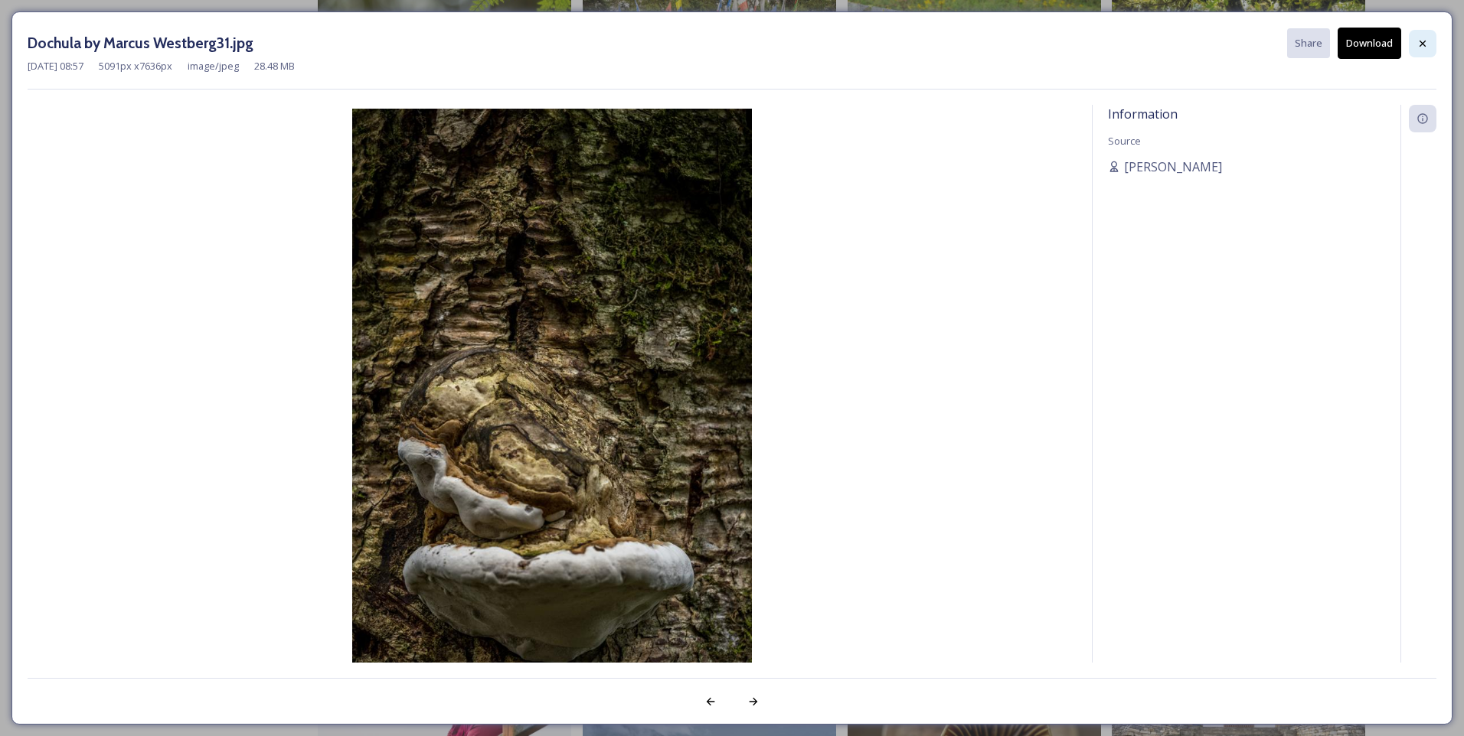
click at [1426, 38] on icon at bounding box center [1422, 44] width 12 height 12
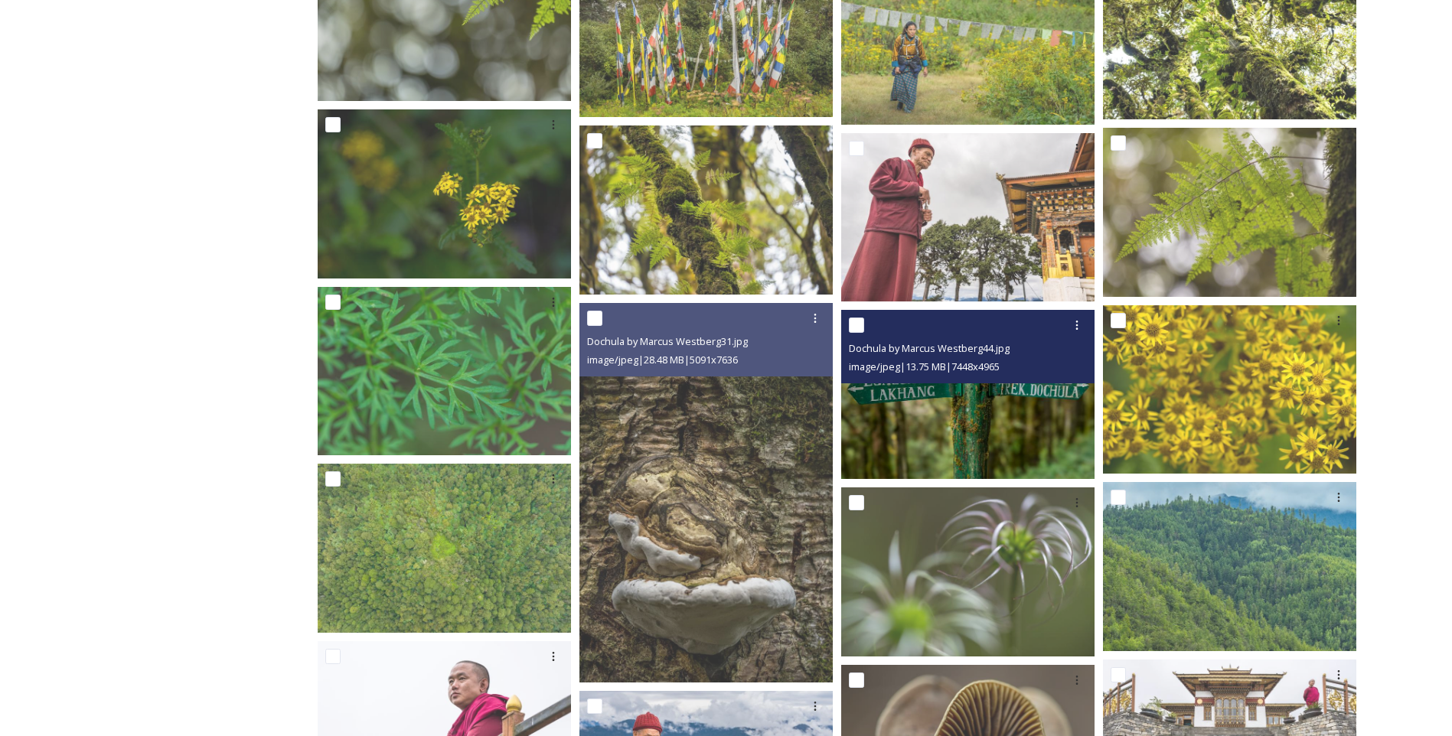
click at [946, 390] on img at bounding box center [967, 394] width 253 height 169
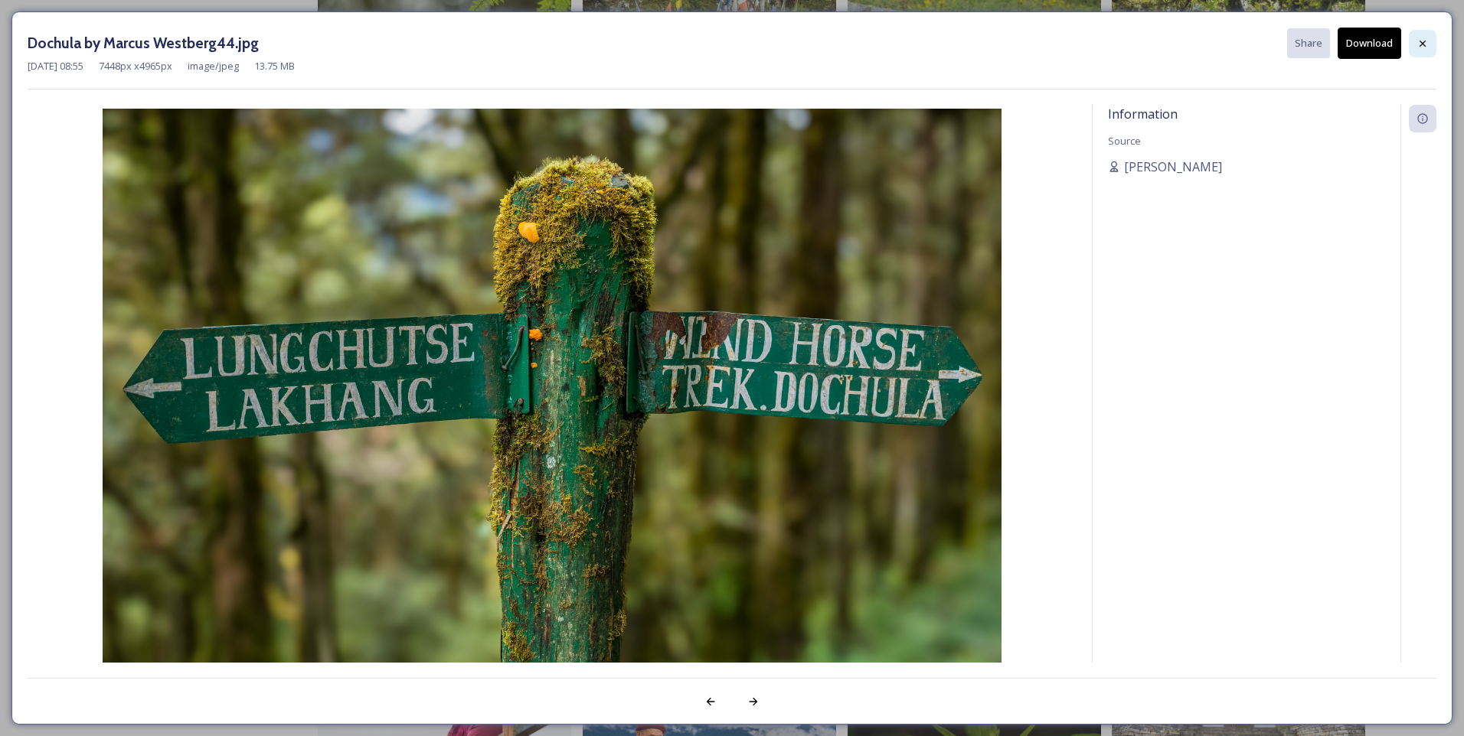
click at [1426, 48] on icon at bounding box center [1422, 44] width 12 height 12
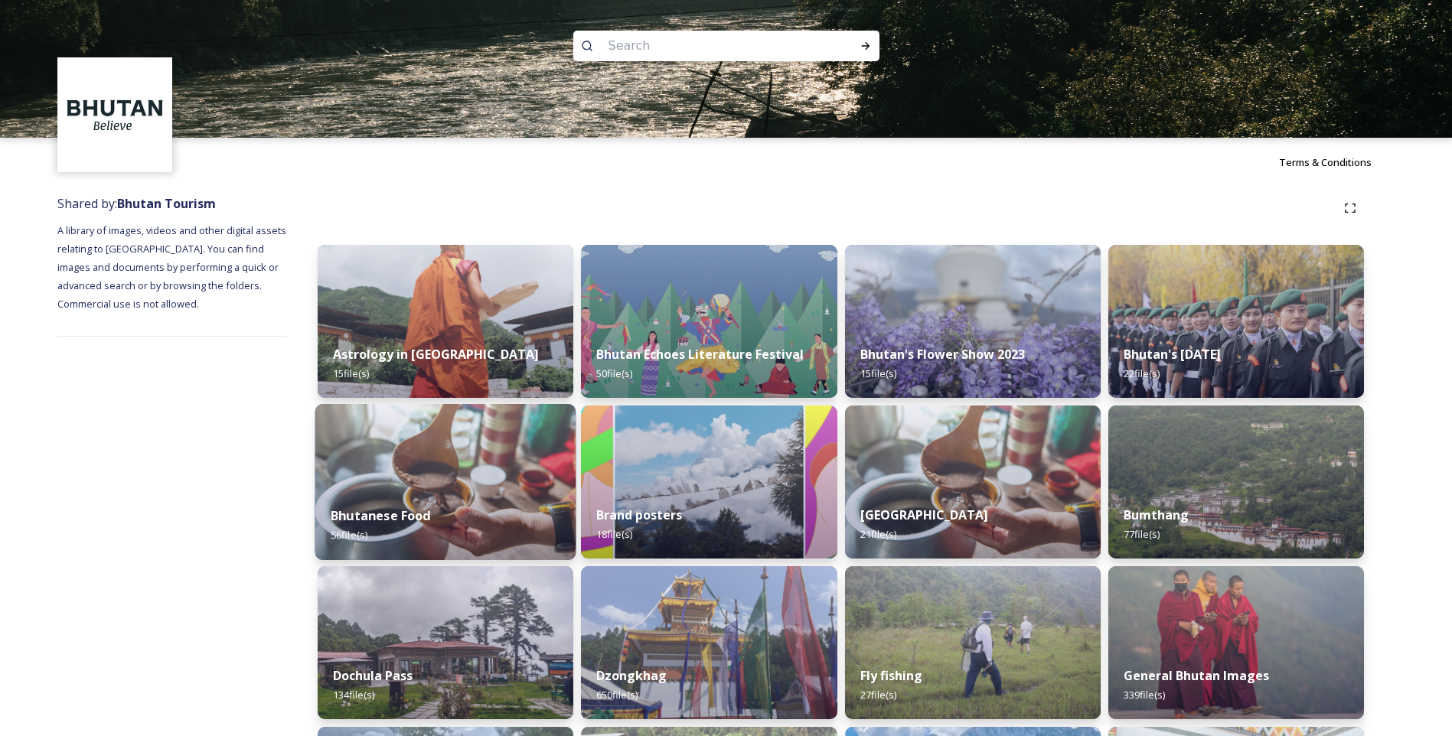
scroll to position [434, 0]
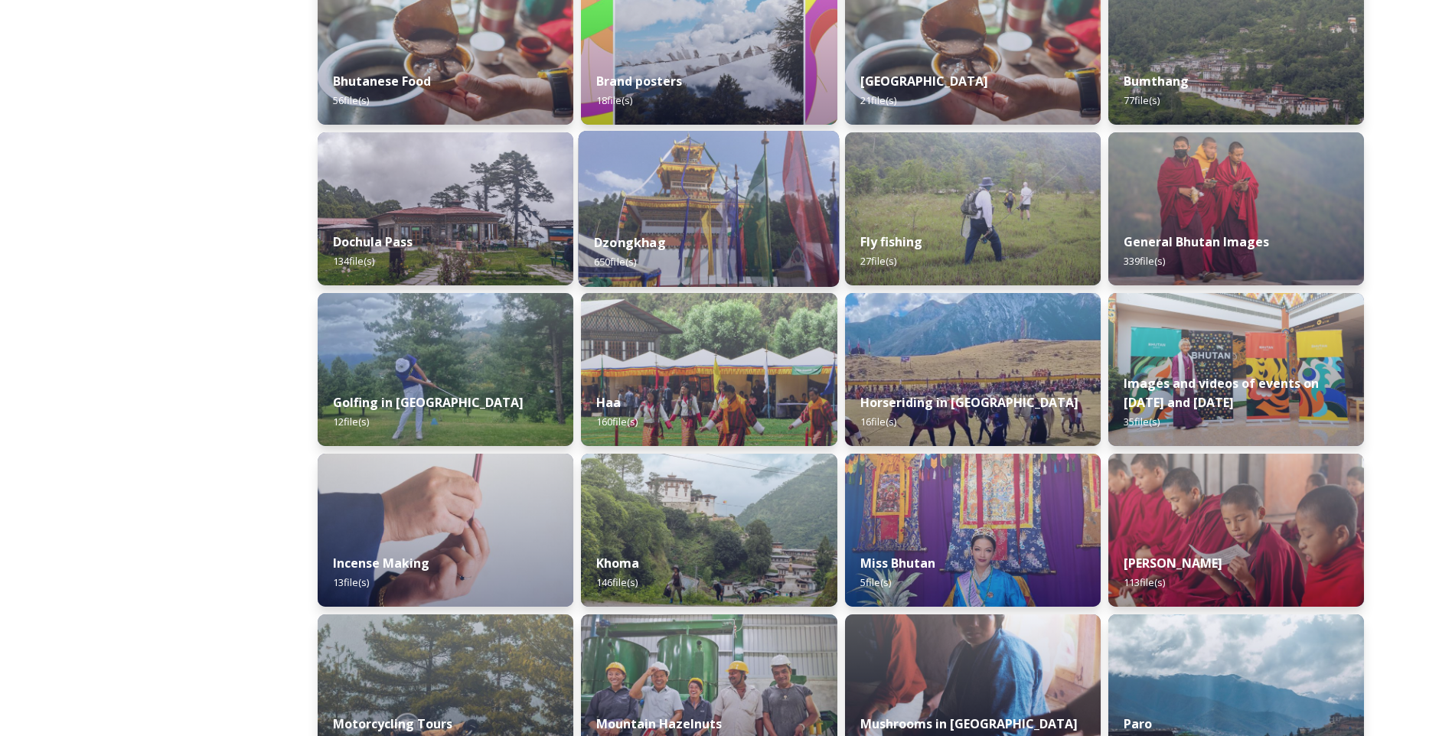
click at [719, 242] on div "Dzongkhag 650 file(s)" at bounding box center [709, 252] width 261 height 70
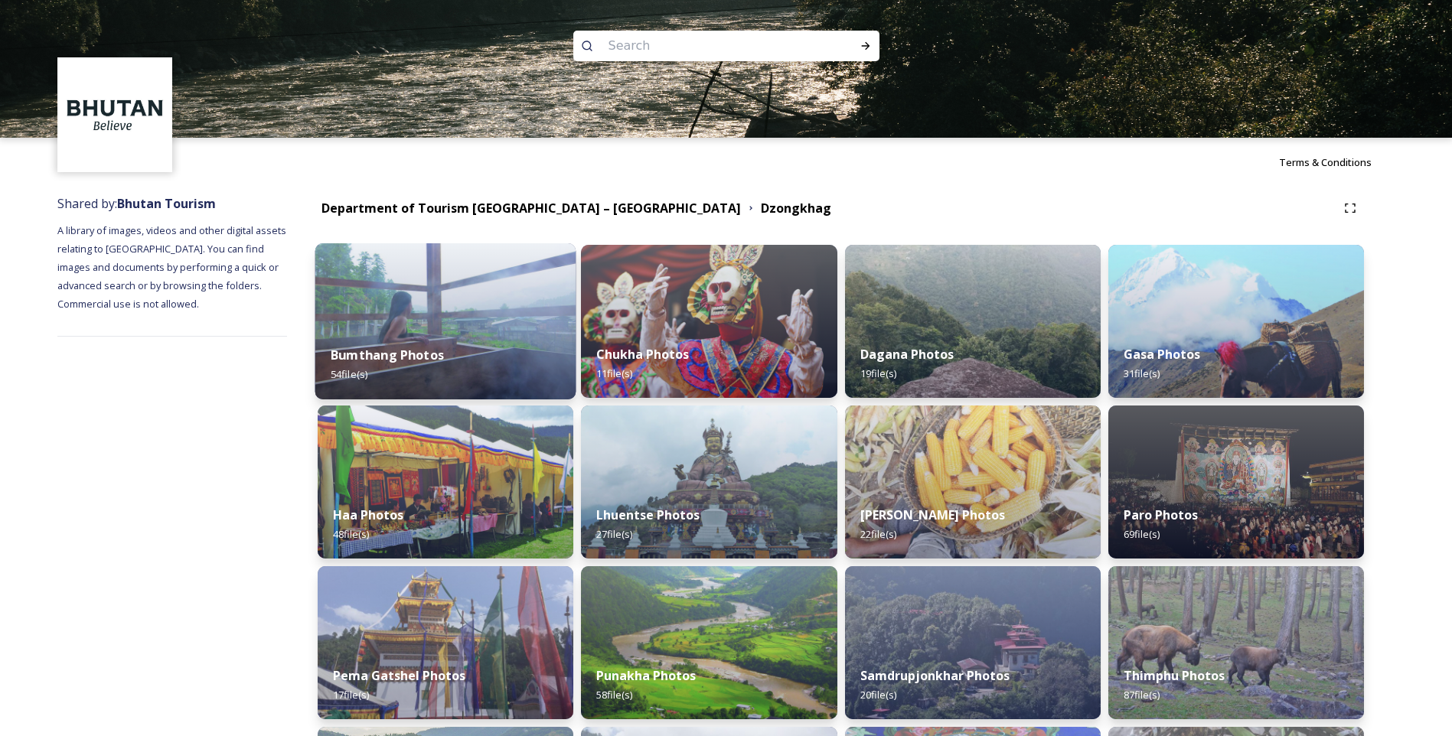
click at [522, 307] on img at bounding box center [445, 321] width 261 height 156
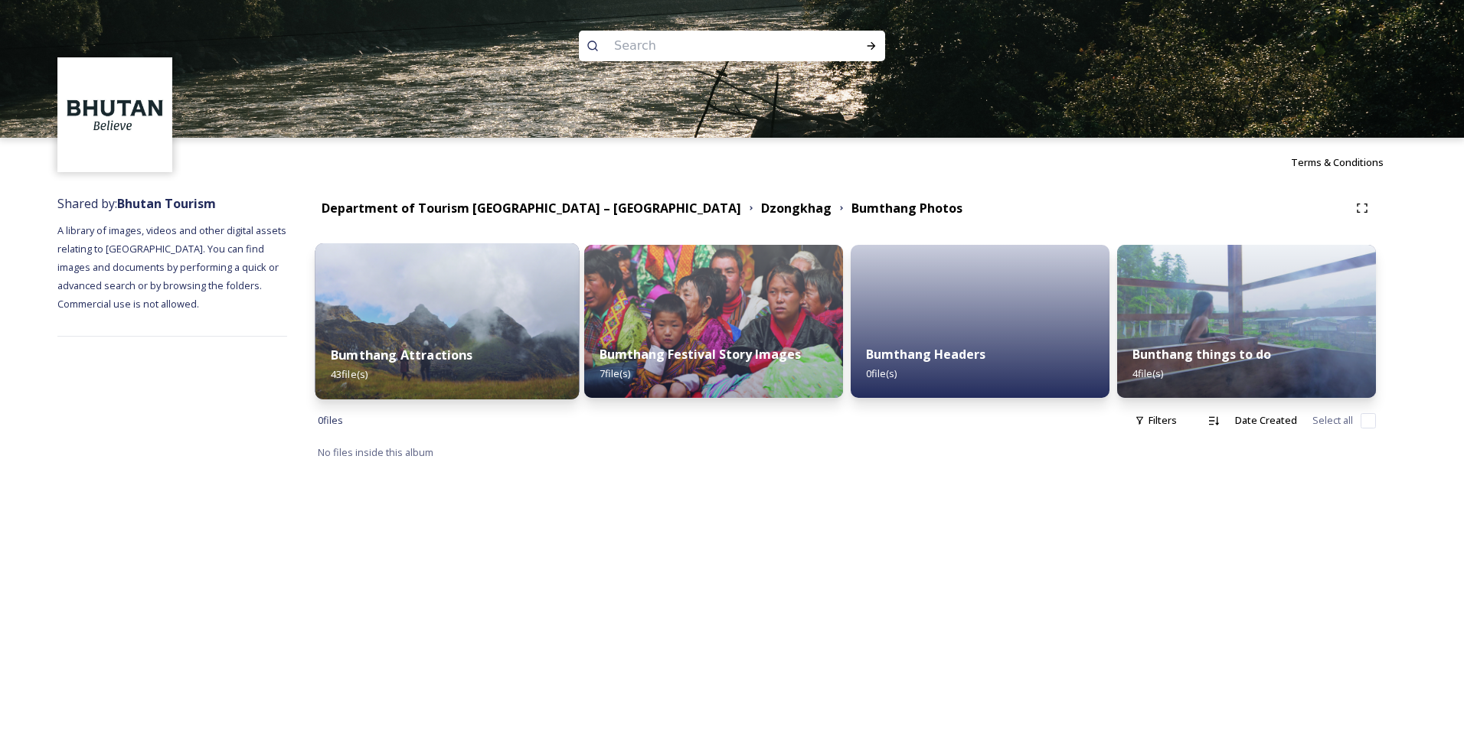
click at [519, 315] on img at bounding box center [447, 321] width 264 height 156
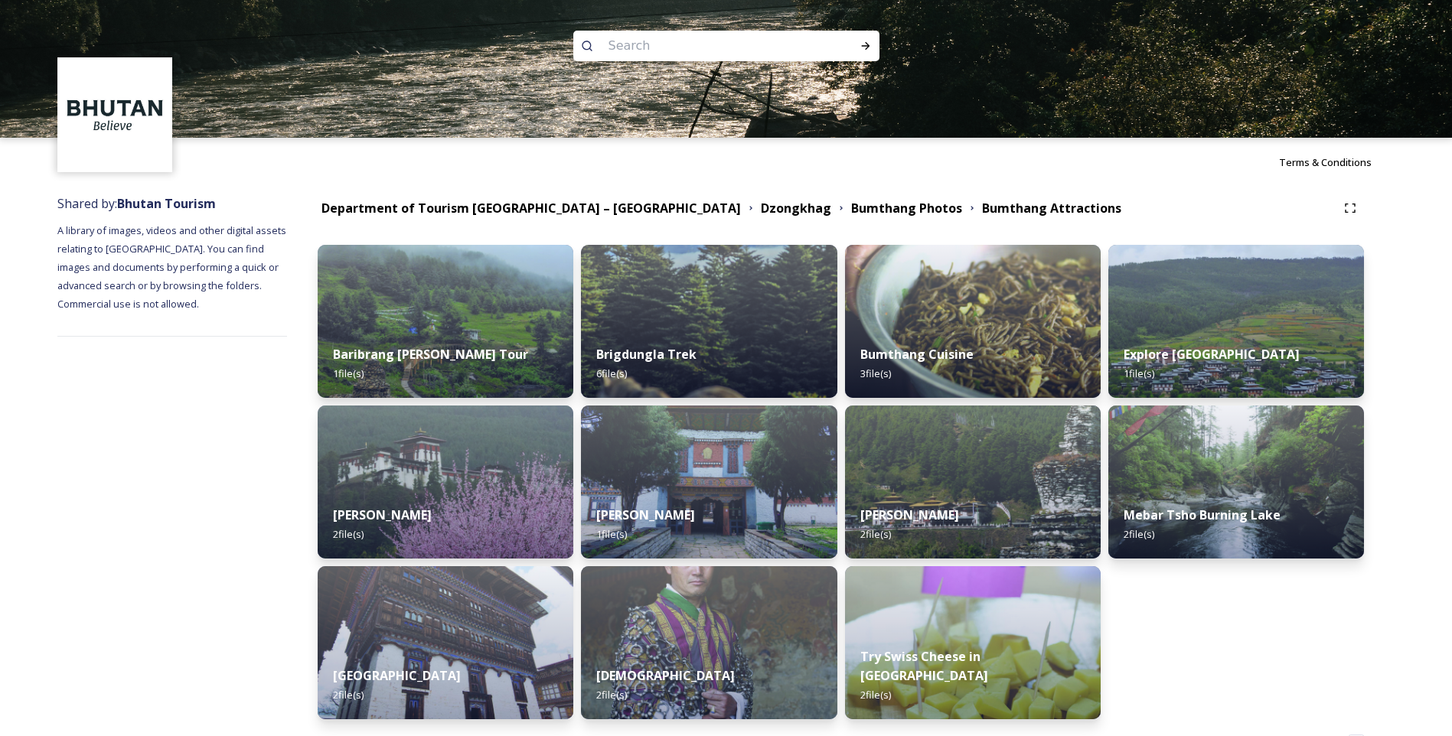
click at [519, 315] on img at bounding box center [446, 321] width 256 height 153
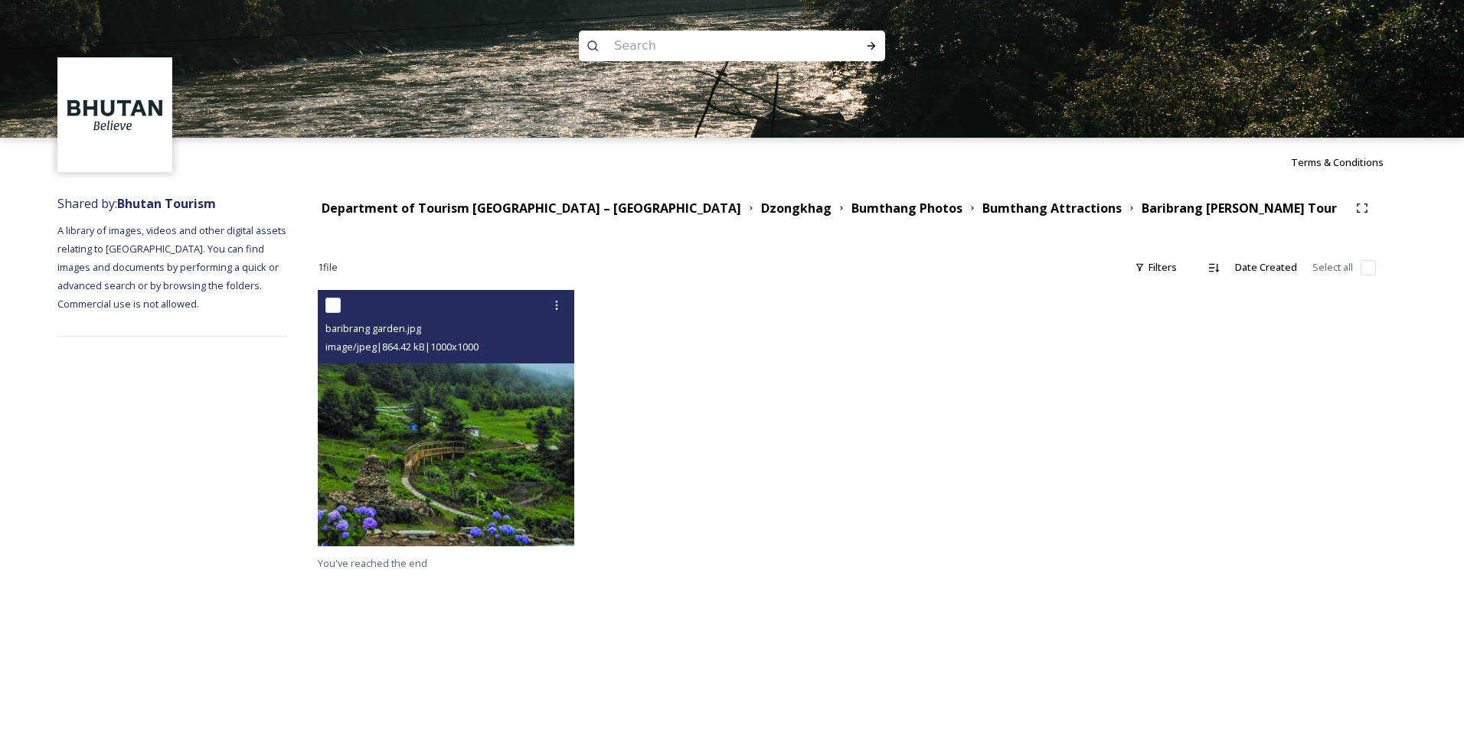
click at [416, 445] on img at bounding box center [446, 418] width 256 height 256
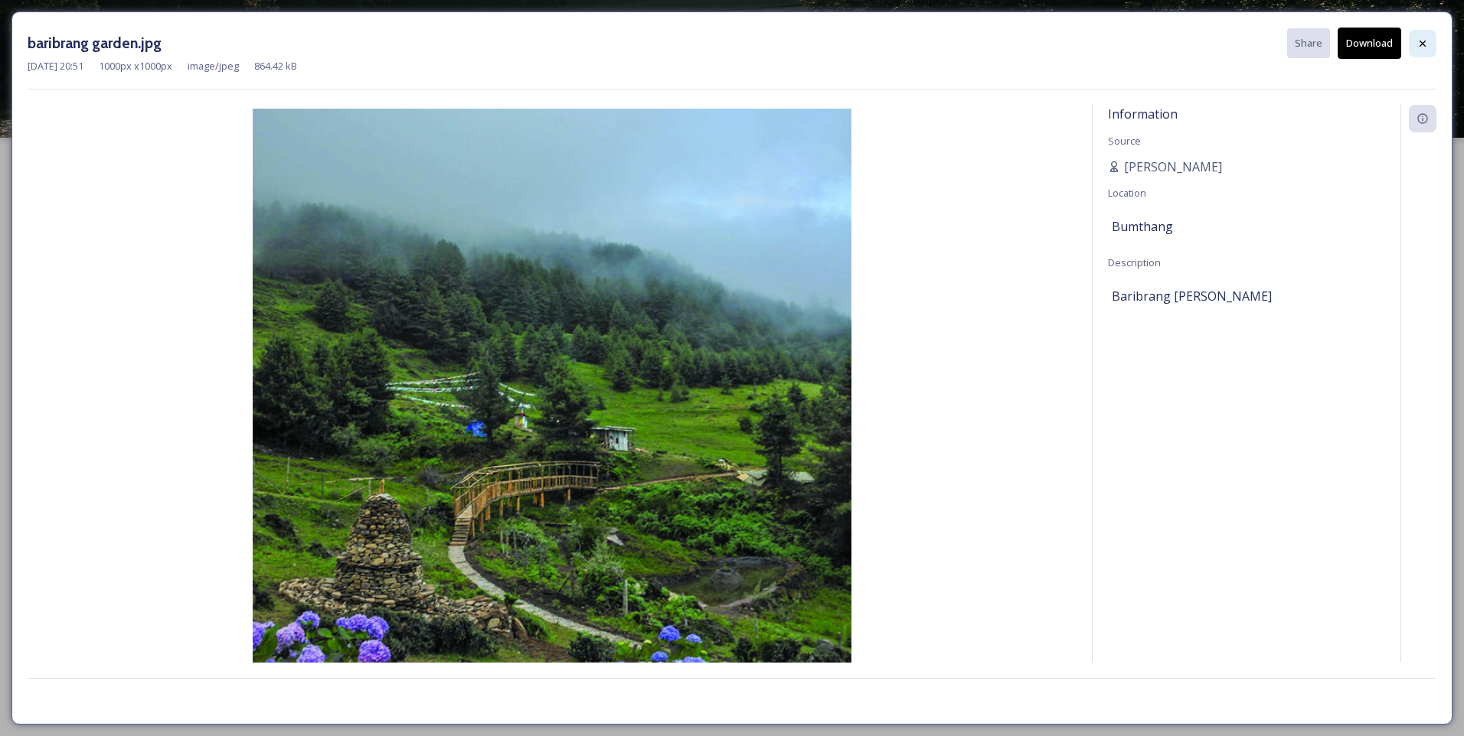
click at [1411, 51] on div at bounding box center [1422, 44] width 28 height 28
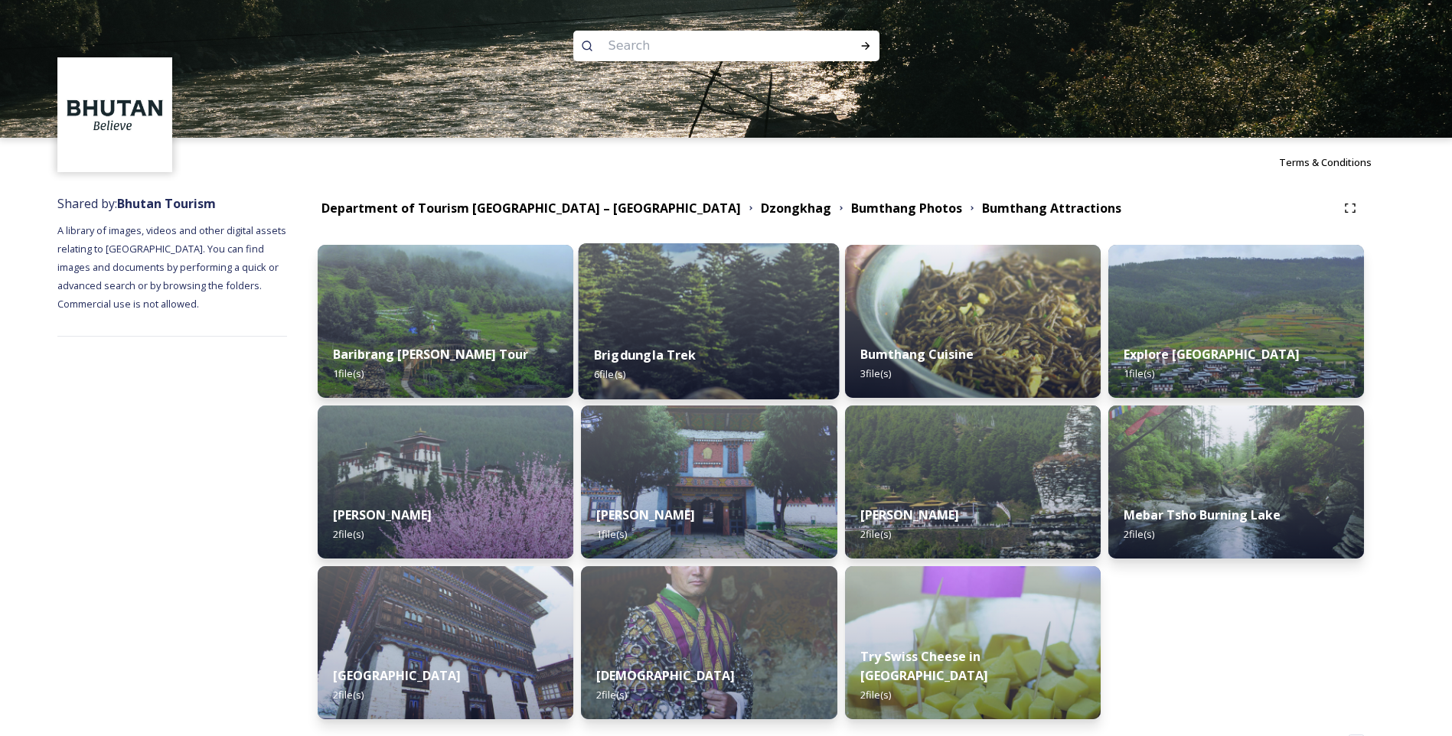
click at [700, 361] on div "Brigdungla Trek 6 file(s)" at bounding box center [709, 365] width 261 height 70
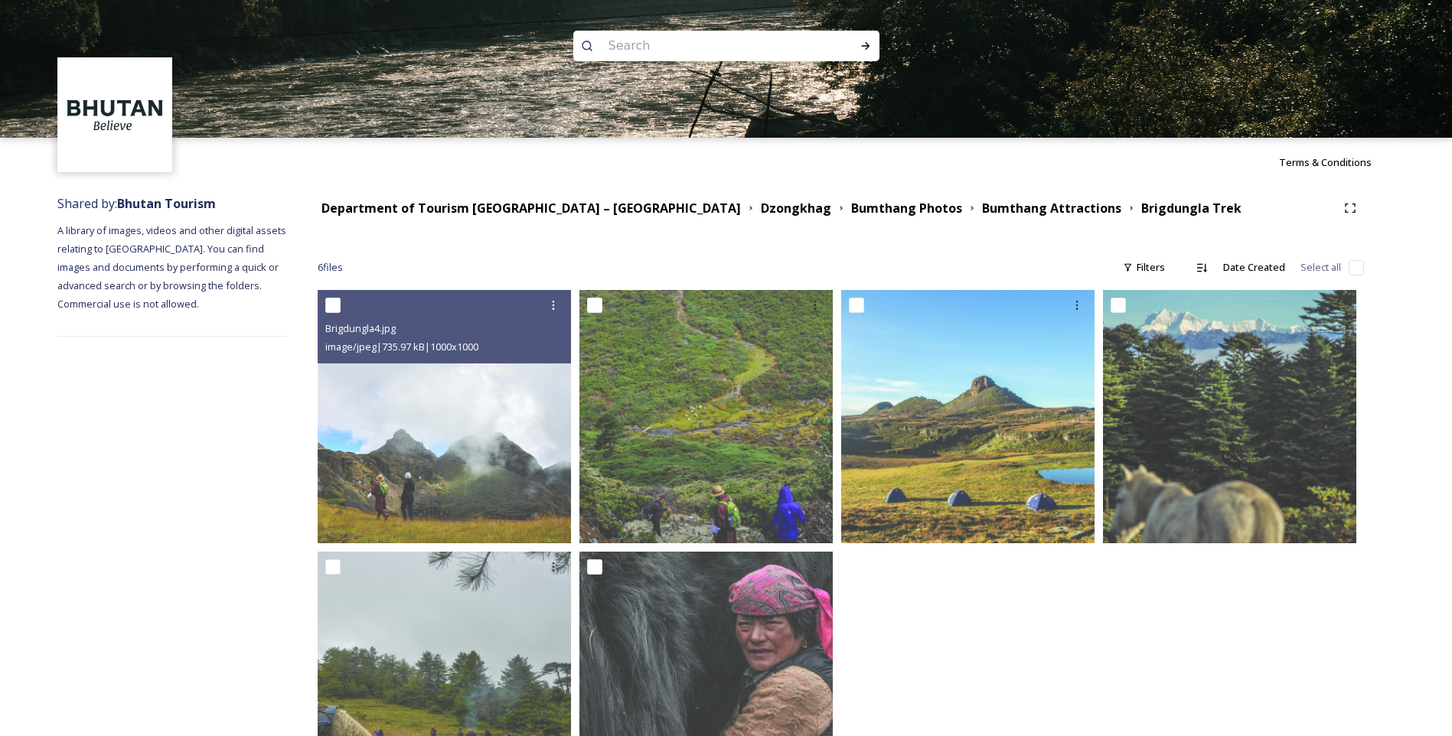
click at [411, 416] on img at bounding box center [444, 416] width 253 height 253
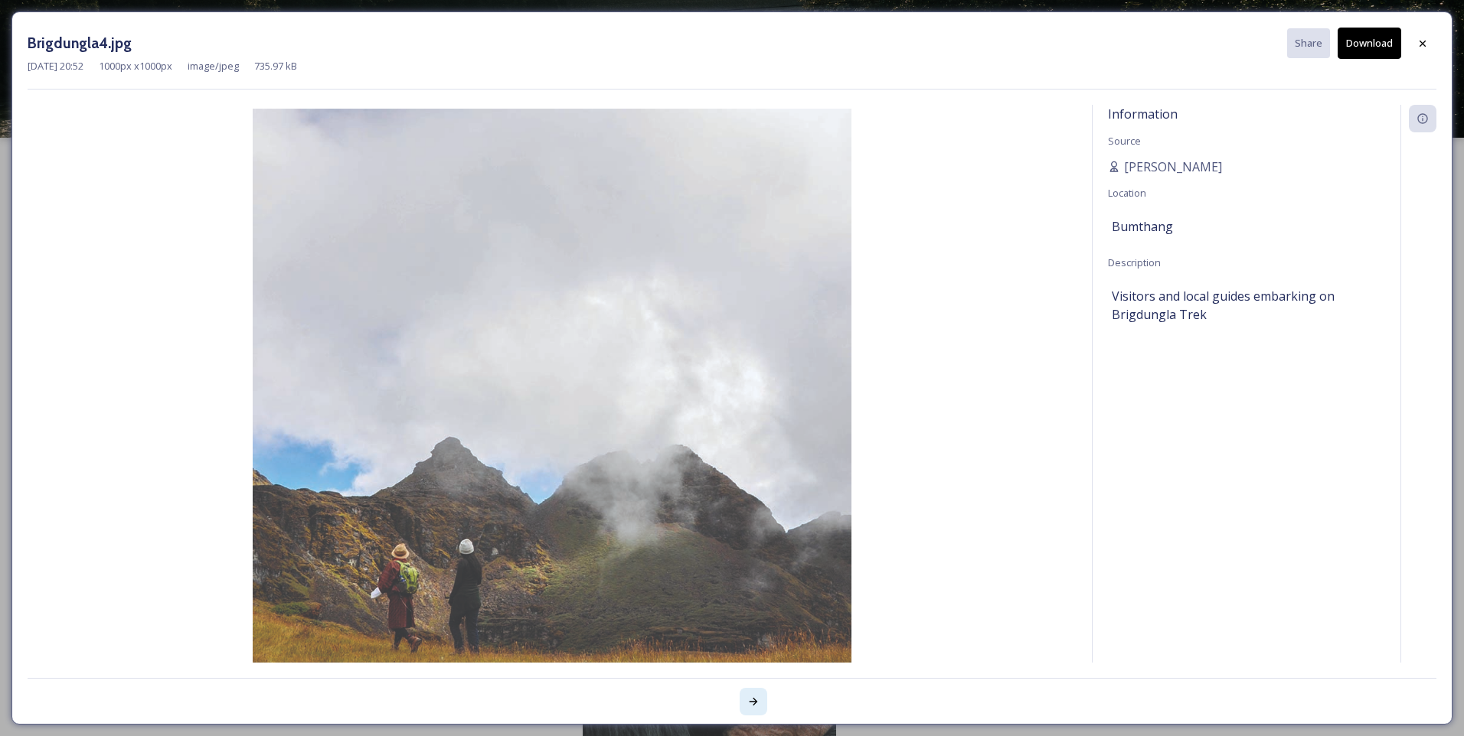
click at [755, 699] on icon at bounding box center [753, 702] width 12 height 12
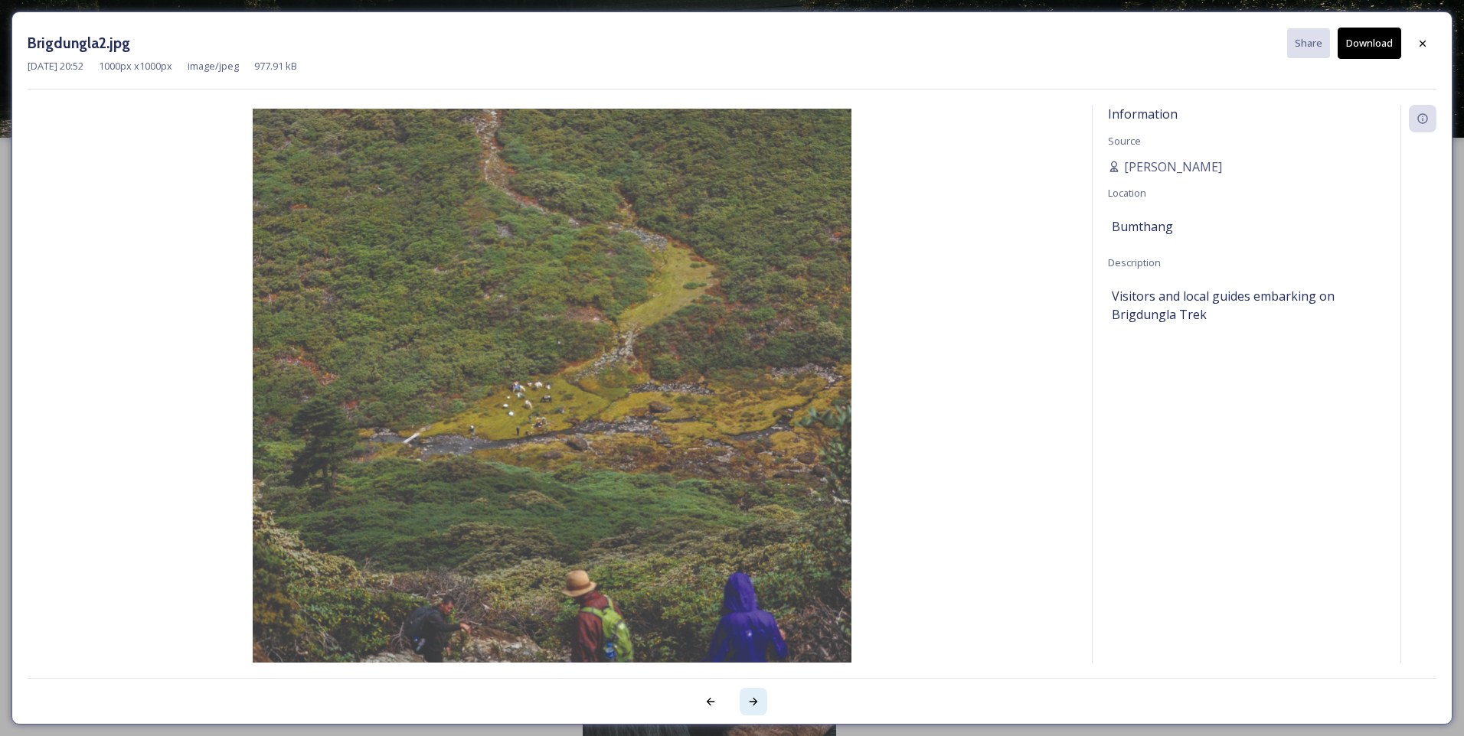
click at [755, 699] on icon at bounding box center [753, 702] width 12 height 12
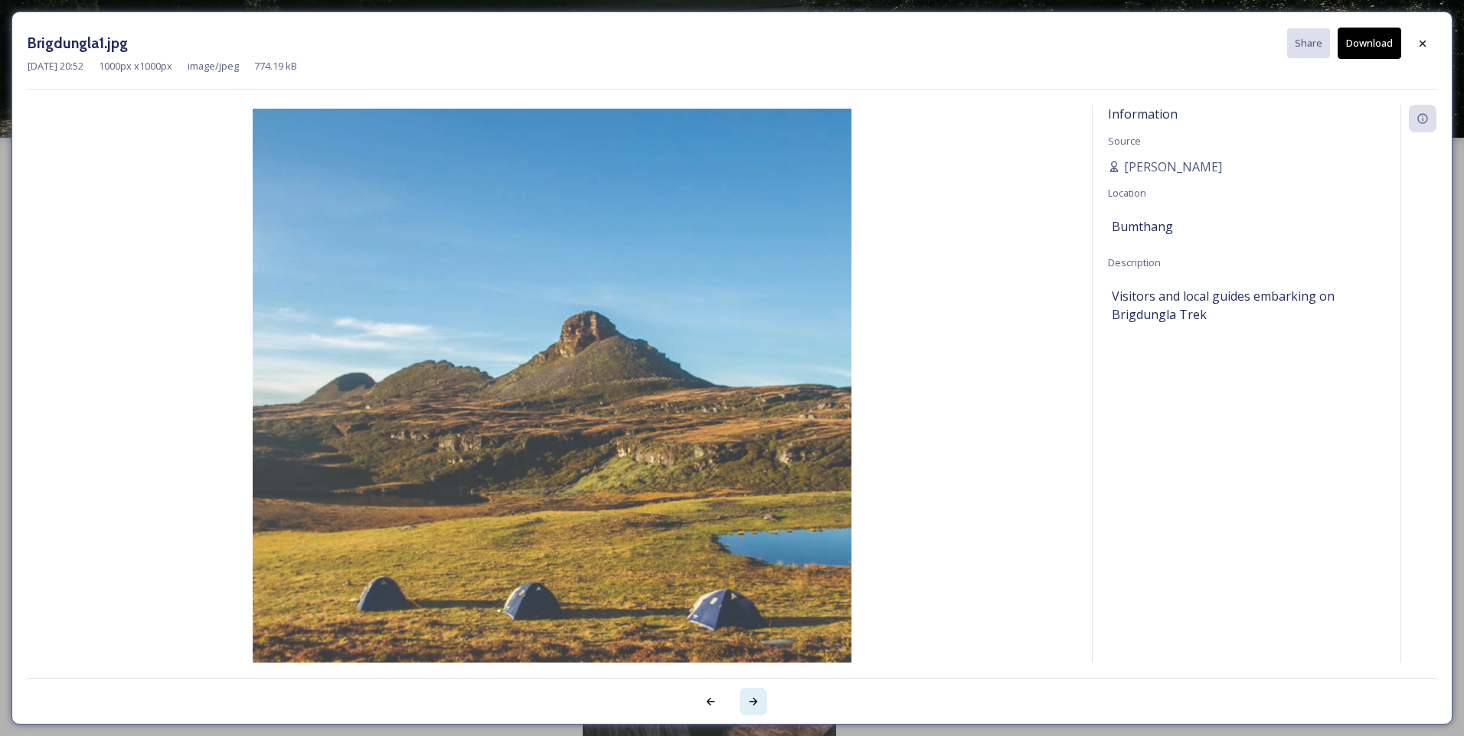
click at [755, 699] on icon at bounding box center [753, 702] width 12 height 12
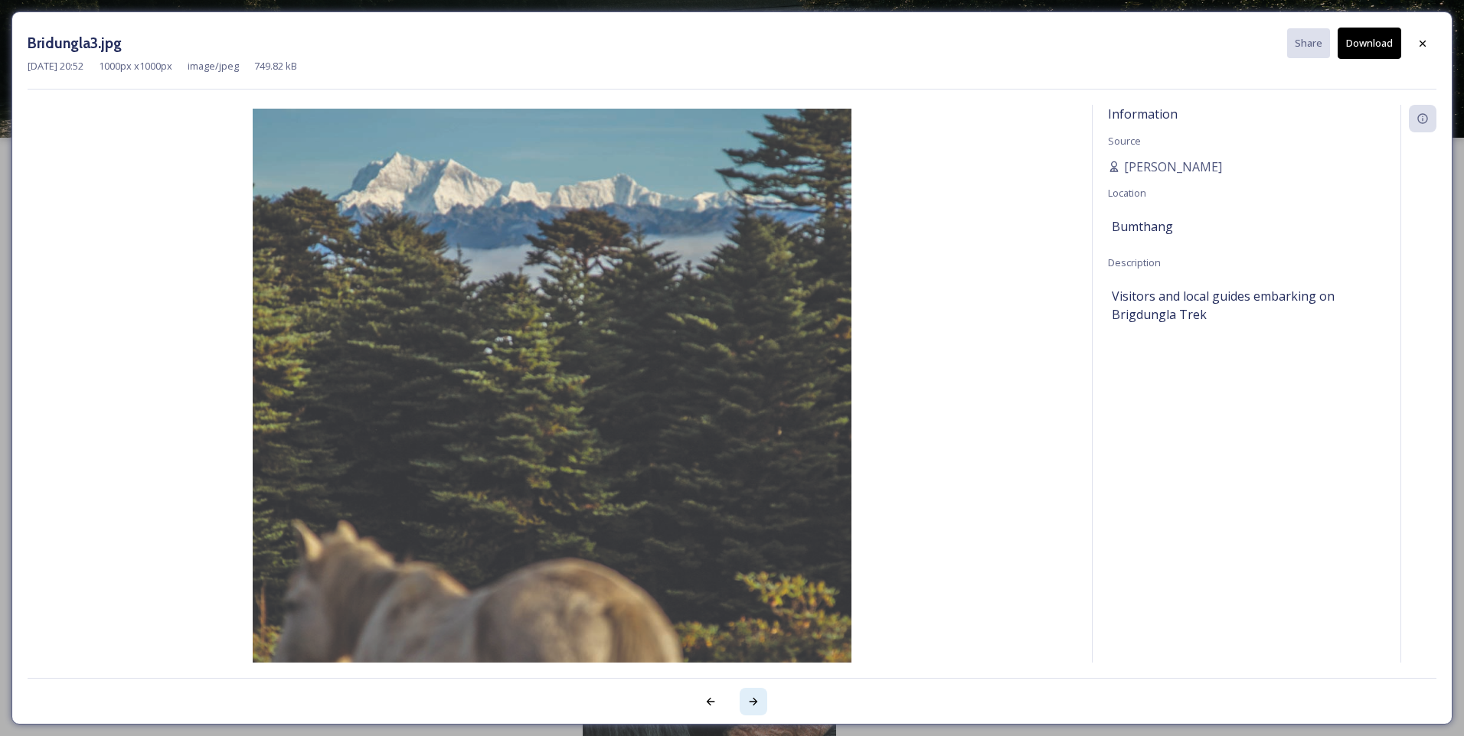
click at [755, 699] on icon at bounding box center [753, 702] width 12 height 12
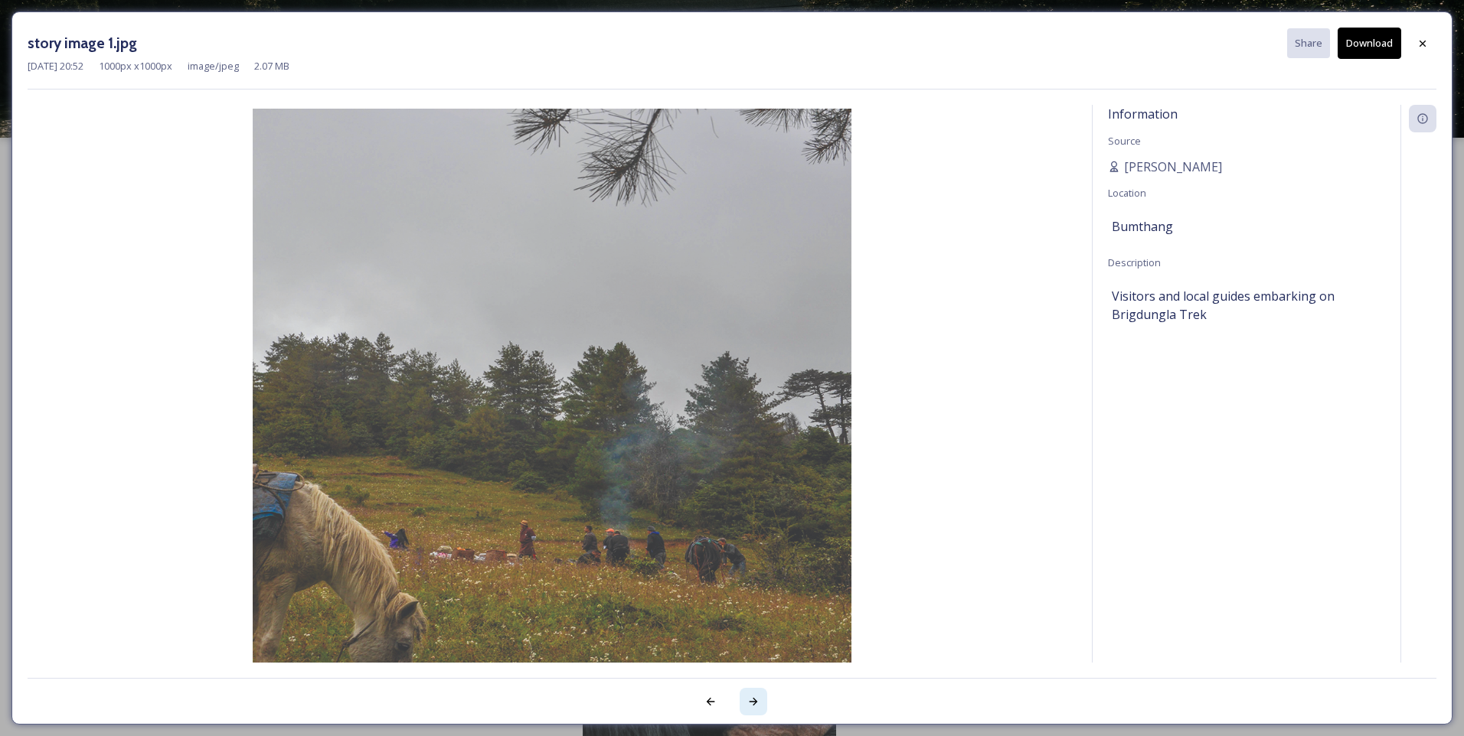
click at [755, 699] on icon at bounding box center [753, 702] width 12 height 12
click at [755, 699] on div at bounding box center [732, 693] width 1408 height 31
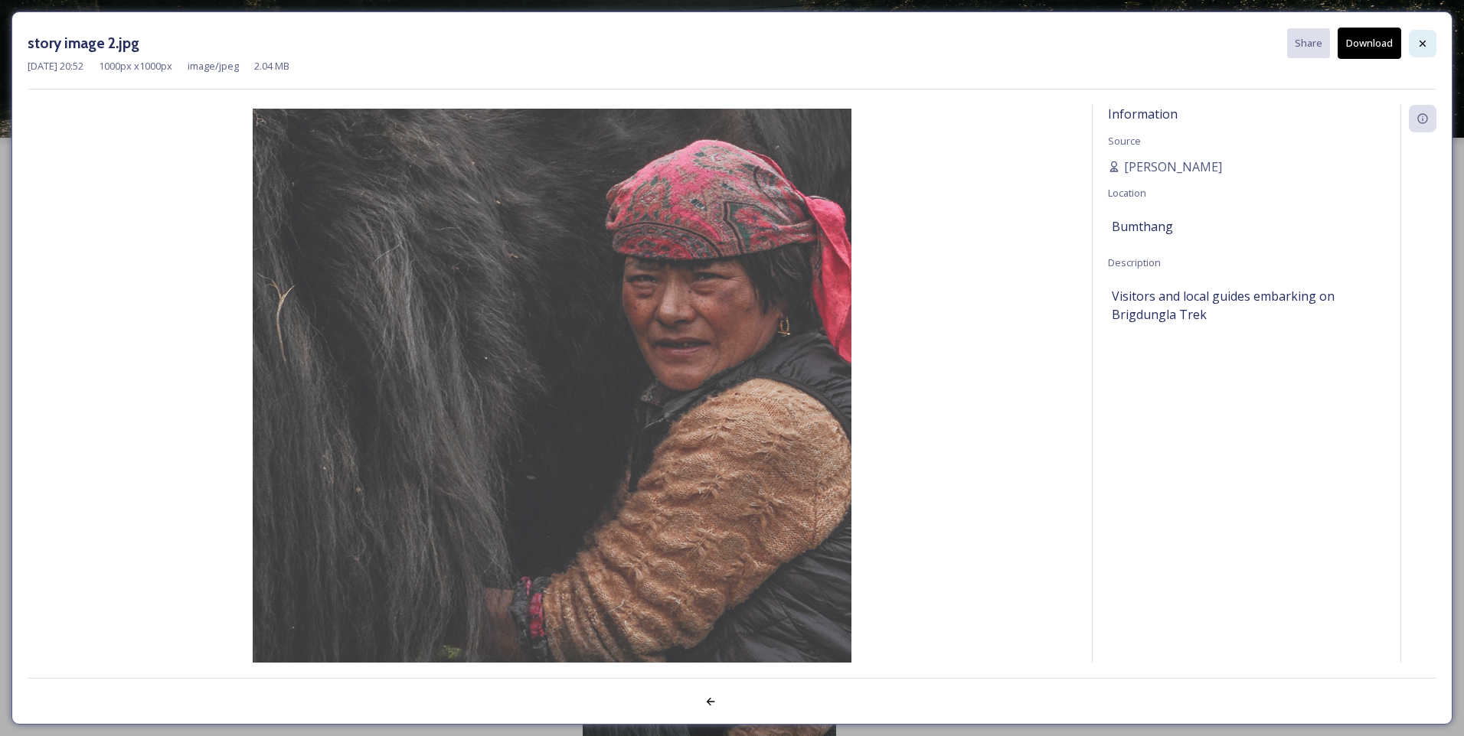
click at [1421, 45] on icon at bounding box center [1422, 44] width 12 height 12
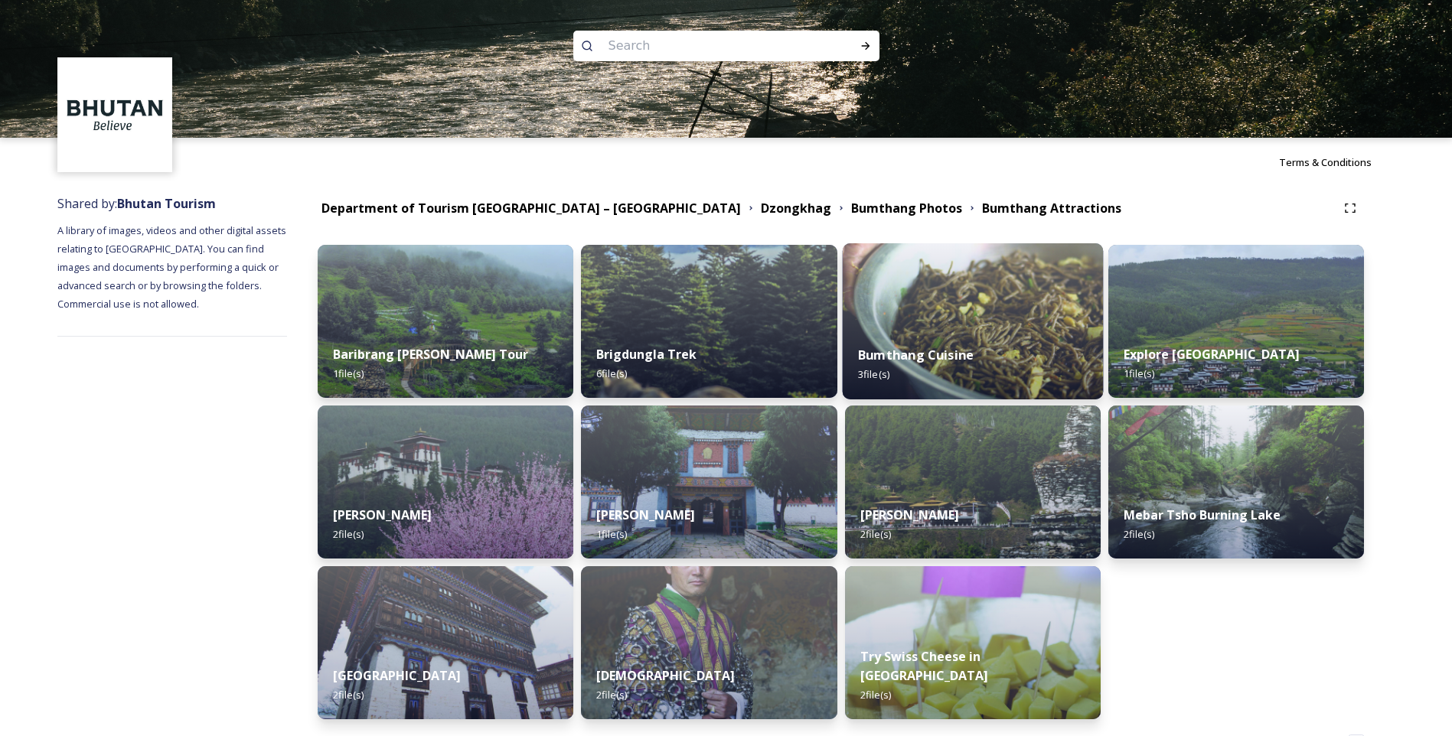
click at [983, 327] on img at bounding box center [972, 321] width 261 height 156
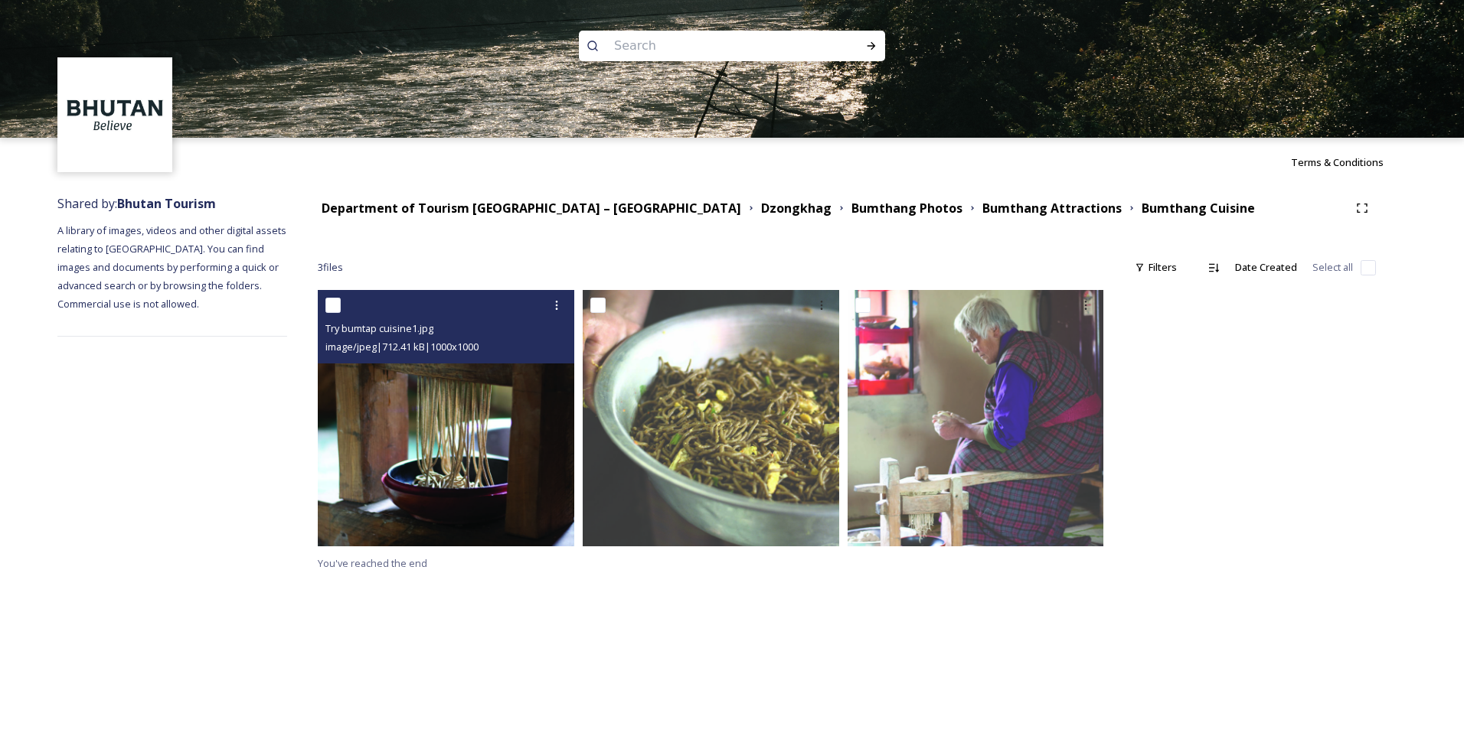
click at [461, 400] on img at bounding box center [446, 418] width 256 height 256
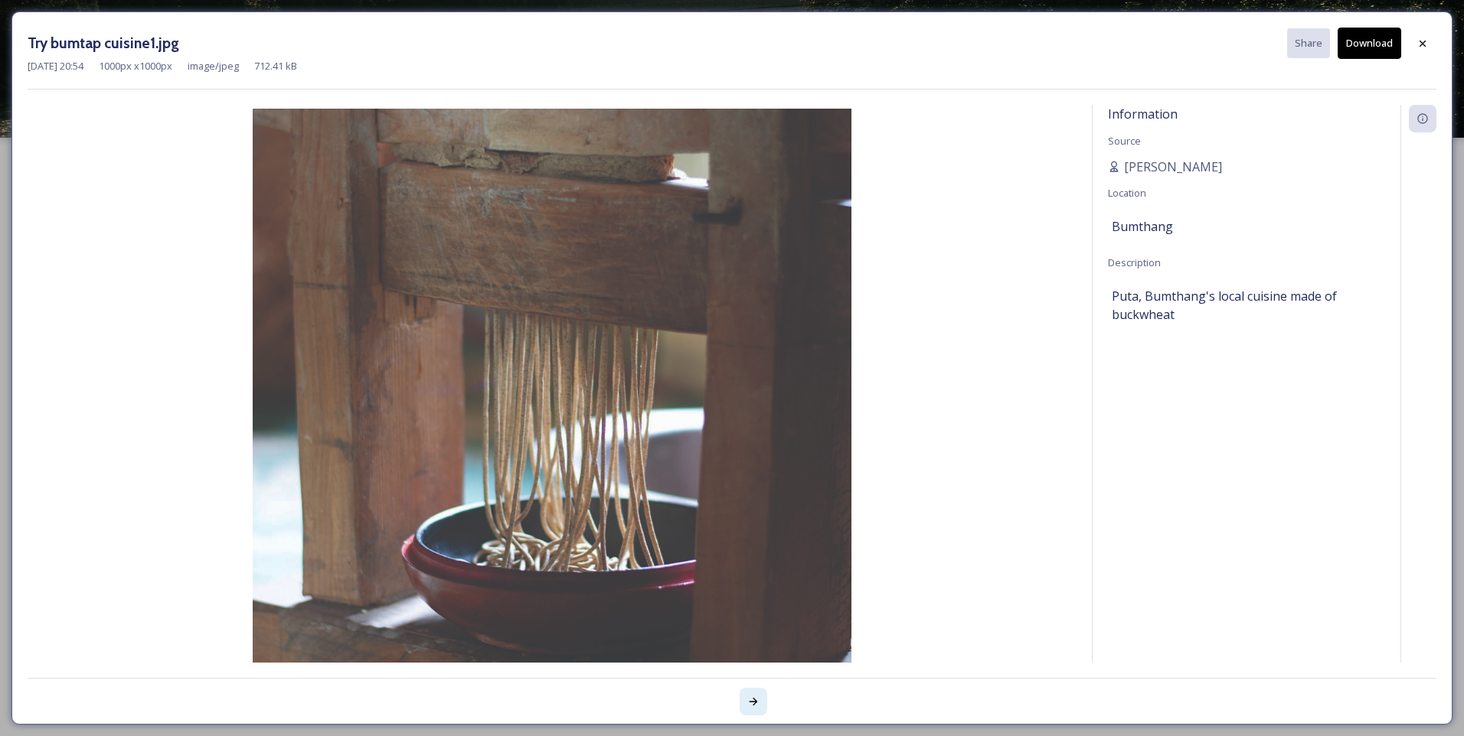
click at [757, 698] on icon at bounding box center [753, 702] width 12 height 12
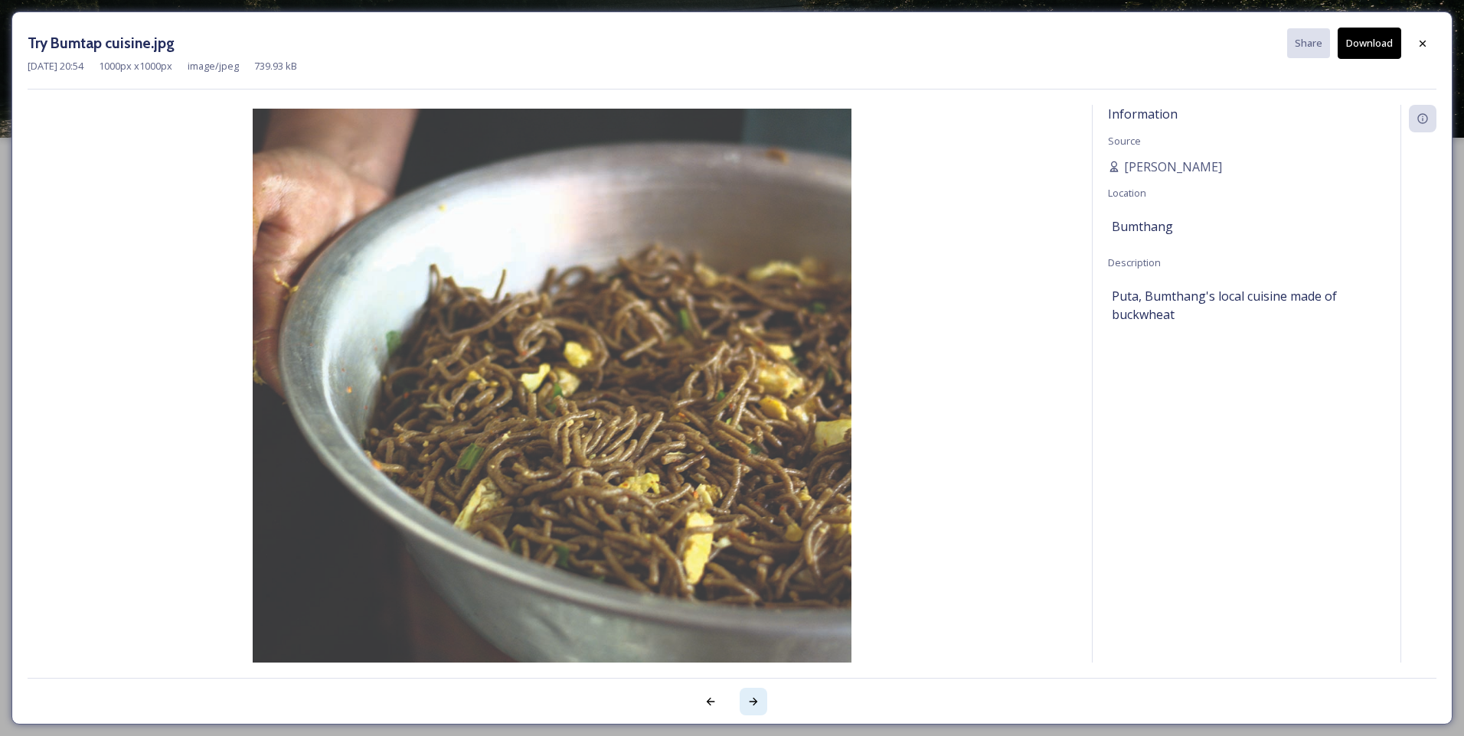
click at [757, 698] on icon at bounding box center [753, 702] width 12 height 12
click at [757, 698] on div at bounding box center [732, 693] width 1408 height 31
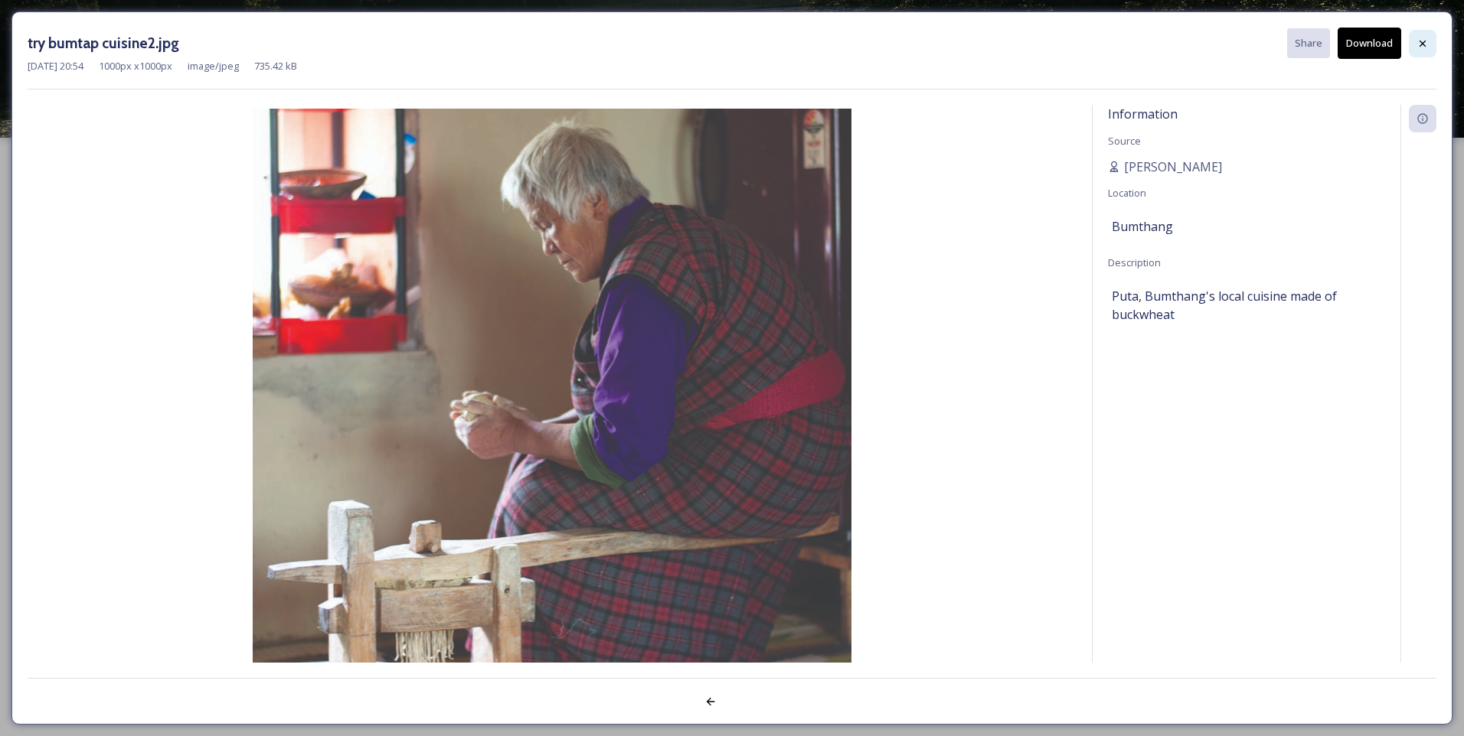
click at [1425, 51] on div at bounding box center [1422, 44] width 28 height 28
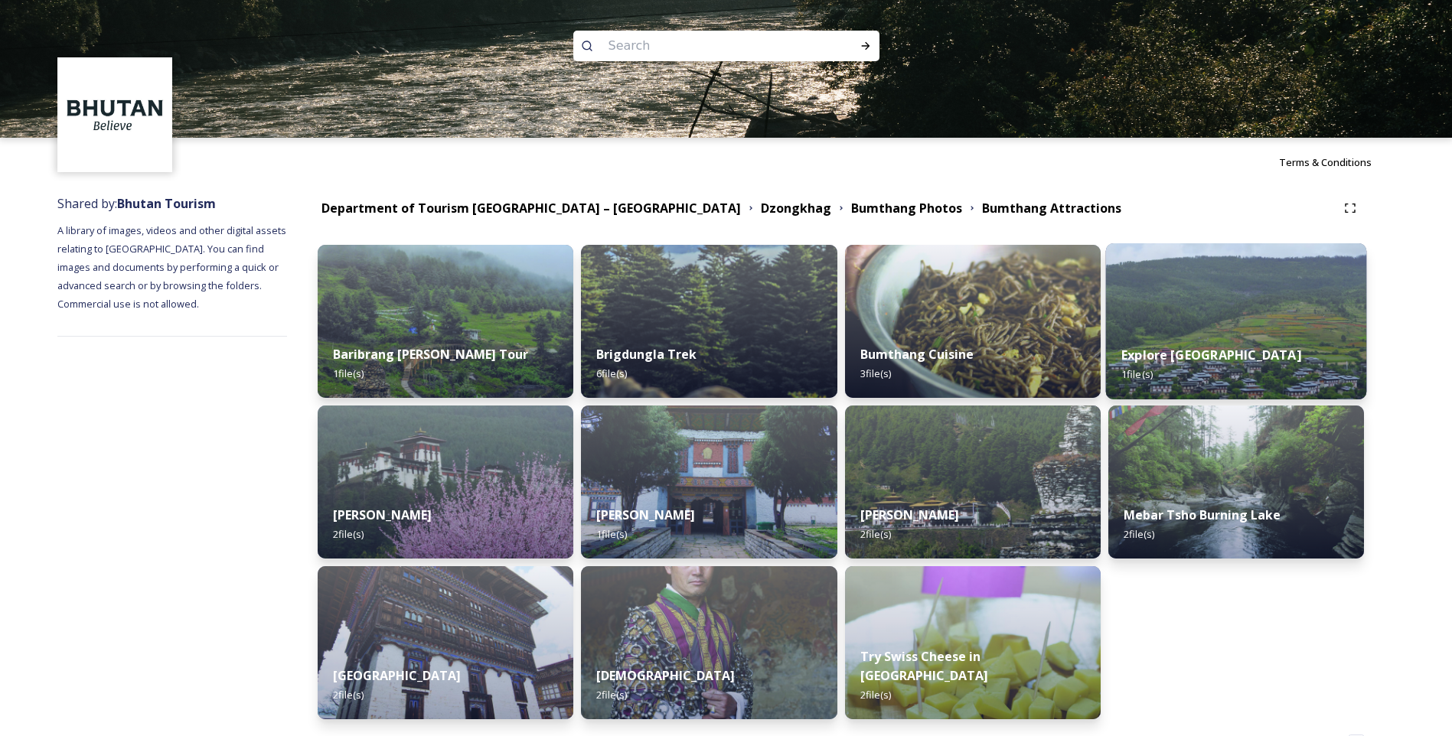
click at [1276, 331] on div "Explore Ura valley 1 file(s)" at bounding box center [1235, 365] width 261 height 70
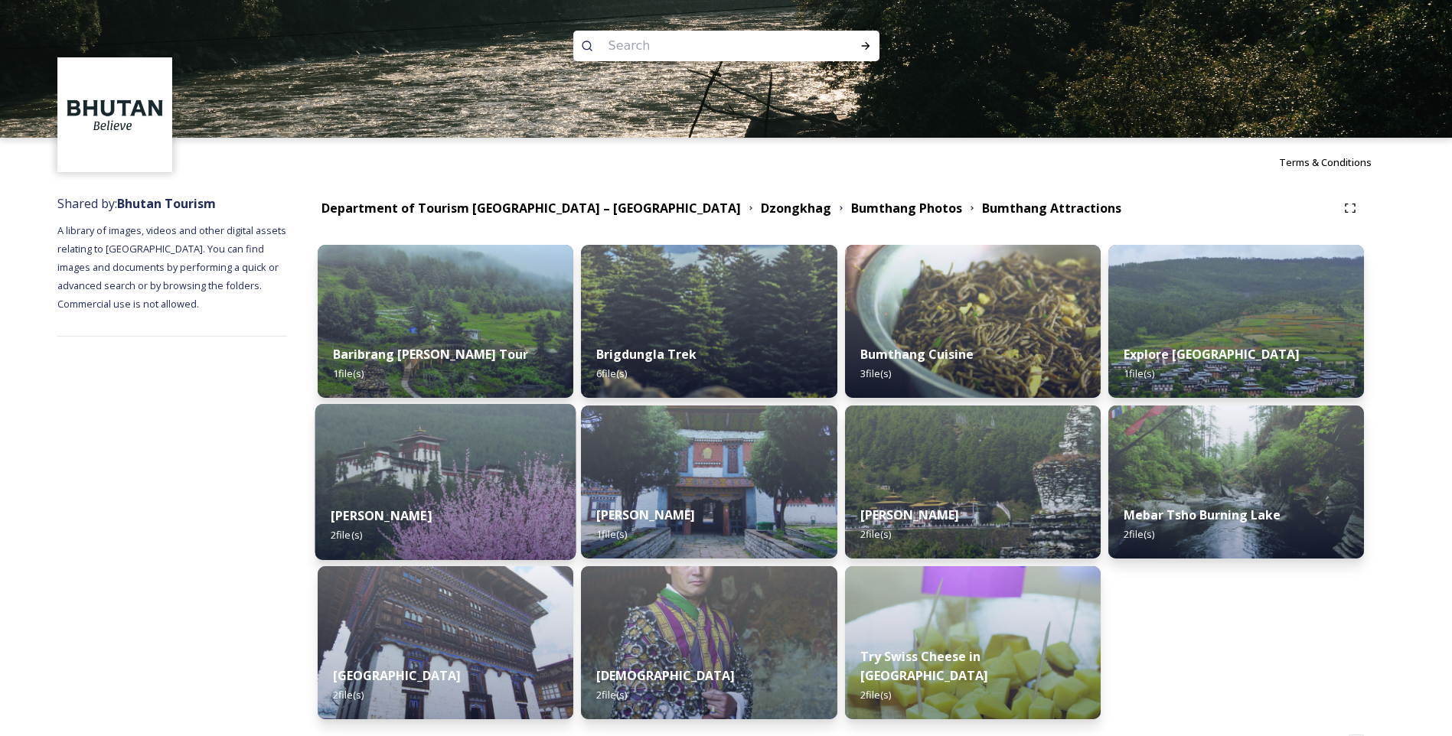
click at [419, 513] on div "Jakar Dzong 2 file(s)" at bounding box center [445, 526] width 261 height 70
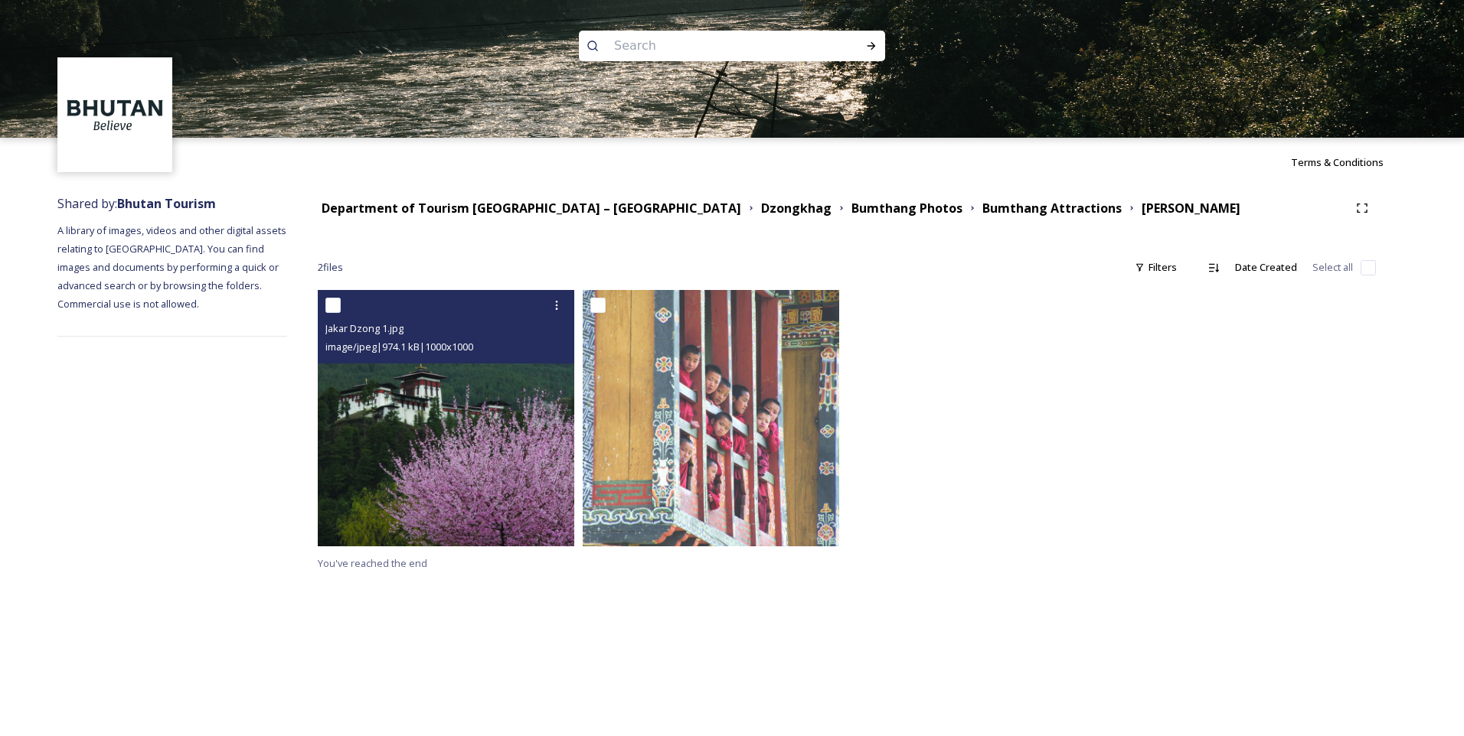
click at [483, 442] on img at bounding box center [446, 418] width 256 height 256
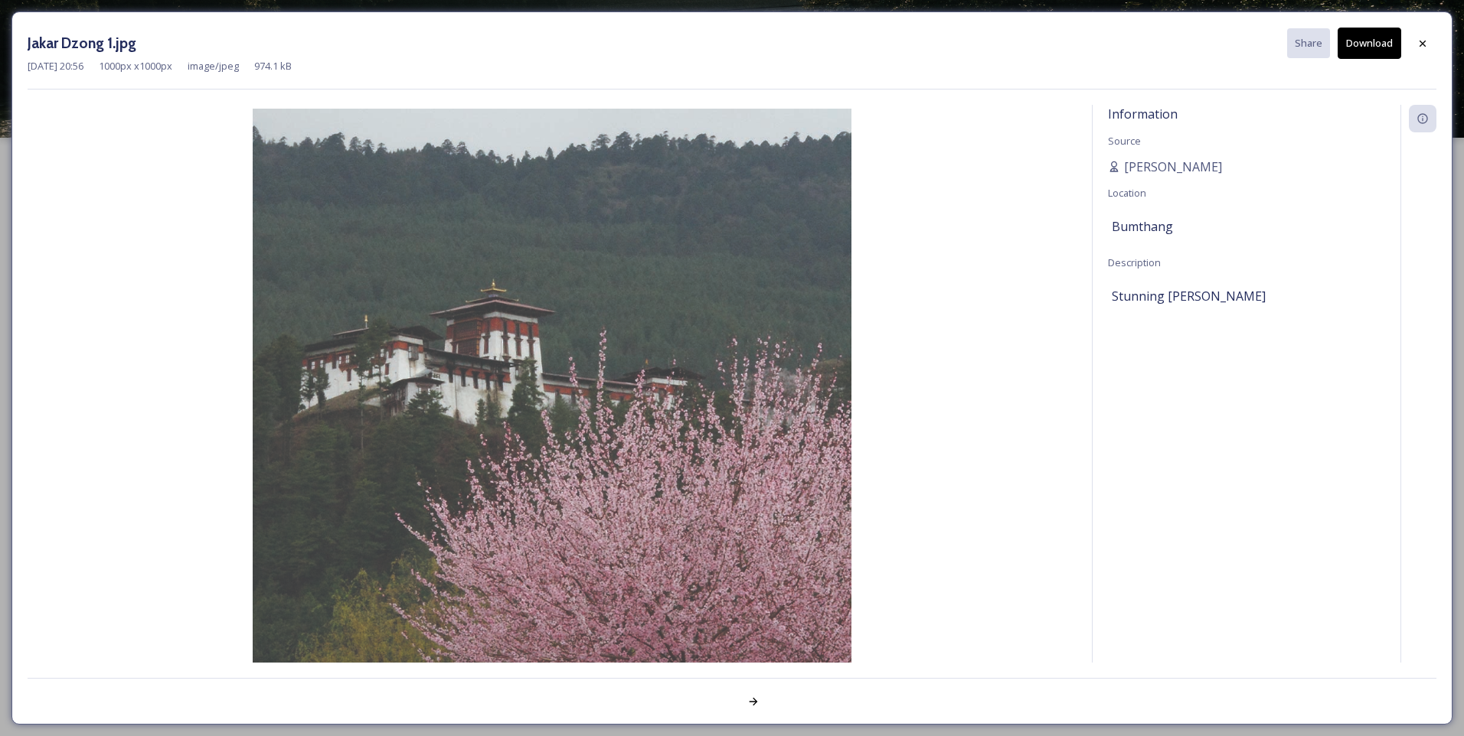
click at [891, 696] on div at bounding box center [1084, 702] width 704 height 28
click at [755, 705] on icon at bounding box center [753, 702] width 12 height 12
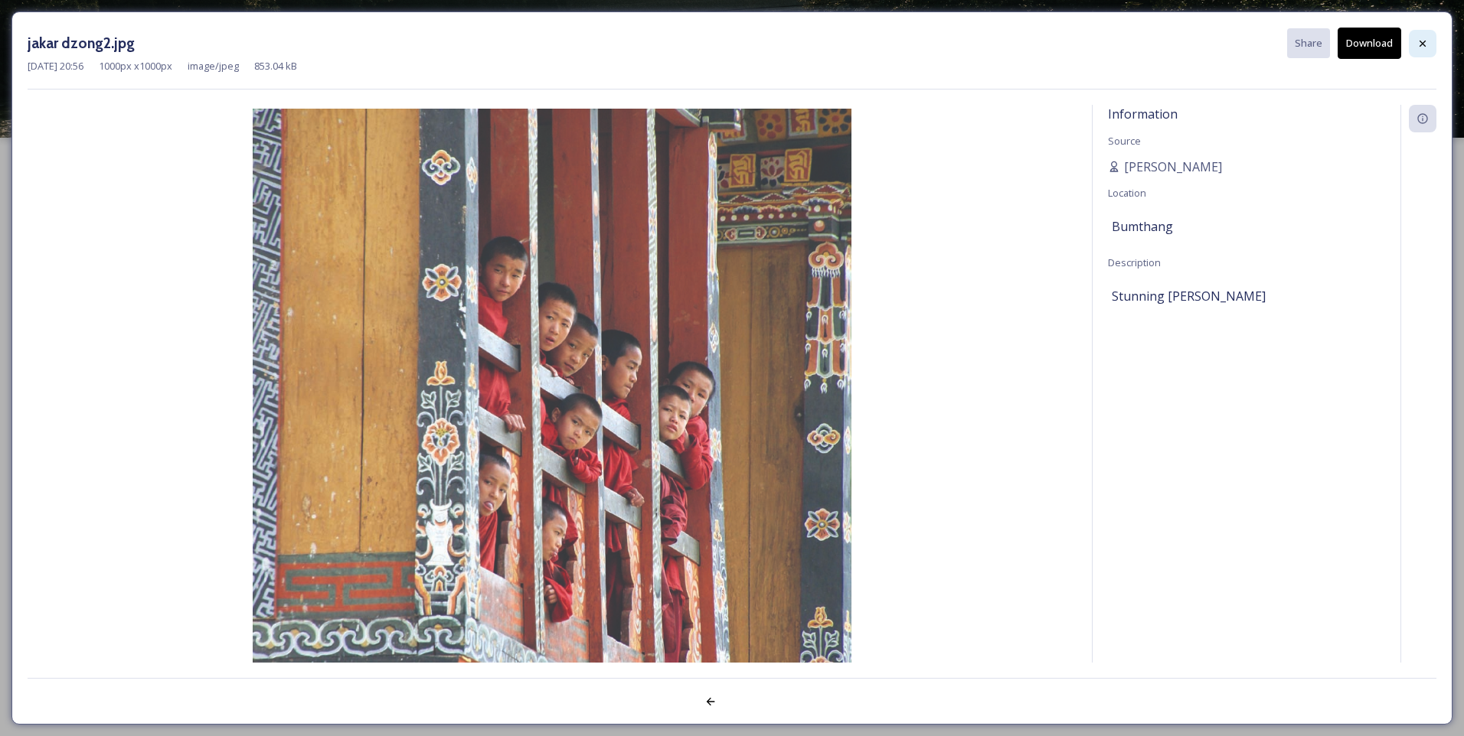
click at [1418, 46] on icon at bounding box center [1422, 44] width 12 height 12
click at [1418, 46] on img at bounding box center [732, 69] width 1464 height 138
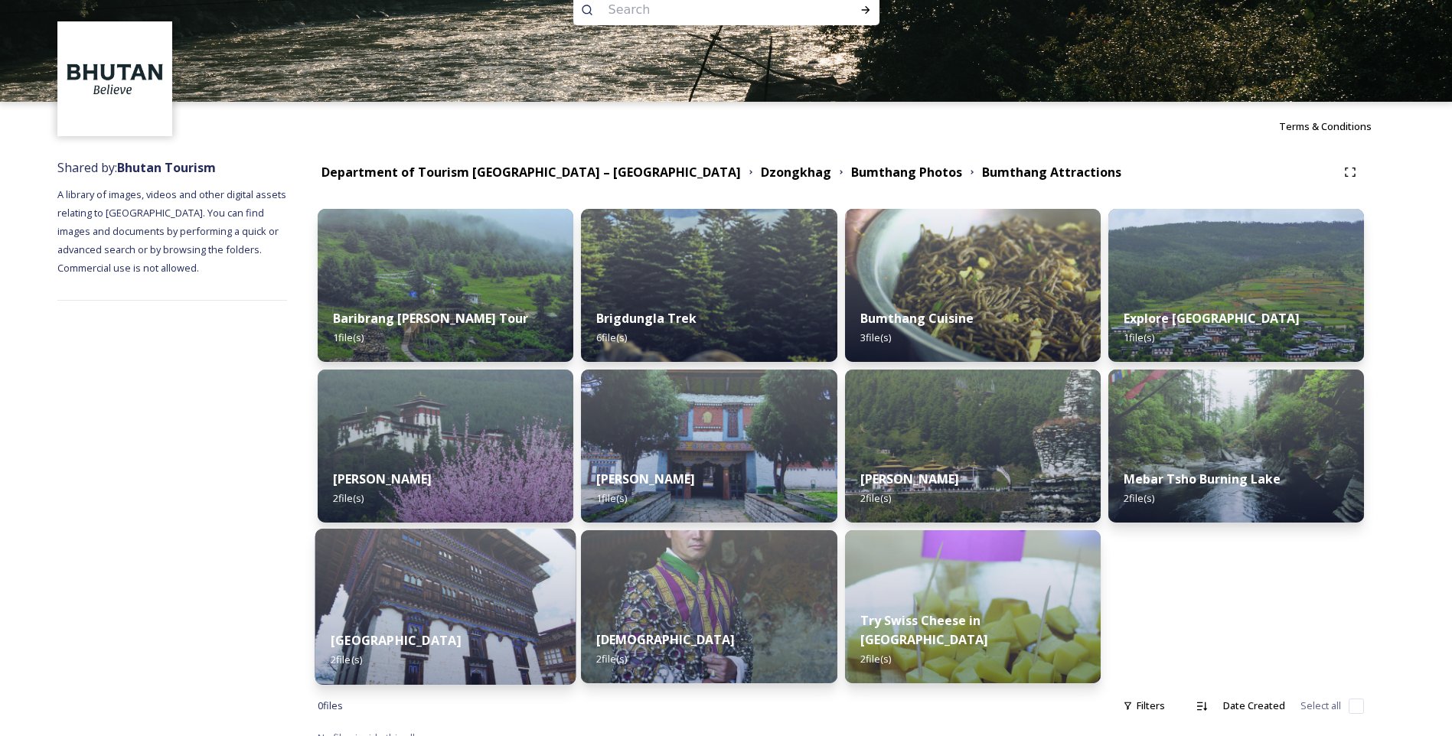
scroll to position [54, 0]
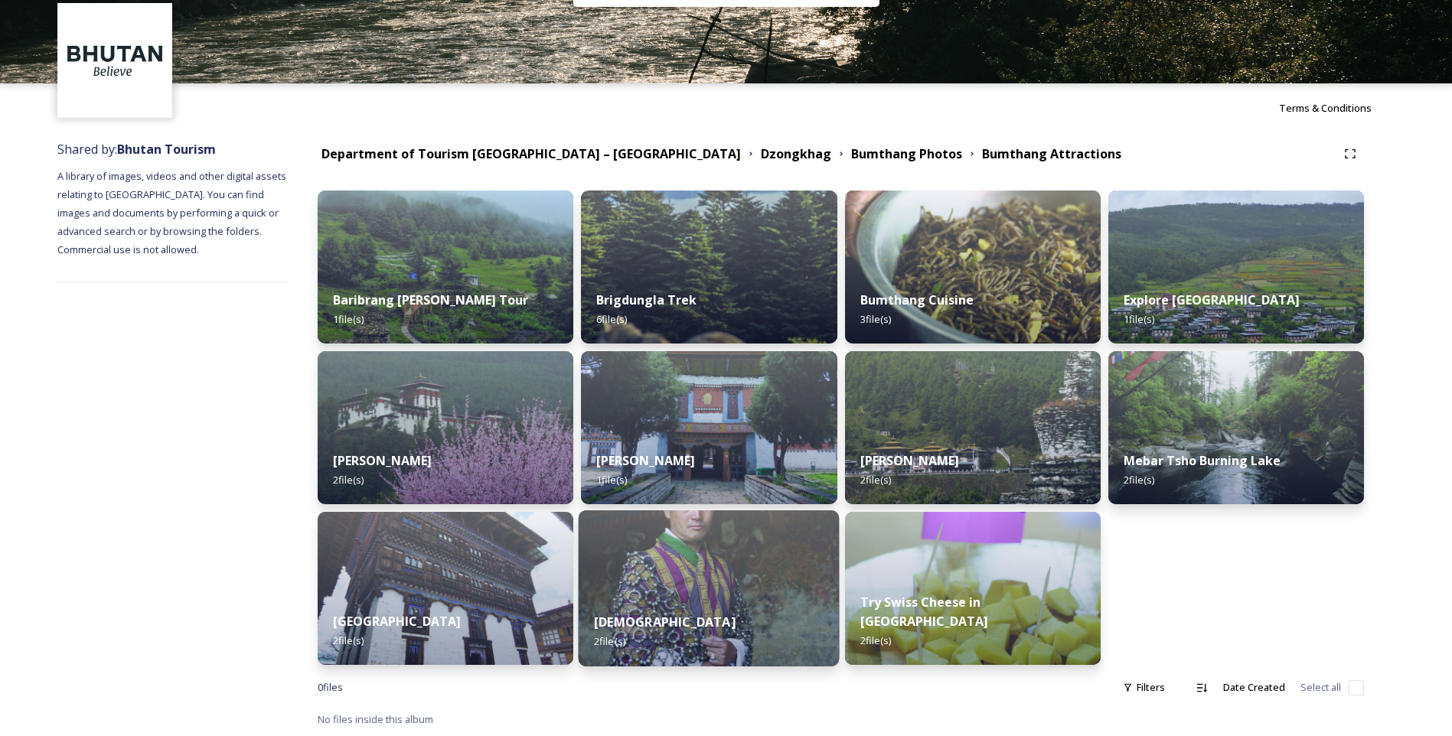
click at [736, 628] on div "[DEMOGRAPHIC_DATA] 2 file(s)" at bounding box center [709, 632] width 261 height 70
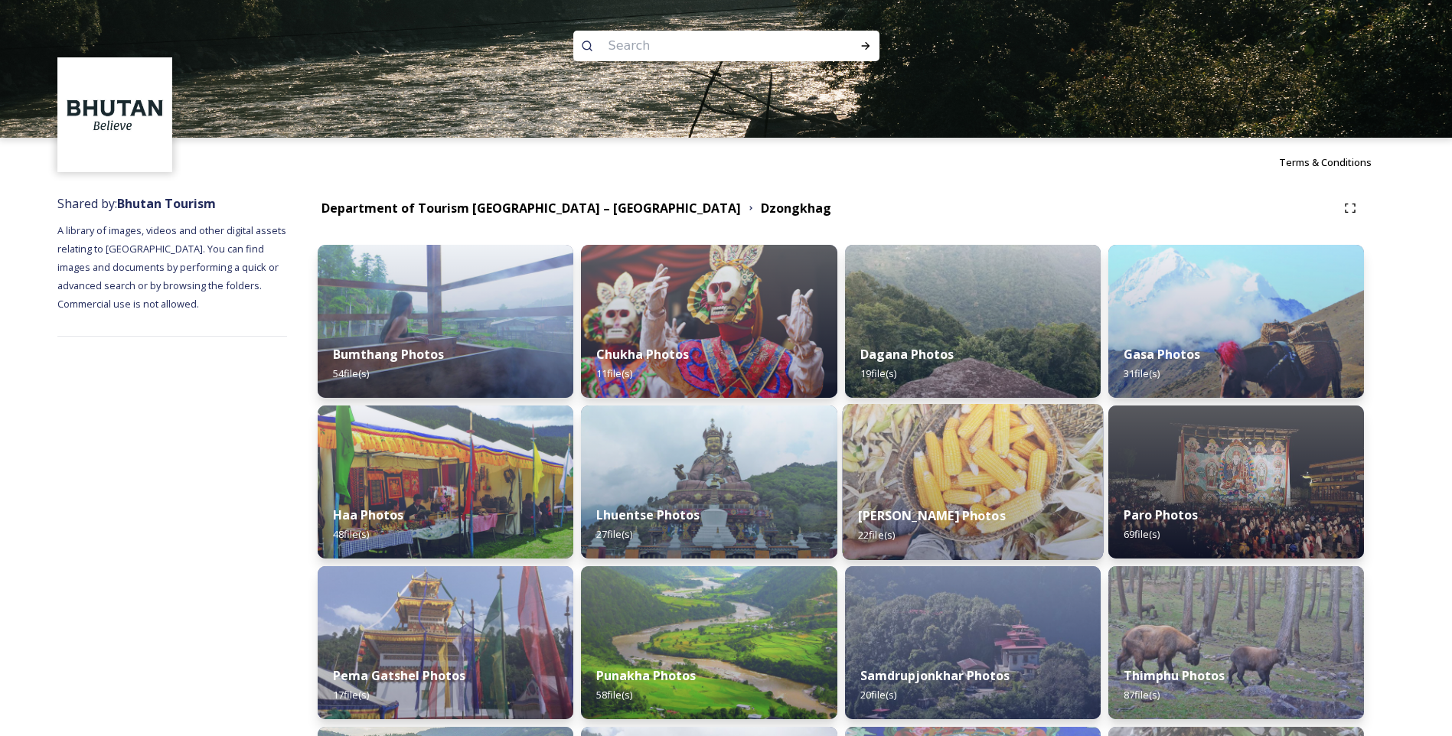
click at [919, 472] on img at bounding box center [972, 482] width 261 height 156
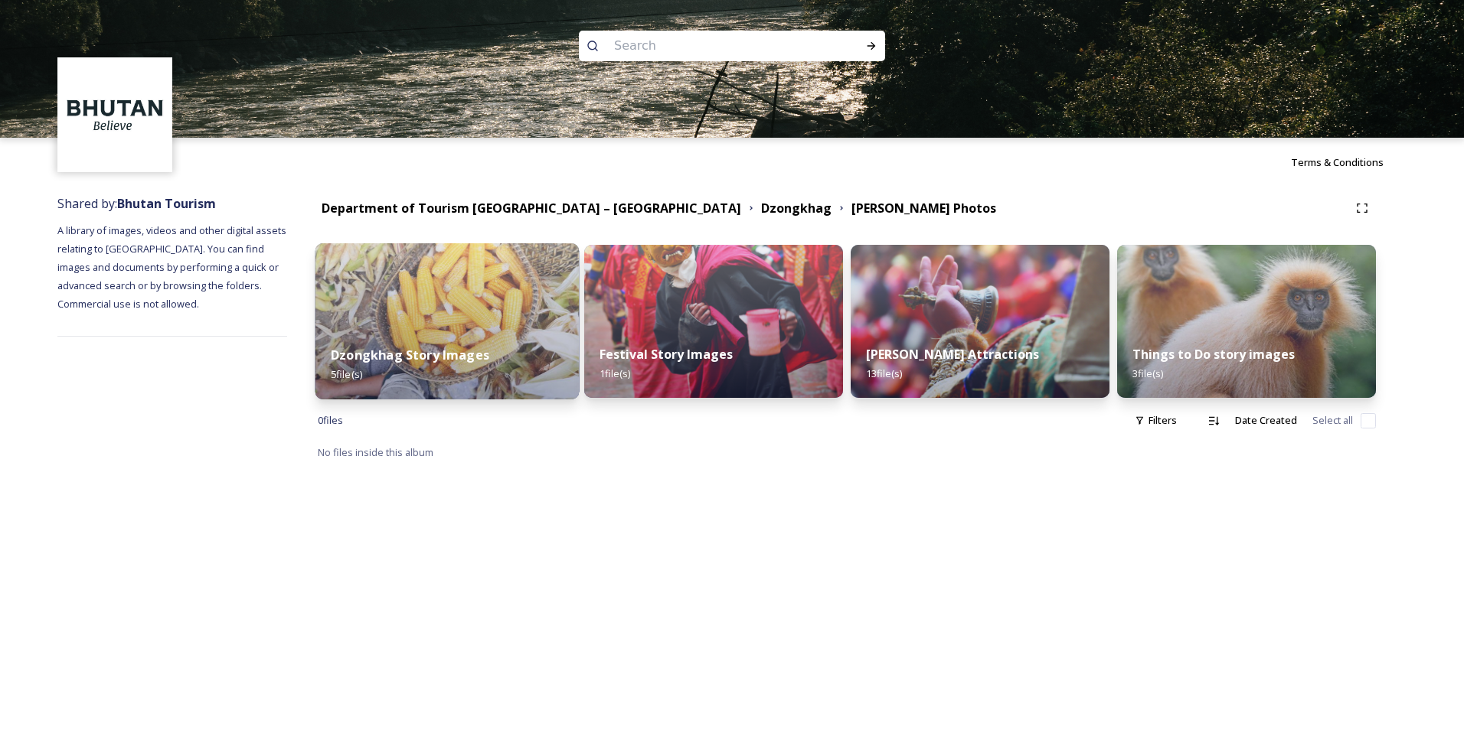
click at [565, 315] on img at bounding box center [447, 321] width 264 height 156
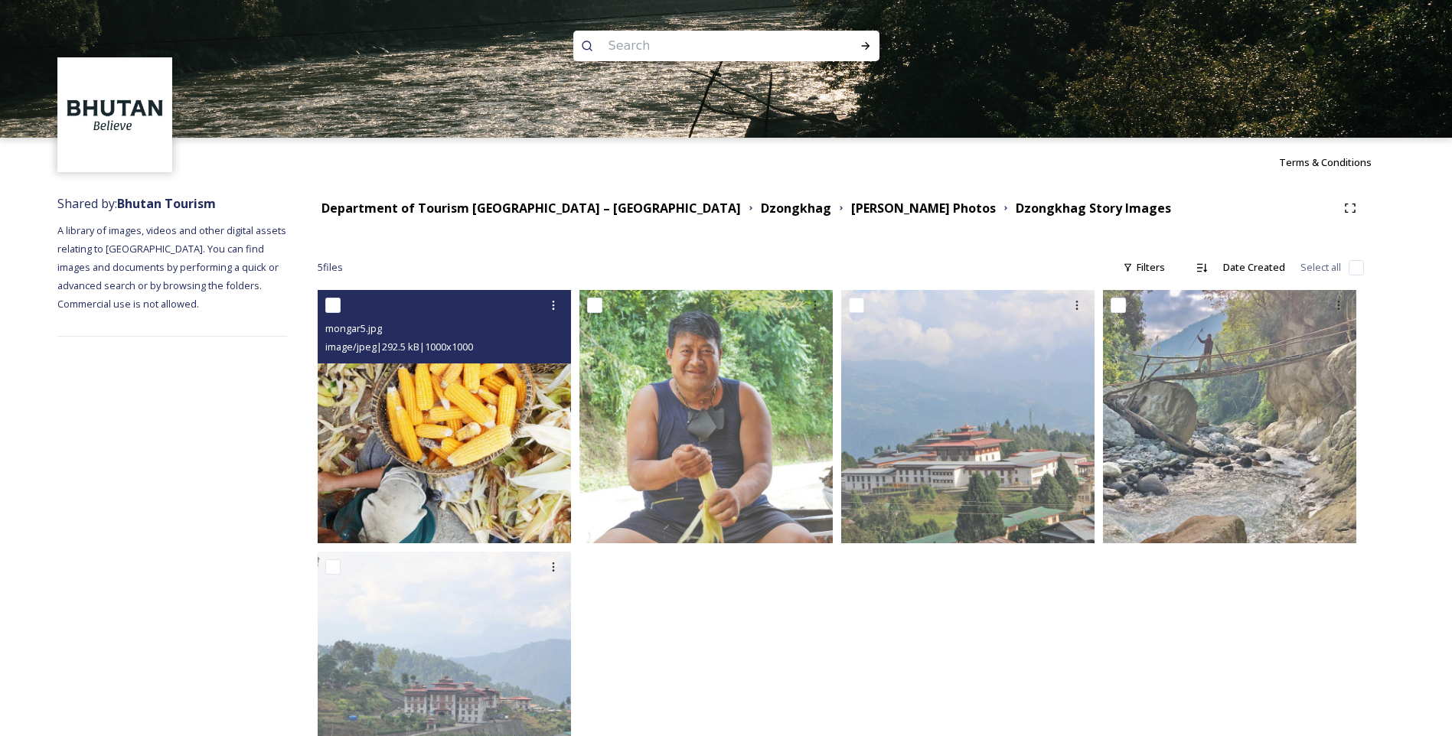
click at [485, 421] on img at bounding box center [444, 416] width 253 height 253
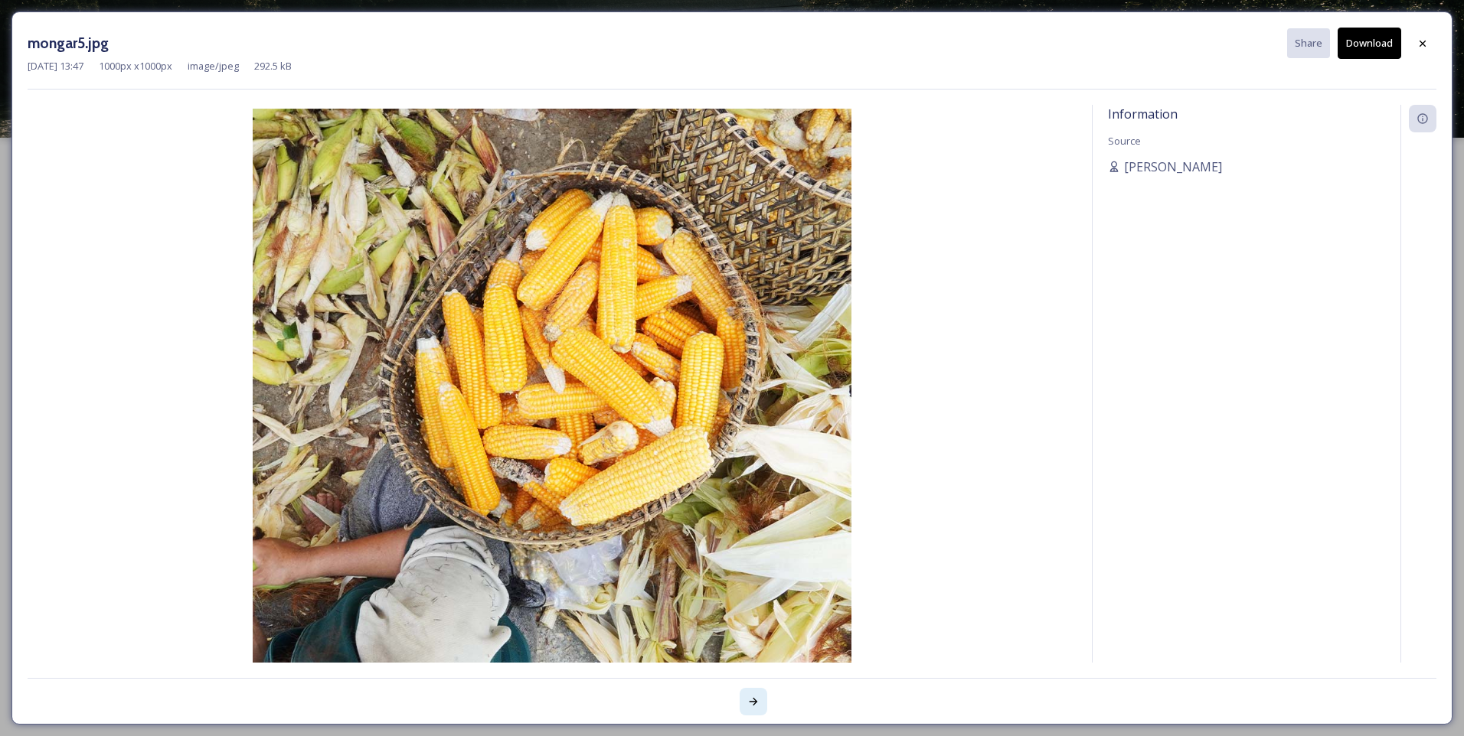
click at [755, 704] on icon at bounding box center [753, 702] width 12 height 12
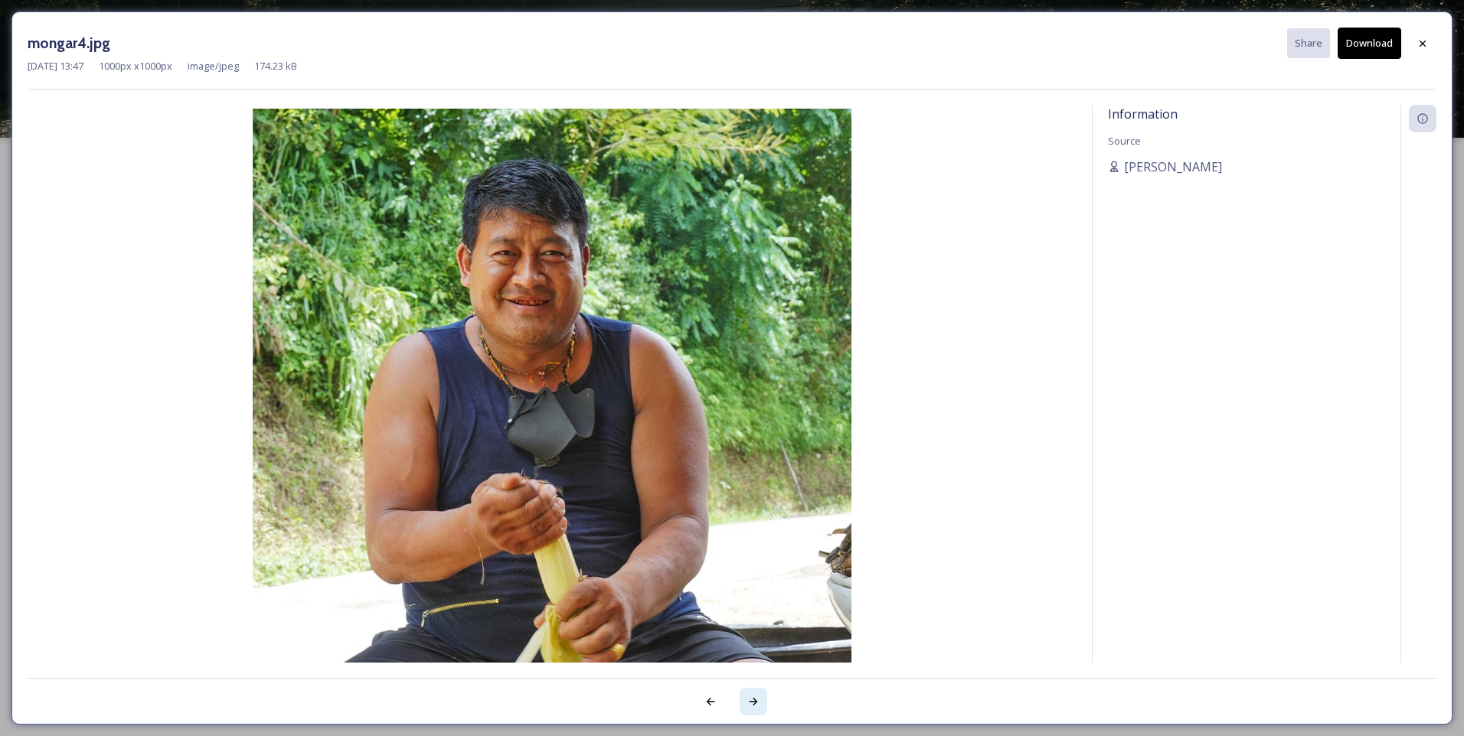
click at [755, 704] on icon at bounding box center [753, 702] width 12 height 12
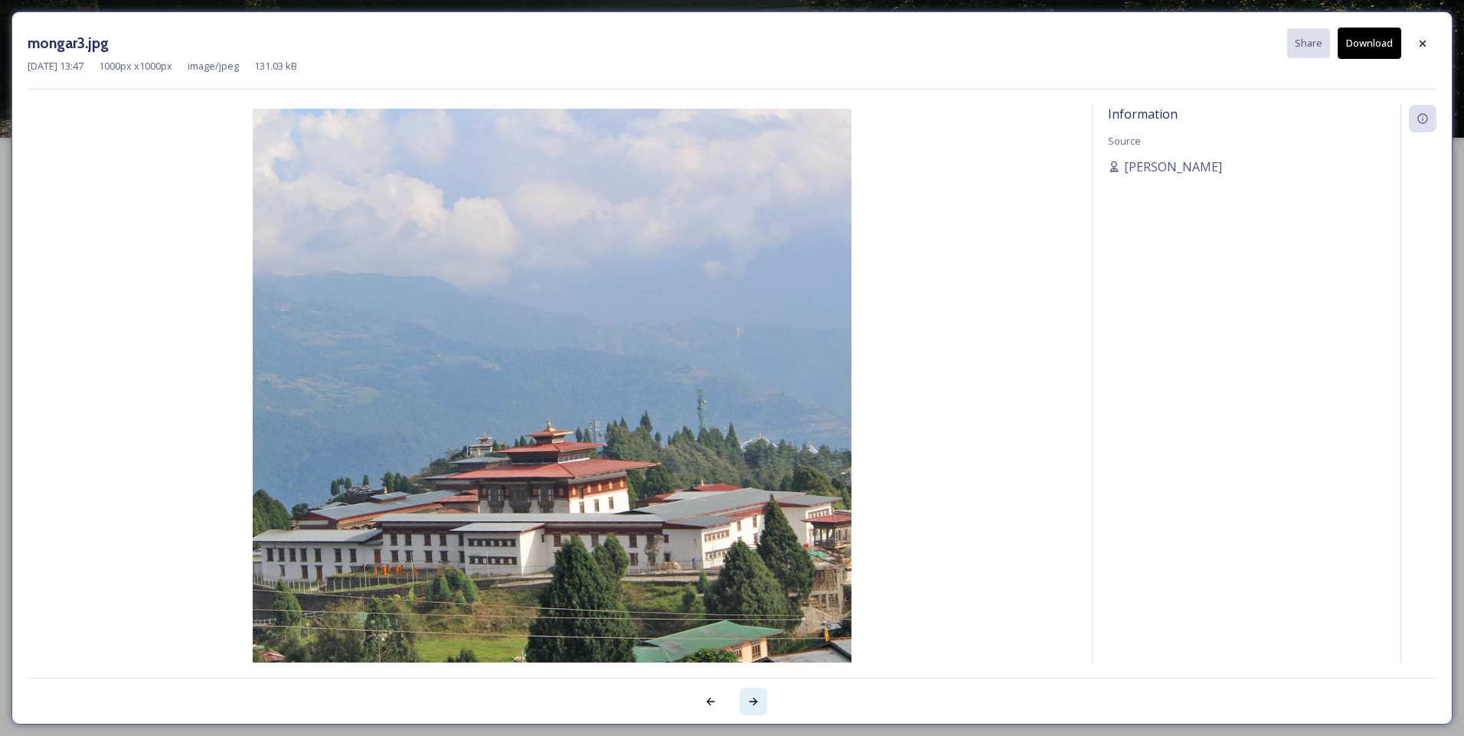
click at [755, 704] on icon at bounding box center [753, 702] width 12 height 12
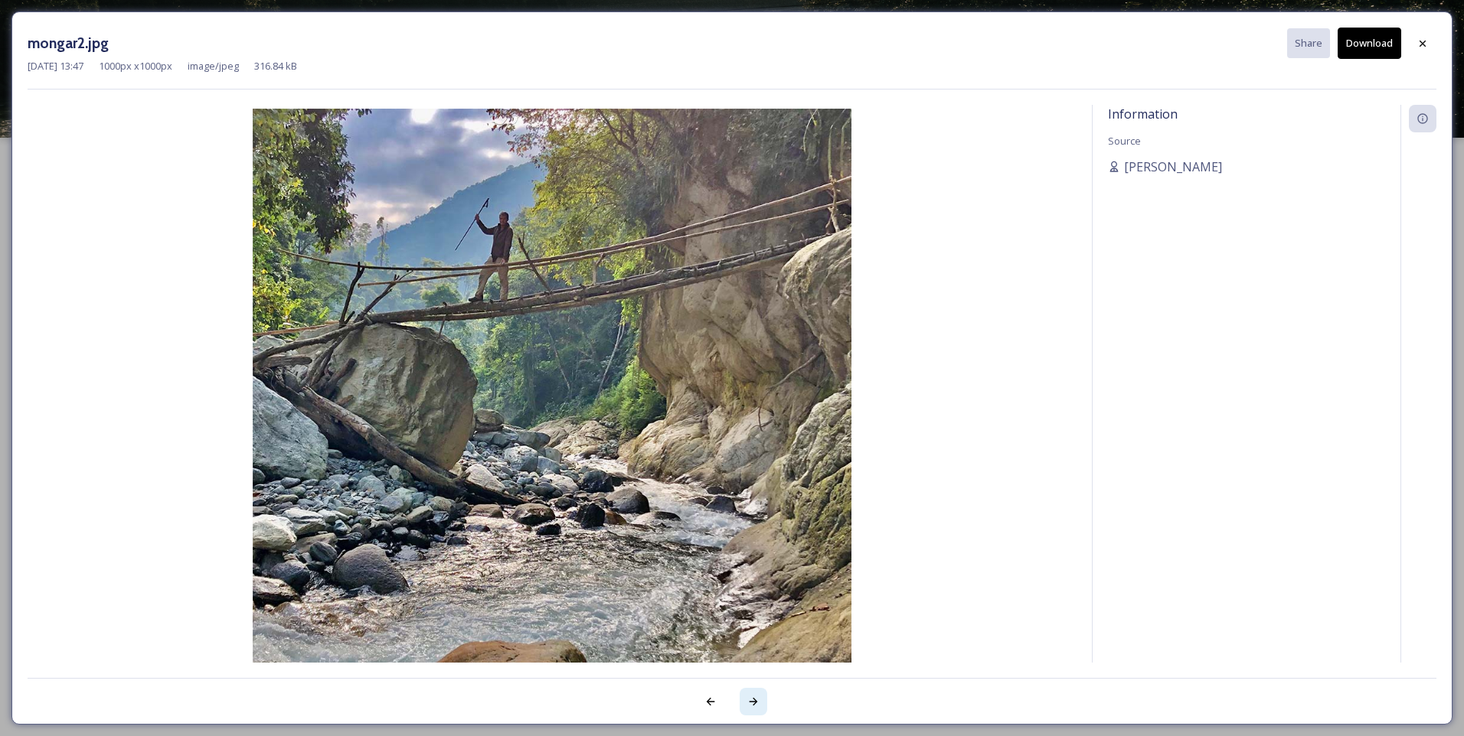
click at [755, 703] on icon at bounding box center [753, 702] width 8 height 8
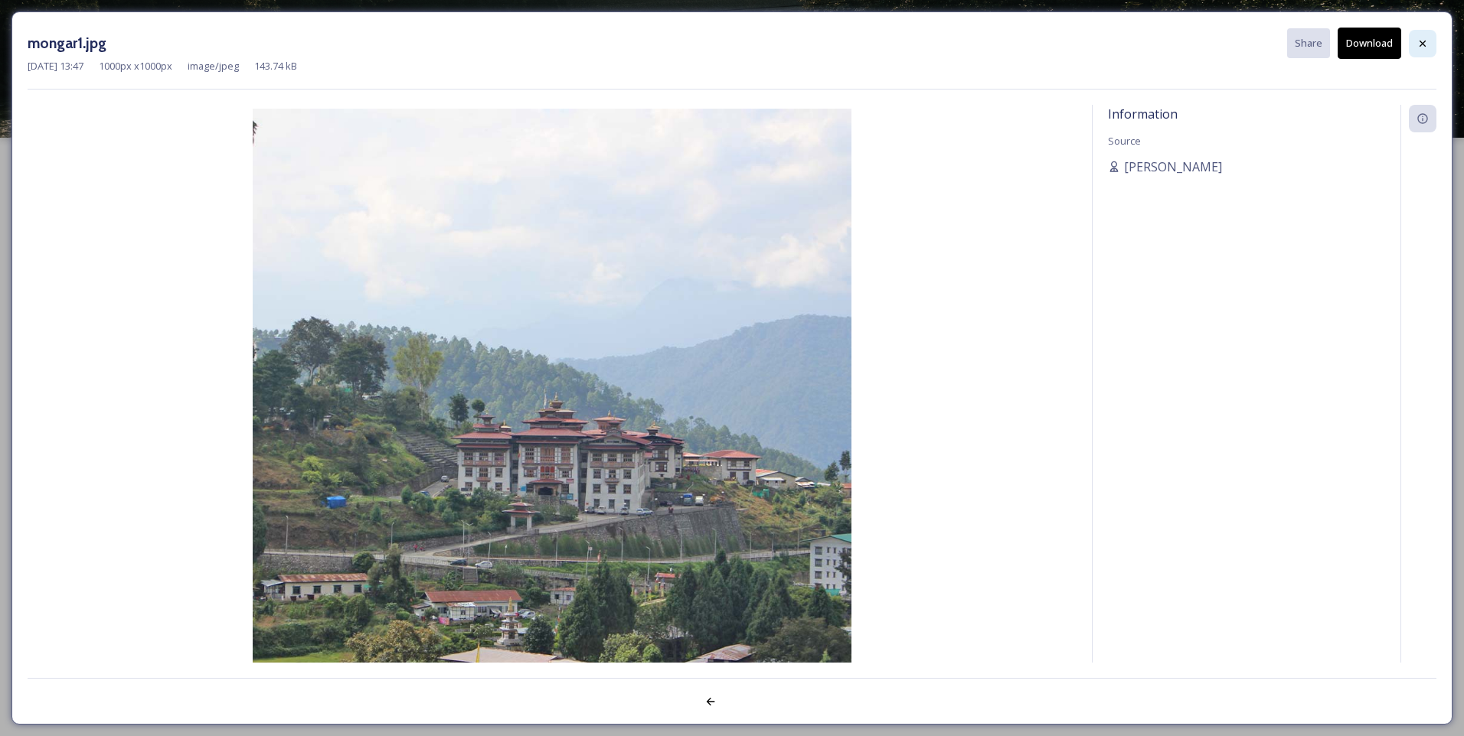
click at [1423, 46] on icon at bounding box center [1422, 44] width 12 height 12
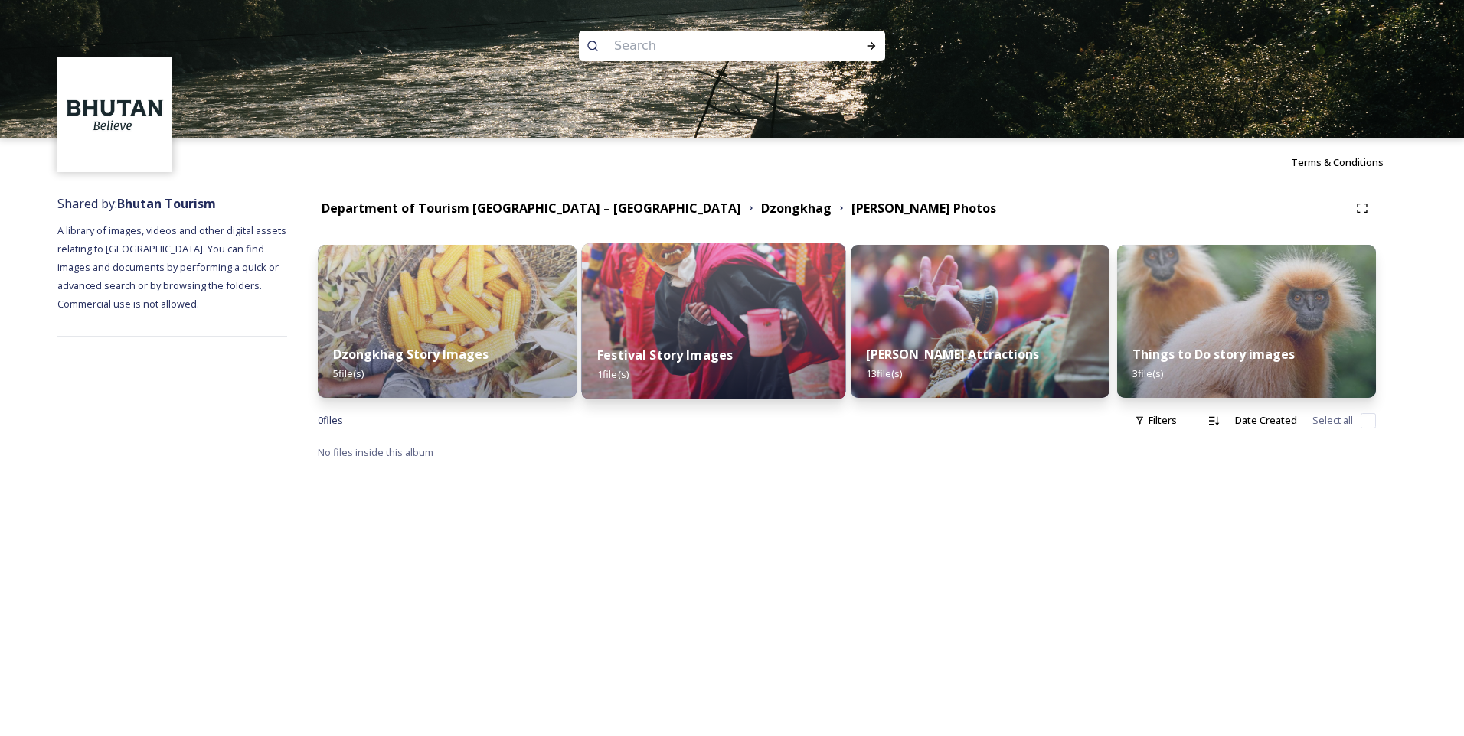
click at [657, 343] on div "Festival Story Images 1 file(s)" at bounding box center [714, 365] width 264 height 70
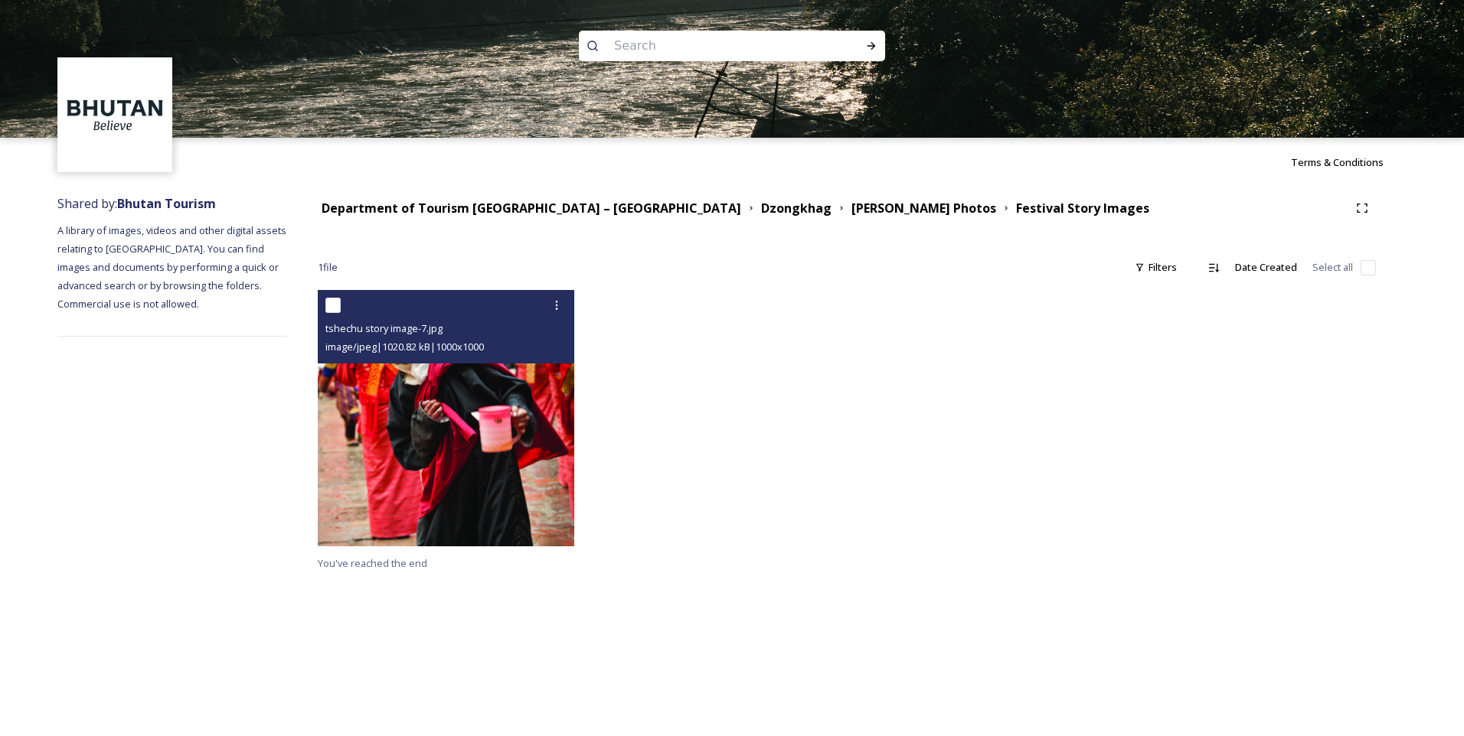
click at [439, 457] on img at bounding box center [446, 418] width 256 height 256
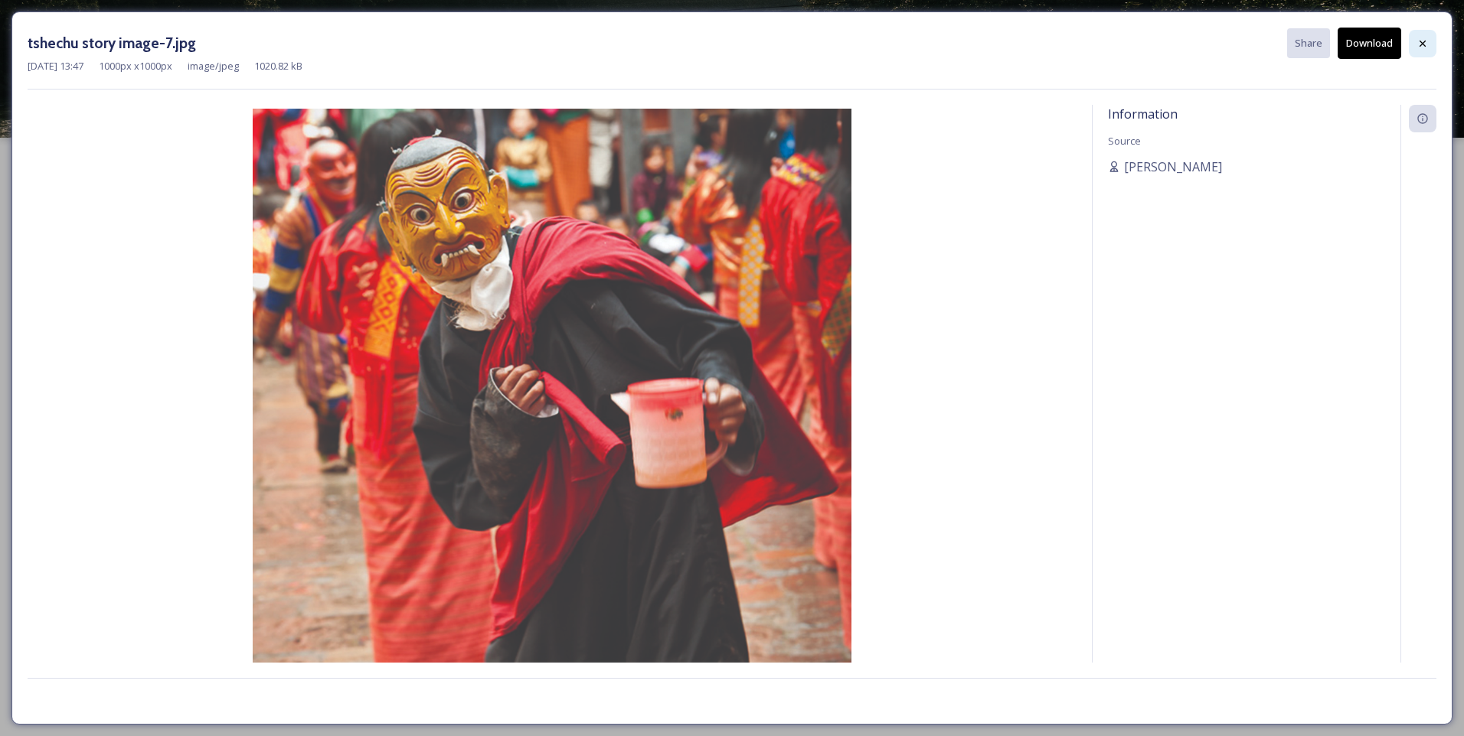
click at [1424, 42] on icon at bounding box center [1422, 44] width 12 height 12
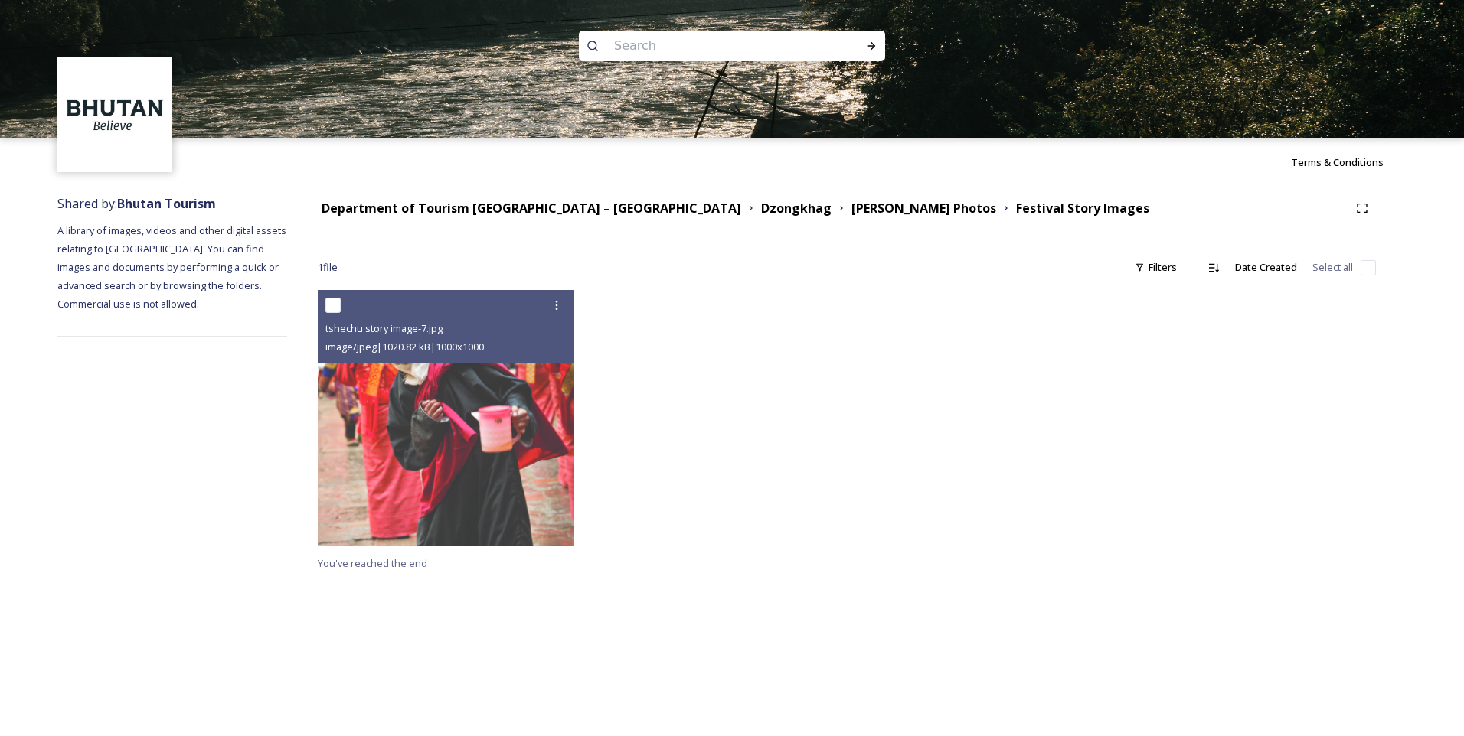
click at [1424, 42] on img at bounding box center [732, 69] width 1464 height 138
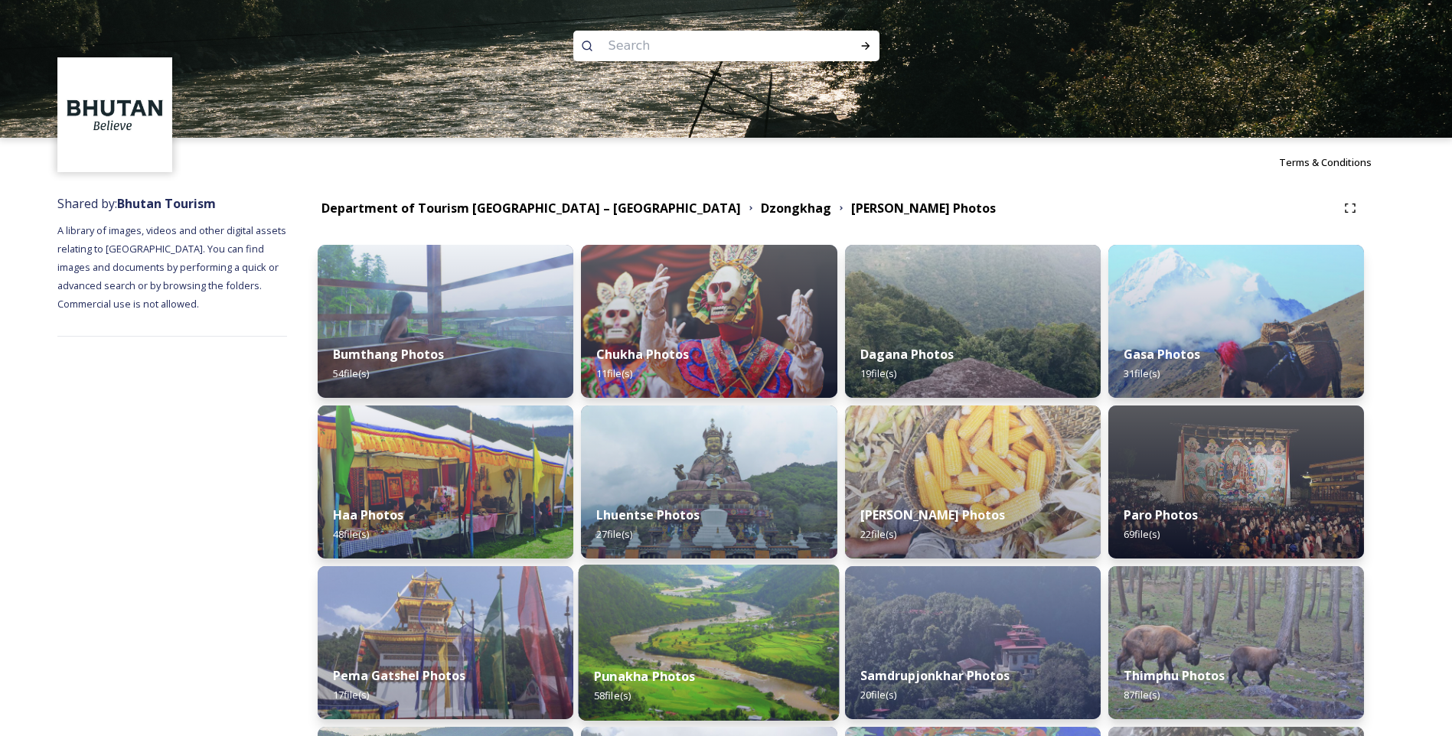
scroll to position [376, 0]
